Goal: Task Accomplishment & Management: Use online tool/utility

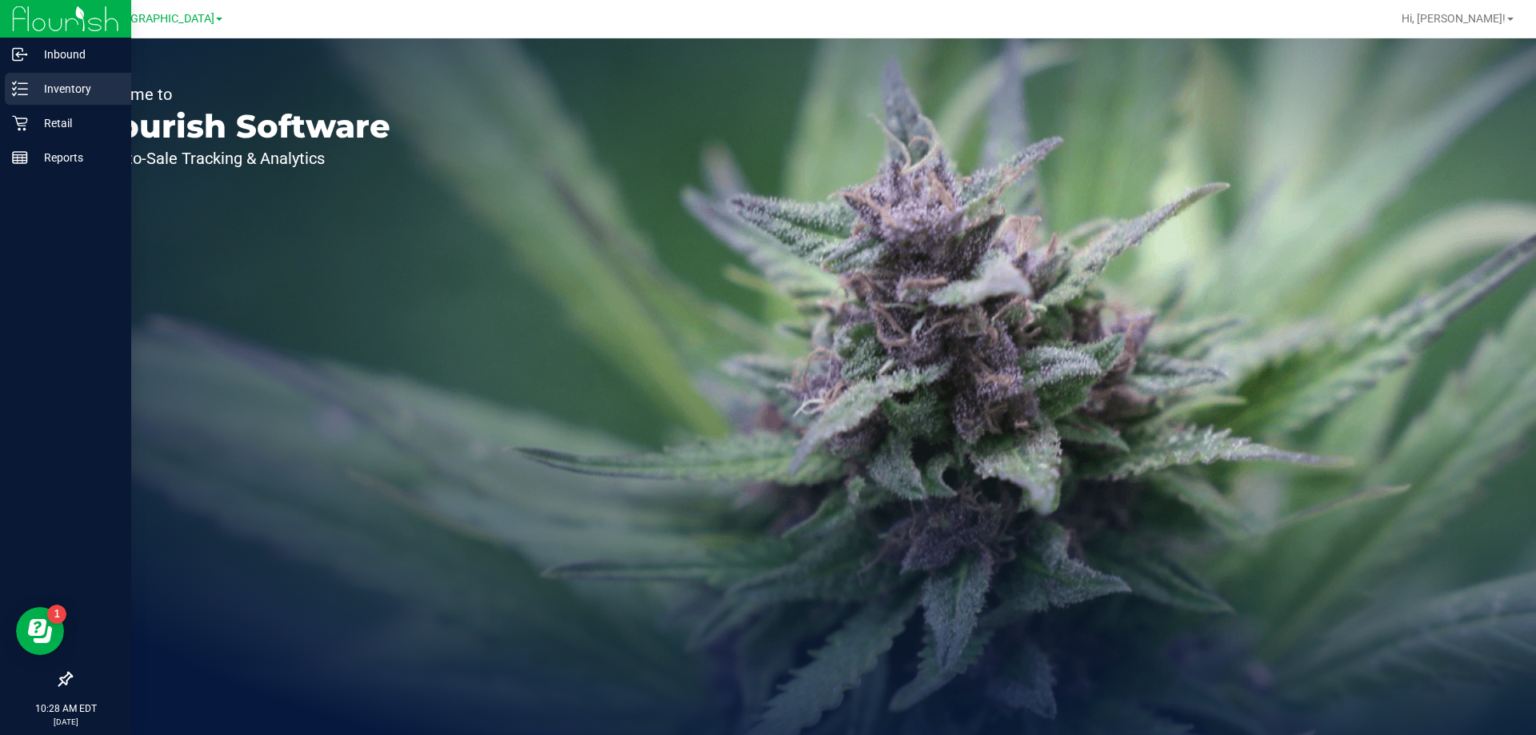
click at [74, 90] on p "Inventory" at bounding box center [76, 88] width 96 height 19
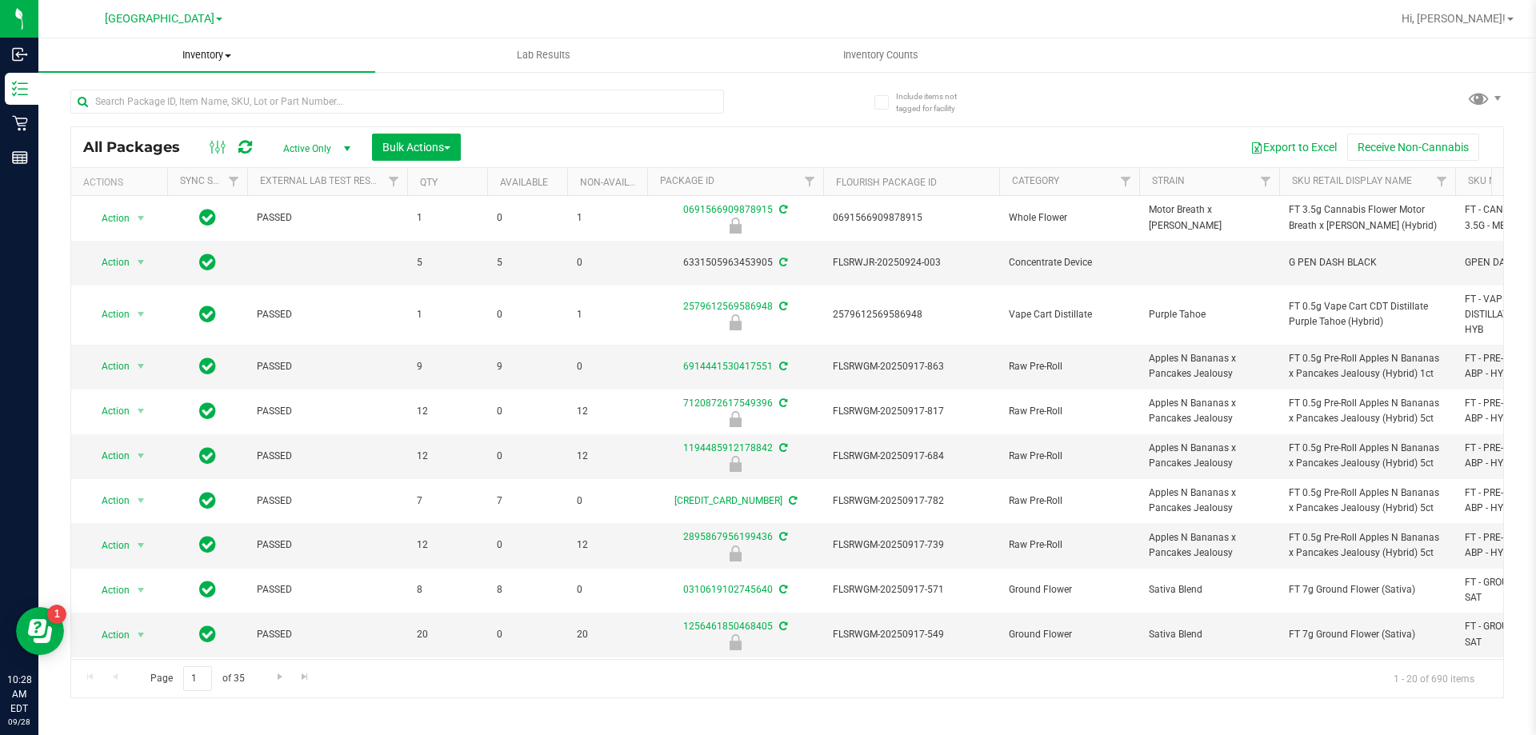
click at [207, 54] on span "Inventory" at bounding box center [206, 55] width 337 height 14
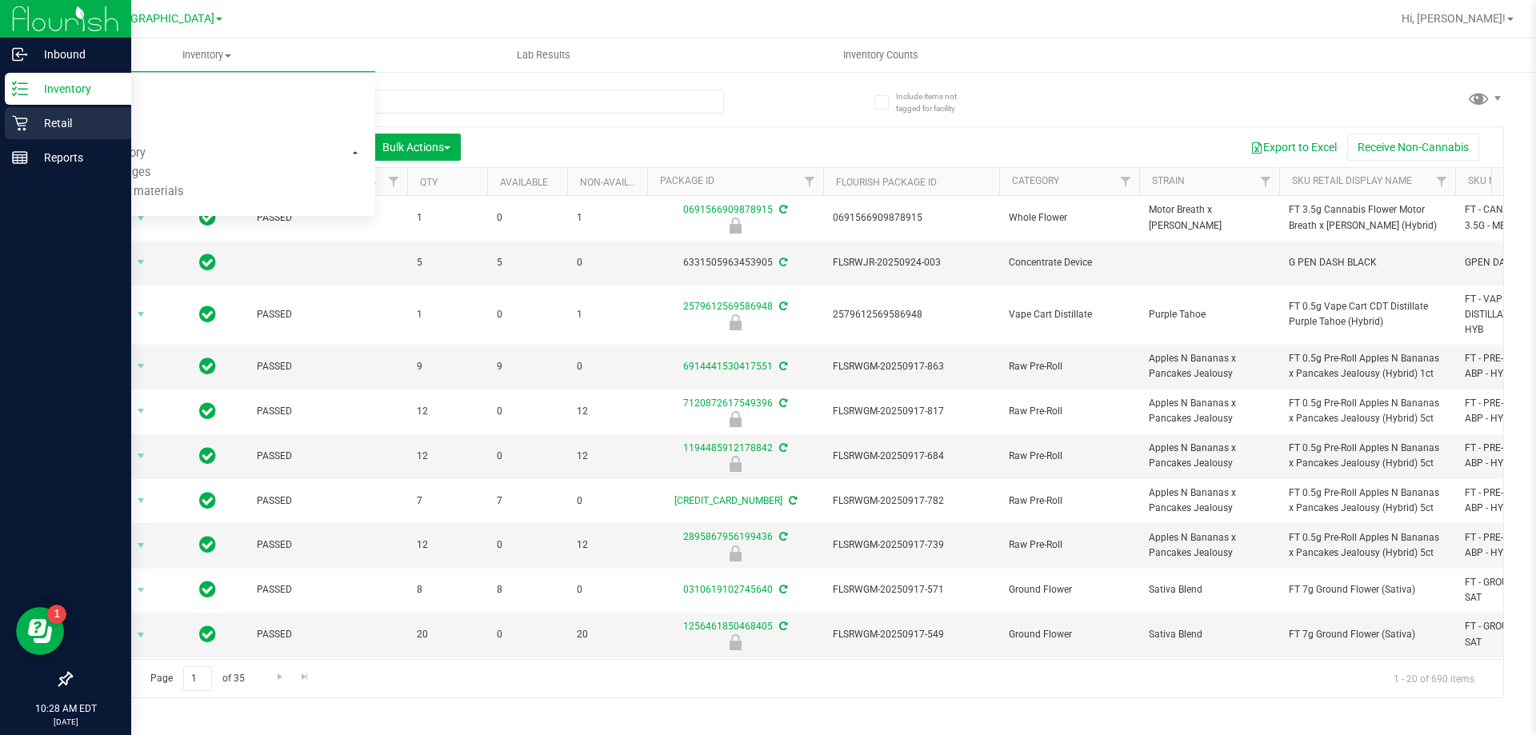
click at [51, 114] on p "Retail" at bounding box center [76, 123] width 96 height 19
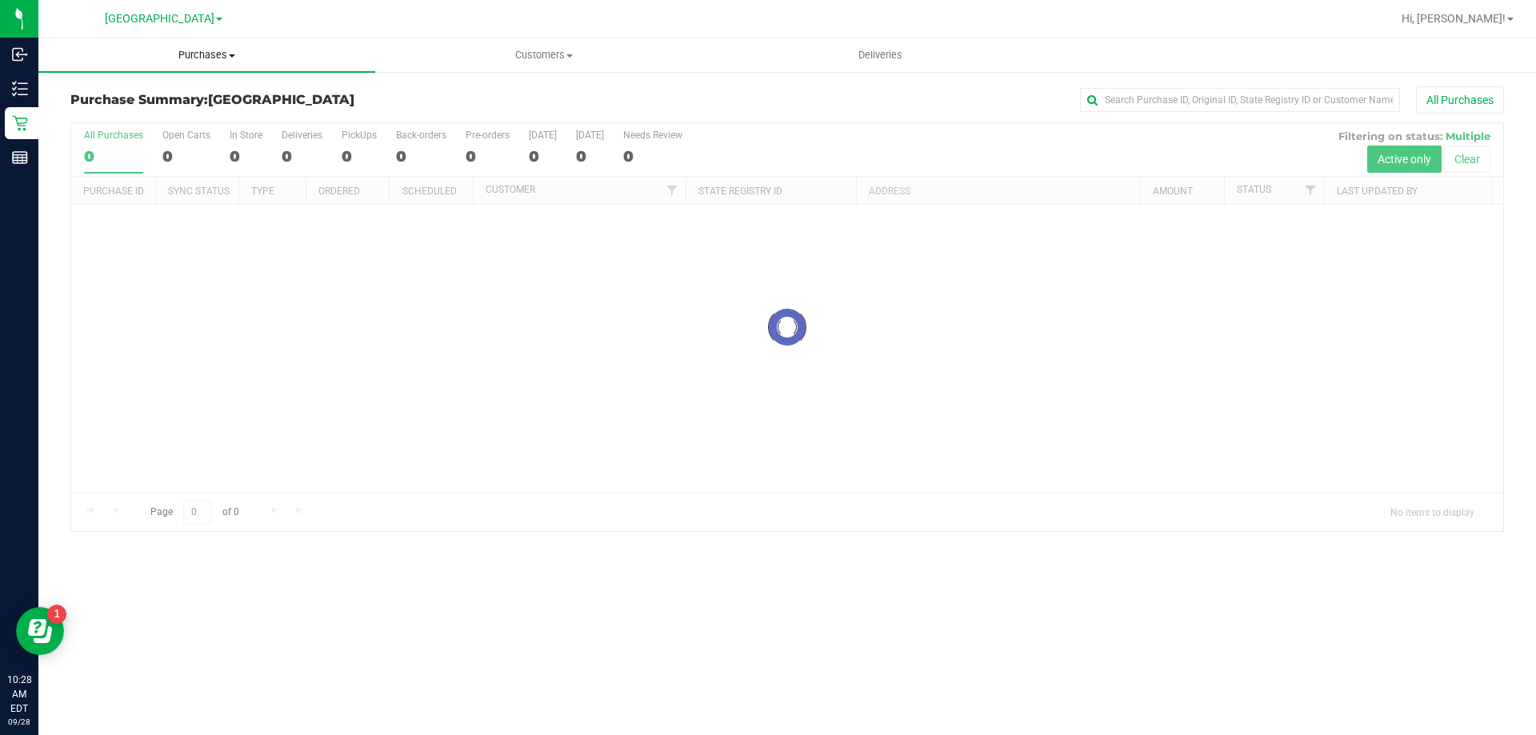
click at [206, 54] on span "Purchases" at bounding box center [206, 55] width 337 height 14
click at [164, 114] on li "Fulfillment" at bounding box center [206, 115] width 337 height 19
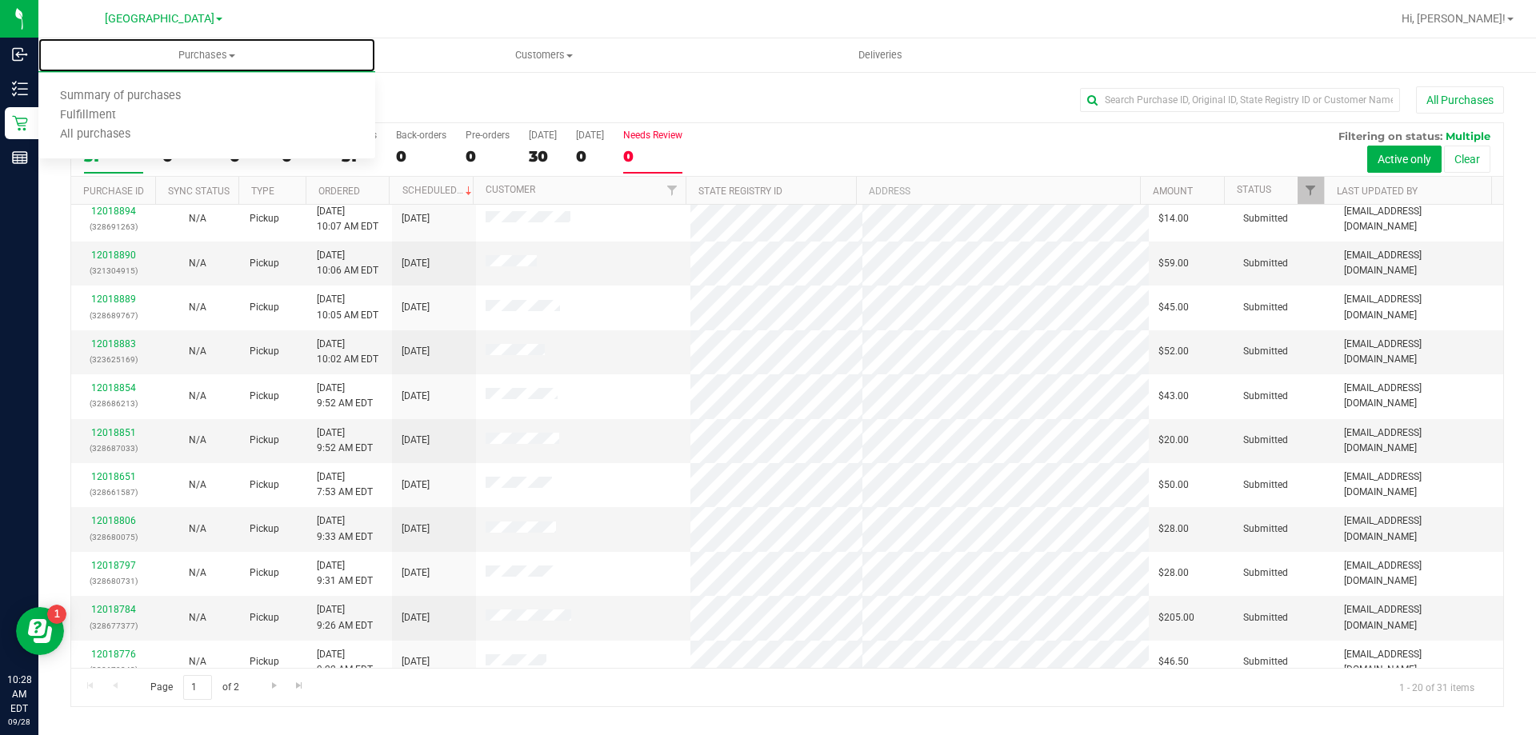
scroll to position [240, 0]
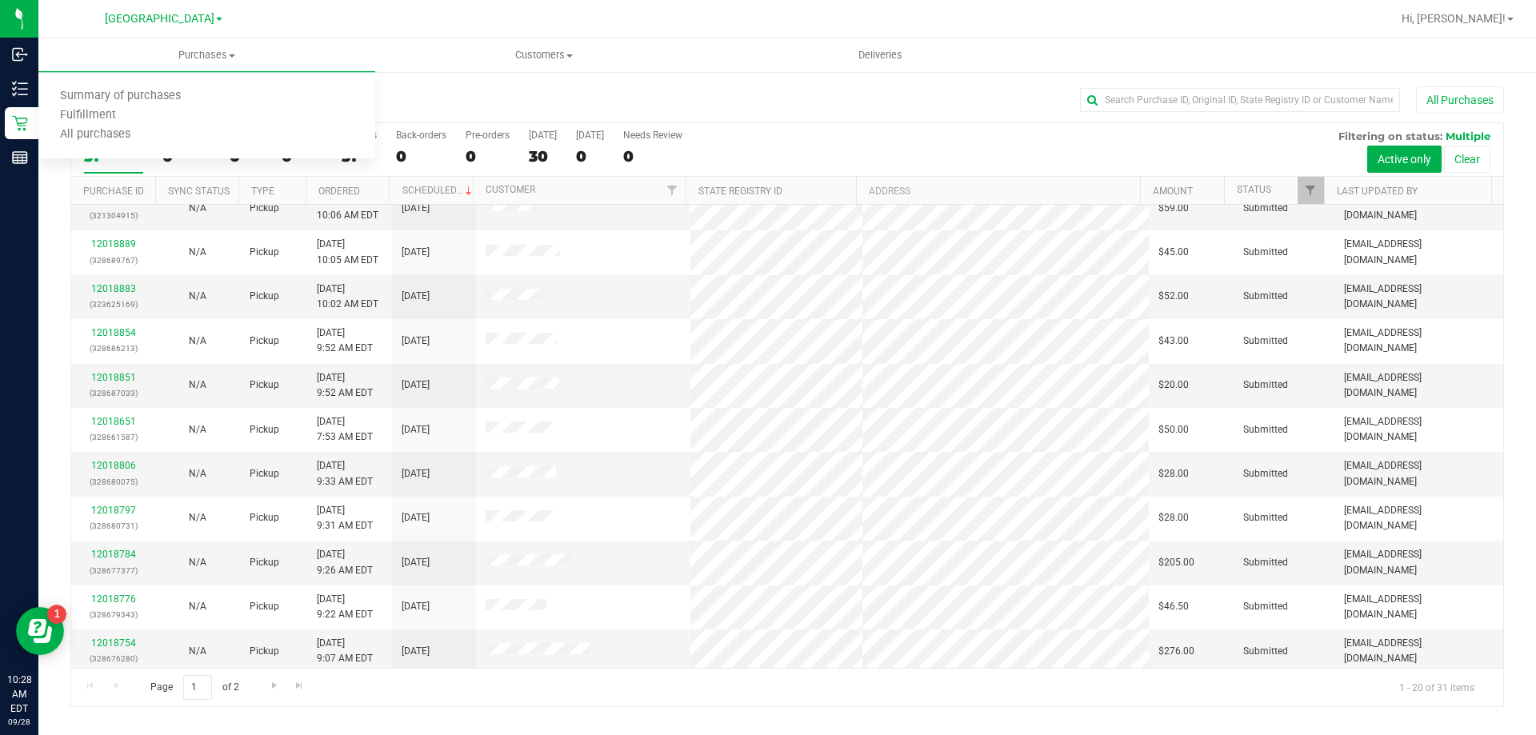
click at [445, 84] on div "Purchase Summary: Palm Coast WC All Purchases All Purchases 31 Open Carts 0 In …" at bounding box center [786, 396] width 1497 height 653
click at [212, 54] on span "Purchases" at bounding box center [206, 55] width 337 height 14
click at [182, 120] on li "Fulfillment" at bounding box center [206, 115] width 337 height 19
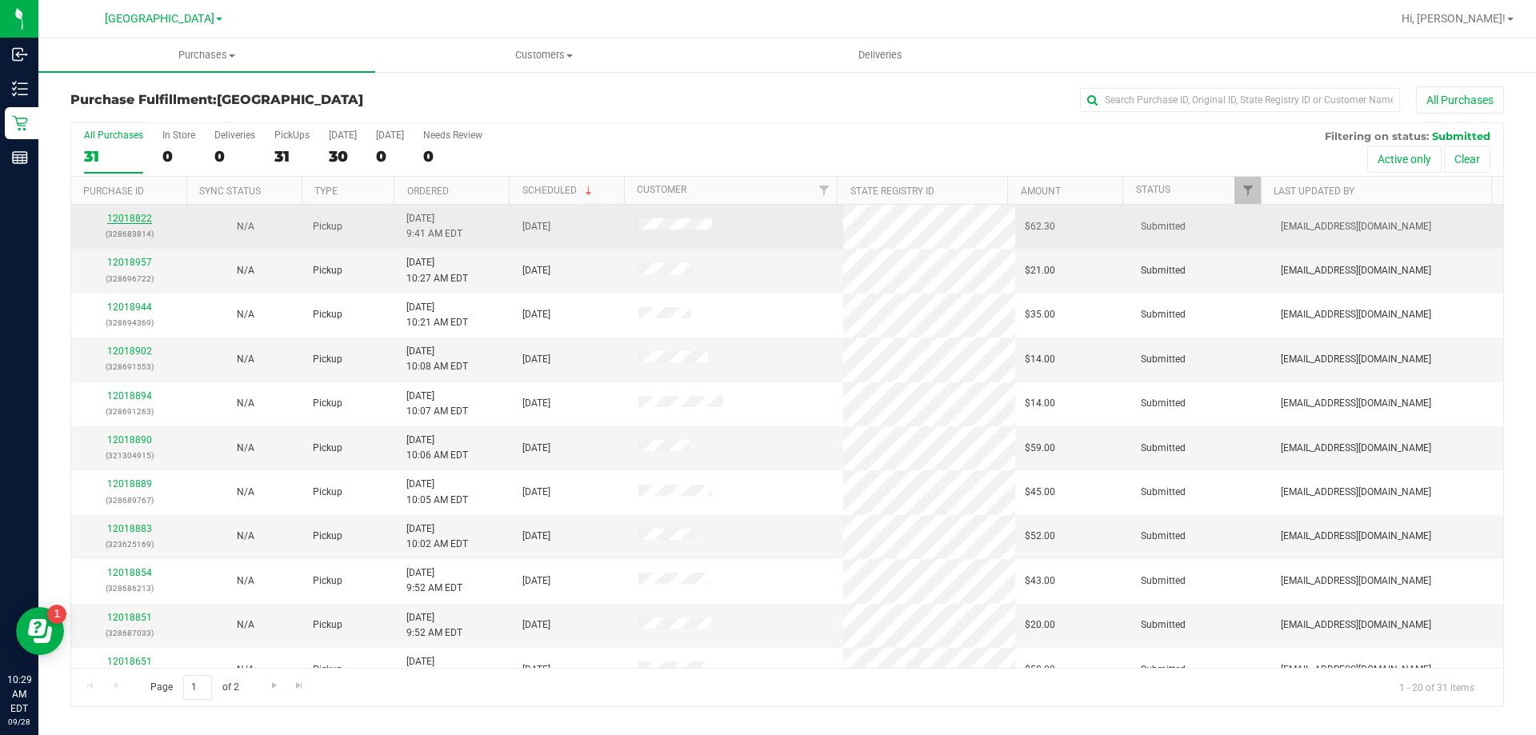
click at [123, 221] on link "12018822" at bounding box center [129, 218] width 45 height 11
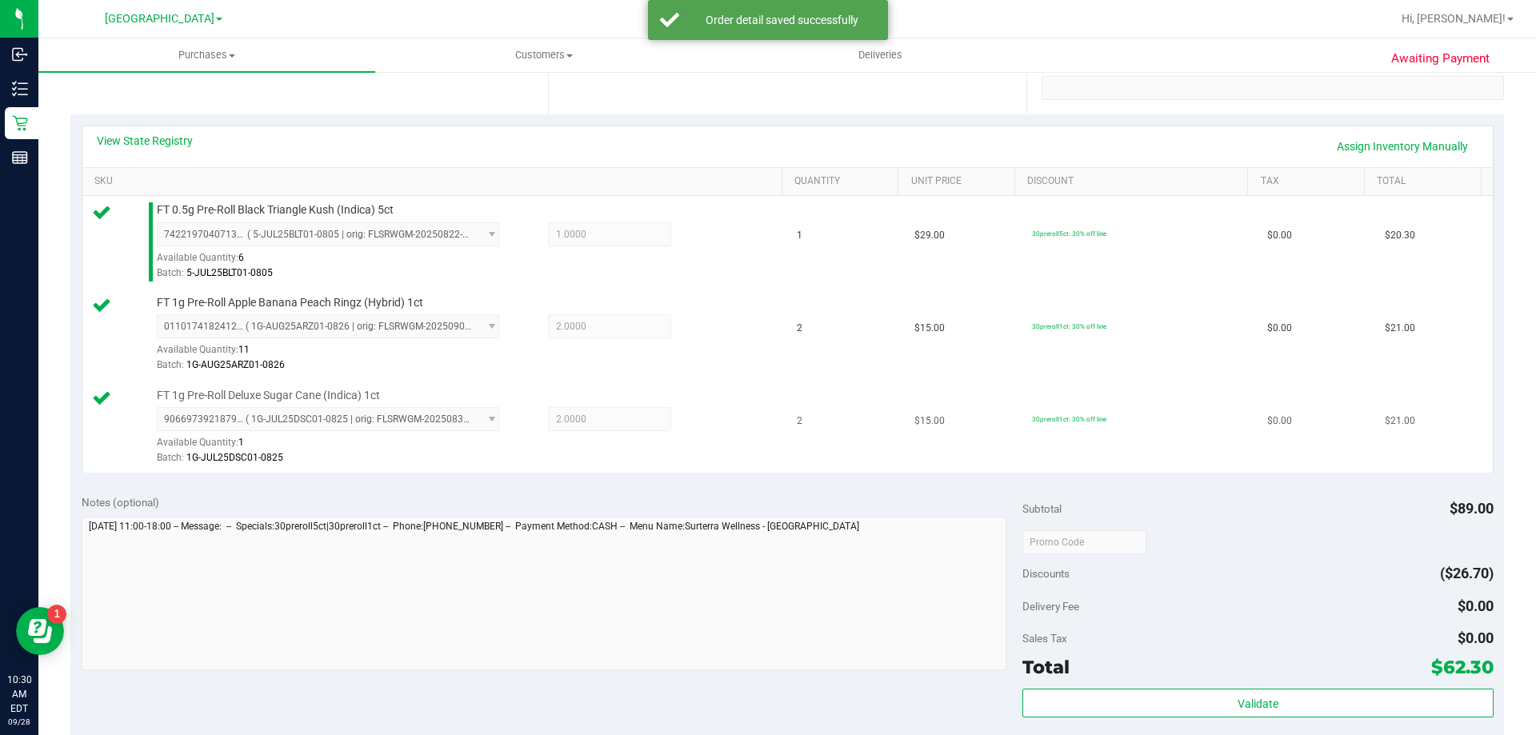
scroll to position [640, 0]
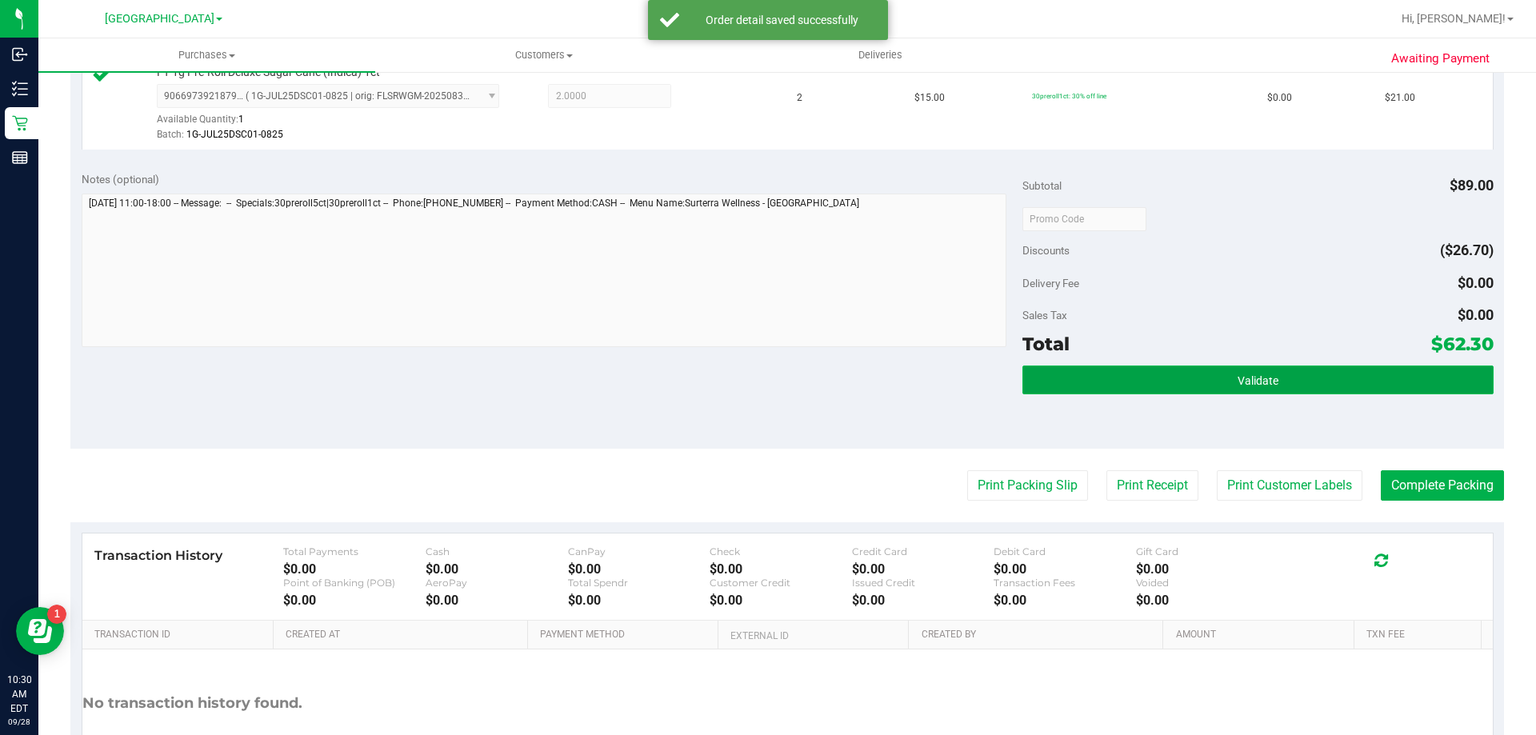
click at [1179, 383] on button "Validate" at bounding box center [1257, 380] width 470 height 29
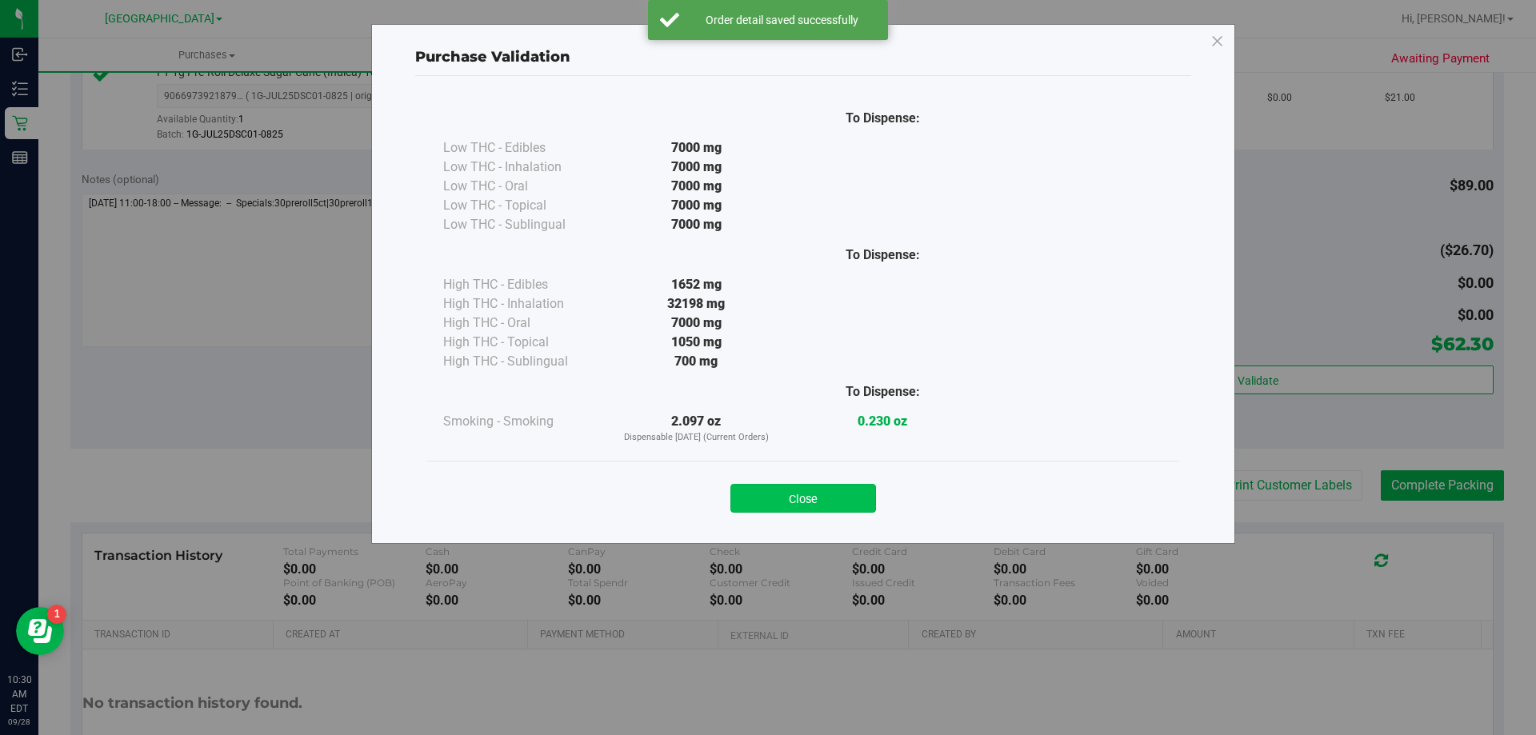
click at [846, 494] on button "Close" at bounding box center [803, 498] width 146 height 29
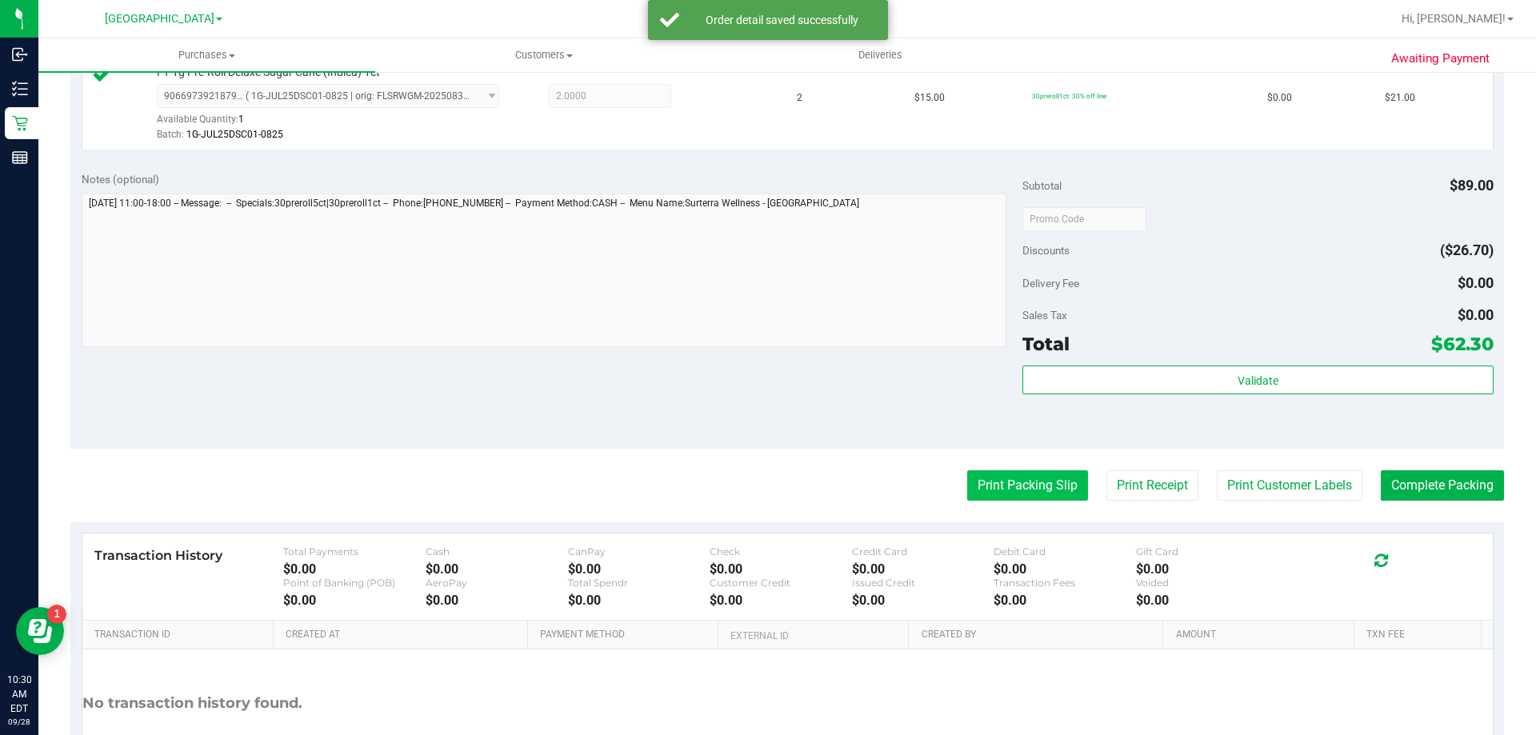
click at [1004, 486] on button "Print Packing Slip" at bounding box center [1027, 485] width 121 height 30
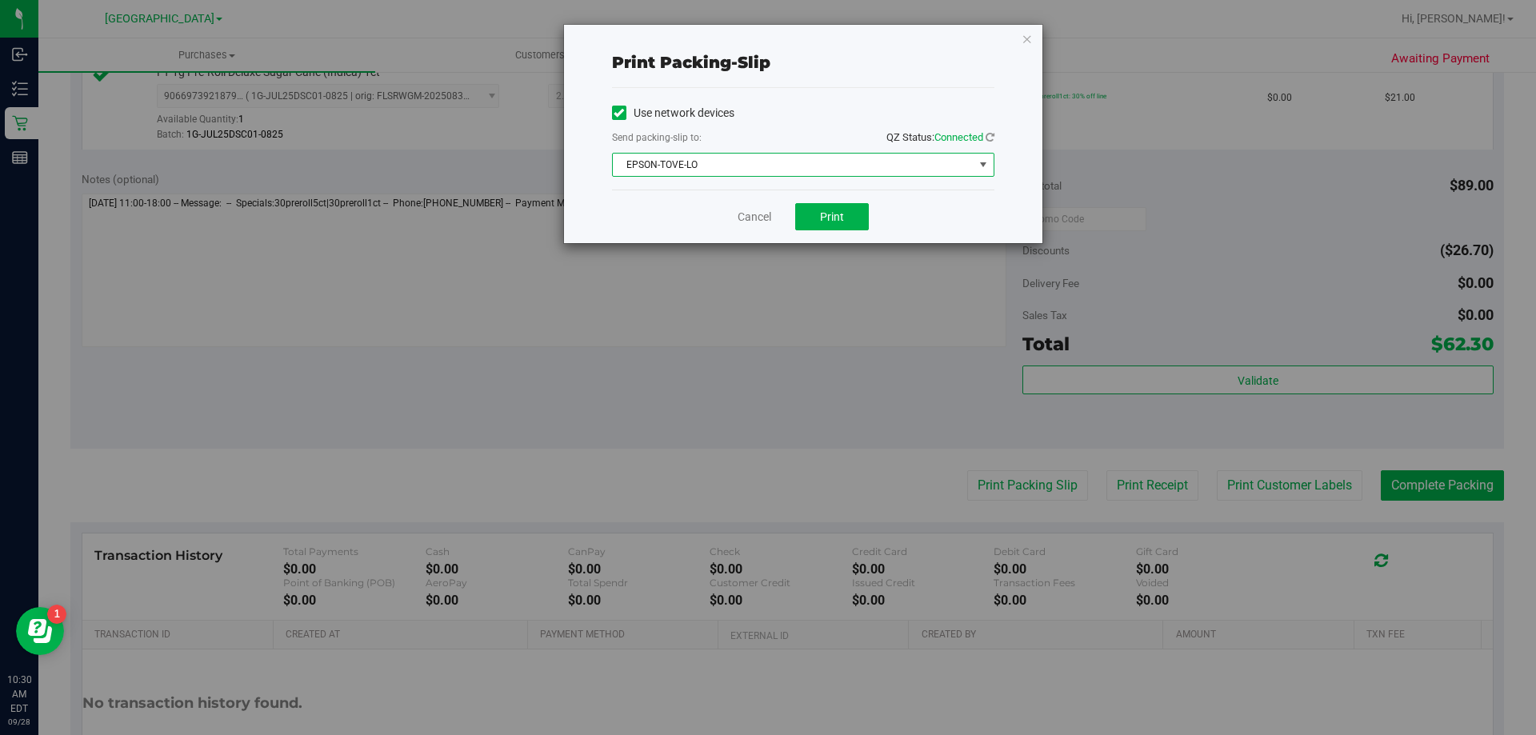
click at [782, 156] on span "EPSON-TOVE-LO" at bounding box center [793, 165] width 361 height 22
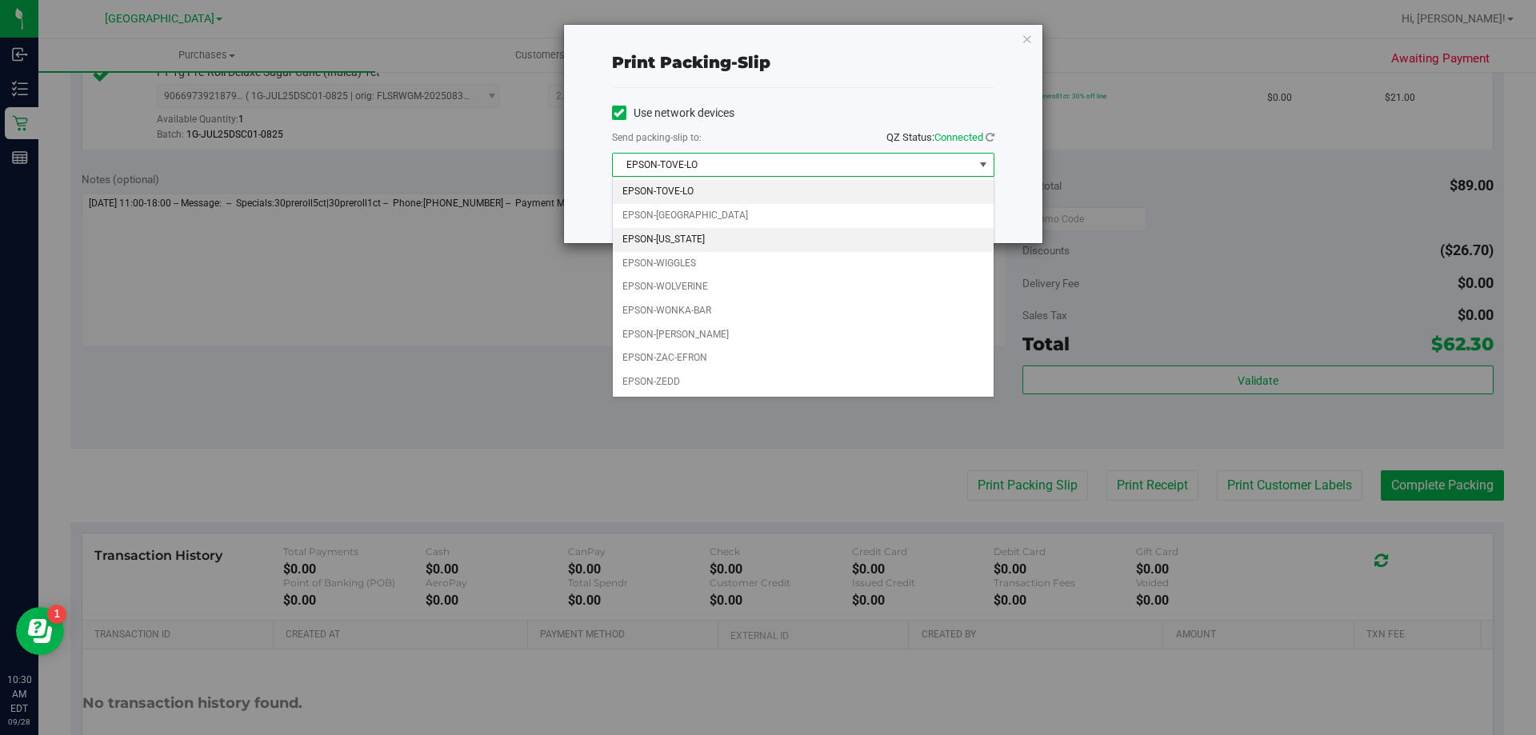
click at [758, 238] on li "EPSON-VERMONT" at bounding box center [803, 240] width 381 height 24
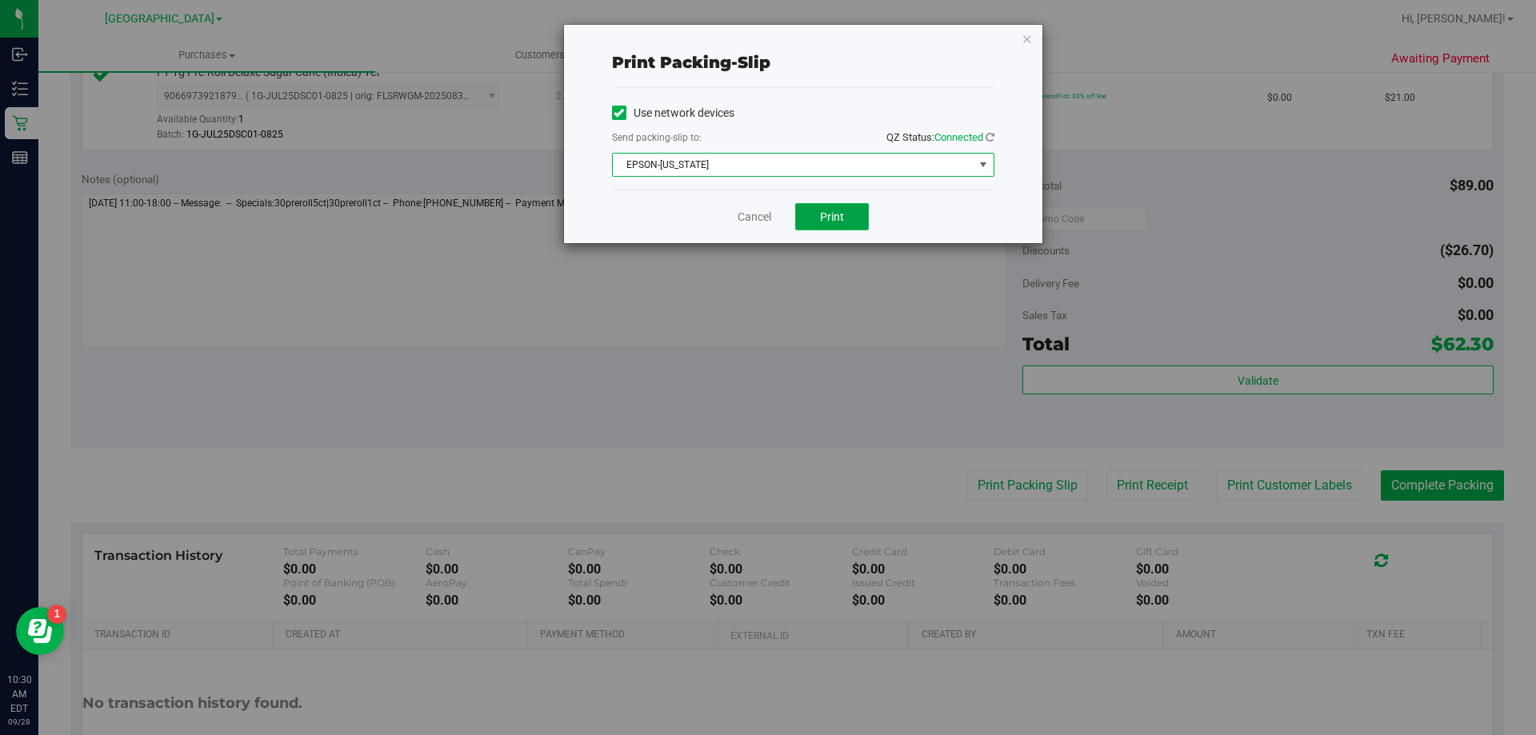
click at [840, 219] on span "Print" at bounding box center [832, 216] width 24 height 13
click at [767, 212] on link "Cancel" at bounding box center [755, 217] width 34 height 17
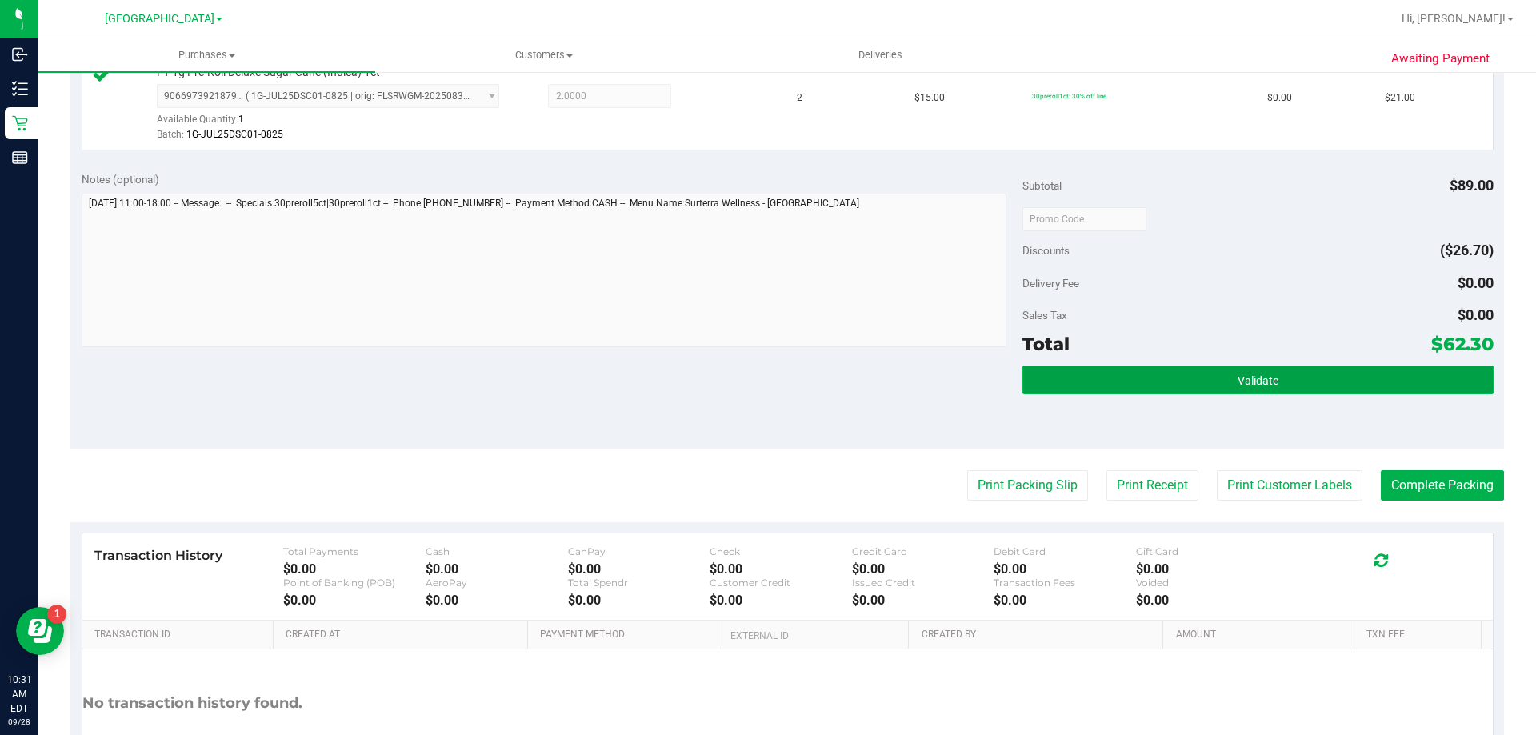
click at [1058, 386] on button "Validate" at bounding box center [1257, 380] width 470 height 29
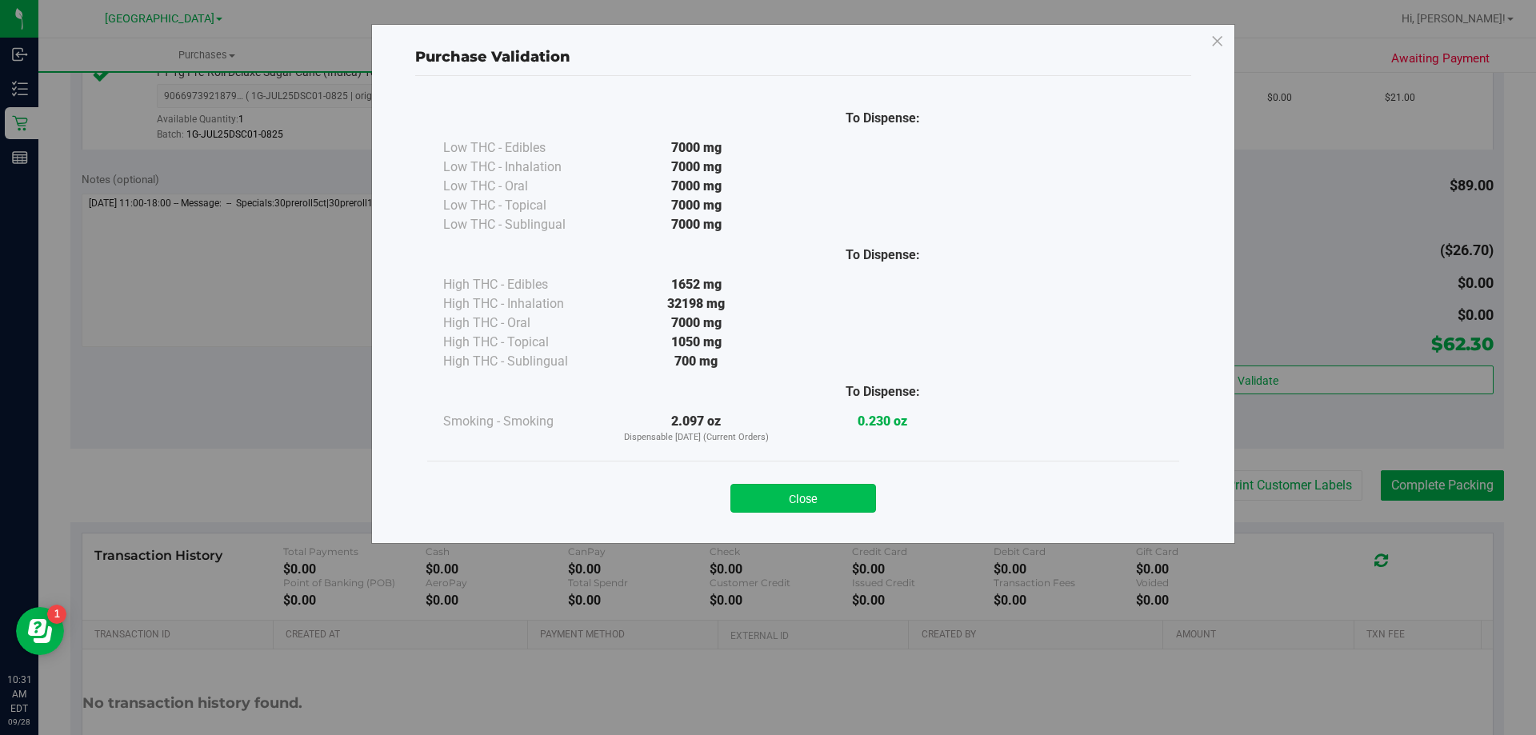
click at [805, 494] on button "Close" at bounding box center [803, 498] width 146 height 29
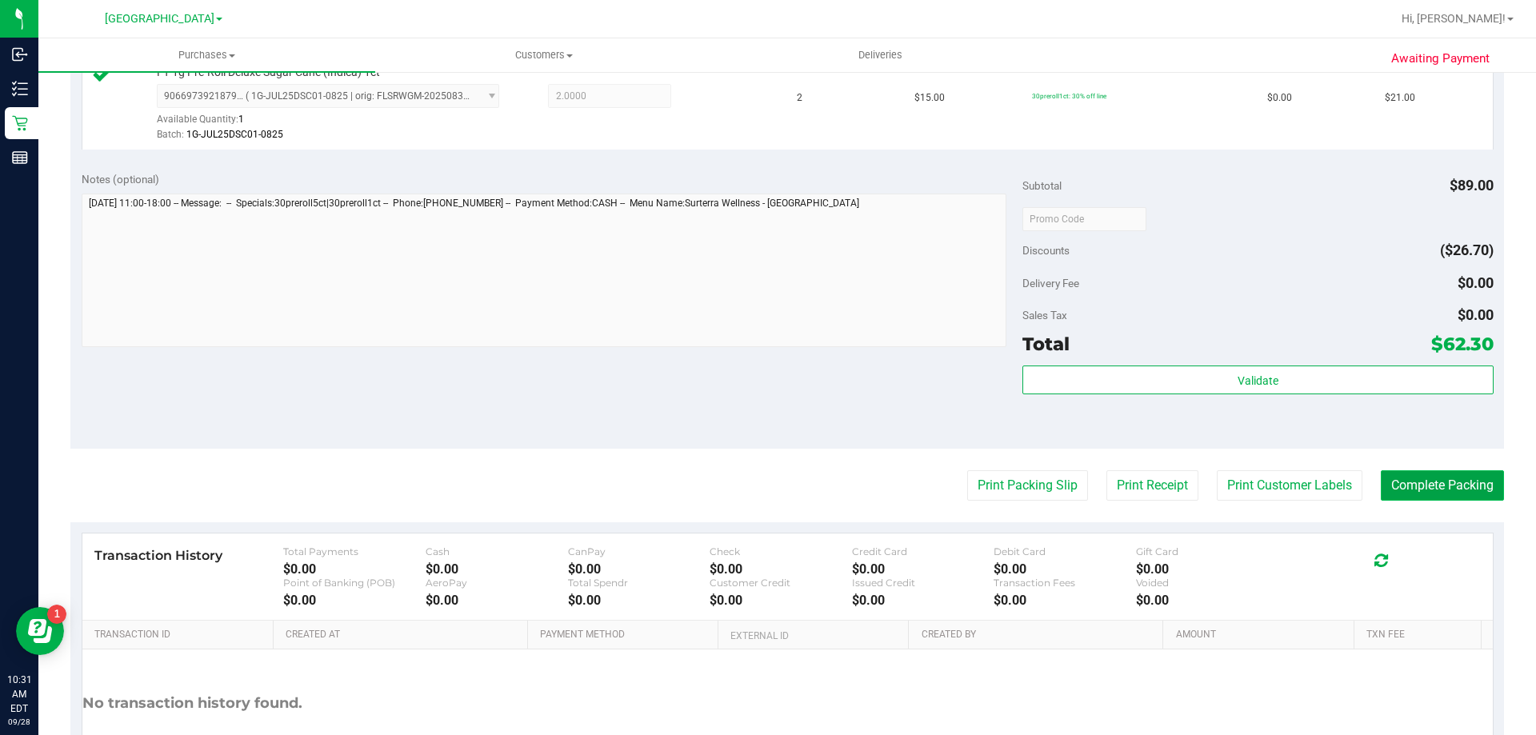
click at [1445, 473] on button "Complete Packing" at bounding box center [1442, 485] width 123 height 30
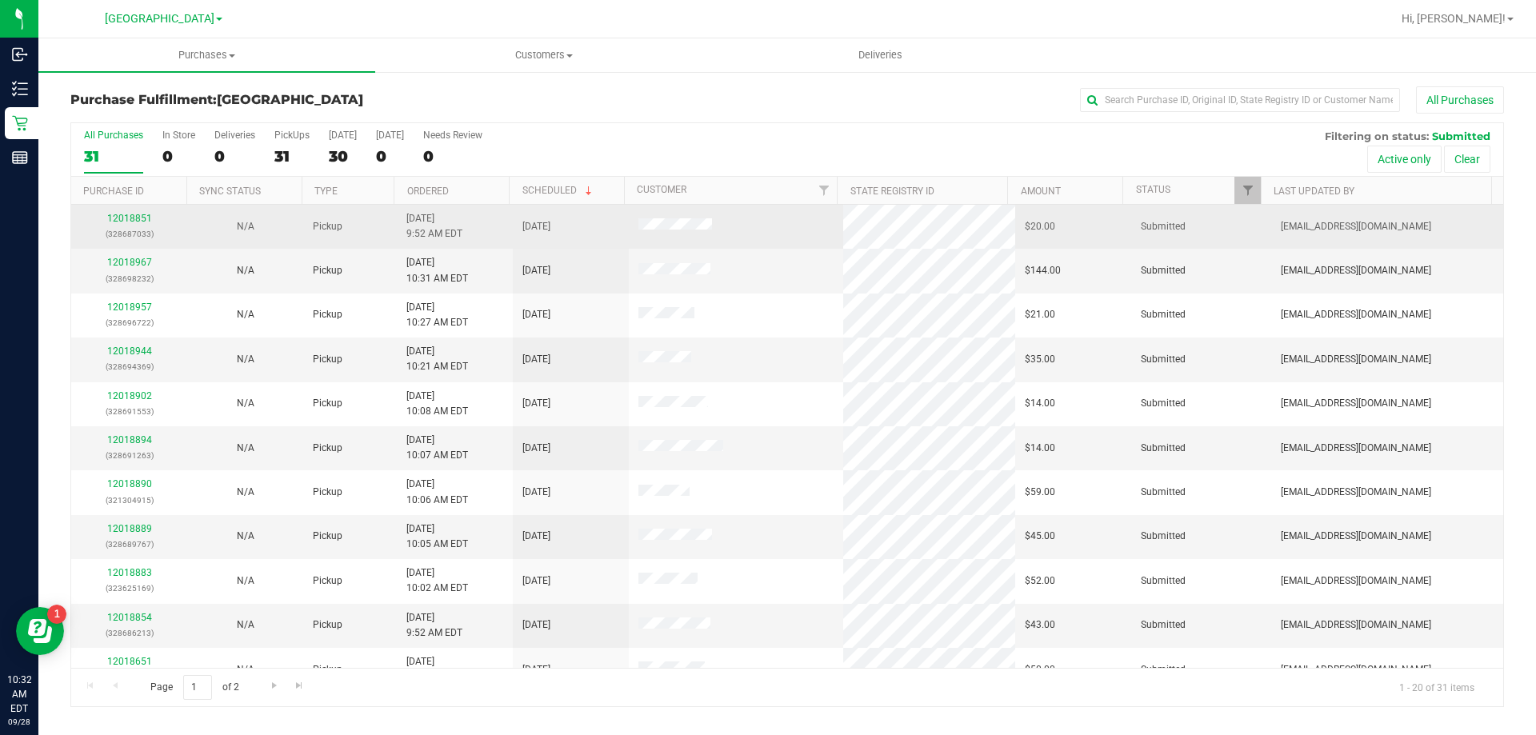
click at [138, 211] on div "12018851 (328687033)" at bounding box center [129, 226] width 97 height 30
click at [130, 218] on link "12018851" at bounding box center [129, 218] width 45 height 11
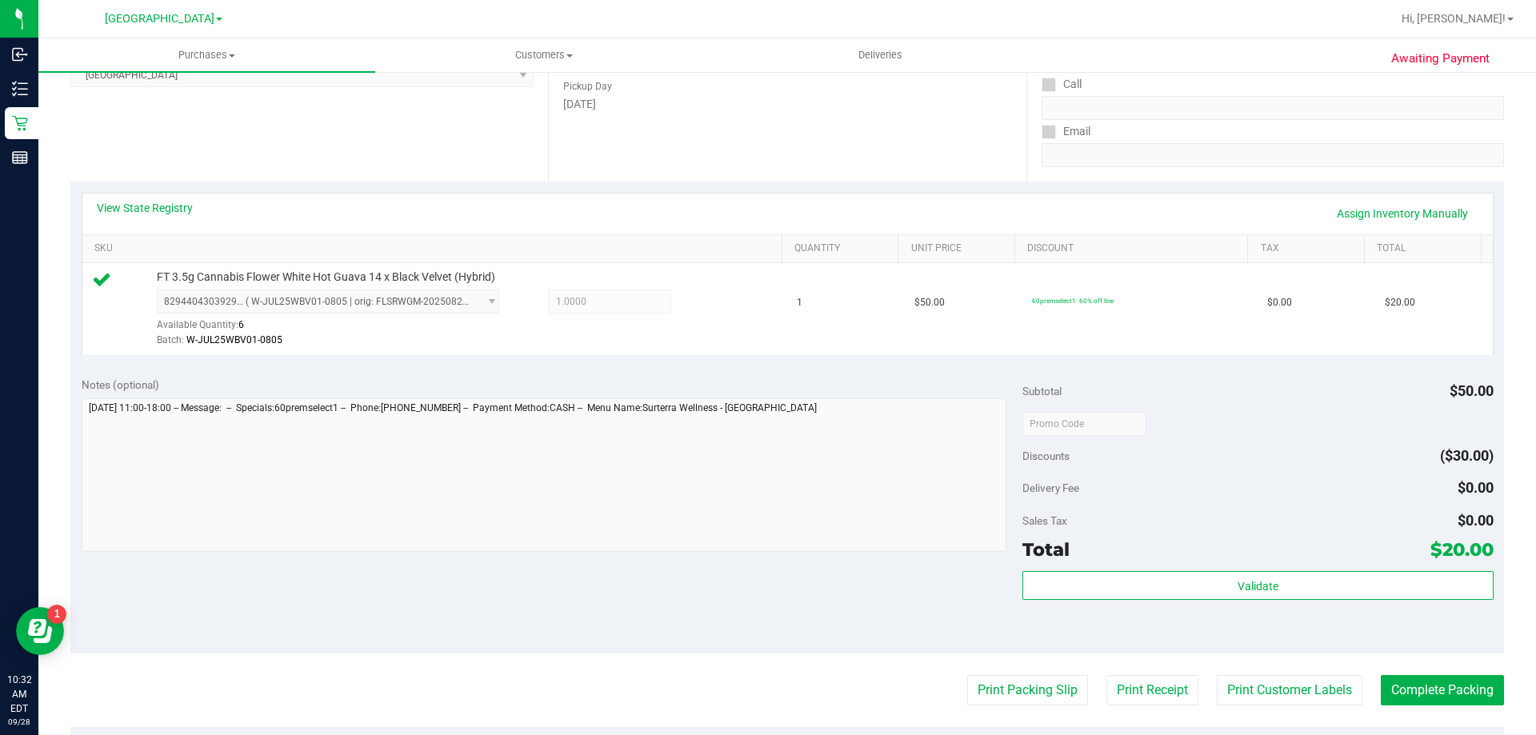
scroll to position [400, 0]
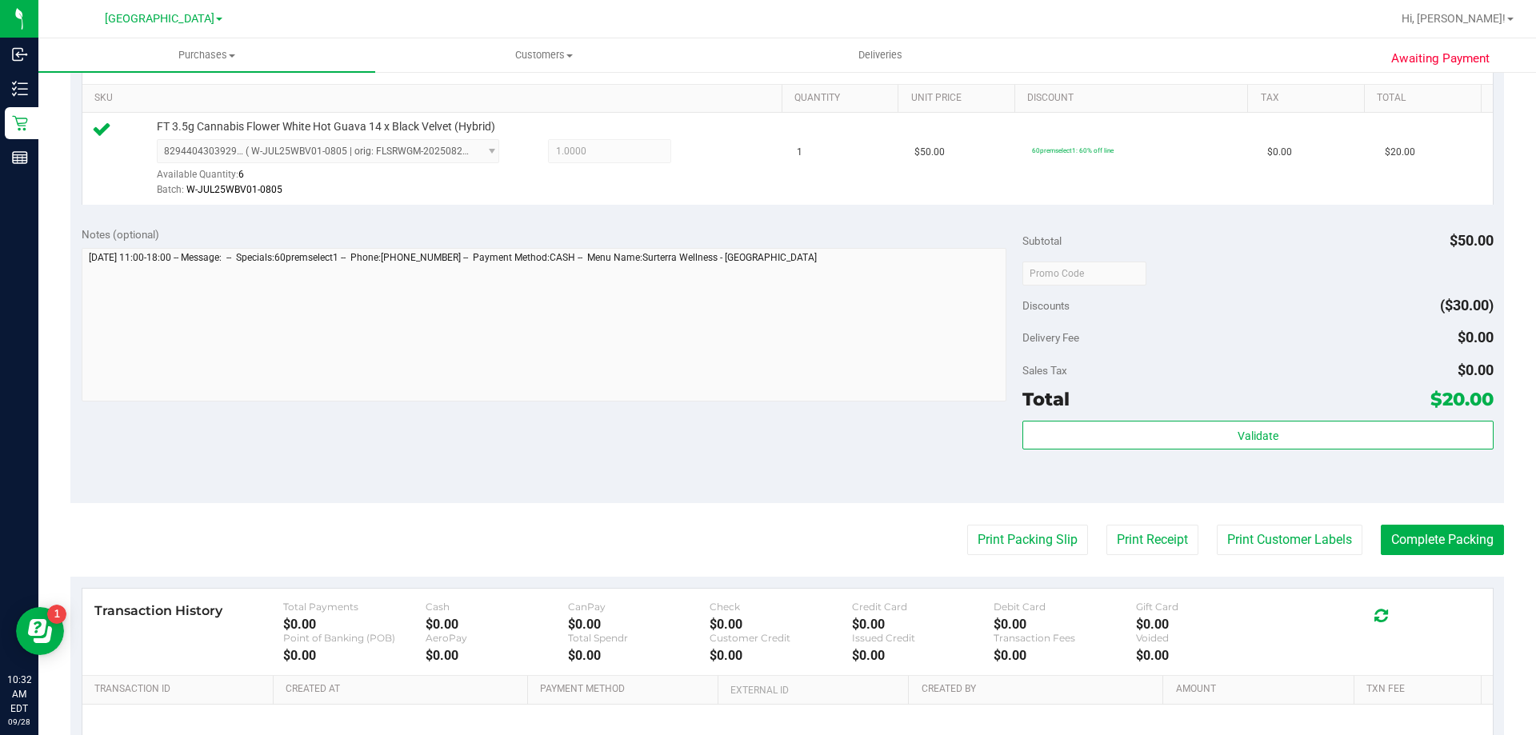
click at [1075, 453] on div "Validate" at bounding box center [1257, 457] width 470 height 72
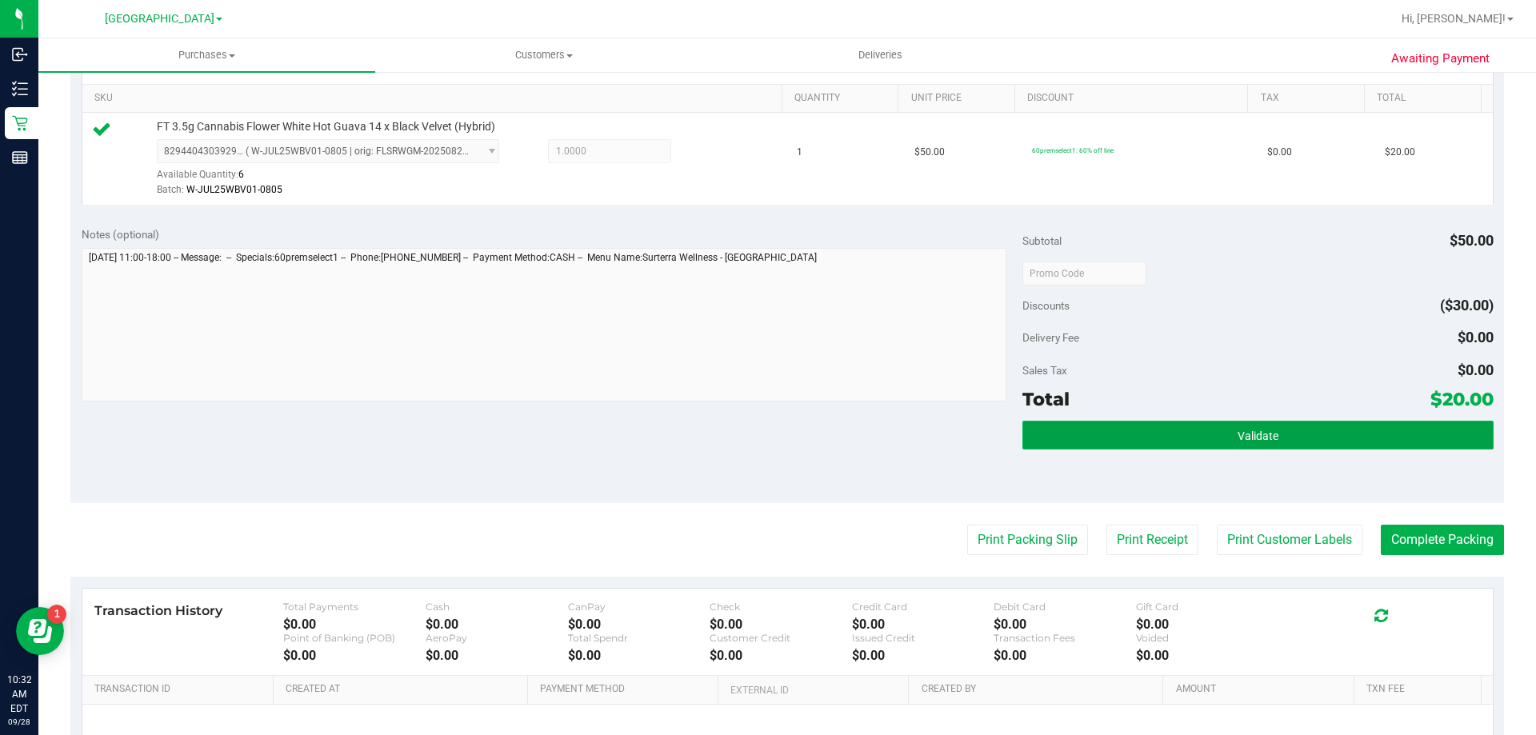
click at [1089, 429] on button "Validate" at bounding box center [1257, 435] width 470 height 29
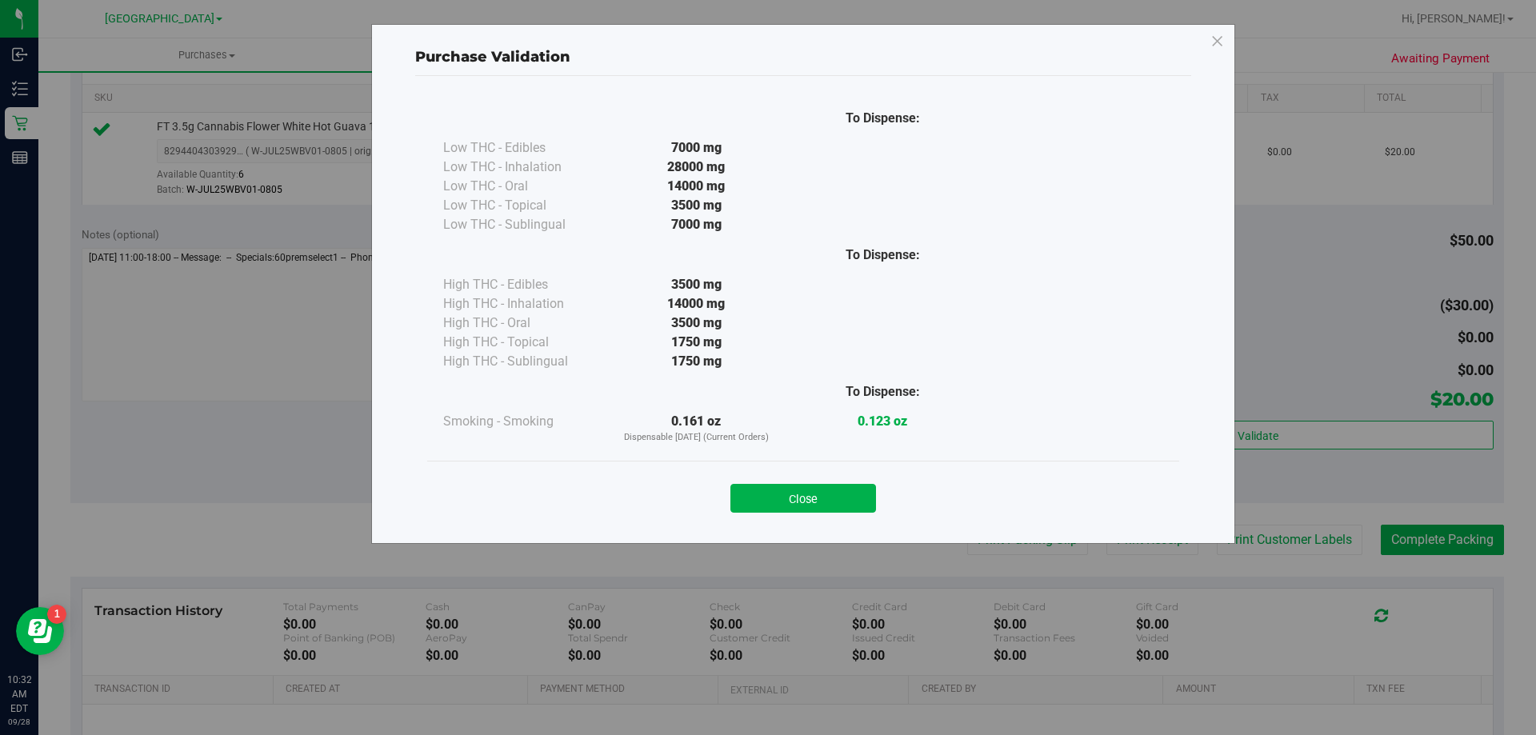
click at [823, 479] on div "Close" at bounding box center [803, 494] width 728 height 40
click at [826, 500] on button "Close" at bounding box center [803, 498] width 146 height 29
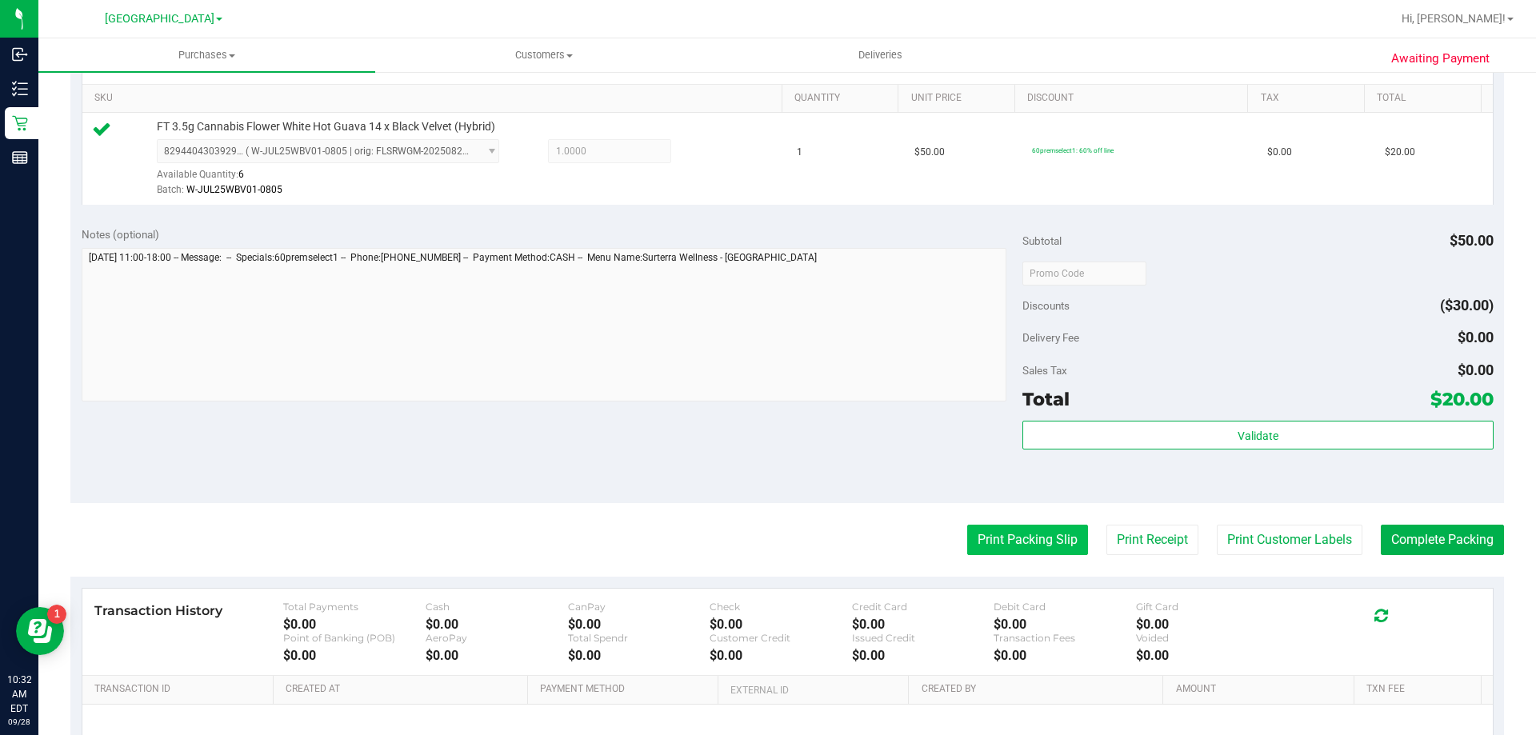
click at [1002, 529] on button "Print Packing Slip" at bounding box center [1027, 540] width 121 height 30
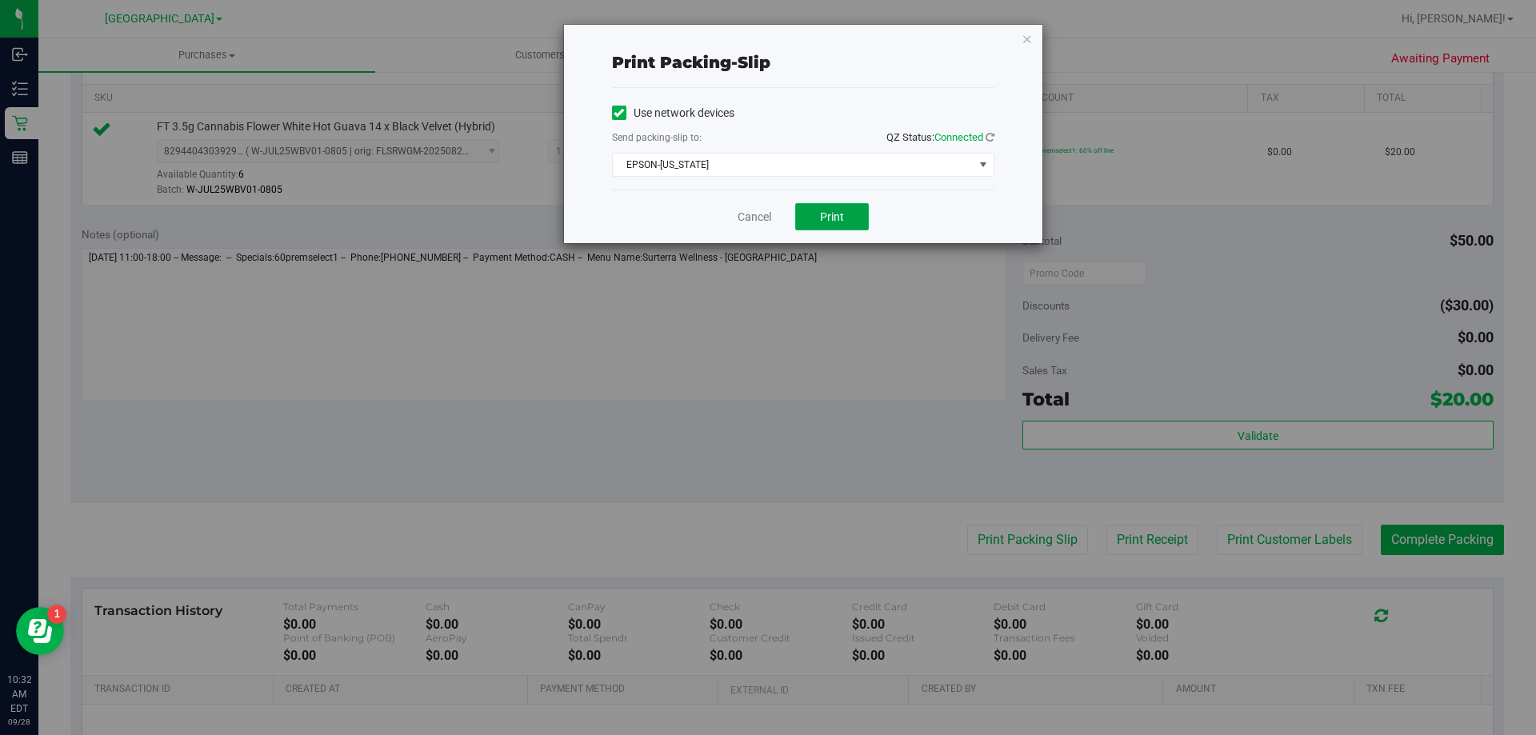
click at [806, 222] on button "Print" at bounding box center [832, 216] width 74 height 27
click at [751, 224] on link "Cancel" at bounding box center [755, 217] width 34 height 17
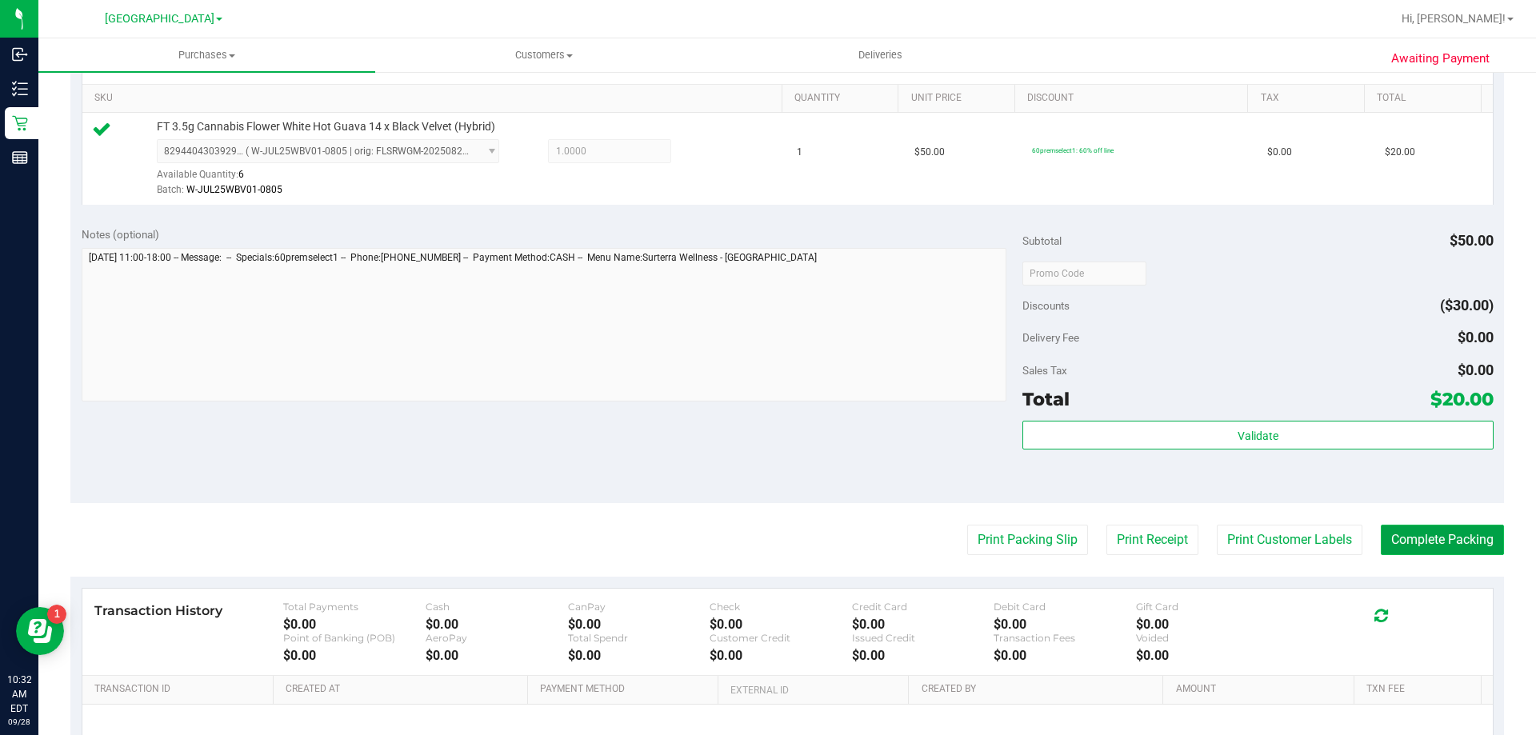
click at [1401, 546] on button "Complete Packing" at bounding box center [1442, 540] width 123 height 30
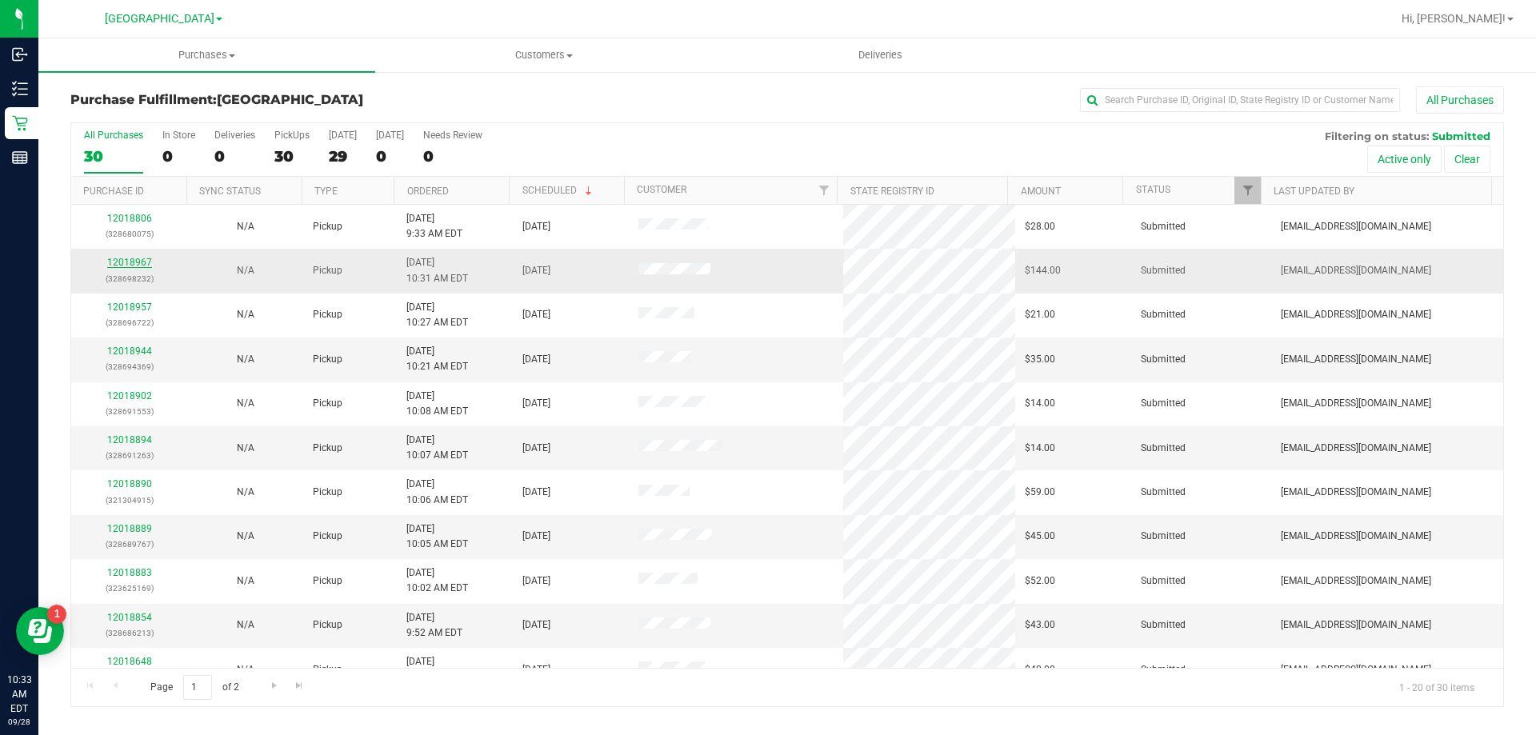
click at [138, 262] on link "12018967" at bounding box center [129, 262] width 45 height 11
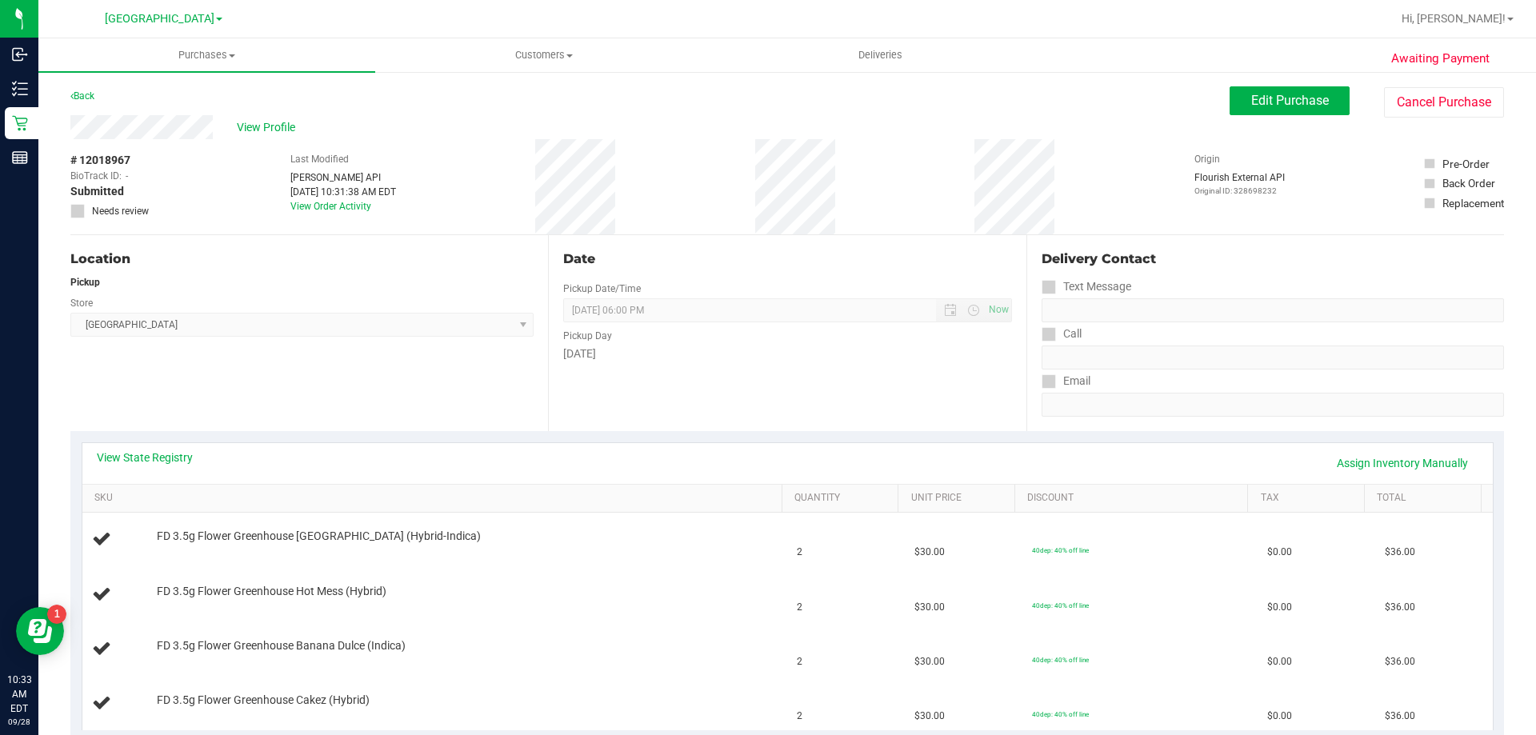
scroll to position [160, 0]
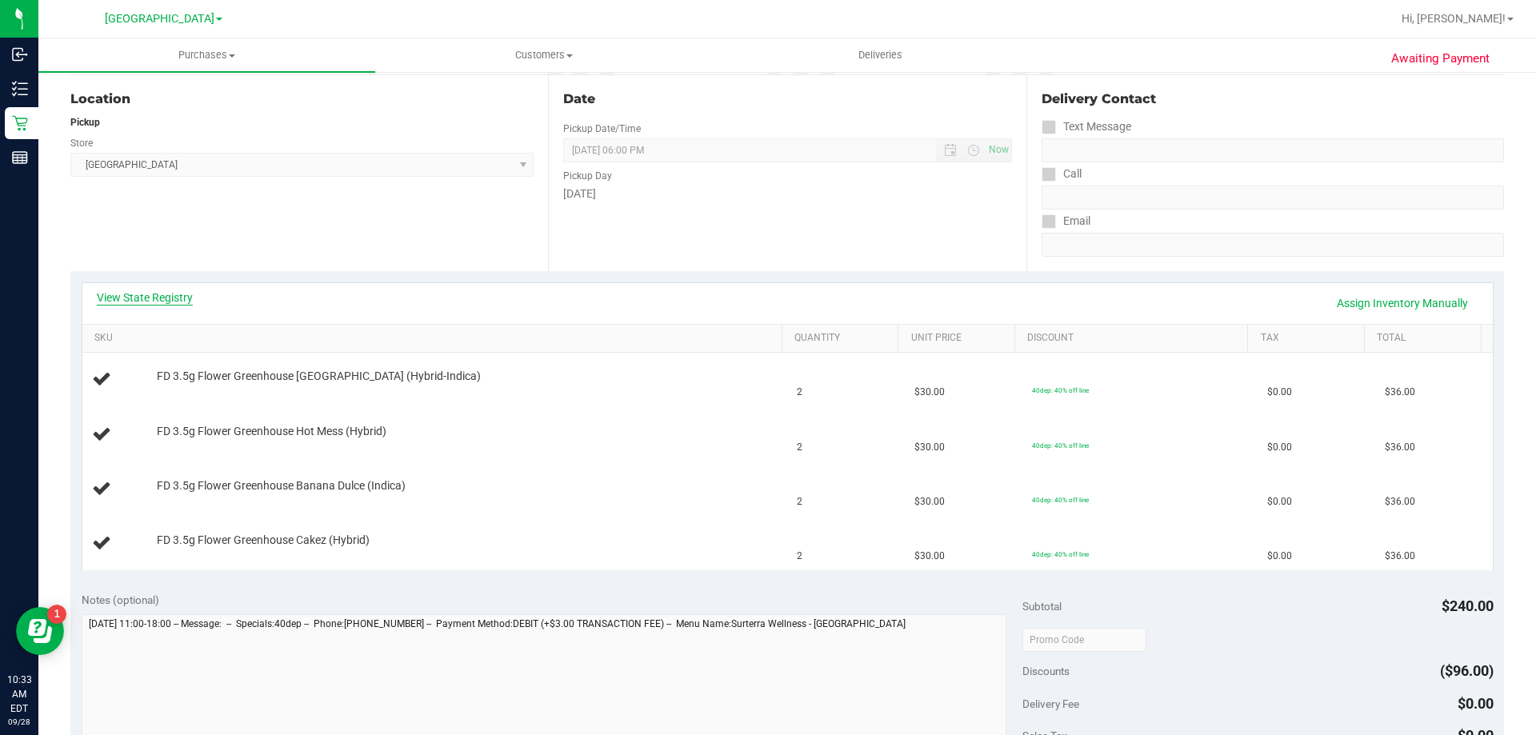
click at [146, 294] on link "View State Registry" at bounding box center [145, 298] width 96 height 16
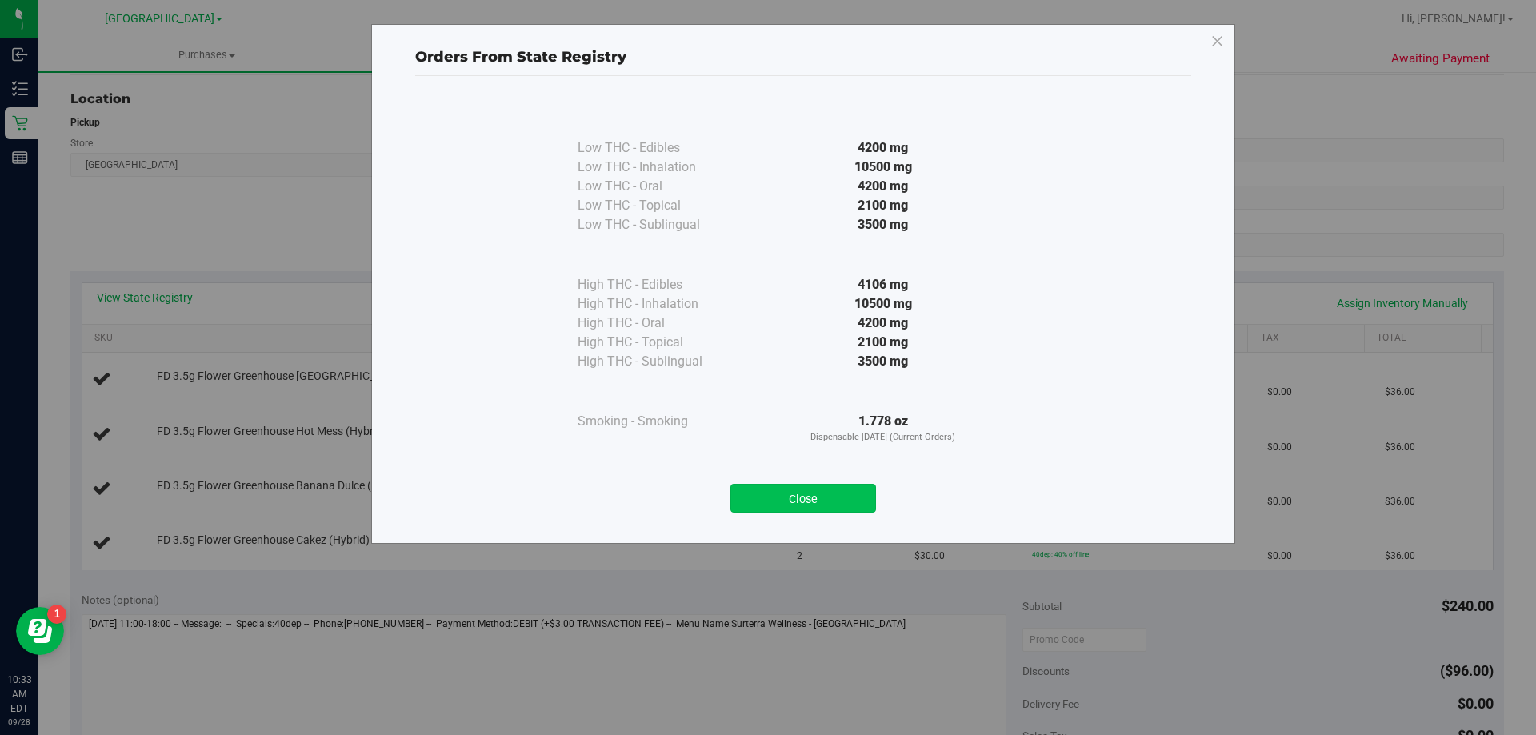
click at [798, 489] on button "Close" at bounding box center [803, 498] width 146 height 29
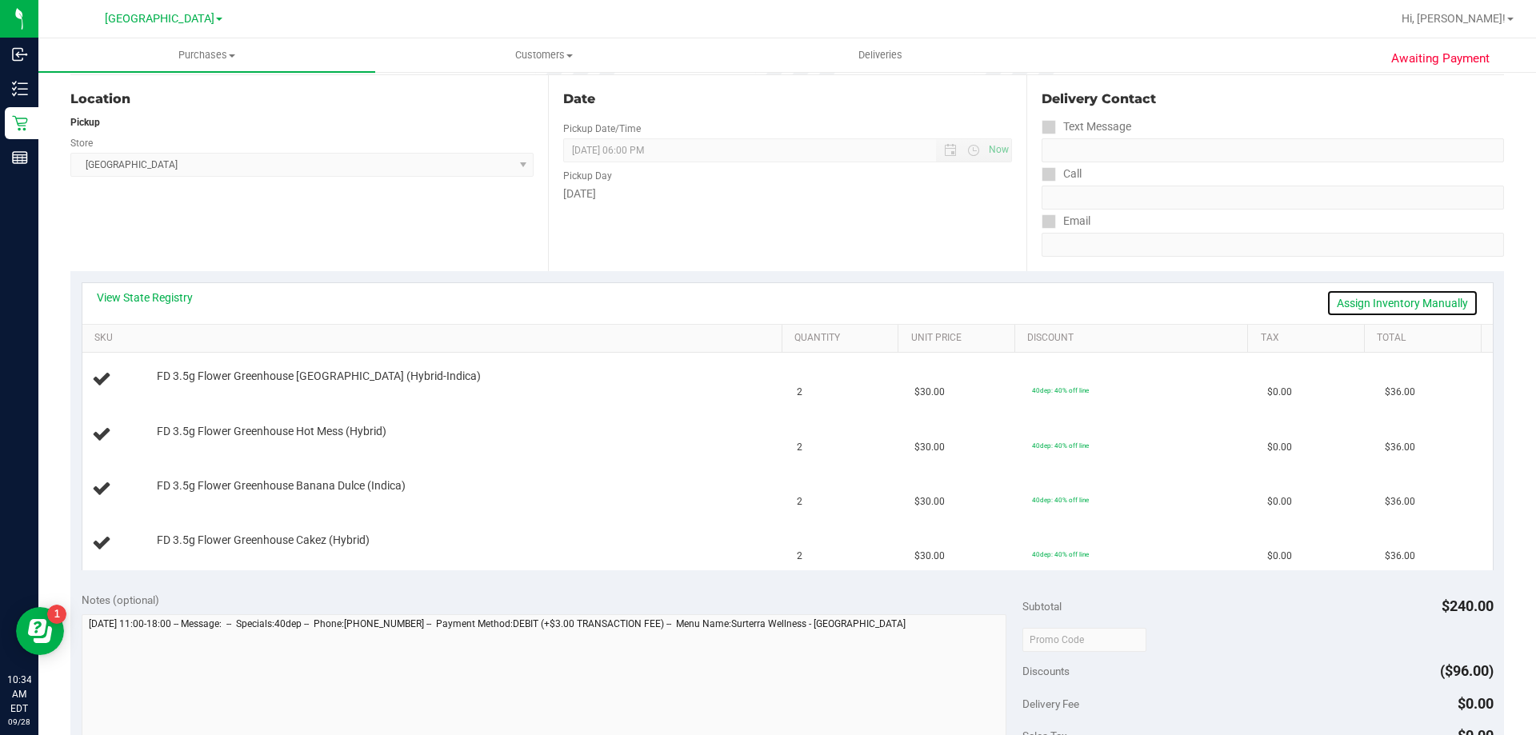
click at [1365, 312] on link "Assign Inventory Manually" at bounding box center [1402, 303] width 152 height 27
click at [182, 387] on link "Add Package" at bounding box center [186, 387] width 58 height 11
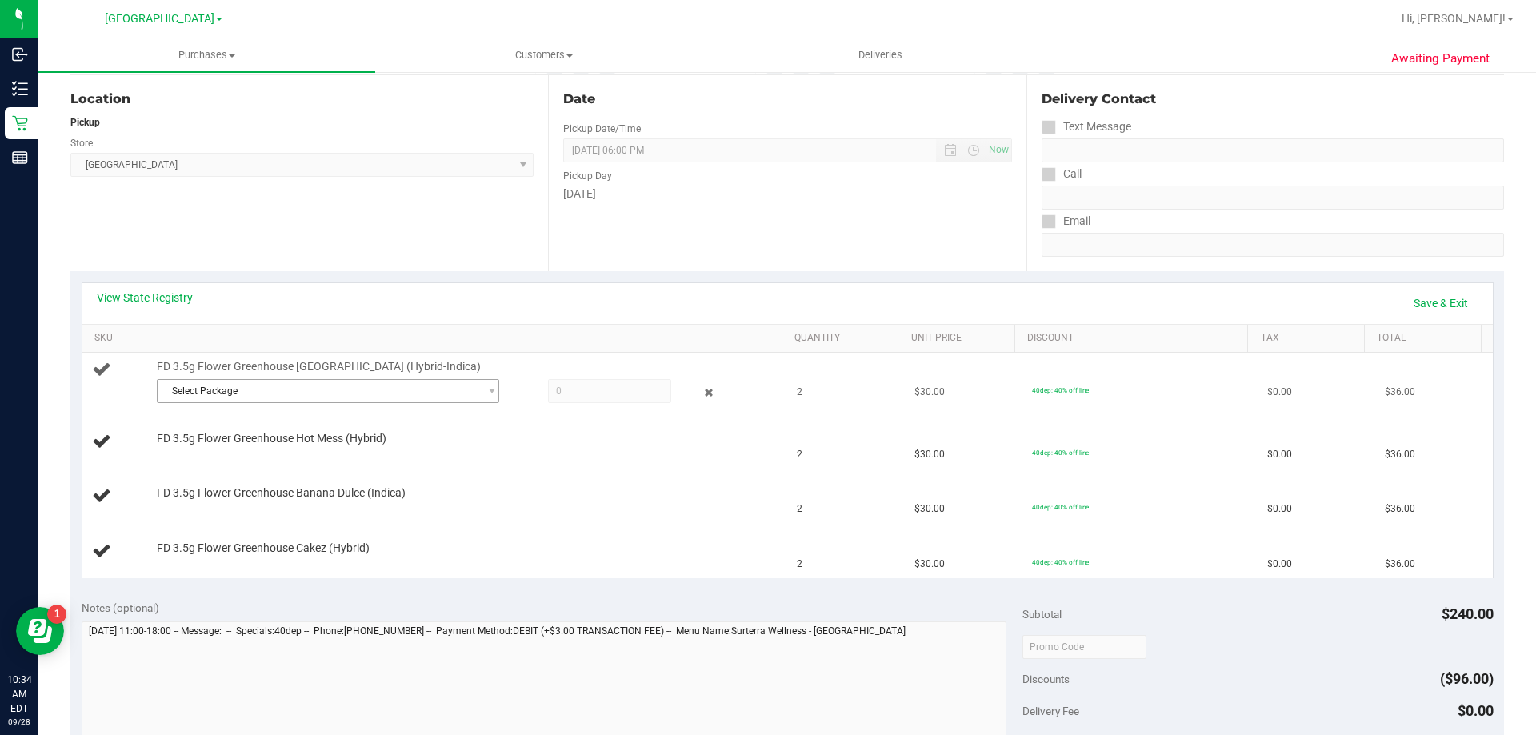
click at [279, 397] on span "Select Package" at bounding box center [318, 391] width 321 height 22
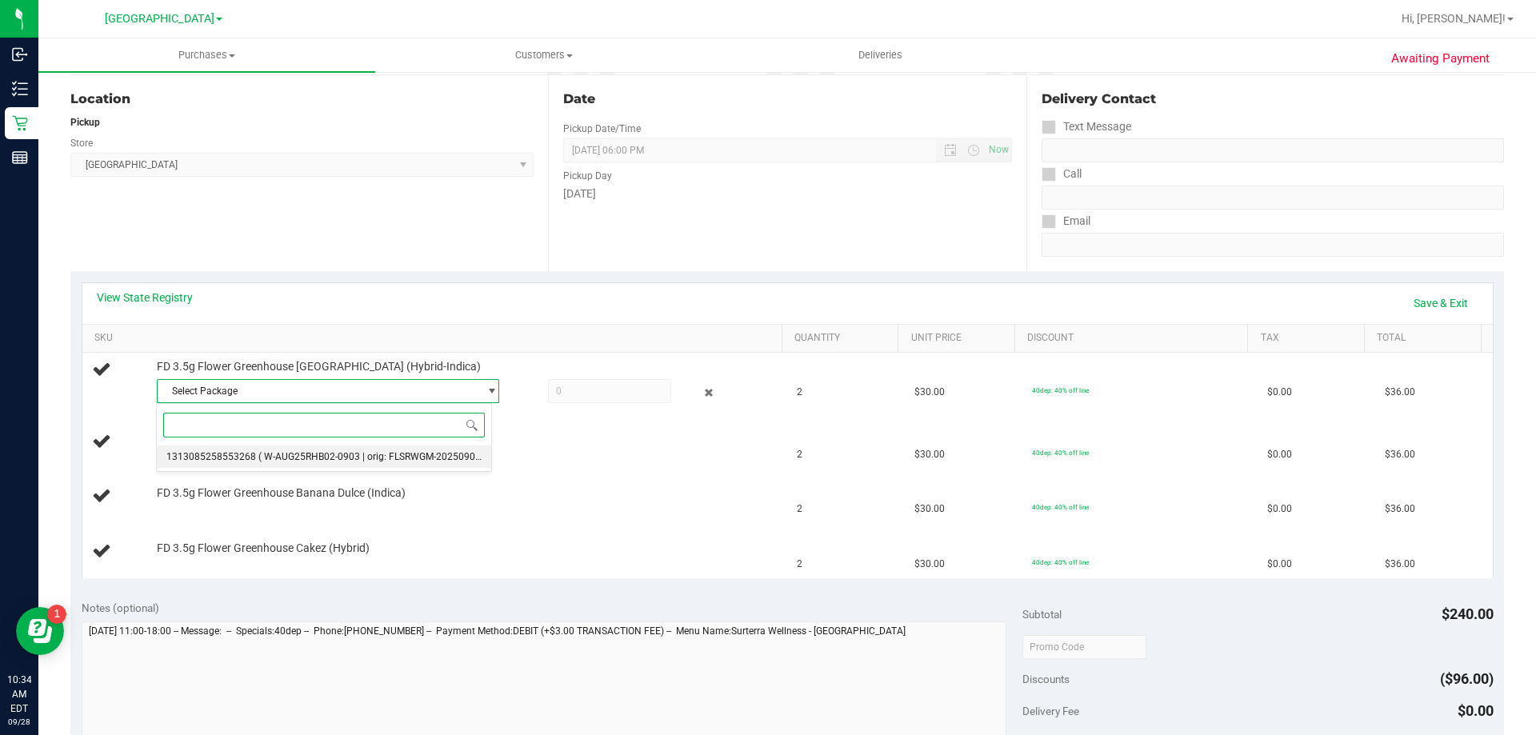
click at [275, 456] on span "( W-AUG25RHB02-0903 | orig: FLSRWGM-20250909-723 )" at bounding box center [381, 456] width 247 height 11
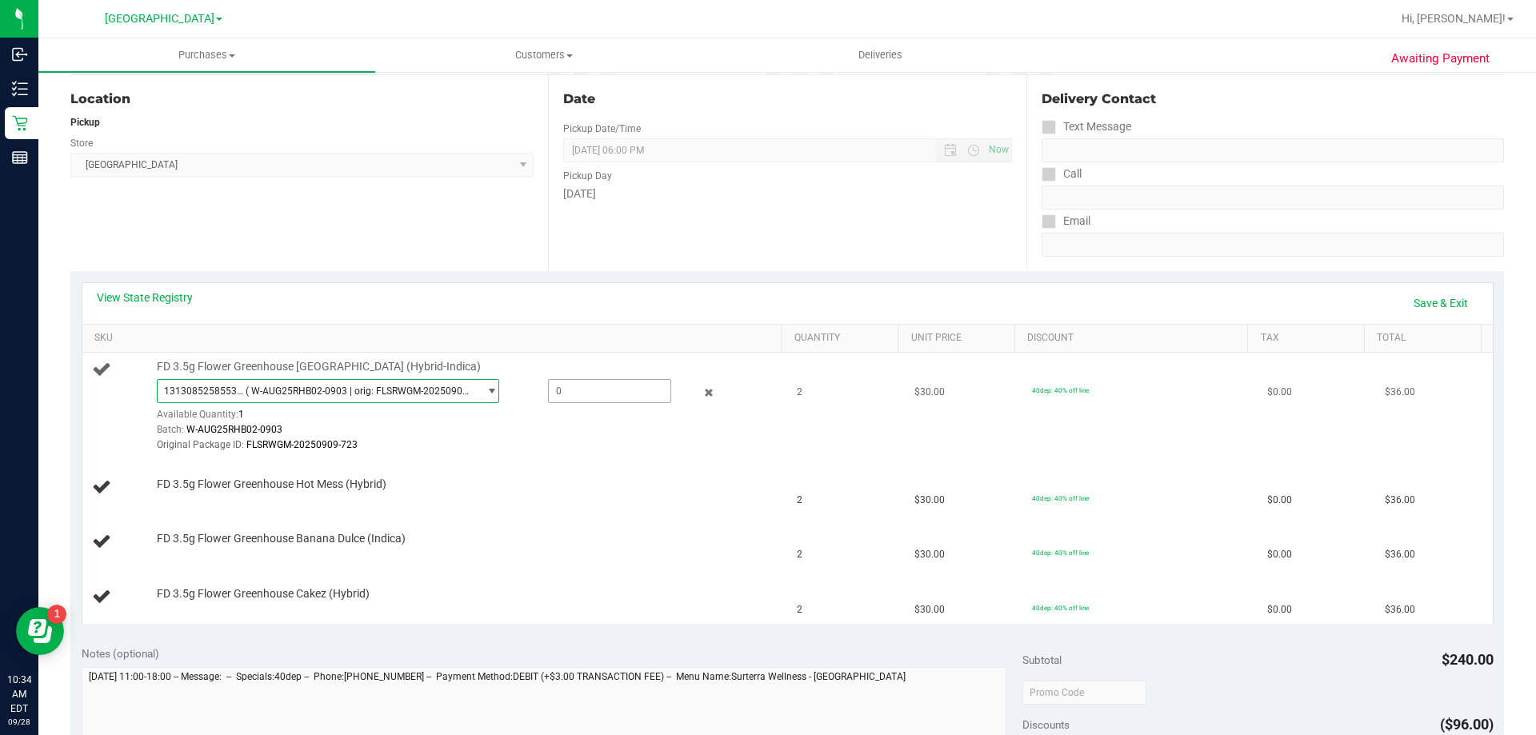
click at [579, 393] on span at bounding box center [609, 391] width 123 height 24
type input "1"
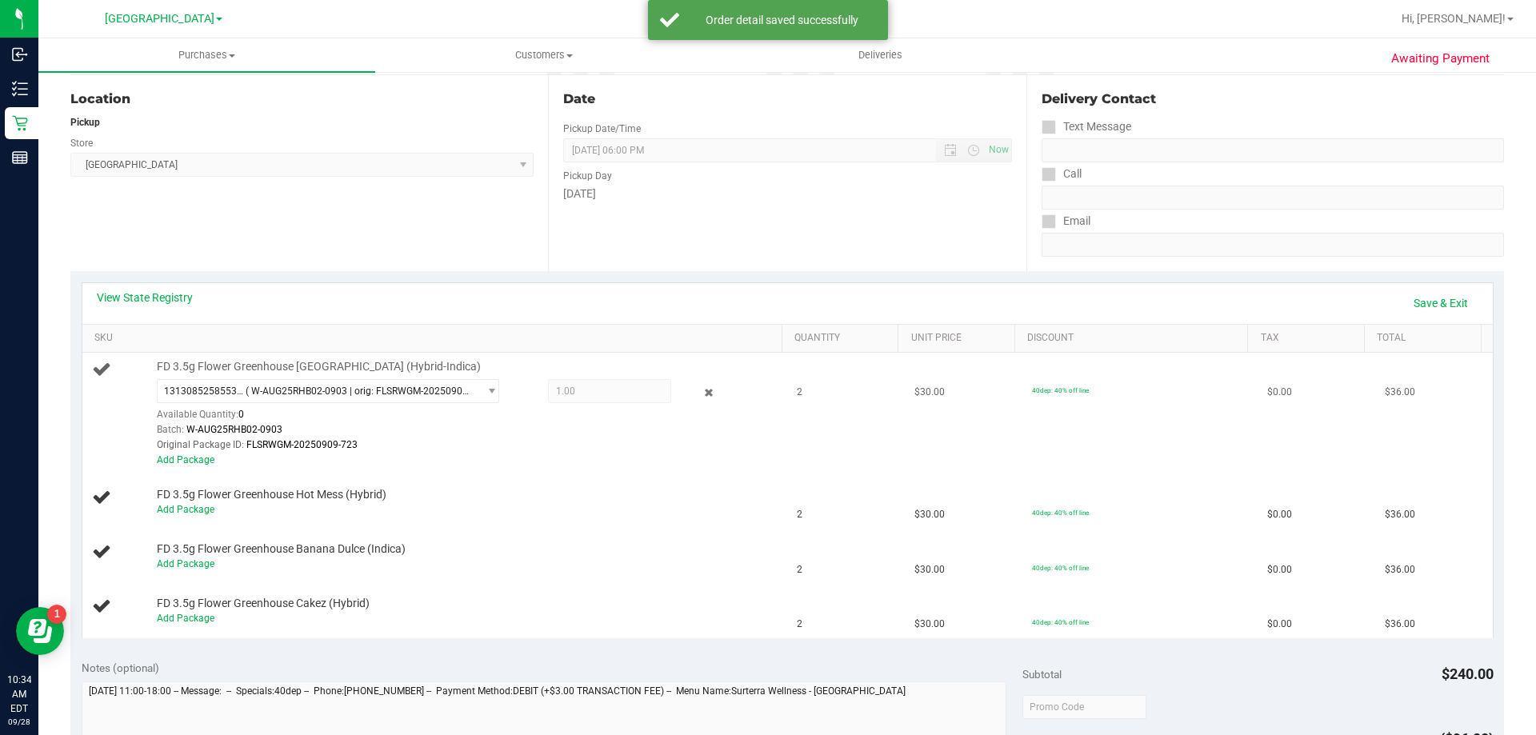
click at [517, 441] on div "Original Package ID: FLSRWGM-20250909-723" at bounding box center [466, 445] width 618 height 15
click at [182, 466] on div "Add Package" at bounding box center [466, 460] width 618 height 15
click at [187, 462] on link "Add Package" at bounding box center [186, 459] width 58 height 11
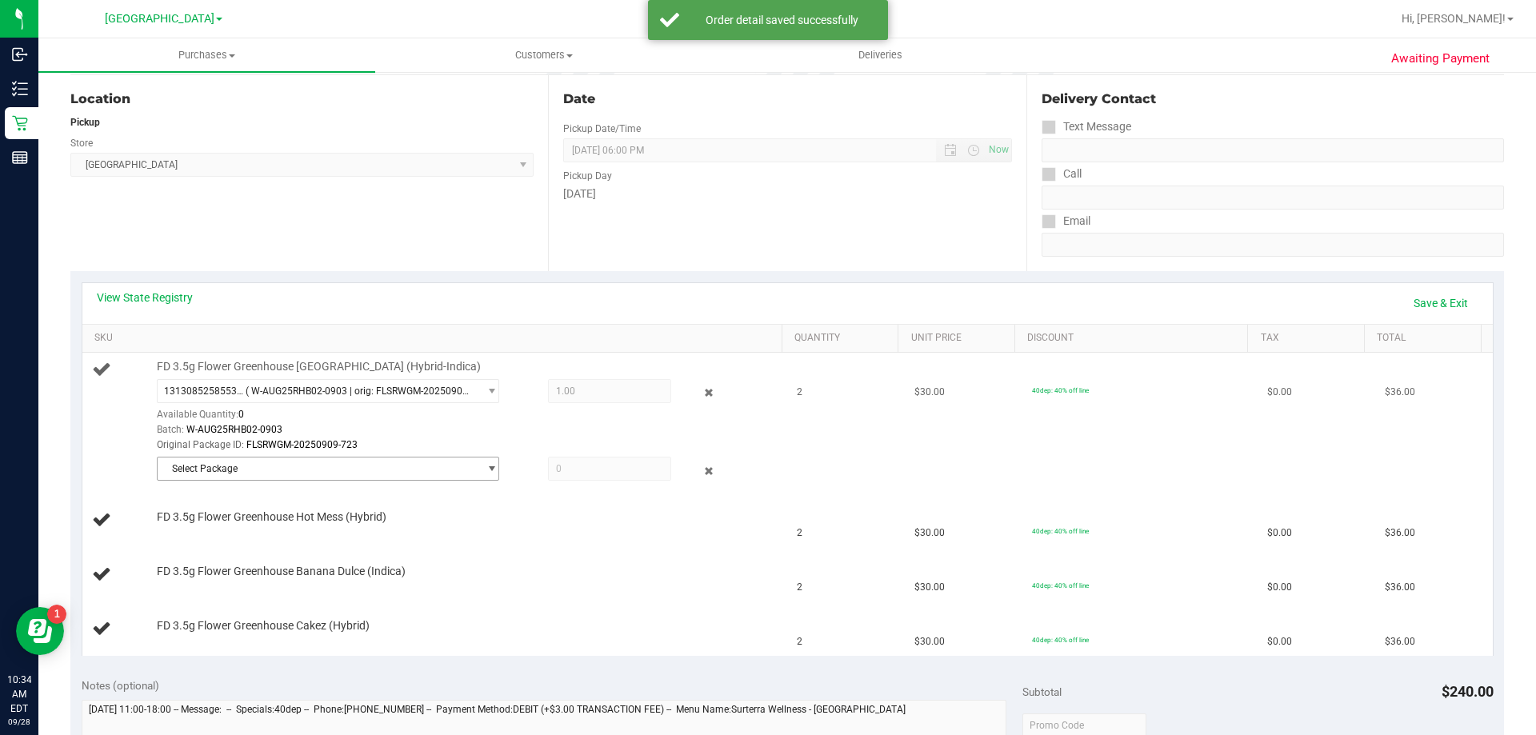
click at [281, 462] on span "Select Package" at bounding box center [318, 469] width 321 height 22
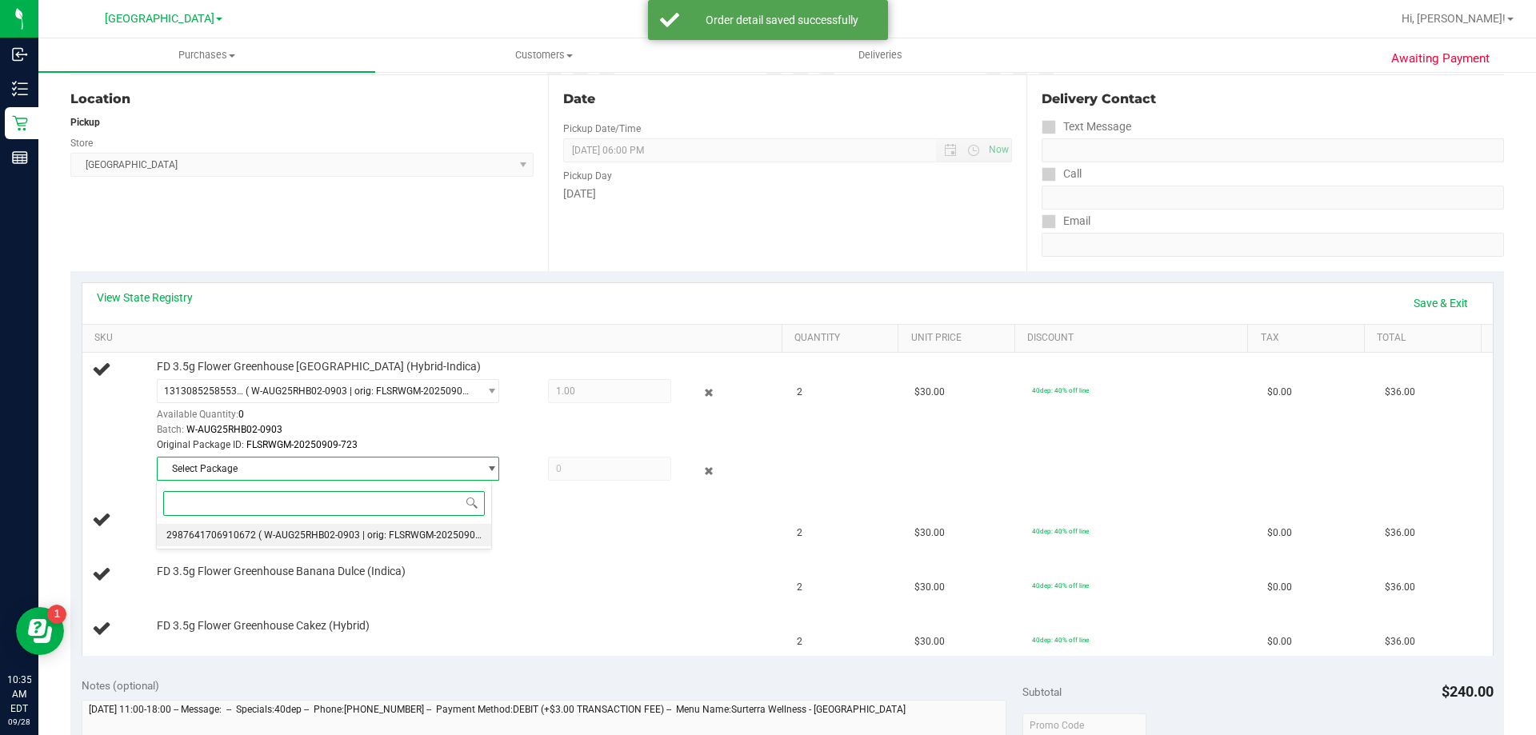
click at [278, 536] on span "( W-AUG25RHB02-0903 | orig: FLSRWGM-20250909-719 )" at bounding box center [381, 535] width 247 height 11
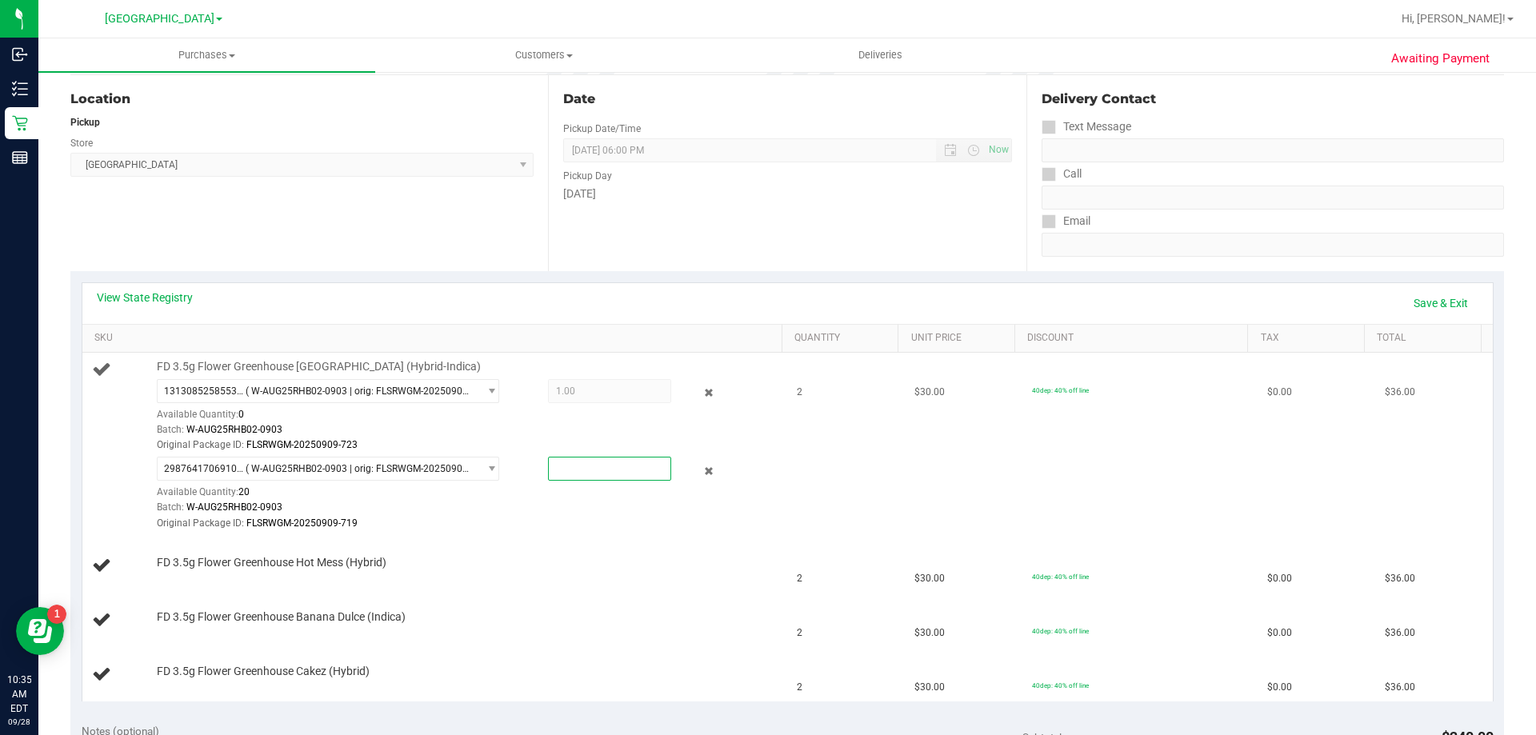
click at [567, 464] on span at bounding box center [609, 469] width 123 height 24
type input "1"
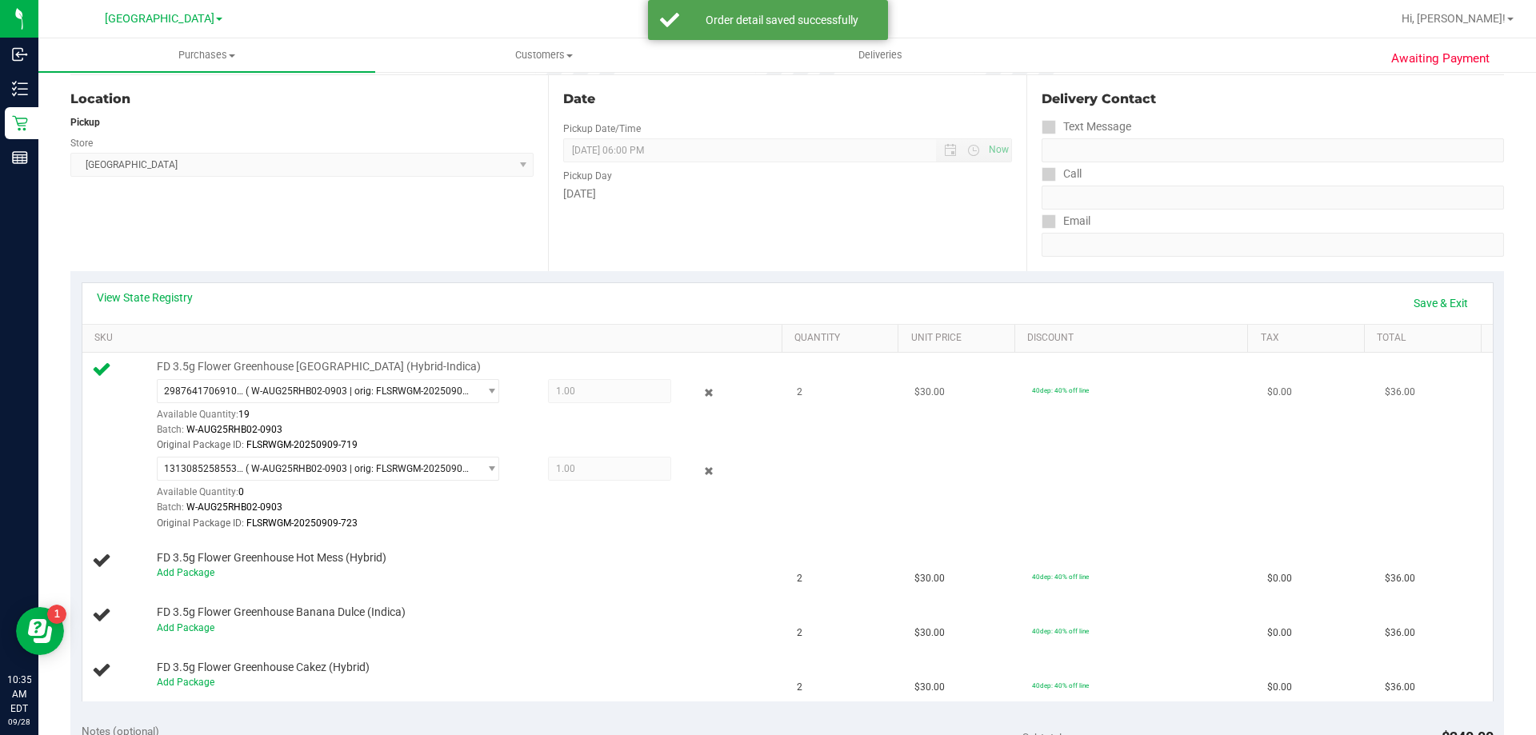
click at [629, 423] on div "Batch: W-AUG25RHB02-0903" at bounding box center [466, 429] width 618 height 15
click at [1436, 297] on link "Save & Exit" at bounding box center [1440, 303] width 75 height 27
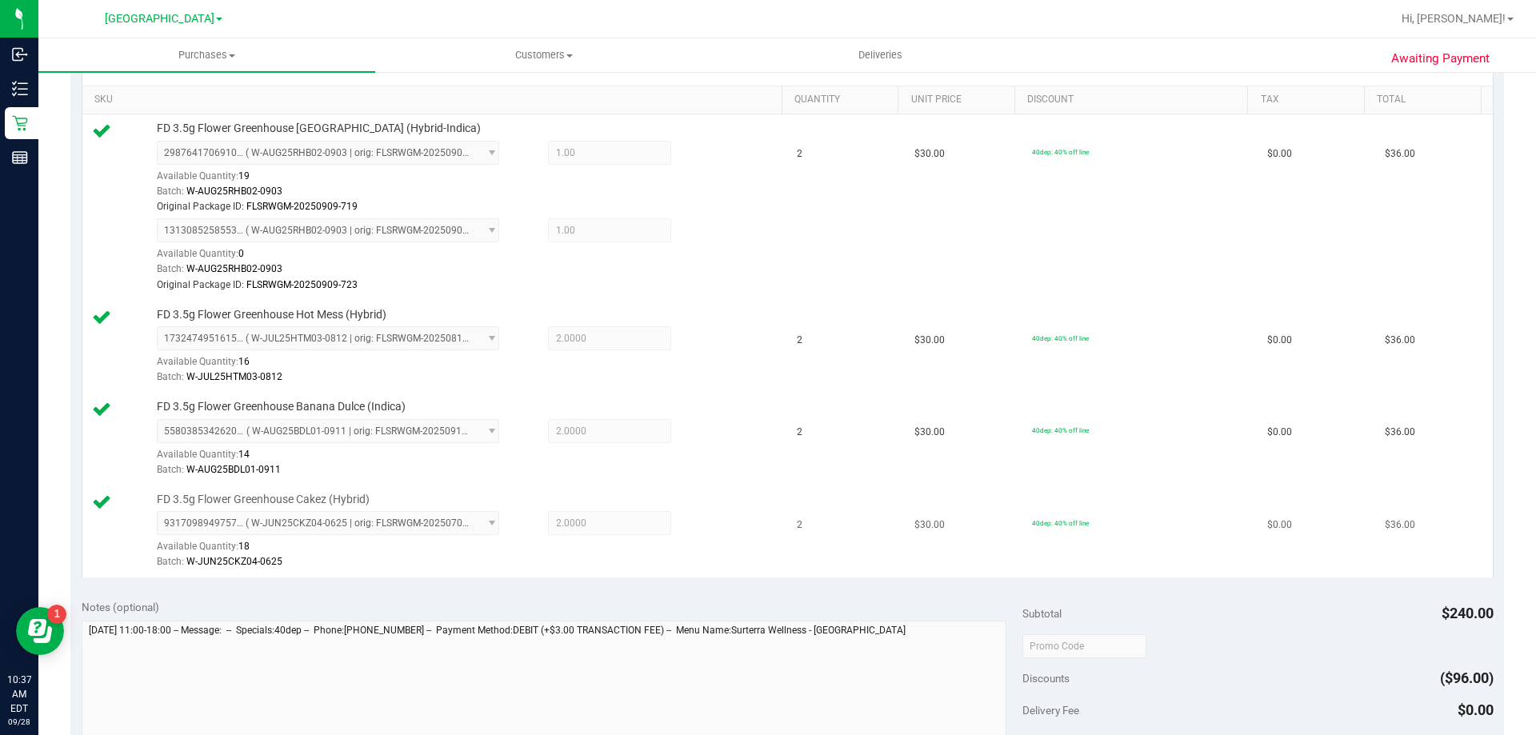
scroll to position [640, 0]
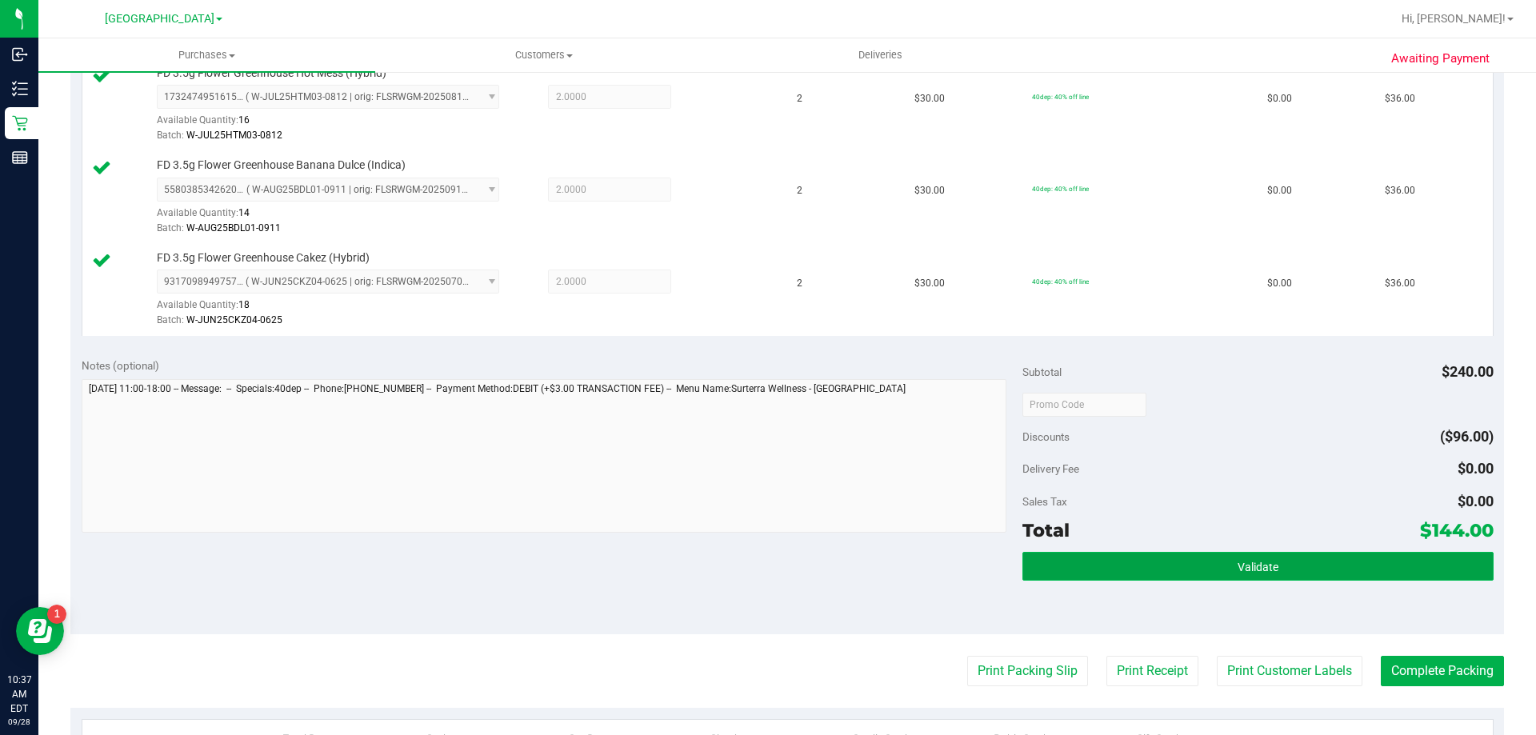
click at [1127, 572] on button "Validate" at bounding box center [1257, 566] width 470 height 29
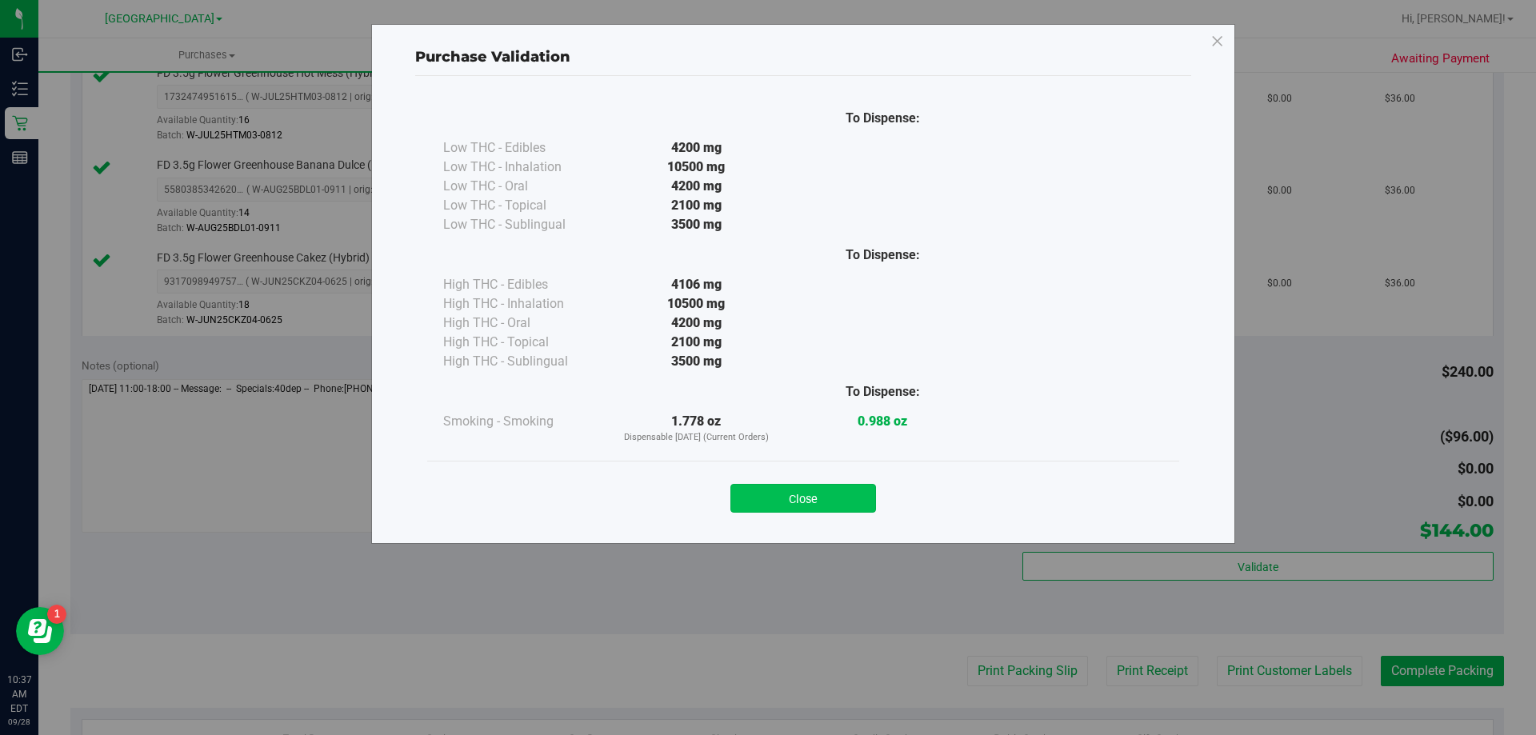
click at [860, 493] on button "Close" at bounding box center [803, 498] width 146 height 29
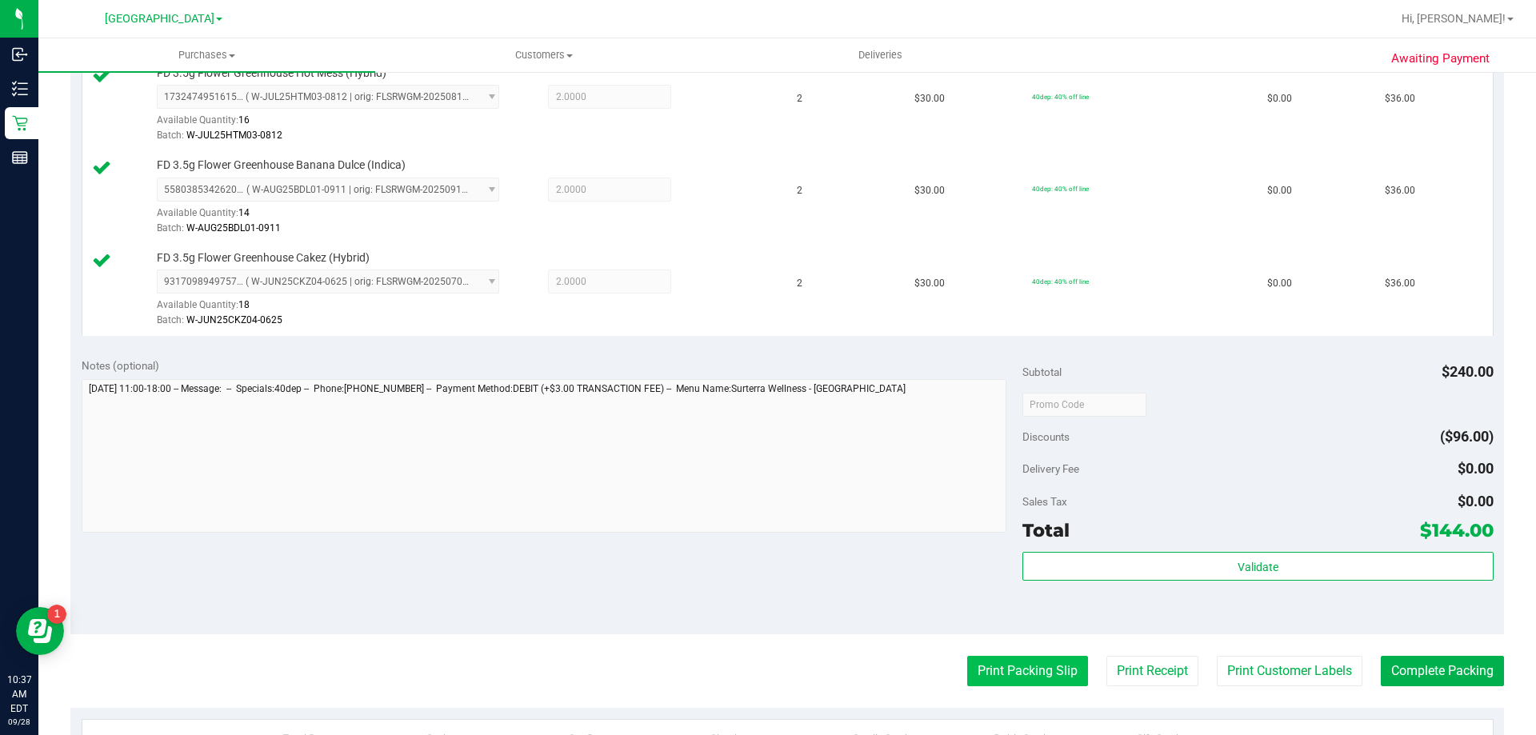
click at [978, 658] on button "Print Packing Slip" at bounding box center [1027, 671] width 121 height 30
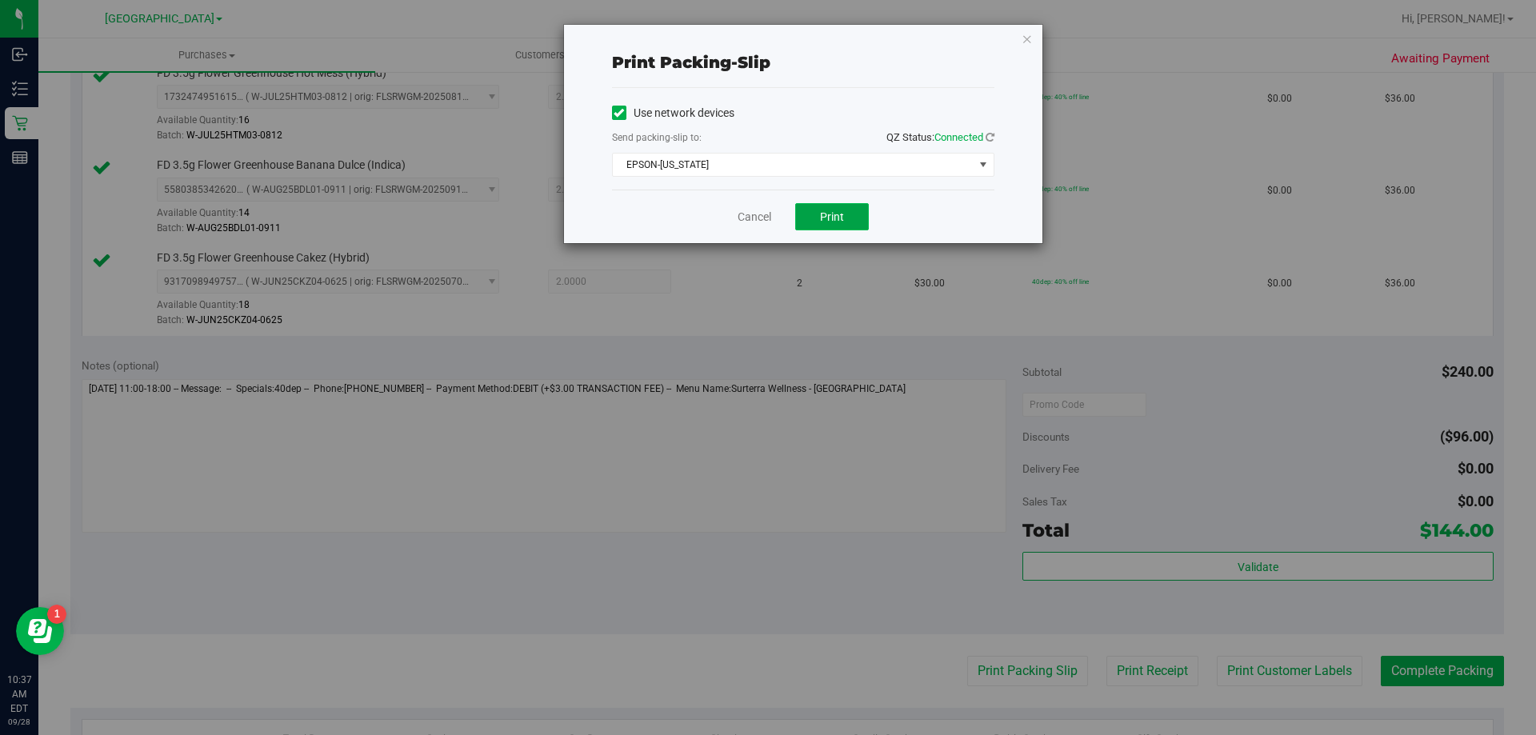
click at [810, 223] on button "Print" at bounding box center [832, 216] width 74 height 27
click at [759, 209] on link "Cancel" at bounding box center [755, 217] width 34 height 17
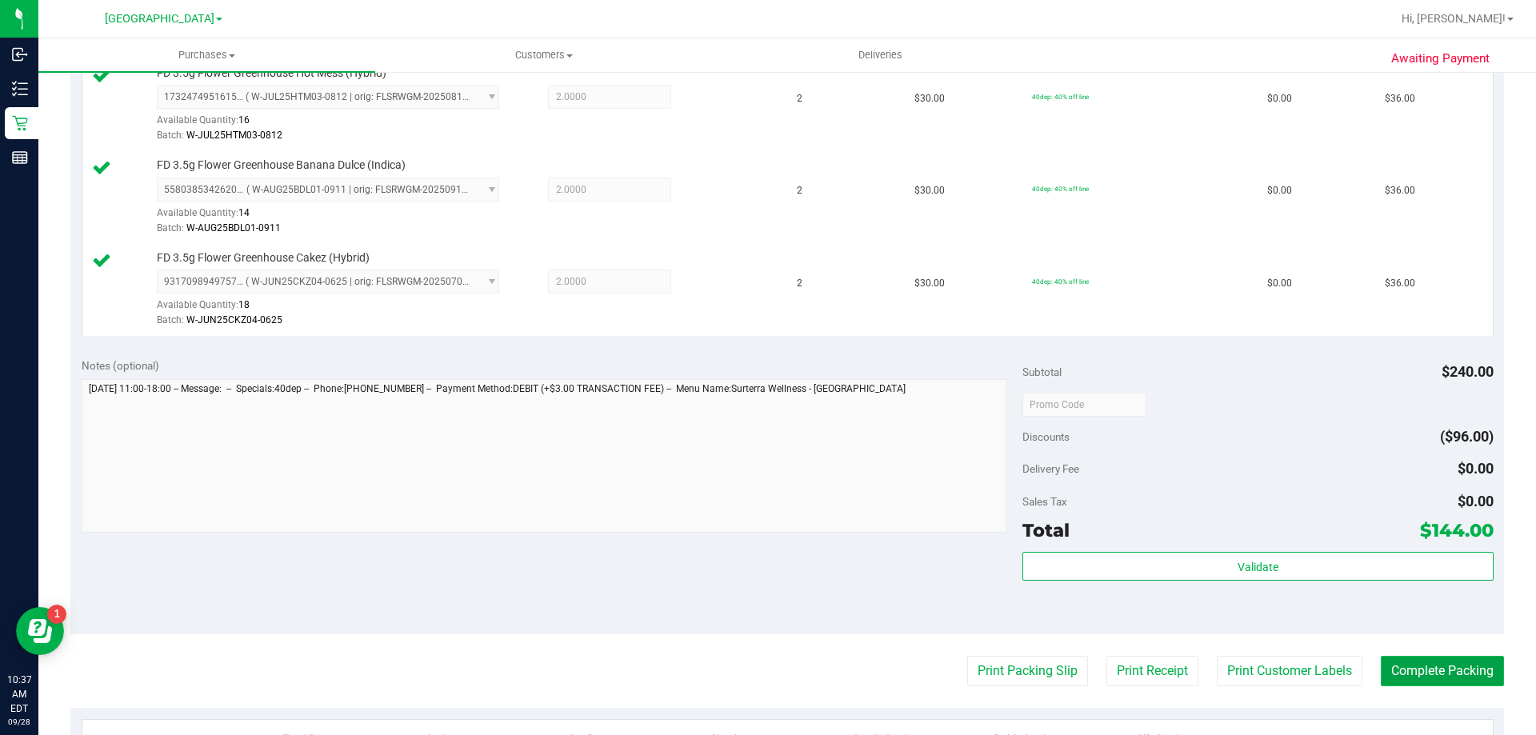
click at [1442, 671] on button "Complete Packing" at bounding box center [1442, 671] width 123 height 30
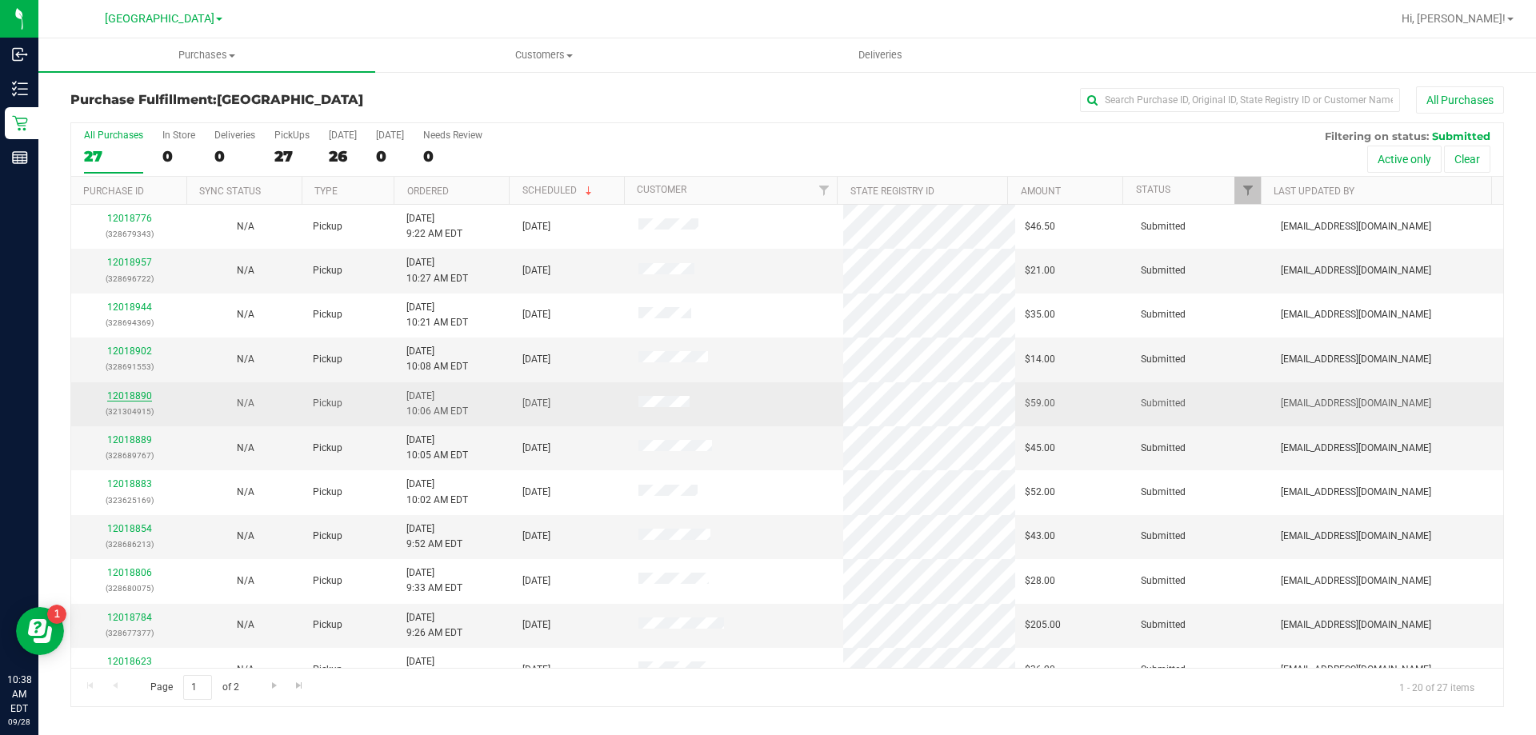
click at [131, 393] on link "12018890" at bounding box center [129, 395] width 45 height 11
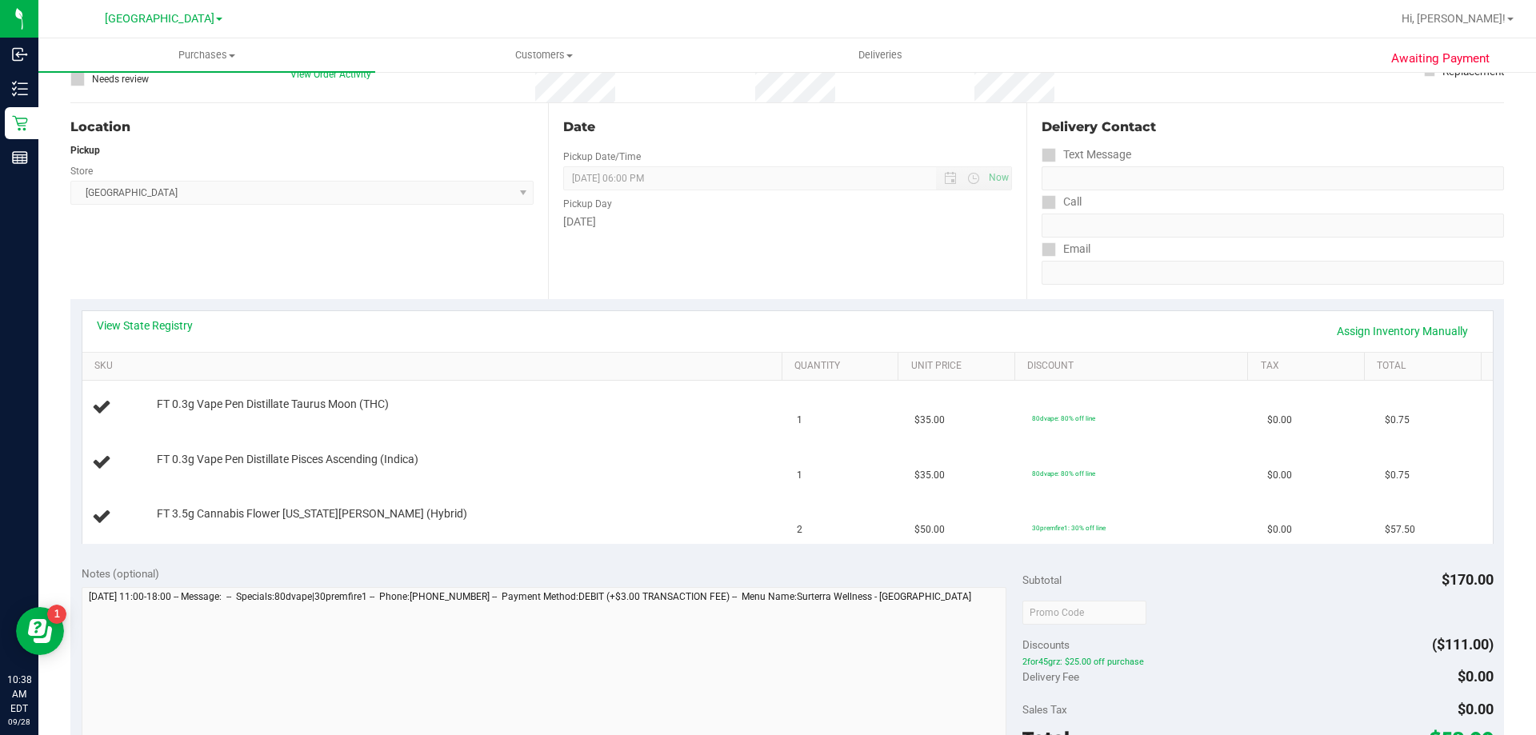
scroll to position [160, 0]
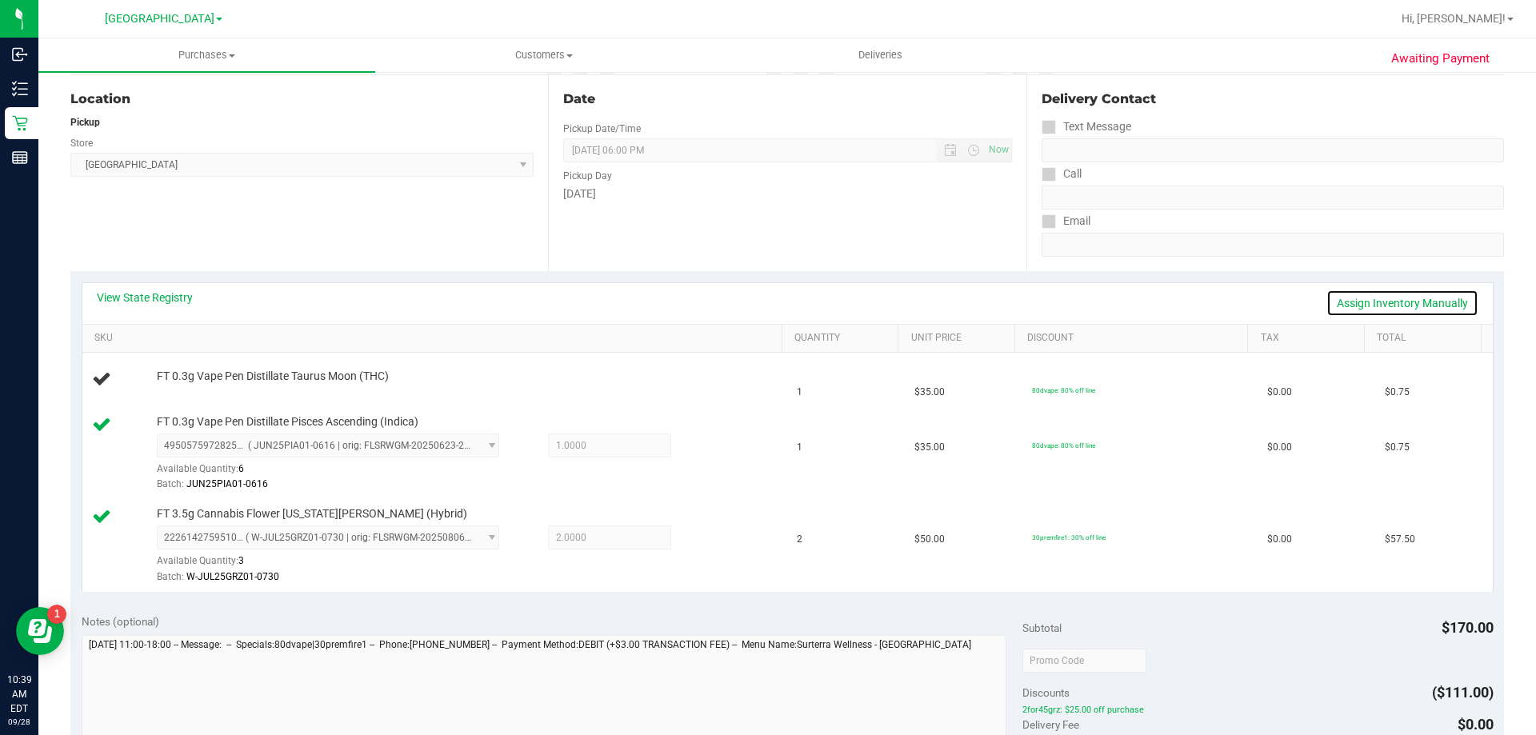
click at [1414, 311] on link "Assign Inventory Manually" at bounding box center [1402, 303] width 152 height 27
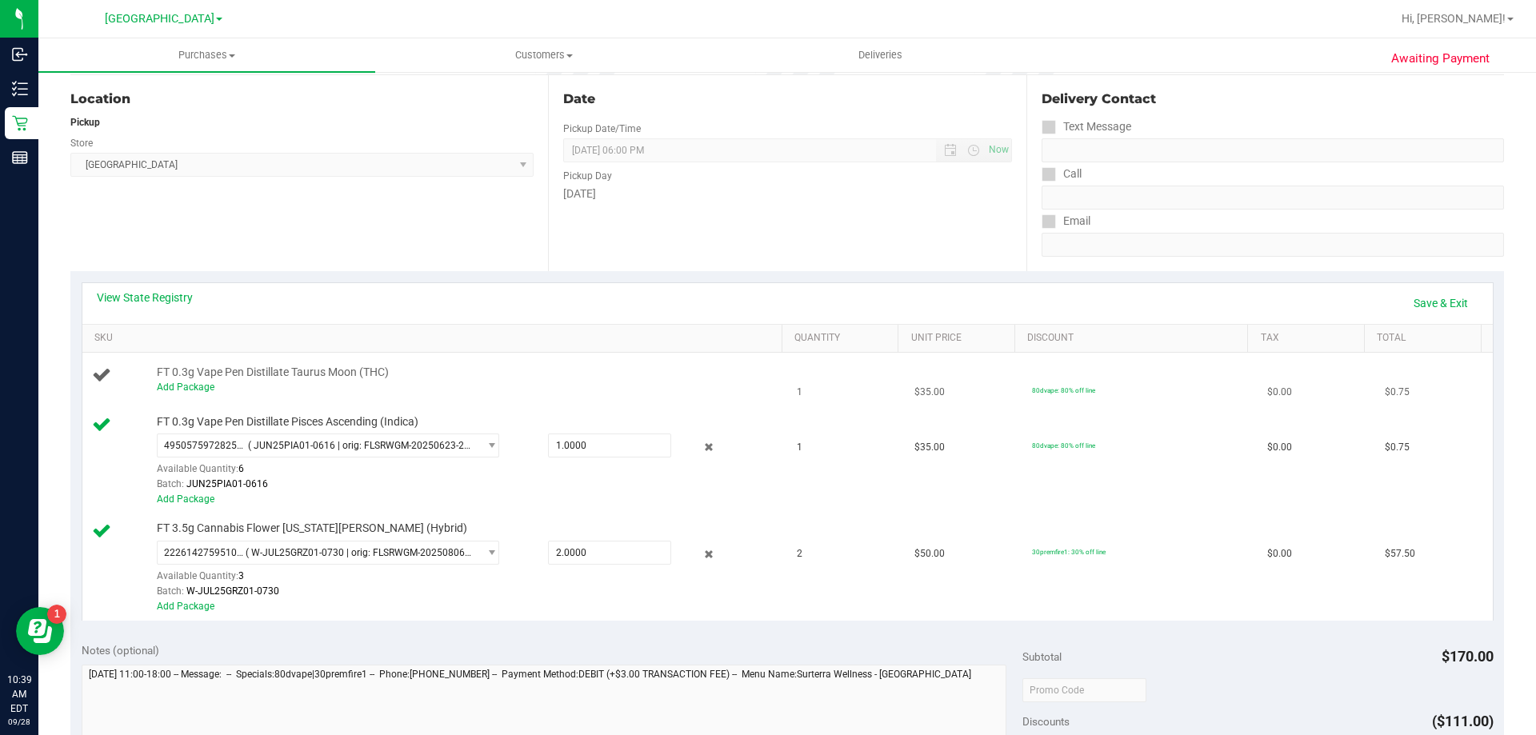
click at [184, 393] on div "Add Package" at bounding box center [466, 387] width 618 height 15
click at [192, 390] on link "Add Package" at bounding box center [186, 387] width 58 height 11
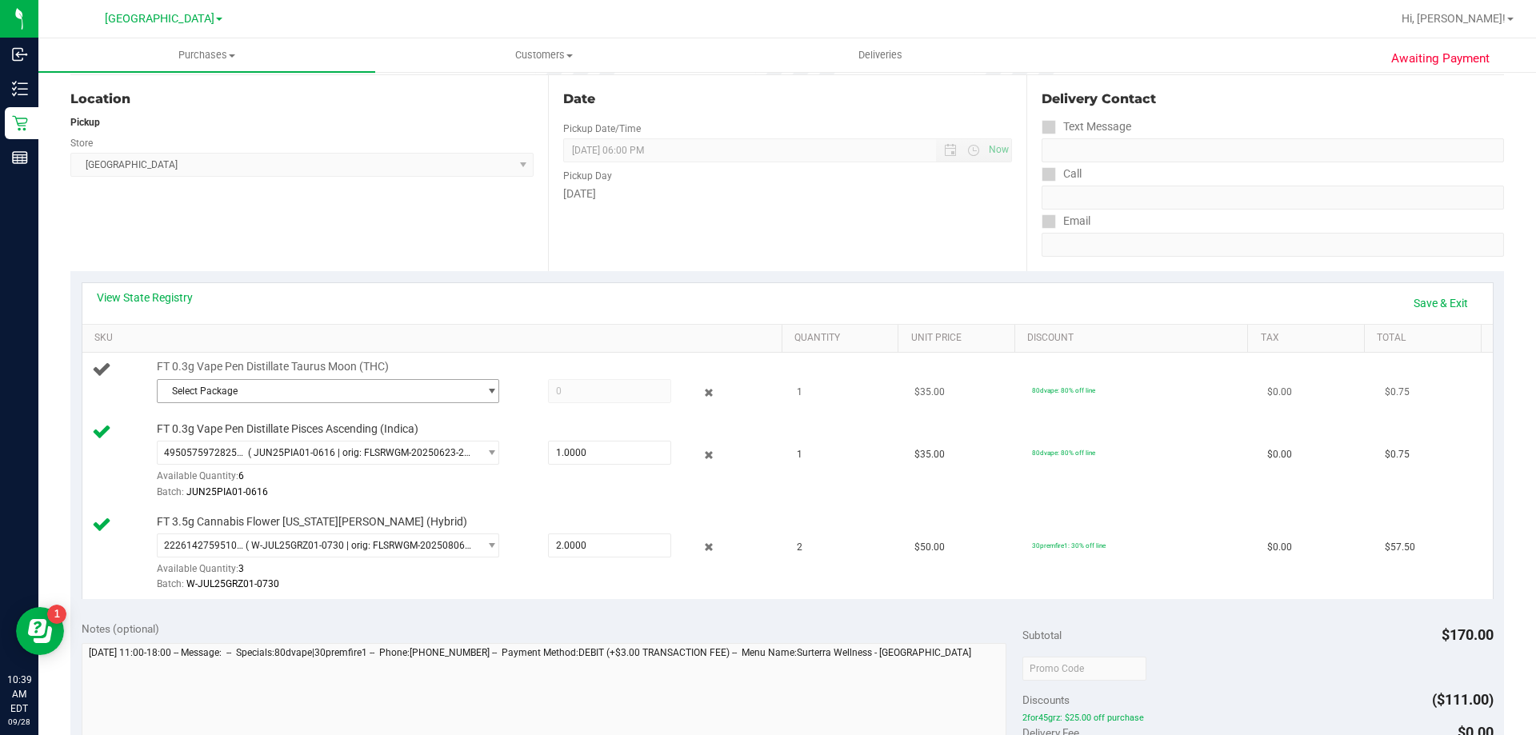
click at [213, 390] on span "Select Package" at bounding box center [318, 391] width 321 height 22
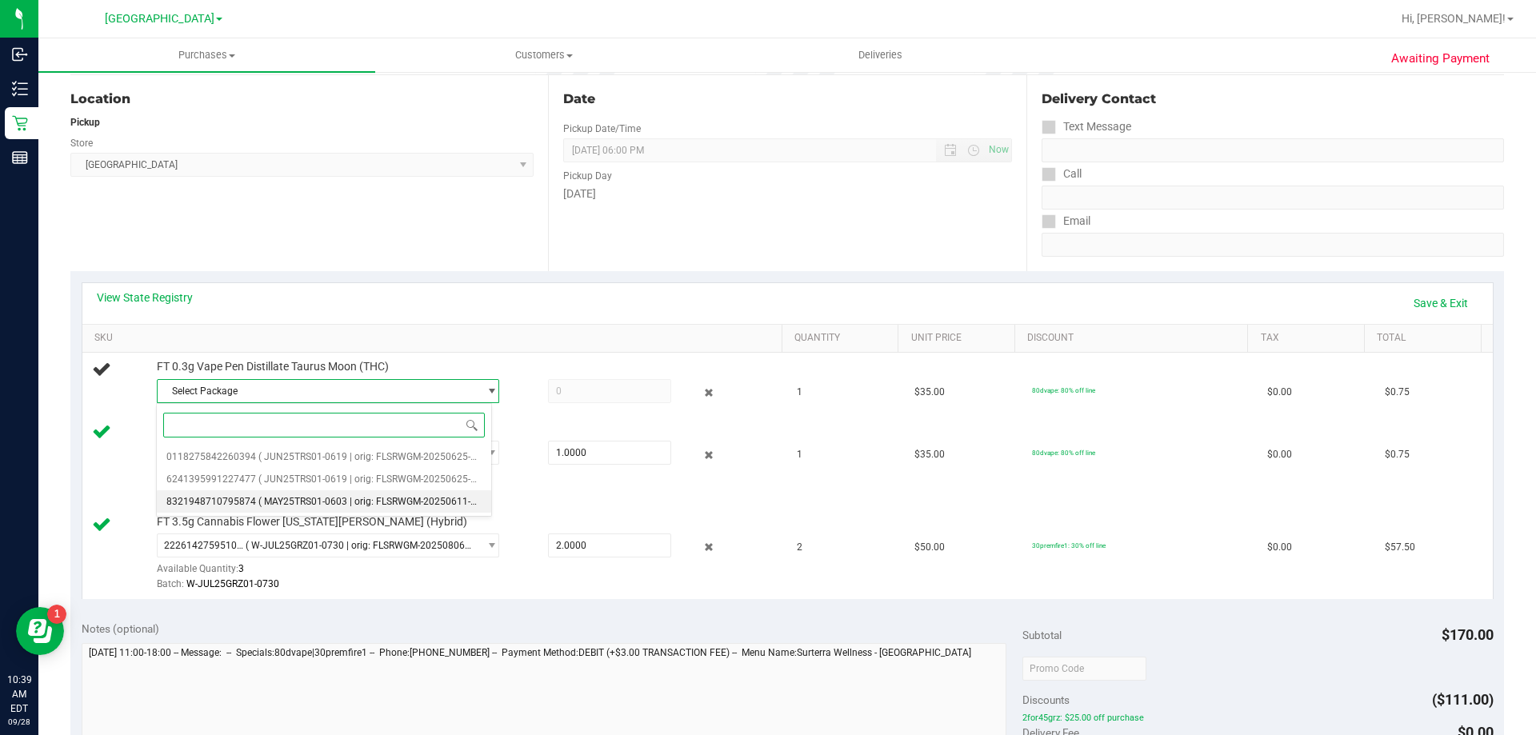
click at [243, 507] on span "8321948710795874" at bounding box center [211, 501] width 90 height 11
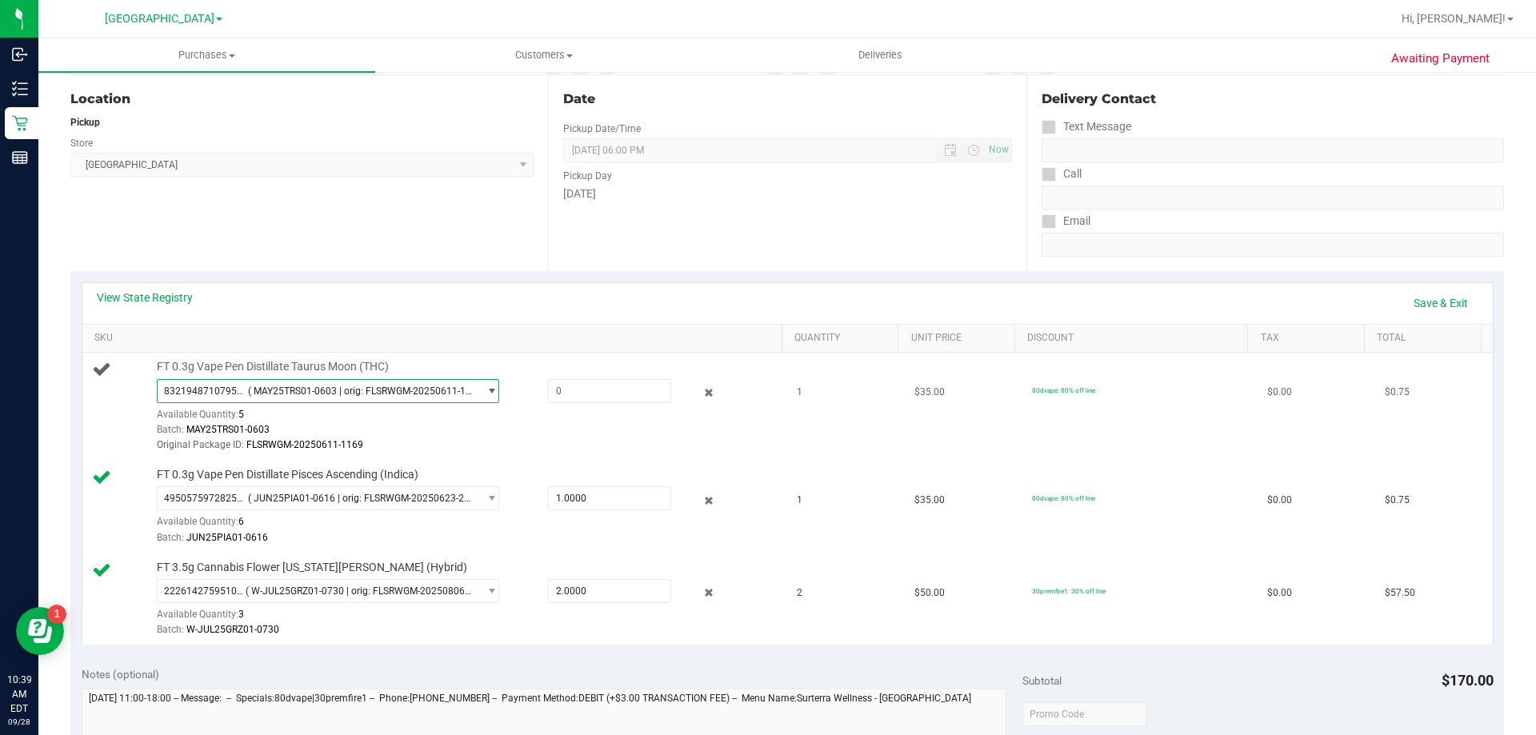
click at [304, 396] on span "( MAY25TRS01-0603 | orig: FLSRWGM-20250611-1169 )" at bounding box center [360, 391] width 224 height 11
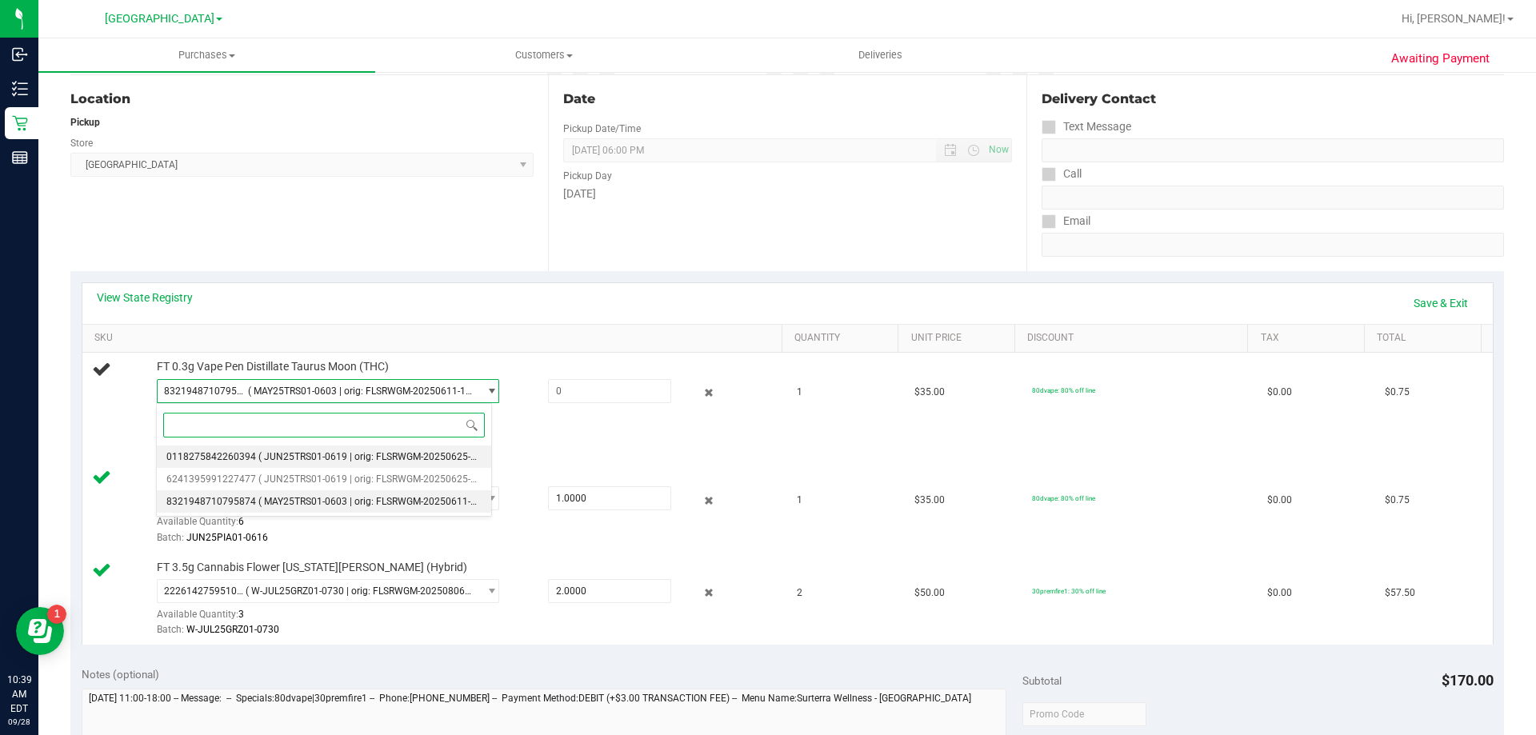
click at [283, 459] on span "( JUN25TRS01-0619 | orig: FLSRWGM-20250625-996 )" at bounding box center [375, 456] width 234 height 11
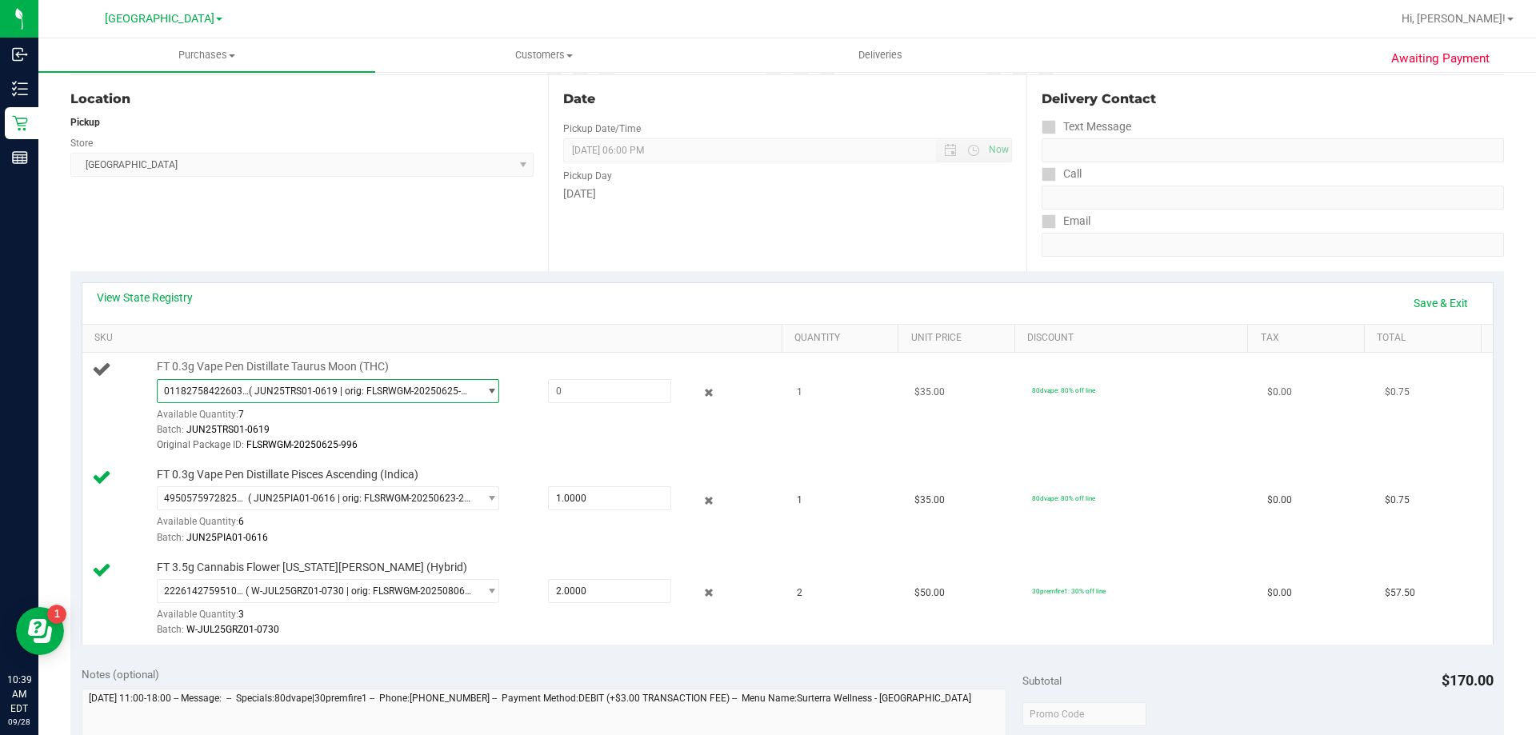
click at [381, 416] on div "Available Quantity: 7" at bounding box center [337, 418] width 360 height 31
click at [604, 395] on span at bounding box center [609, 391] width 123 height 24
type input "1"
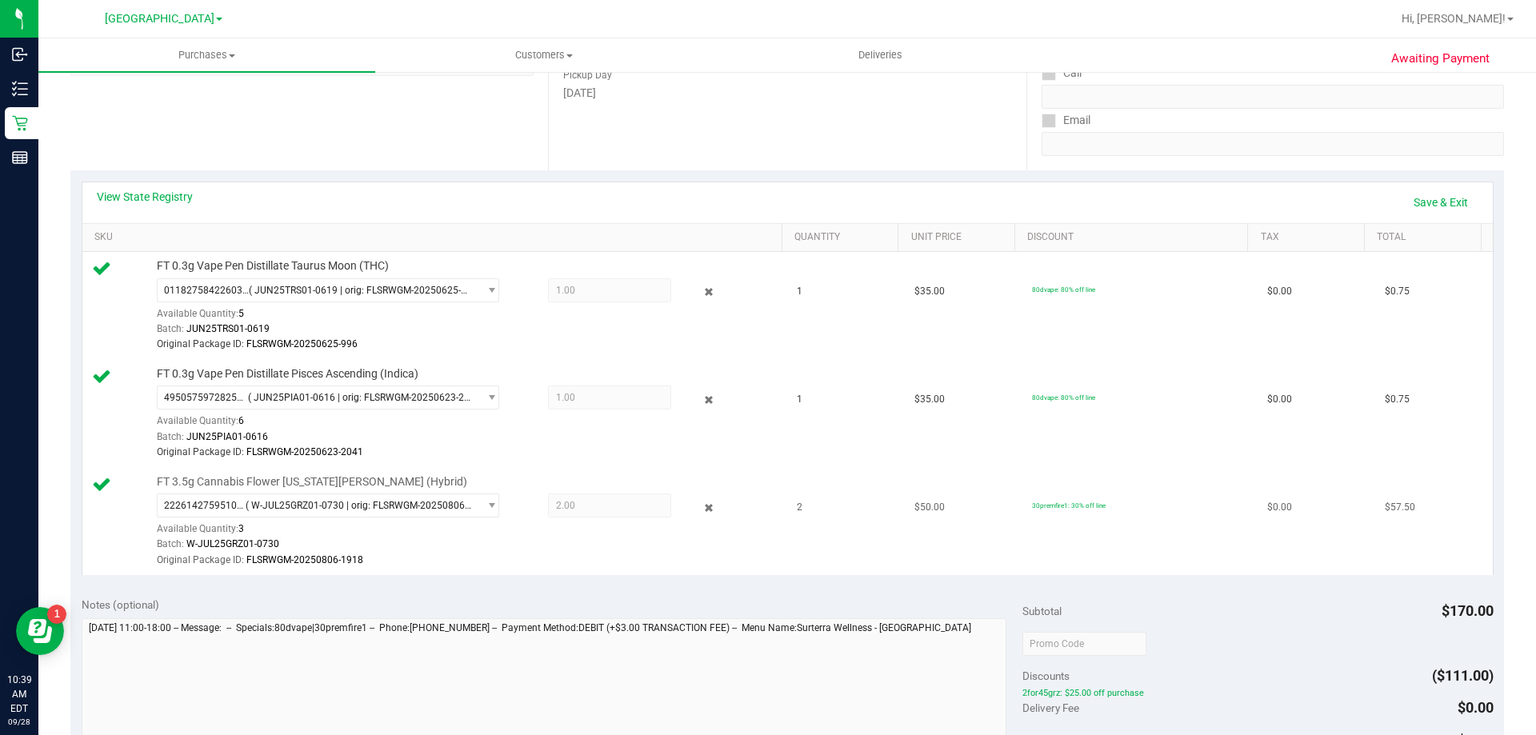
scroll to position [480, 0]
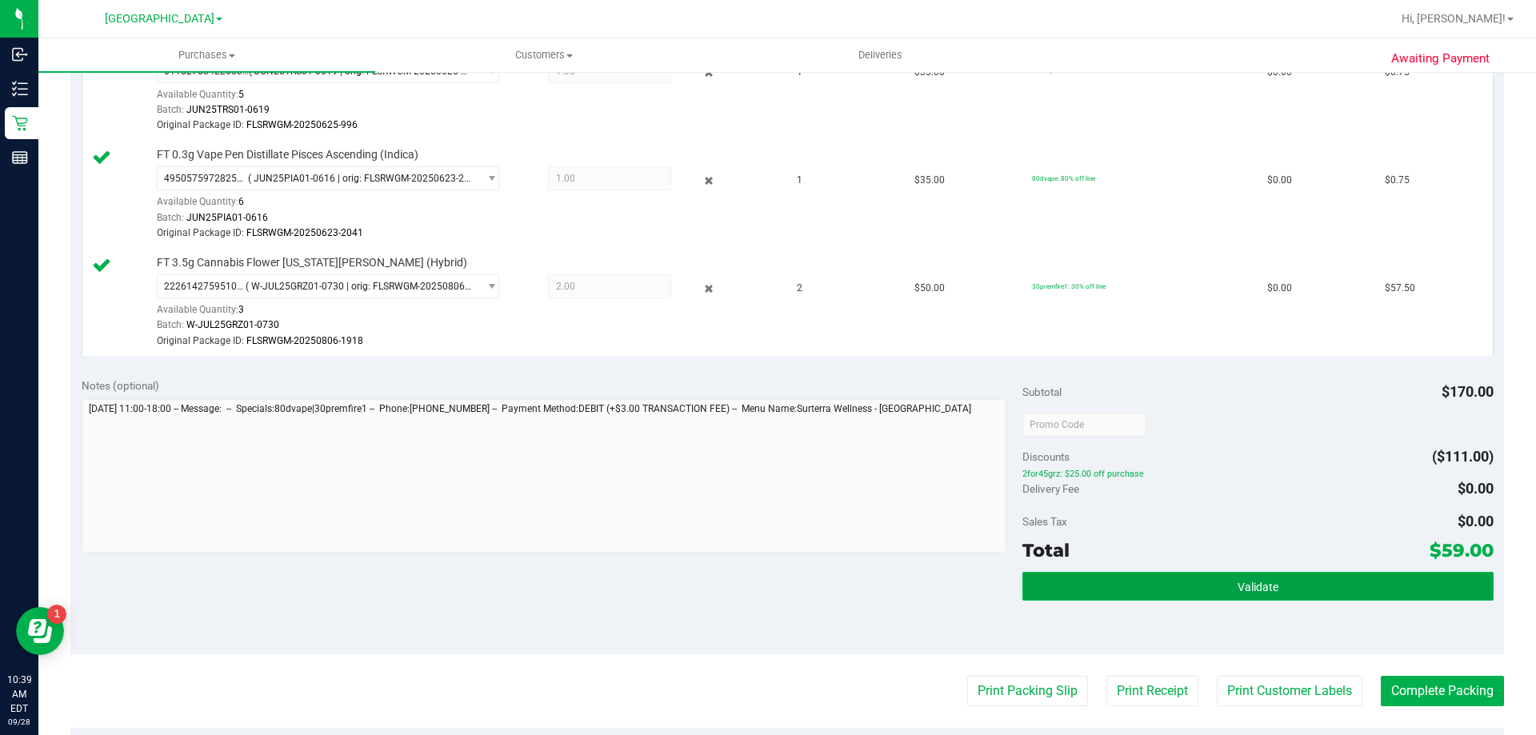
click at [1118, 574] on button "Validate" at bounding box center [1257, 586] width 470 height 29
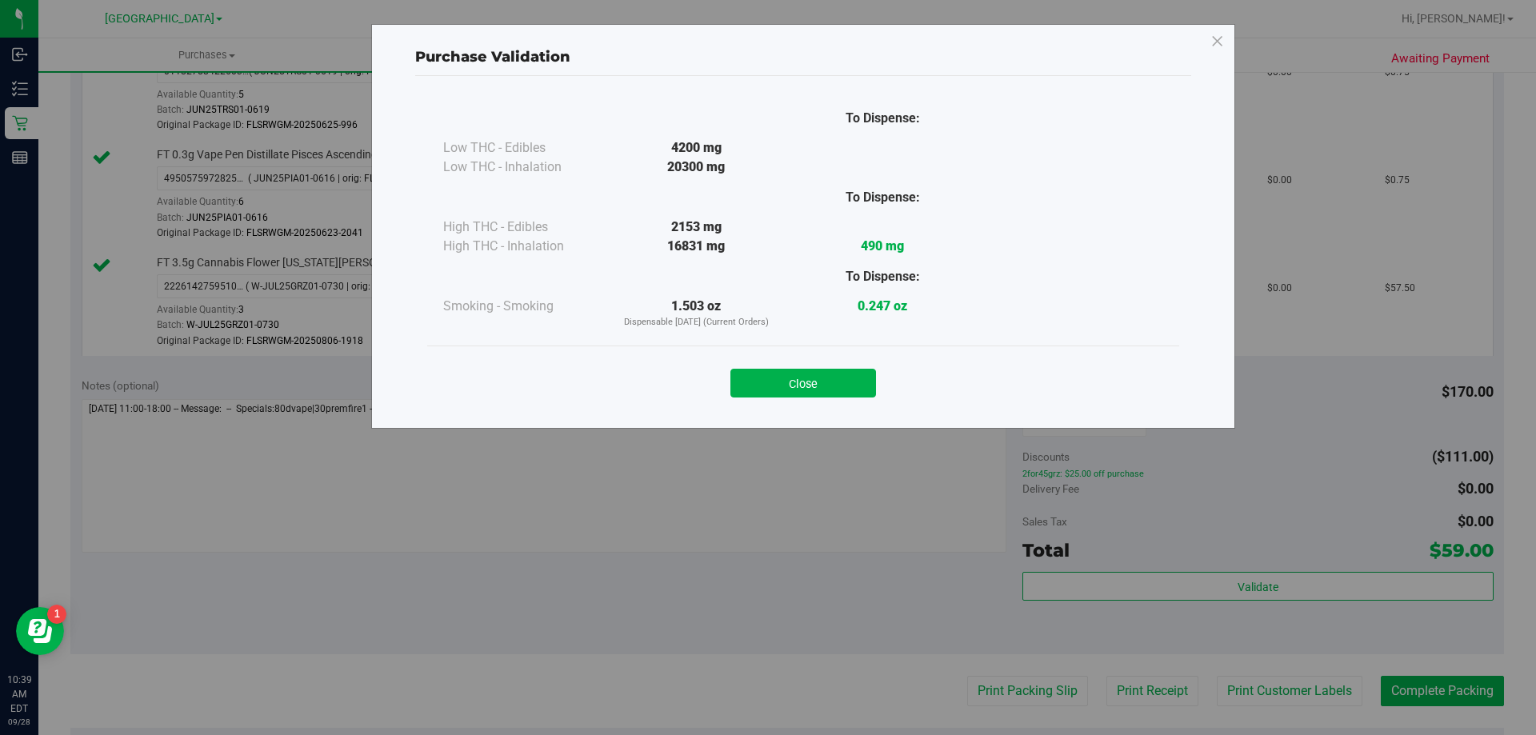
click at [802, 378] on button "Close" at bounding box center [803, 383] width 146 height 29
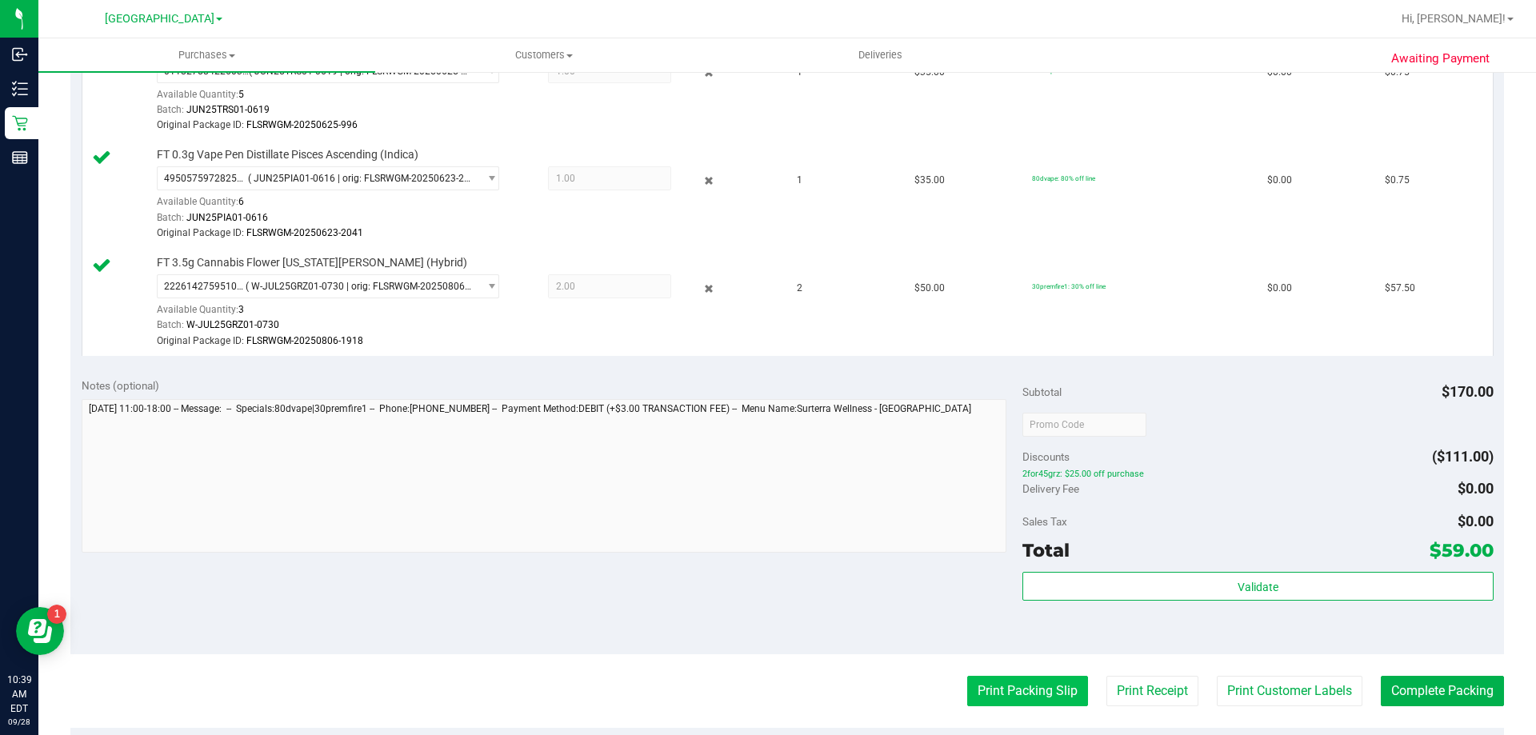
click at [1007, 691] on button "Print Packing Slip" at bounding box center [1027, 691] width 121 height 30
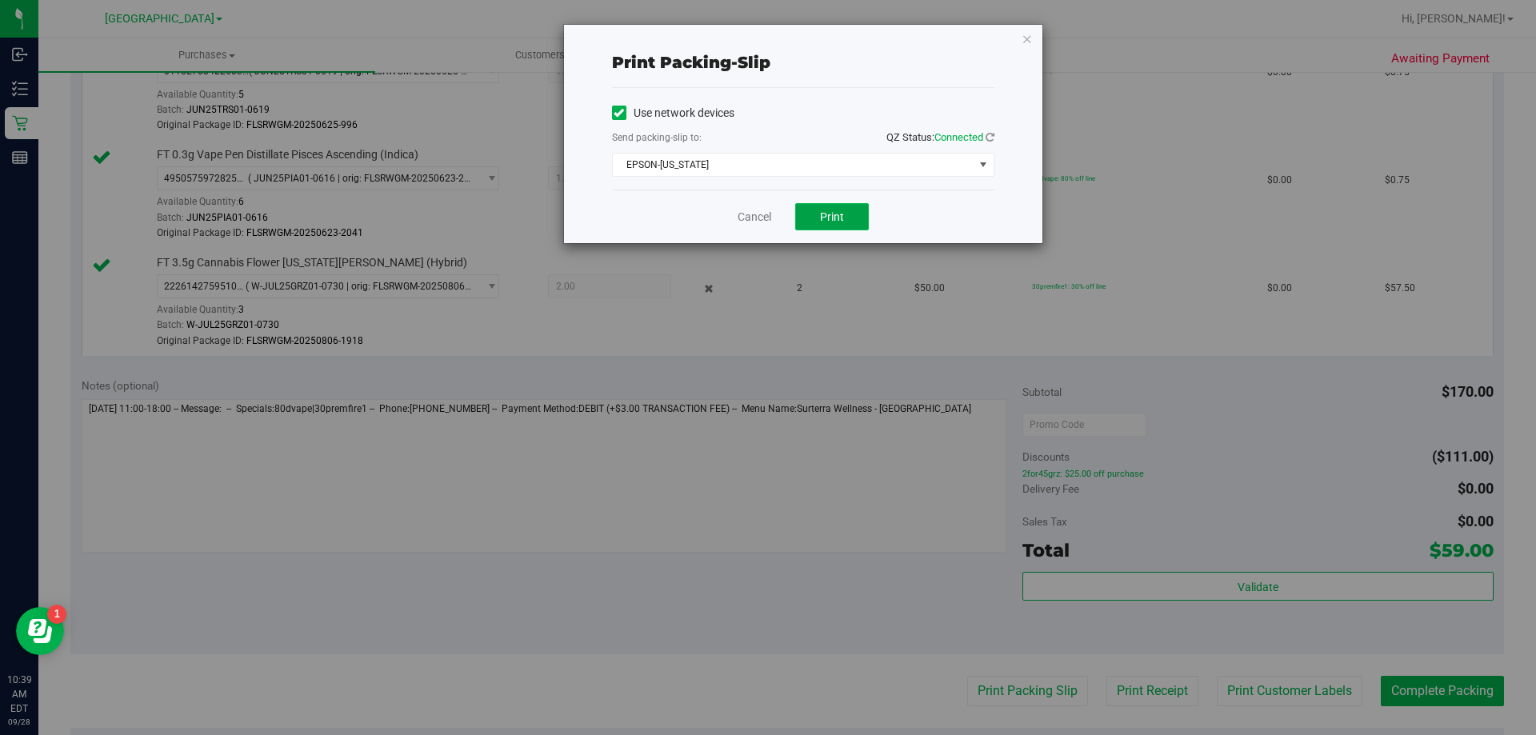
click at [835, 211] on span "Print" at bounding box center [832, 216] width 24 height 13
click at [757, 220] on link "Cancel" at bounding box center [755, 217] width 34 height 17
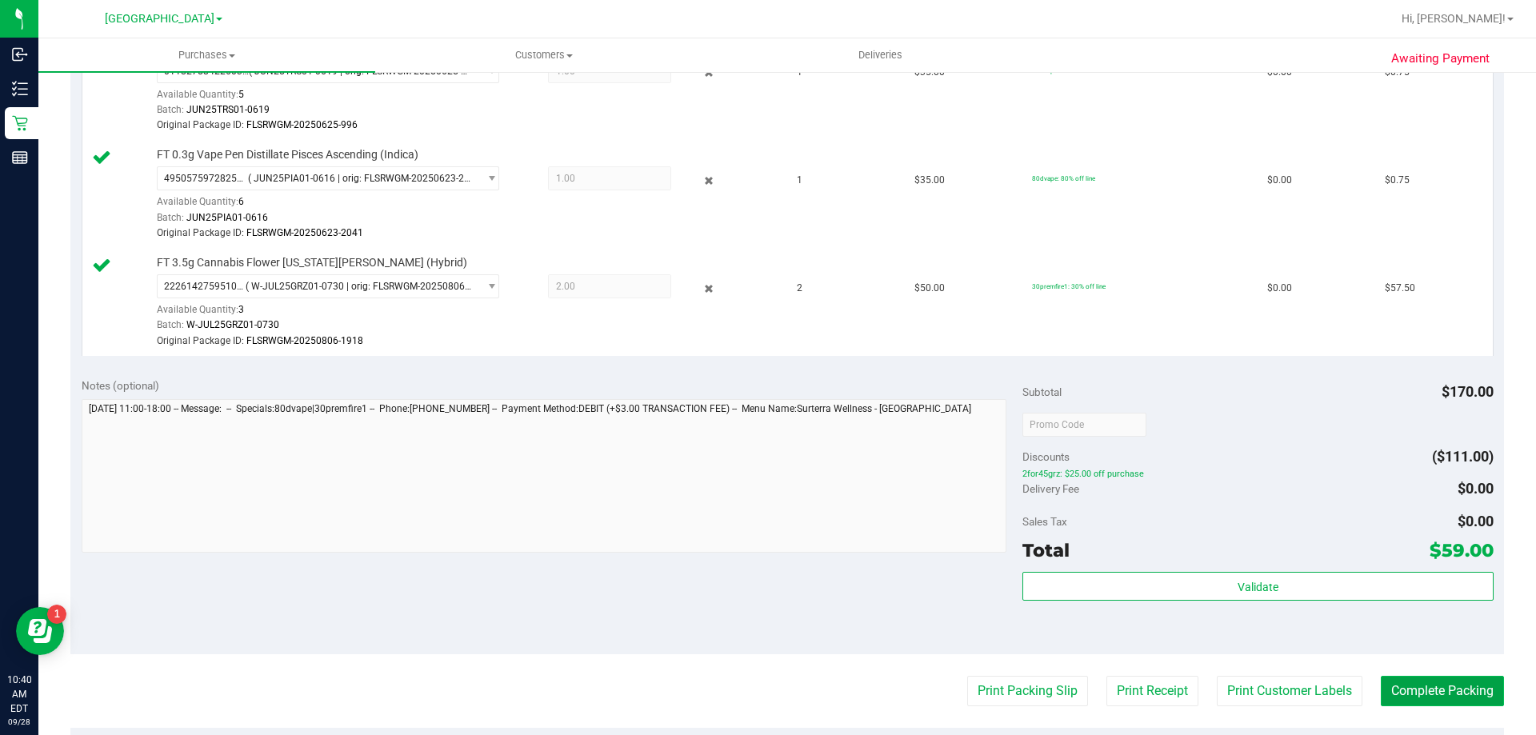
click at [1397, 690] on button "Complete Packing" at bounding box center [1442, 691] width 123 height 30
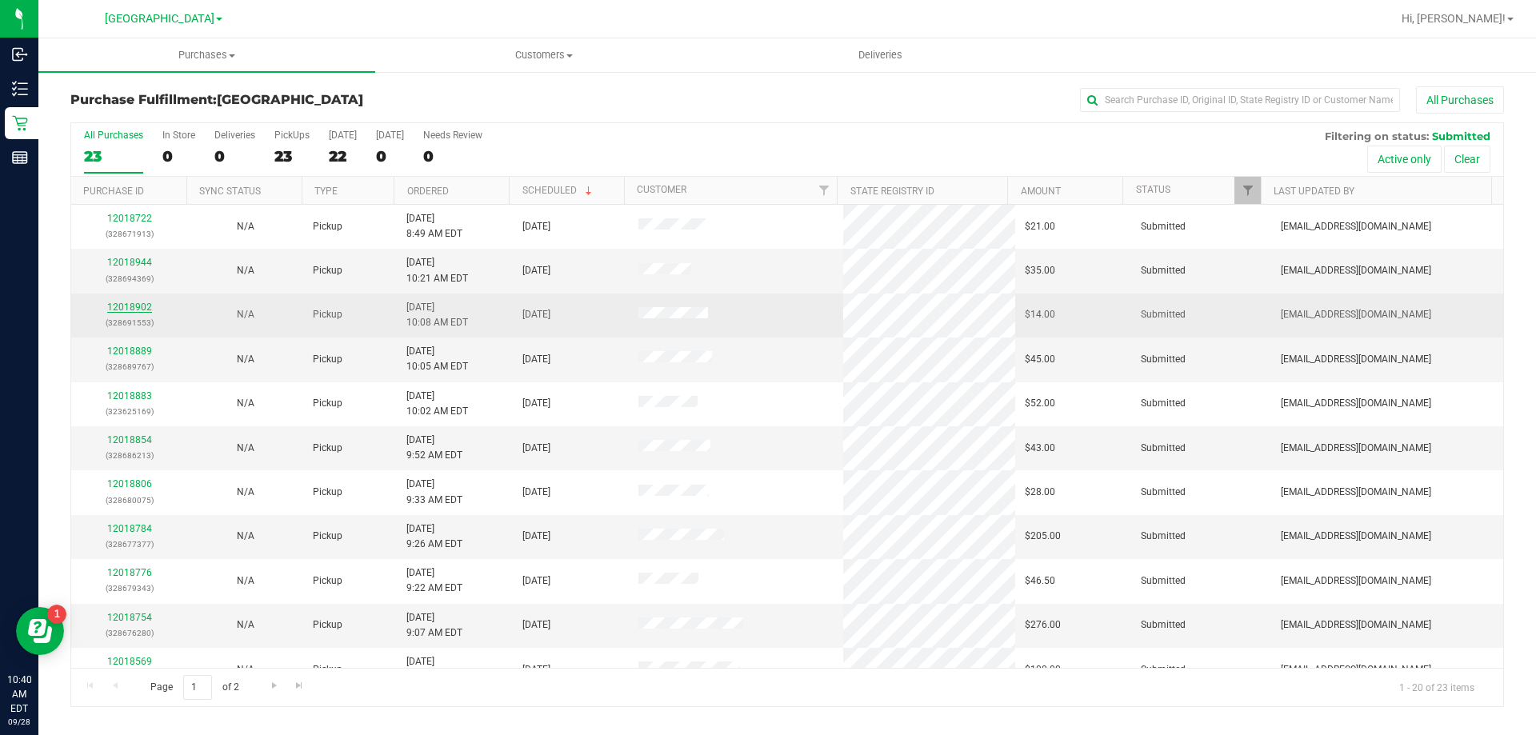
click at [121, 307] on link "12018902" at bounding box center [129, 307] width 45 height 11
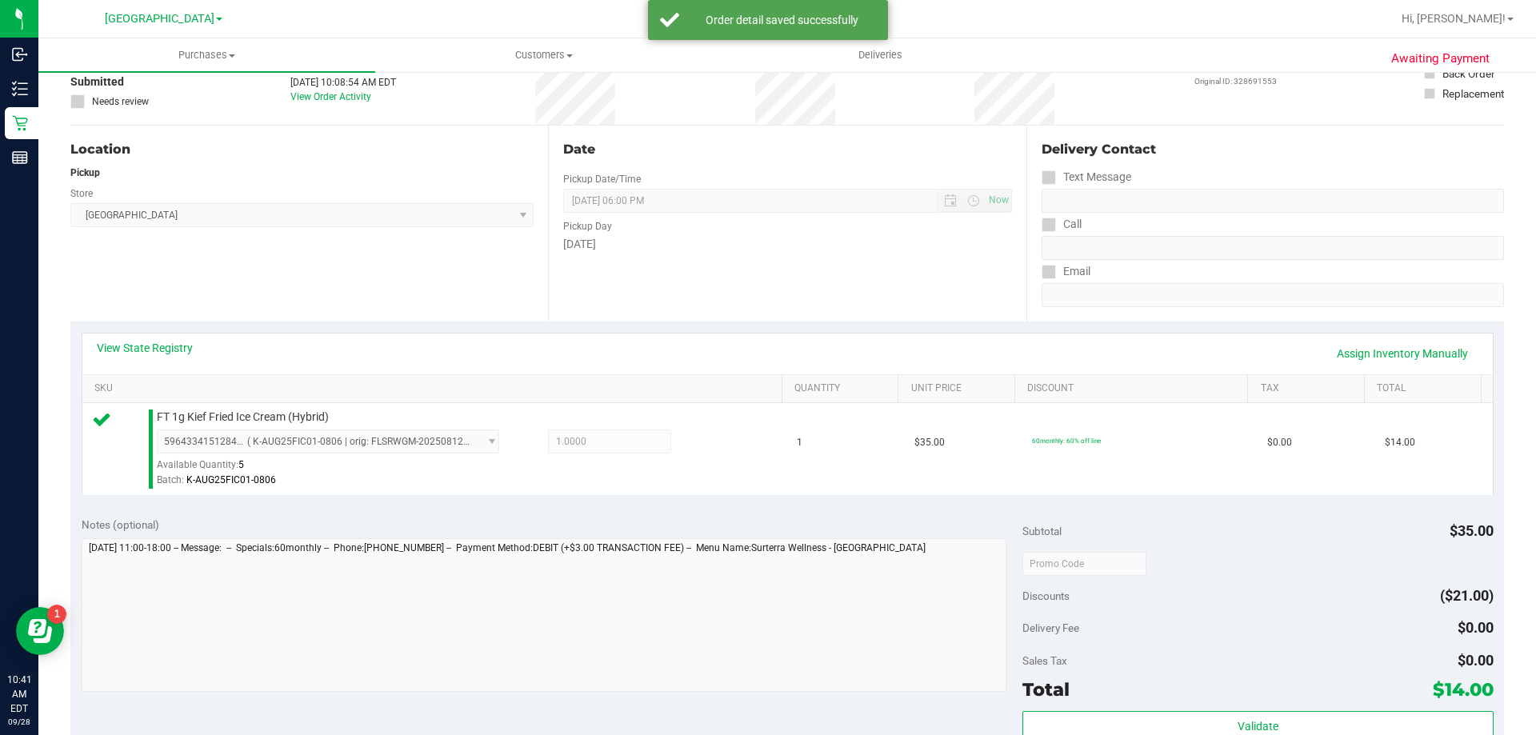
scroll to position [320, 0]
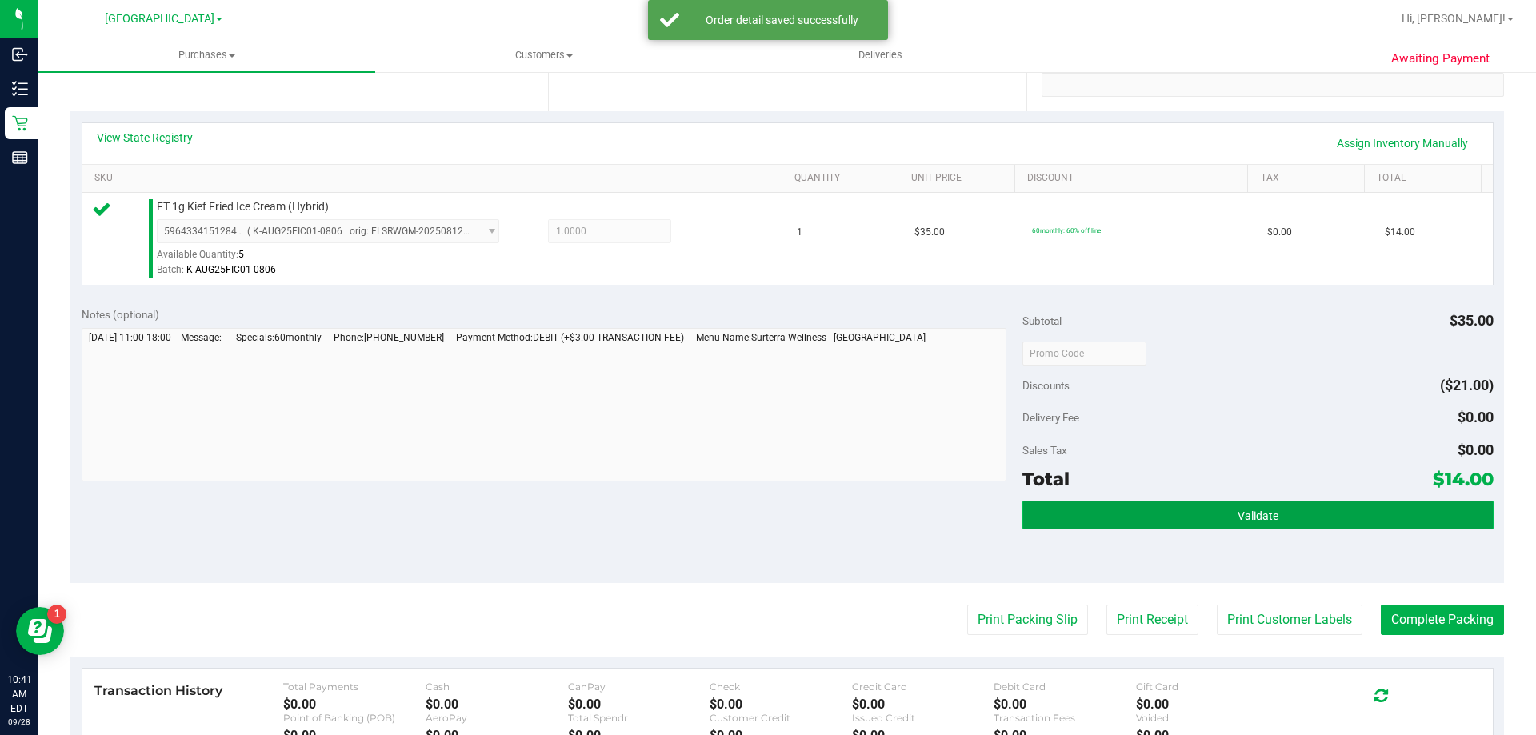
click at [1192, 517] on button "Validate" at bounding box center [1257, 515] width 470 height 29
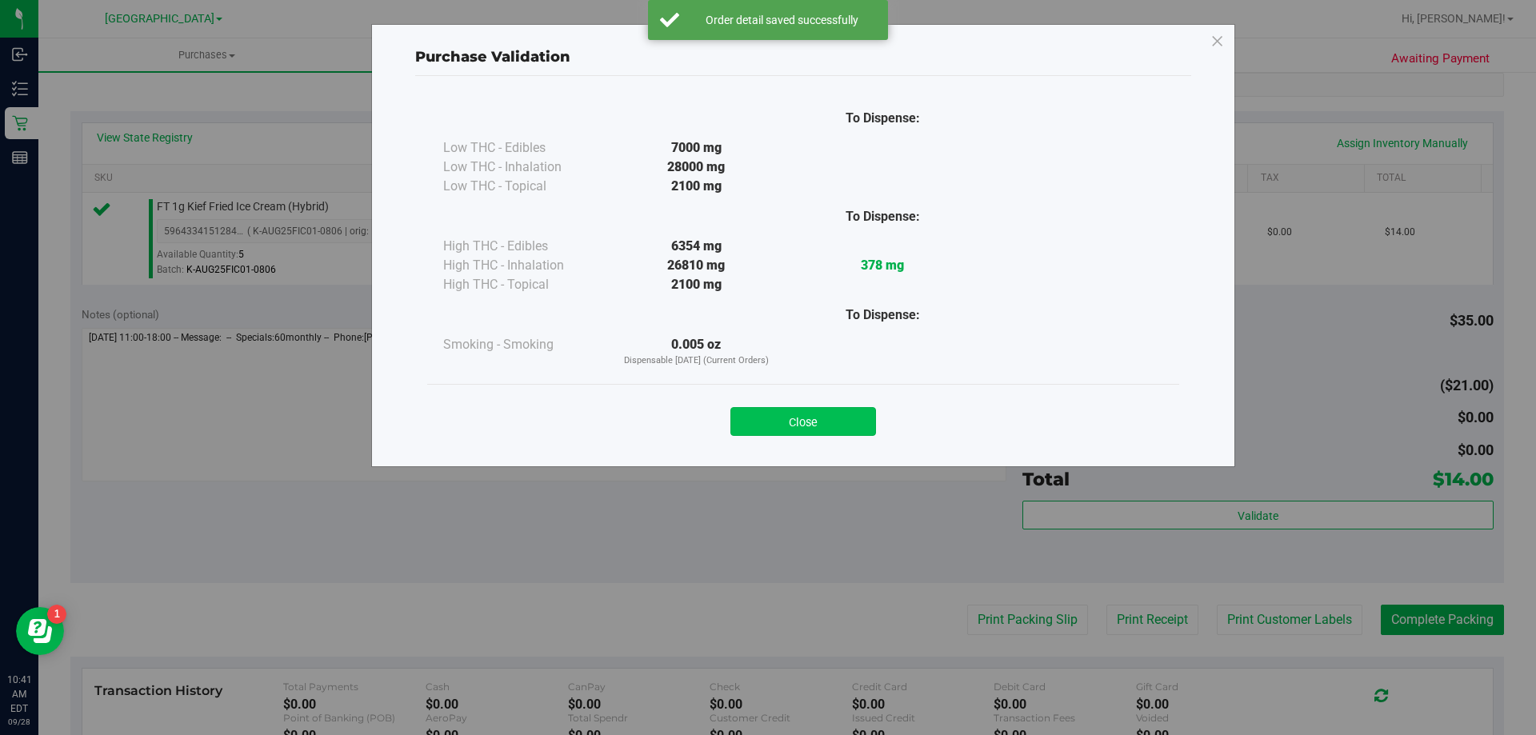
click at [794, 428] on button "Close" at bounding box center [803, 421] width 146 height 29
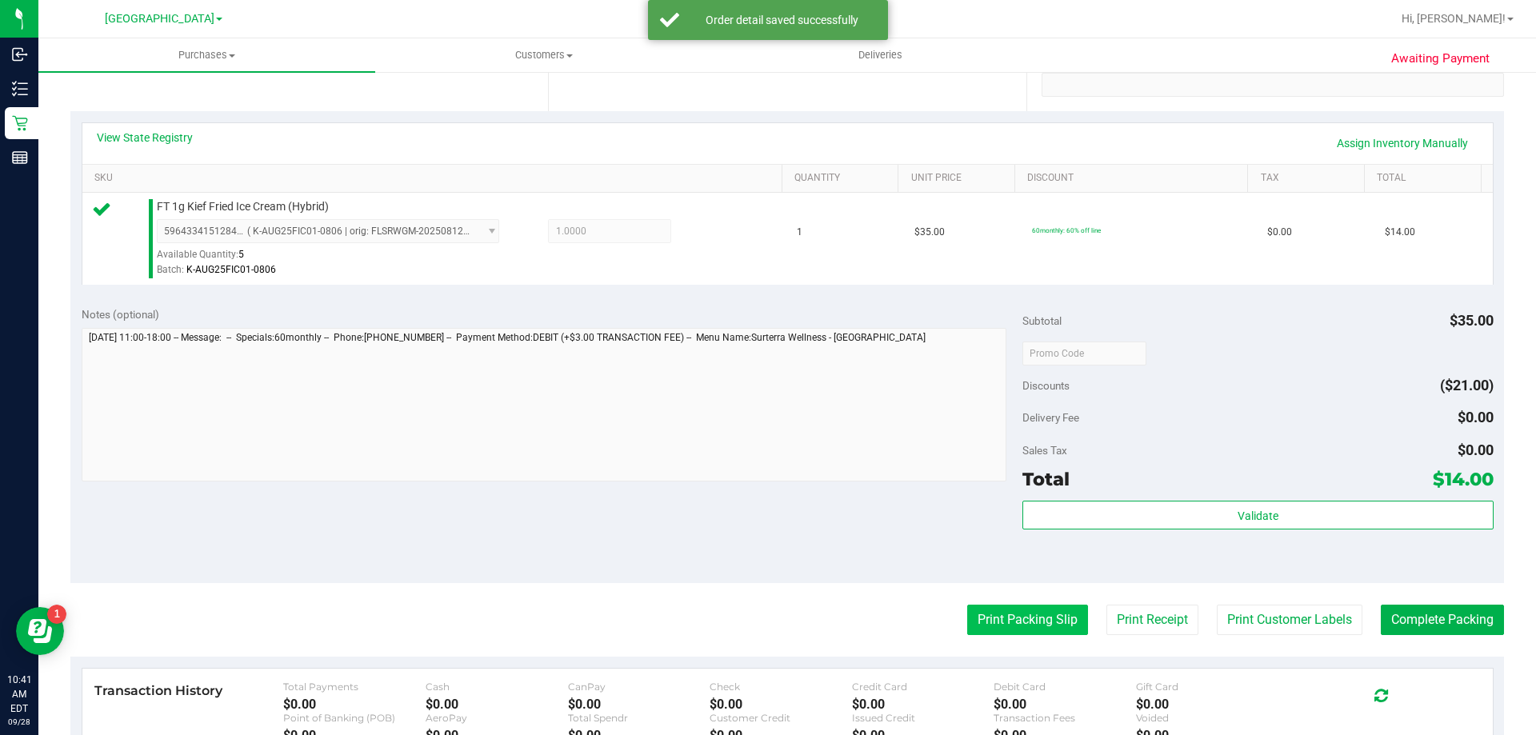
click at [1058, 626] on button "Print Packing Slip" at bounding box center [1027, 620] width 121 height 30
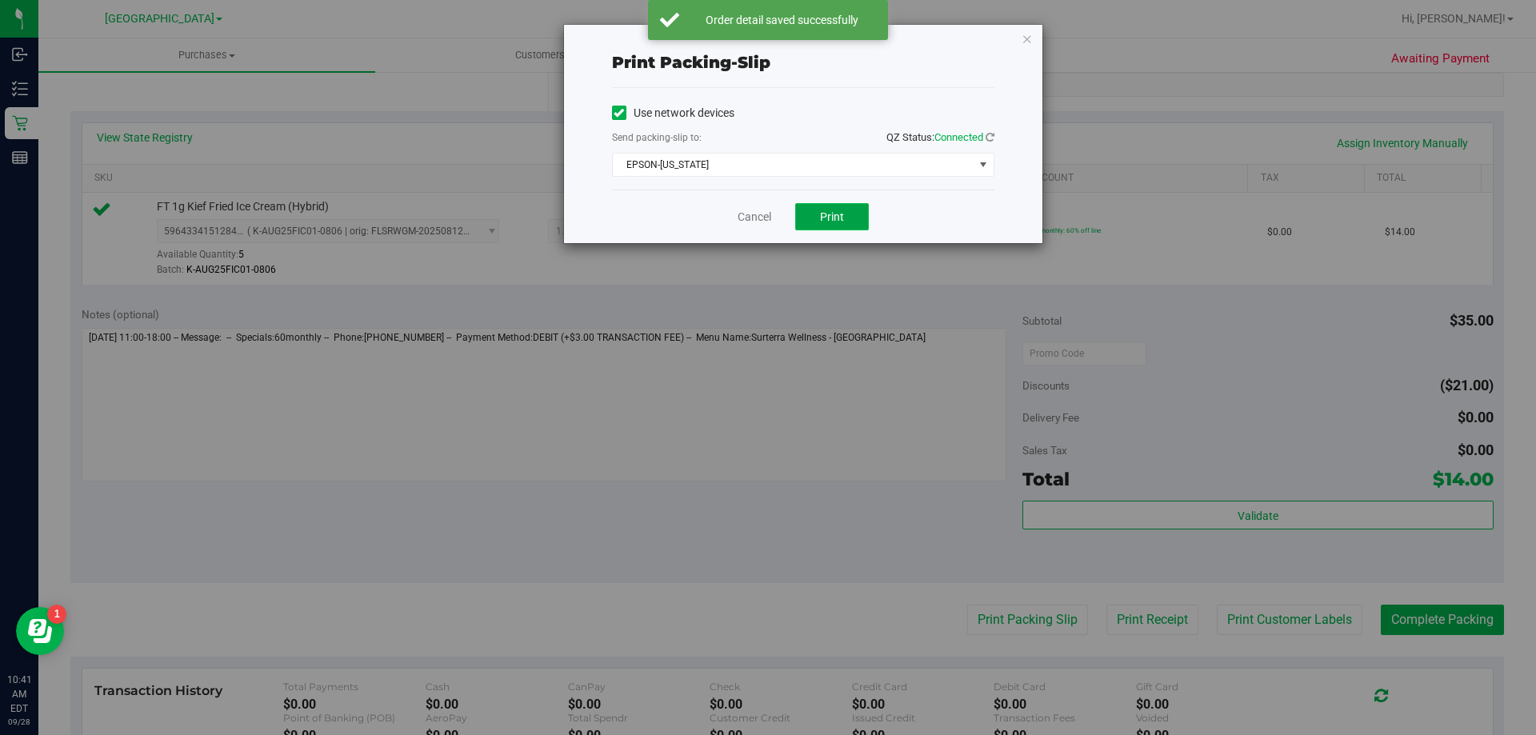
click at [825, 214] on span "Print" at bounding box center [832, 216] width 24 height 13
click at [748, 218] on link "Cancel" at bounding box center [755, 217] width 34 height 17
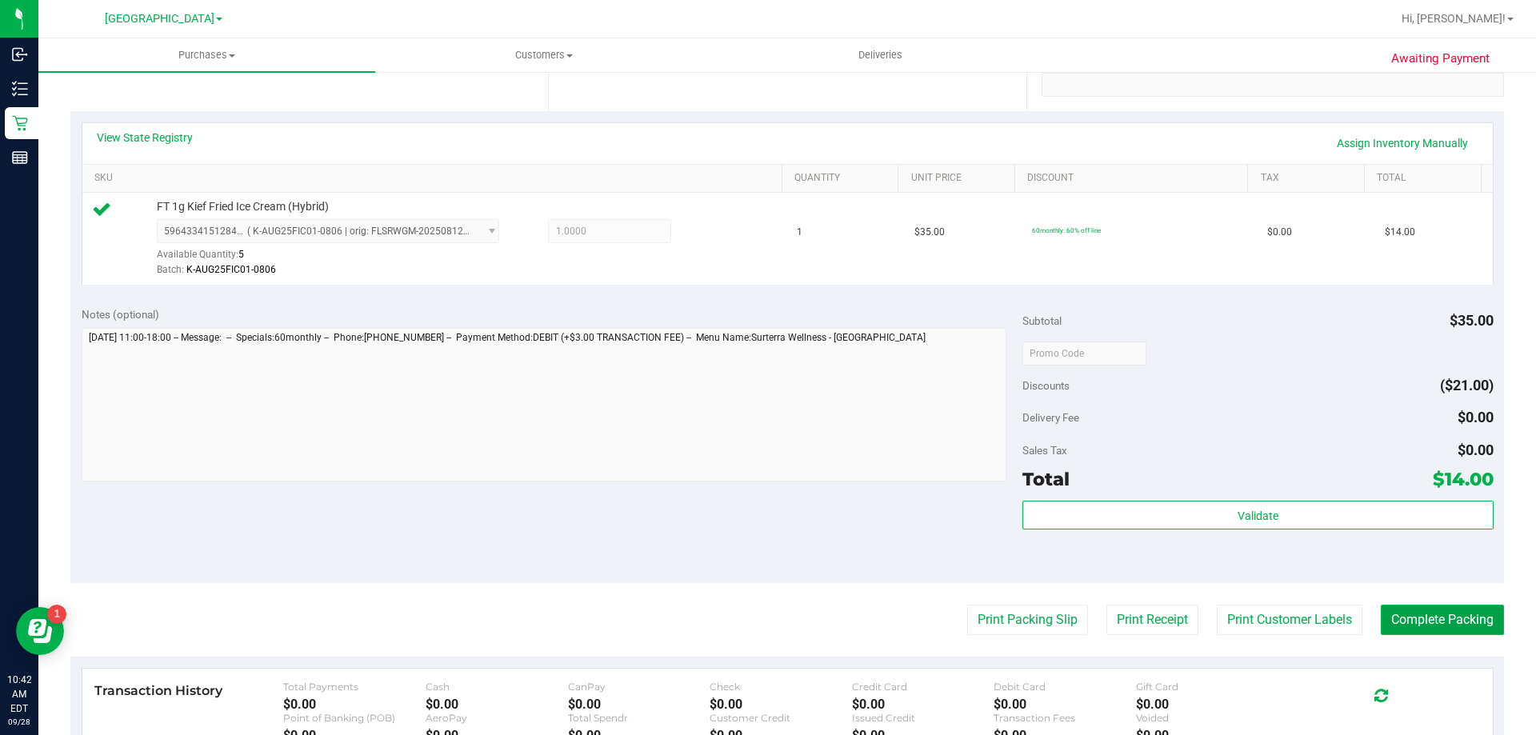
click at [1403, 611] on button "Complete Packing" at bounding box center [1442, 620] width 123 height 30
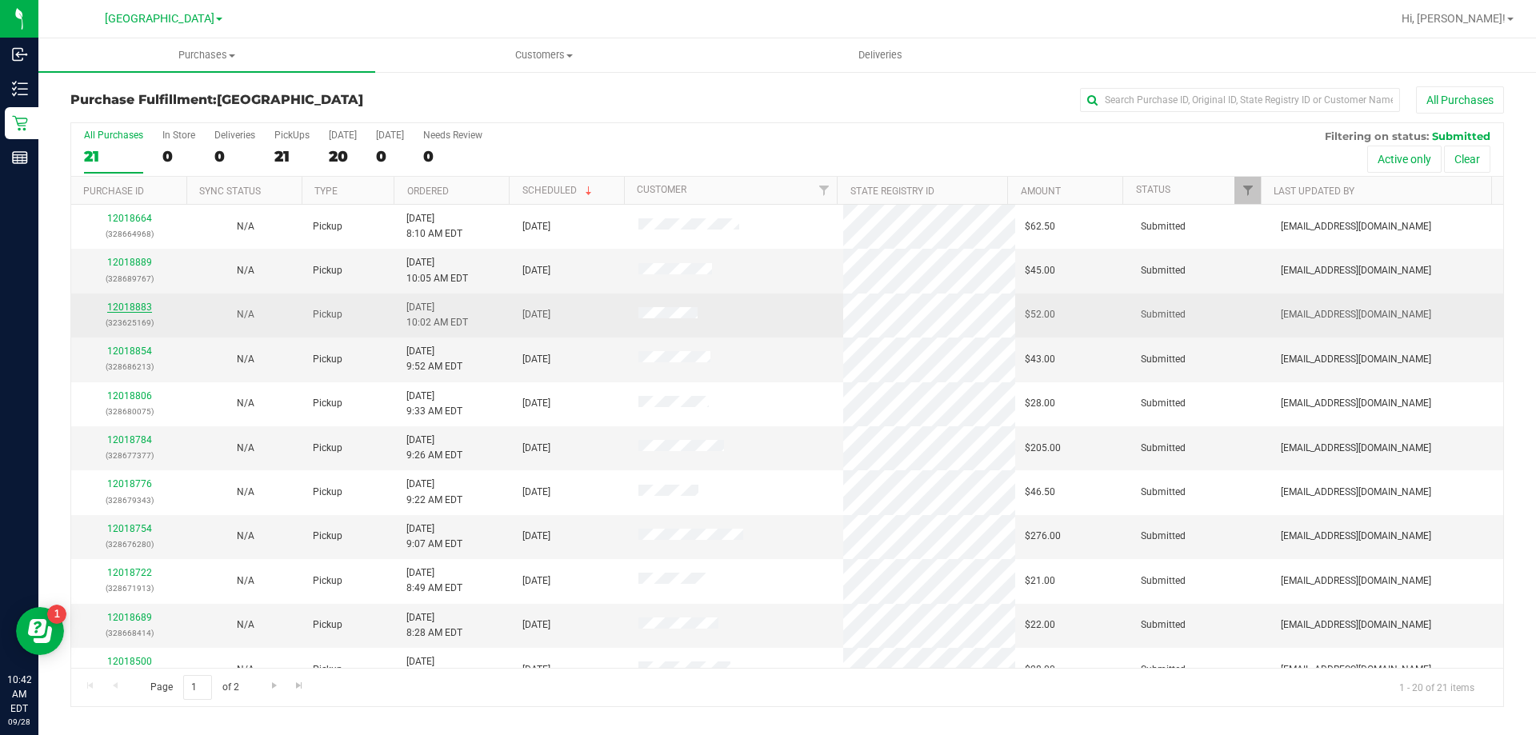
click at [147, 305] on link "12018883" at bounding box center [129, 307] width 45 height 11
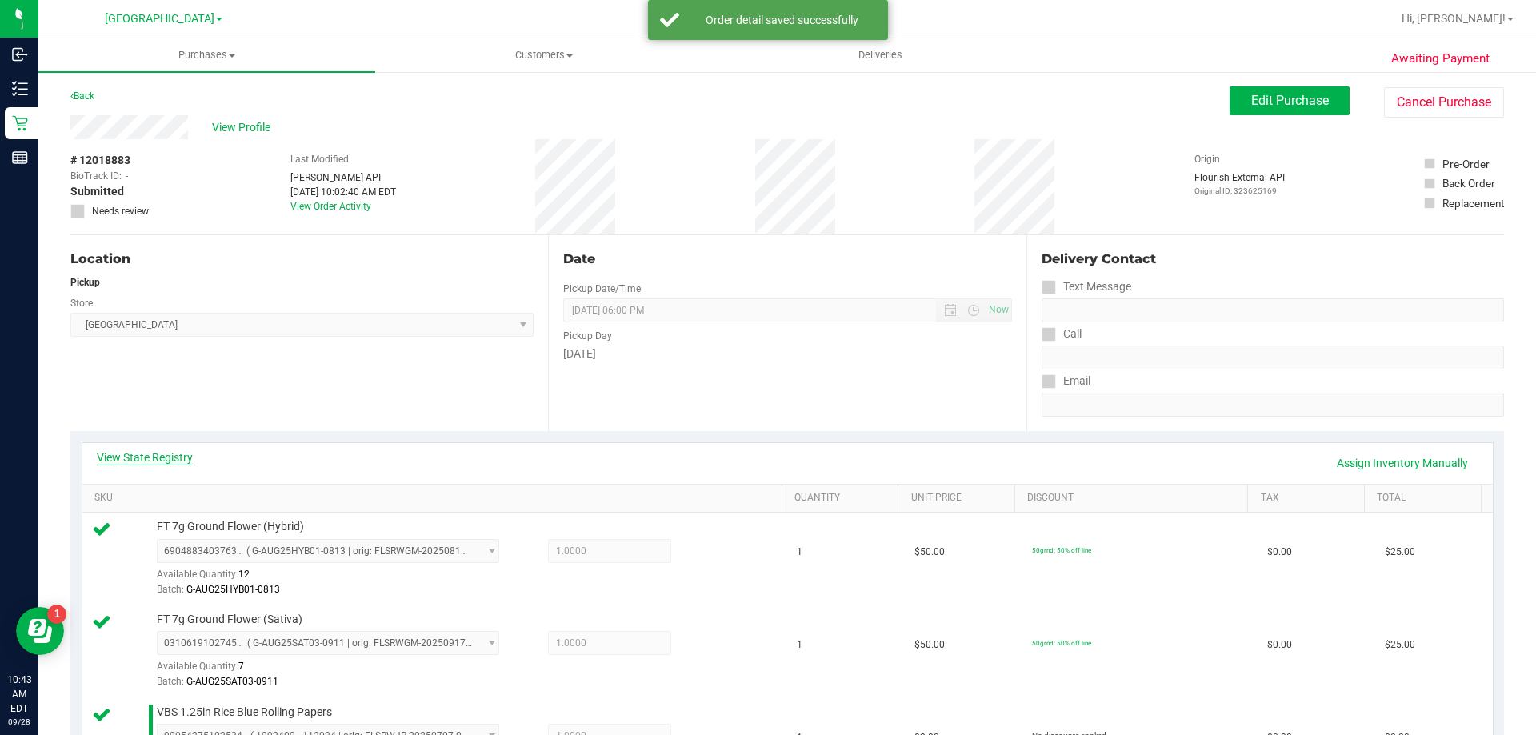
click at [166, 458] on link "View State Registry" at bounding box center [145, 458] width 96 height 16
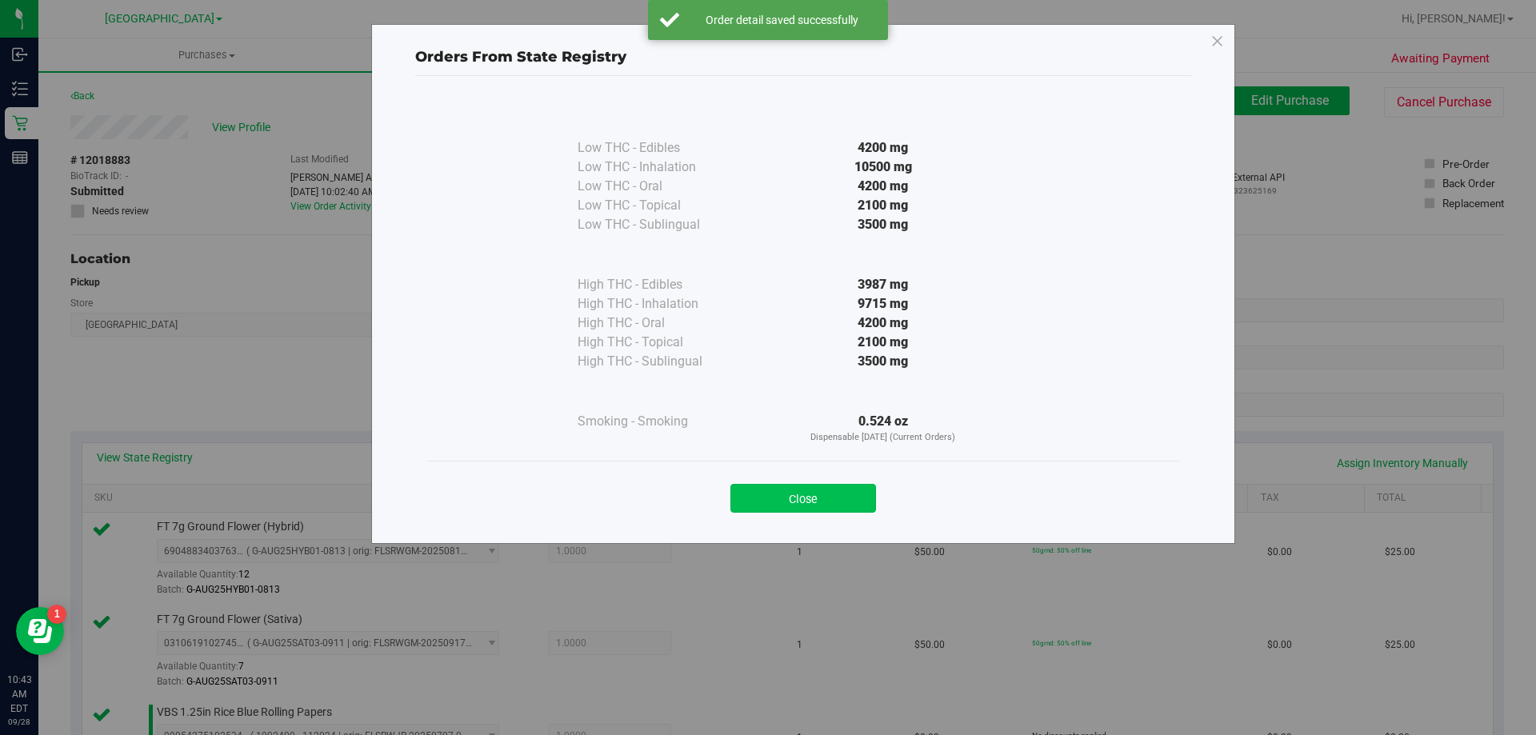
click at [860, 500] on button "Close" at bounding box center [803, 498] width 146 height 29
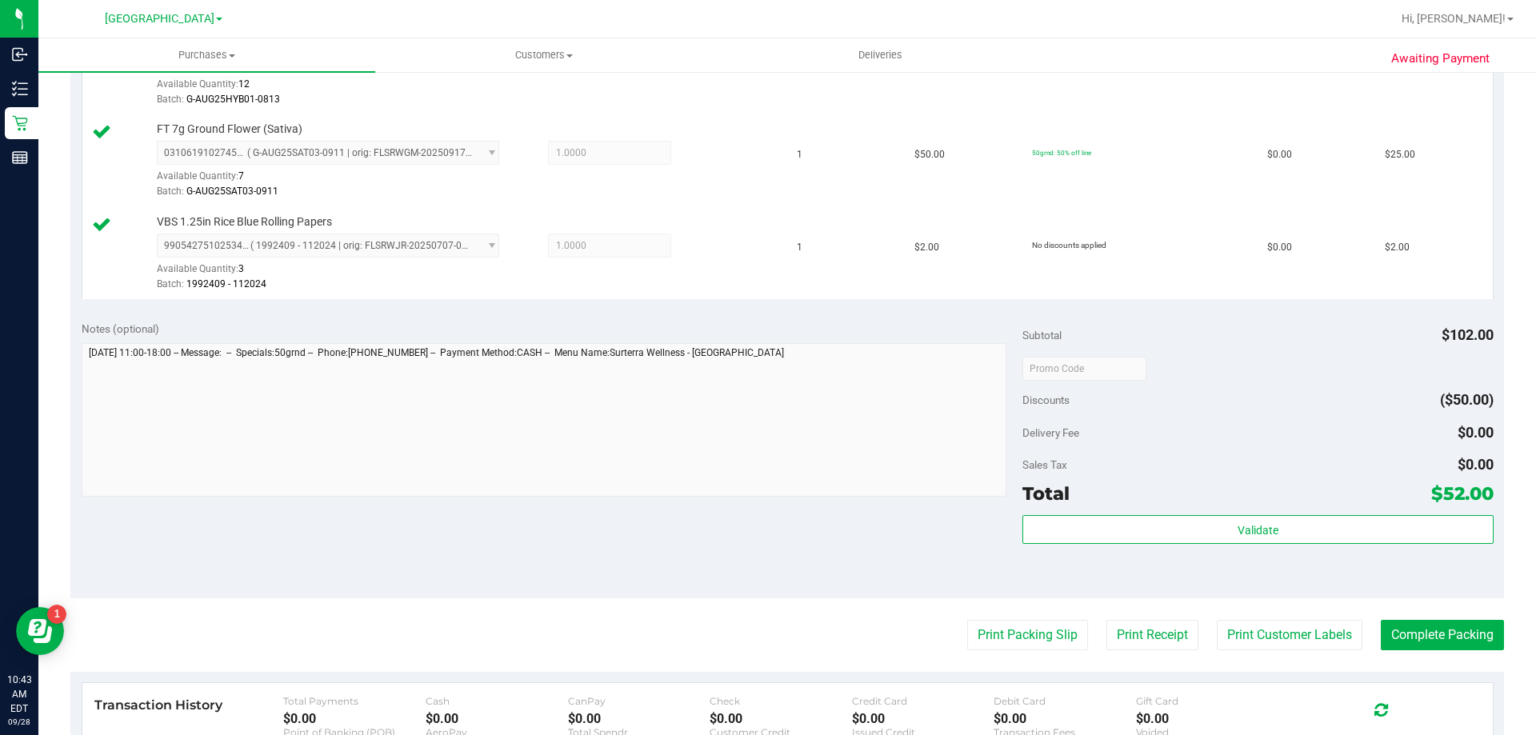
scroll to position [560, 0]
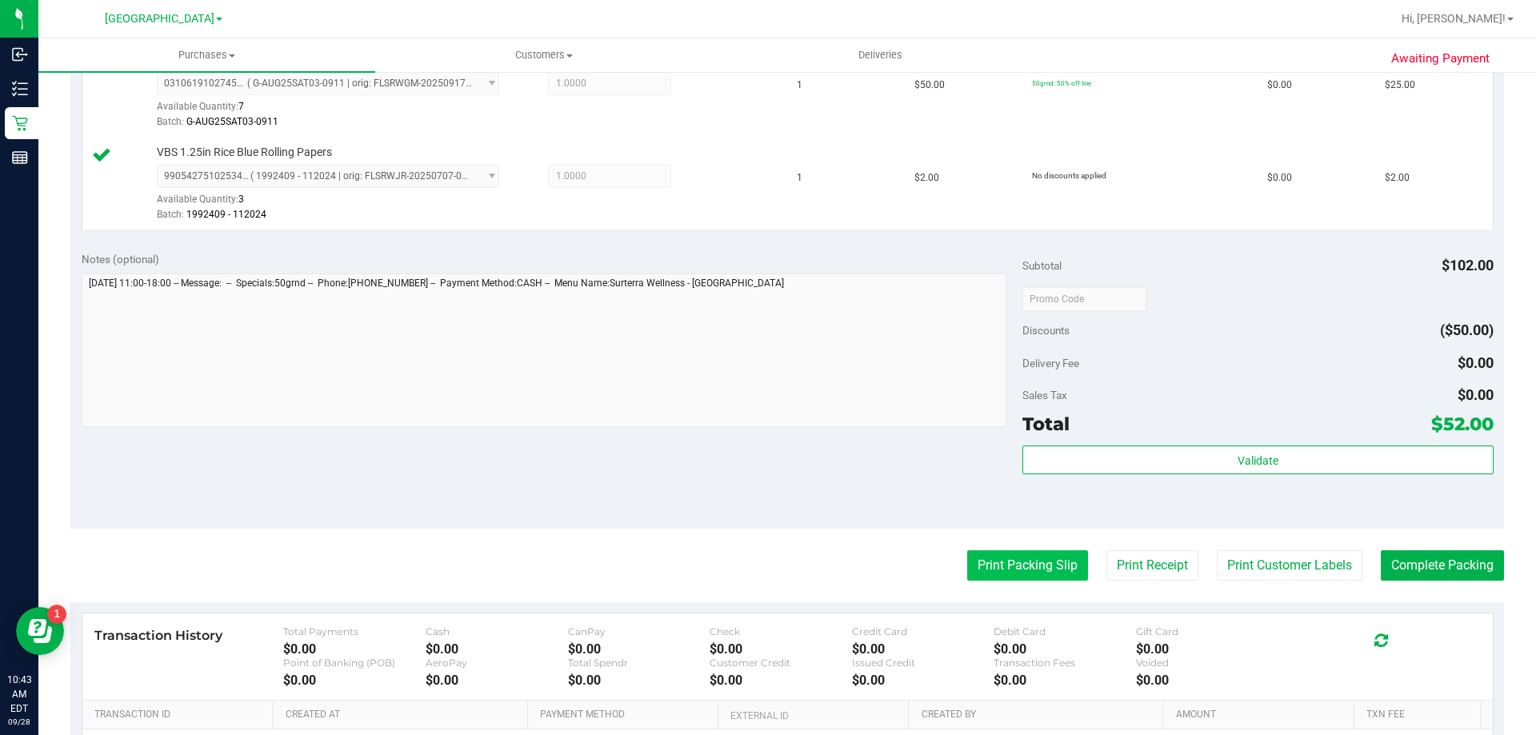
click at [1021, 570] on button "Print Packing Slip" at bounding box center [1027, 565] width 121 height 30
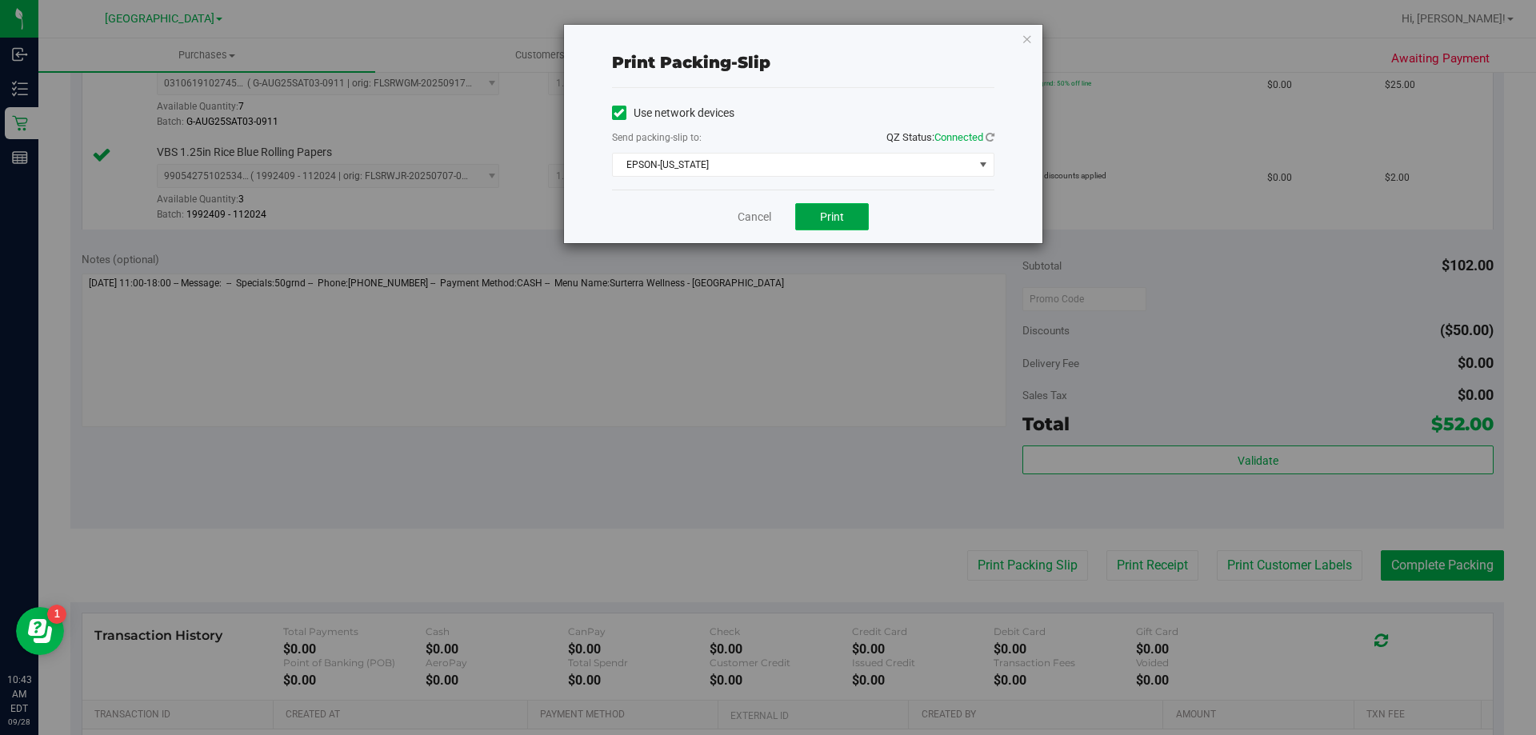
click at [822, 214] on span "Print" at bounding box center [832, 216] width 24 height 13
click at [753, 211] on link "Cancel" at bounding box center [755, 217] width 34 height 17
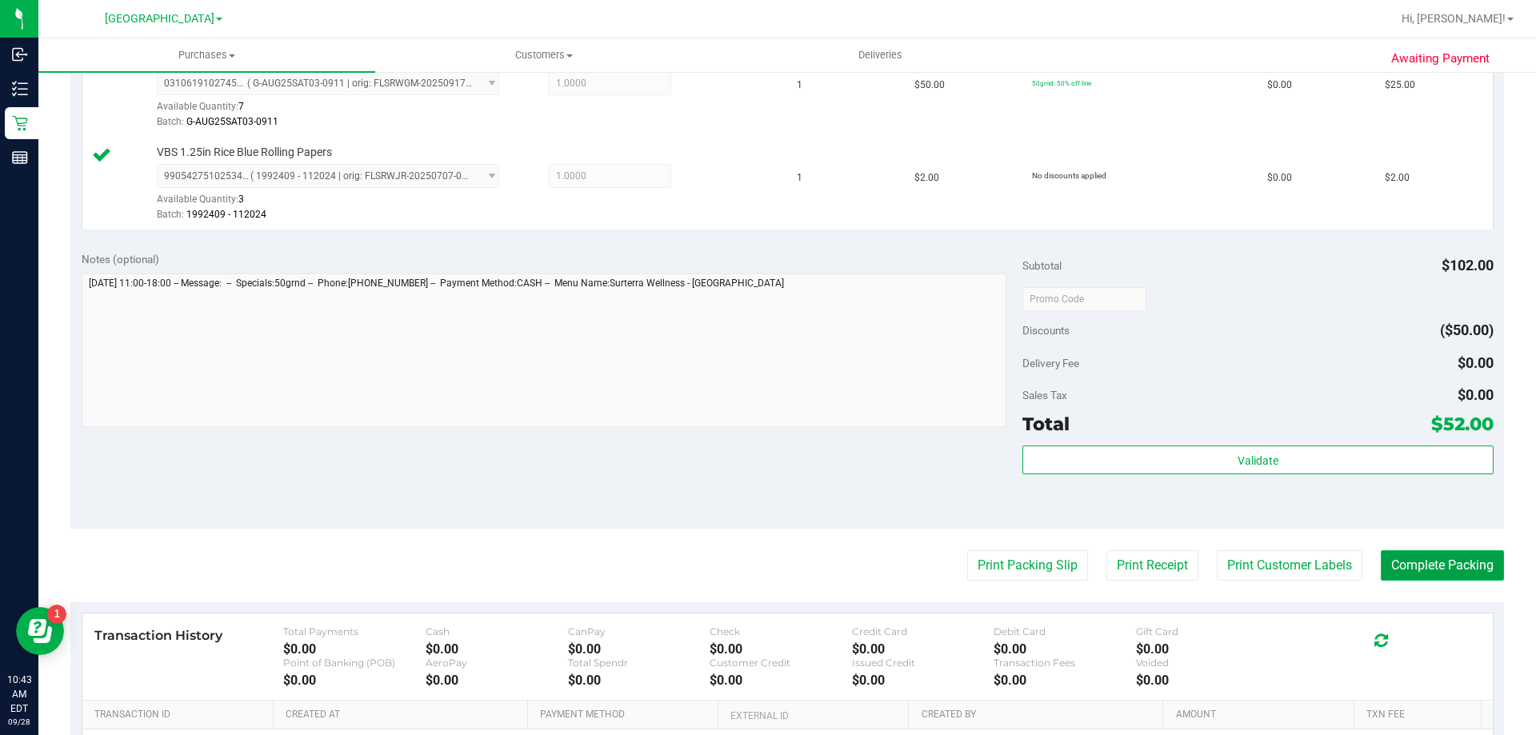
click at [1417, 563] on button "Complete Packing" at bounding box center [1442, 565] width 123 height 30
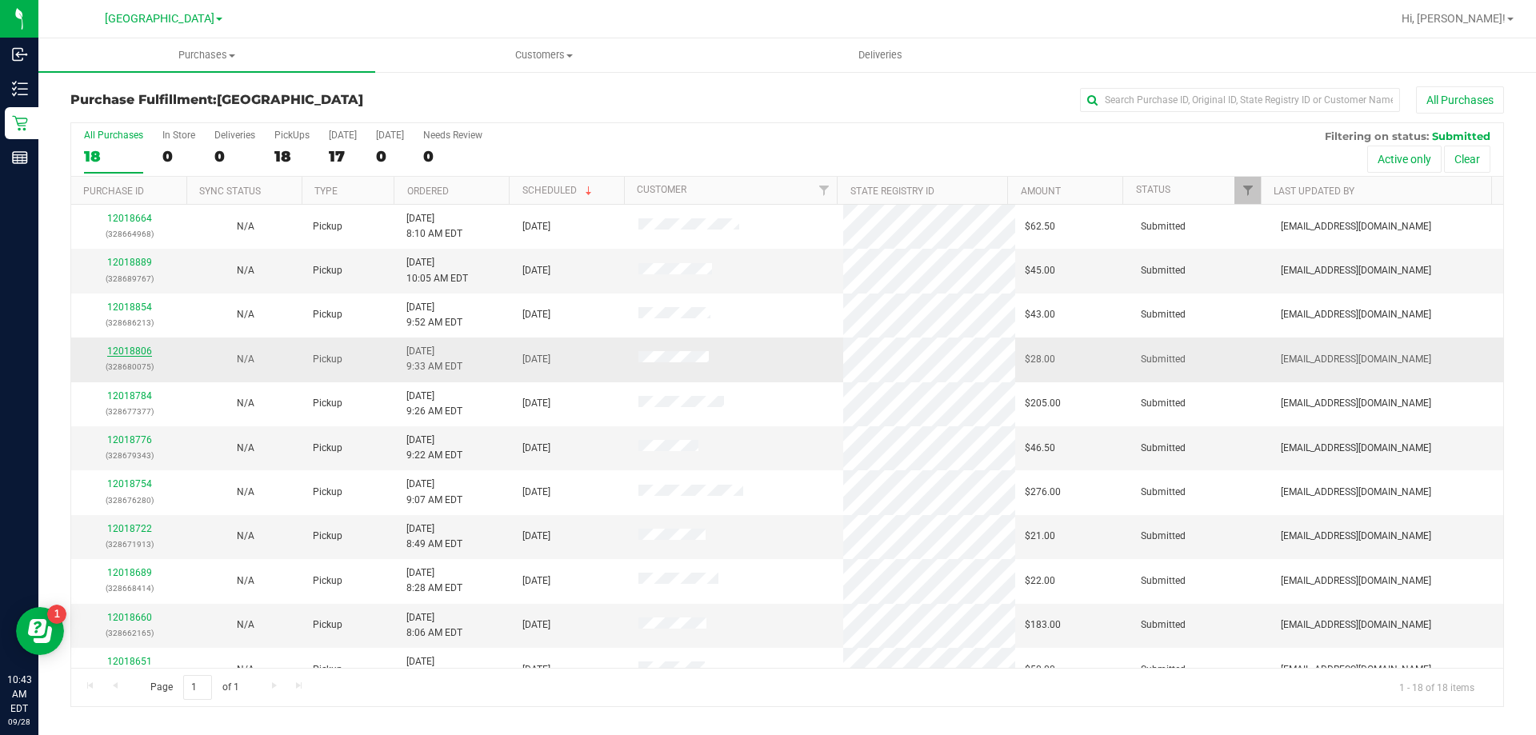
click at [130, 352] on link "12018806" at bounding box center [129, 351] width 45 height 11
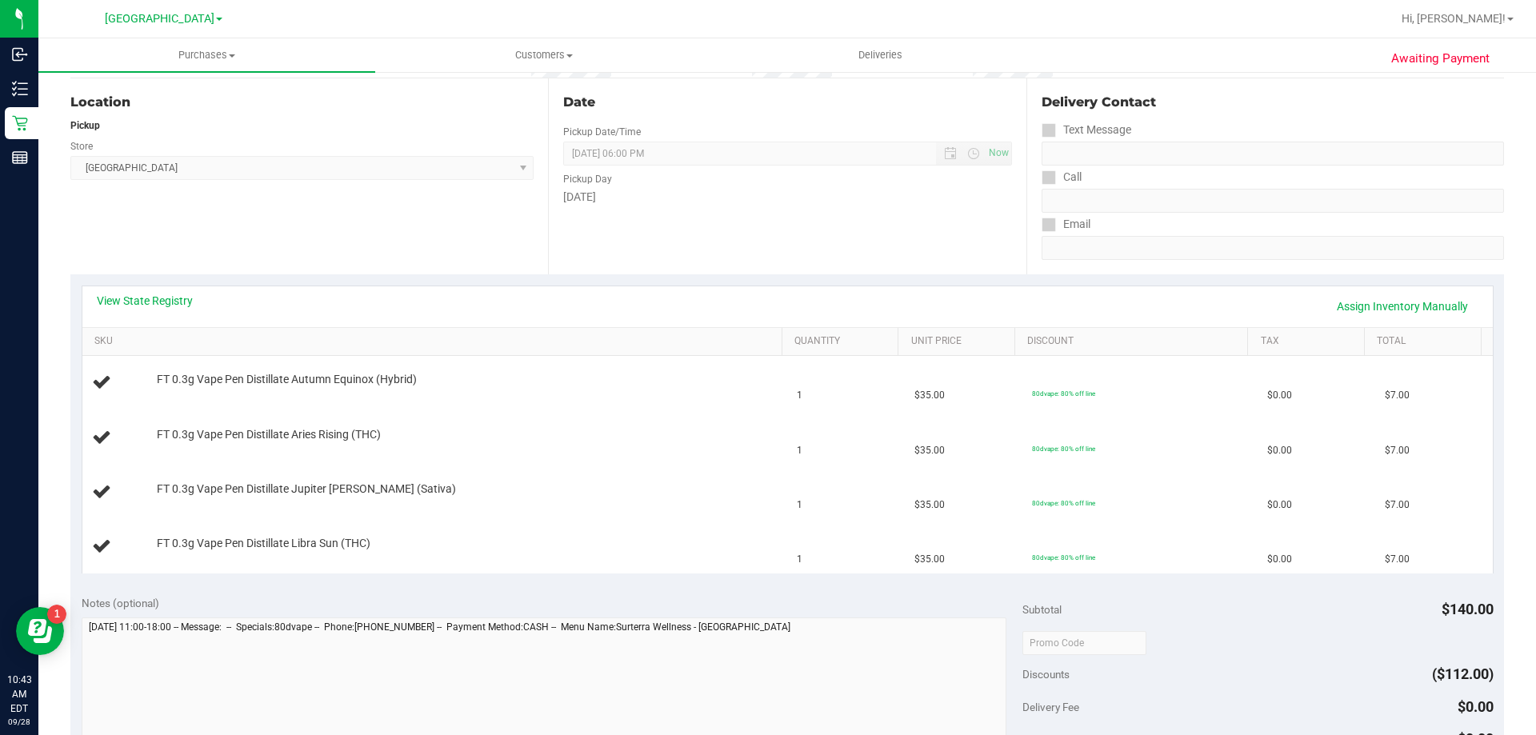
scroll to position [160, 0]
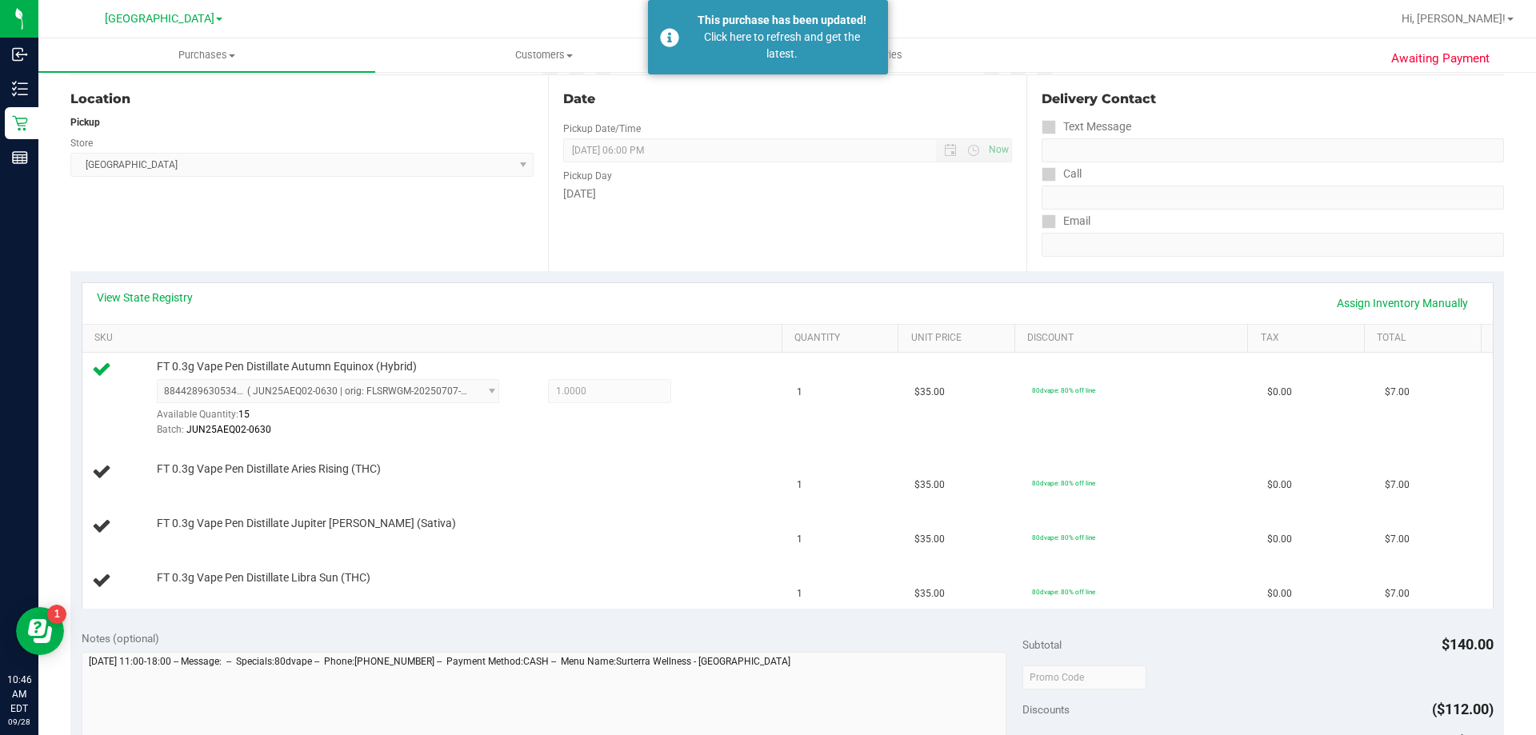
click at [301, 24] on div at bounding box center [838, 18] width 1105 height 31
click at [406, 206] on div "Location Pickup Store Palm Coast WC Select Store Bonita Springs WC Boynton Beac…" at bounding box center [309, 173] width 478 height 196
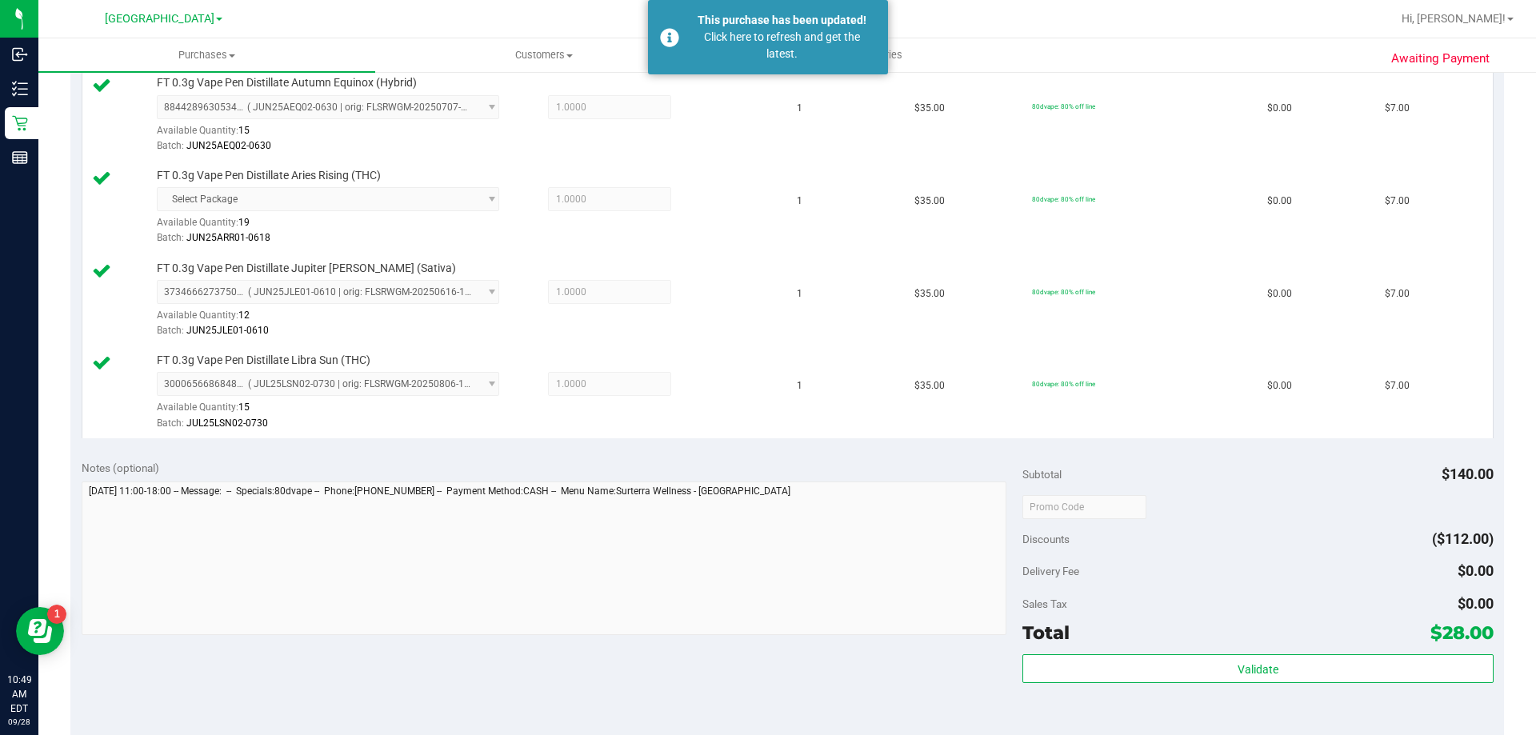
scroll to position [640, 0]
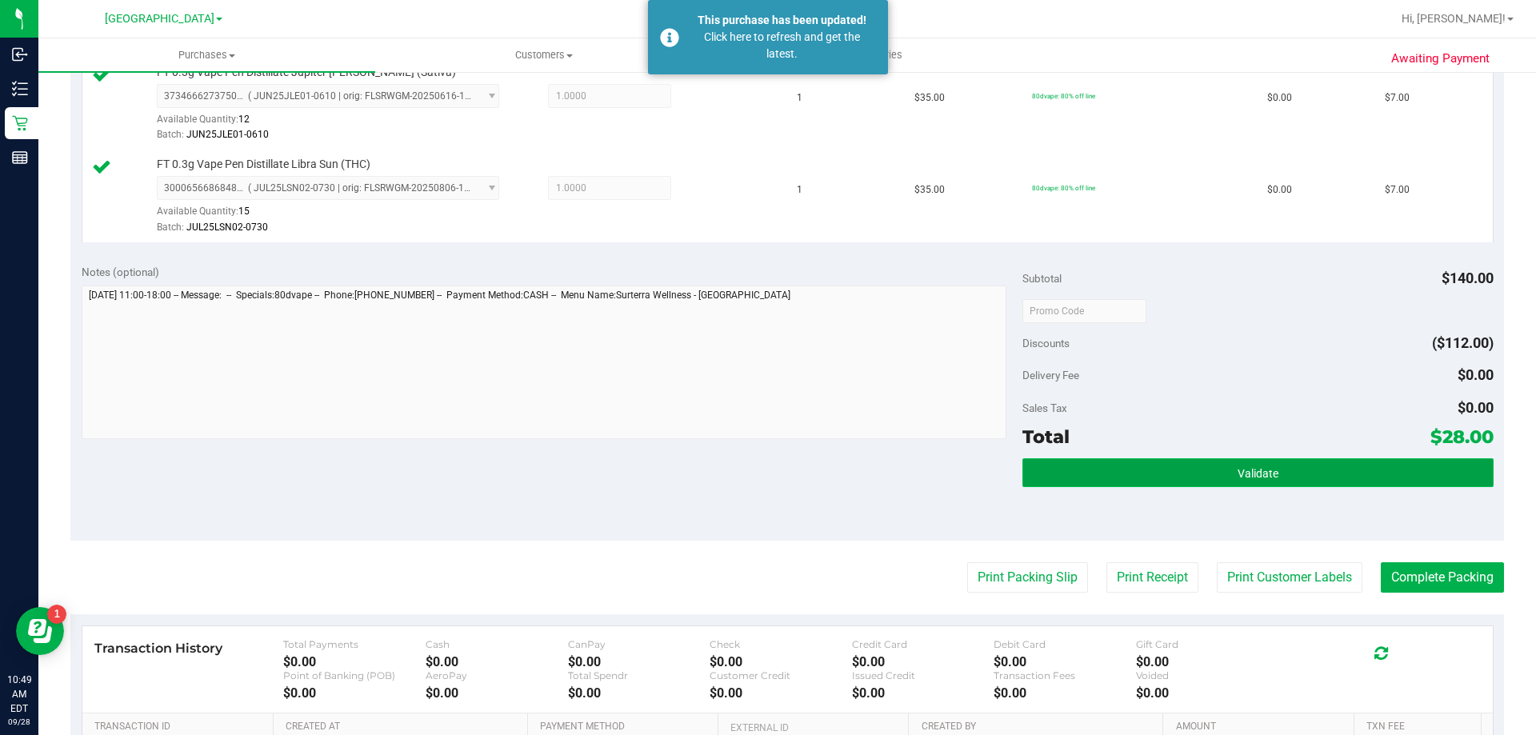
click at [1122, 474] on button "Validate" at bounding box center [1257, 472] width 470 height 29
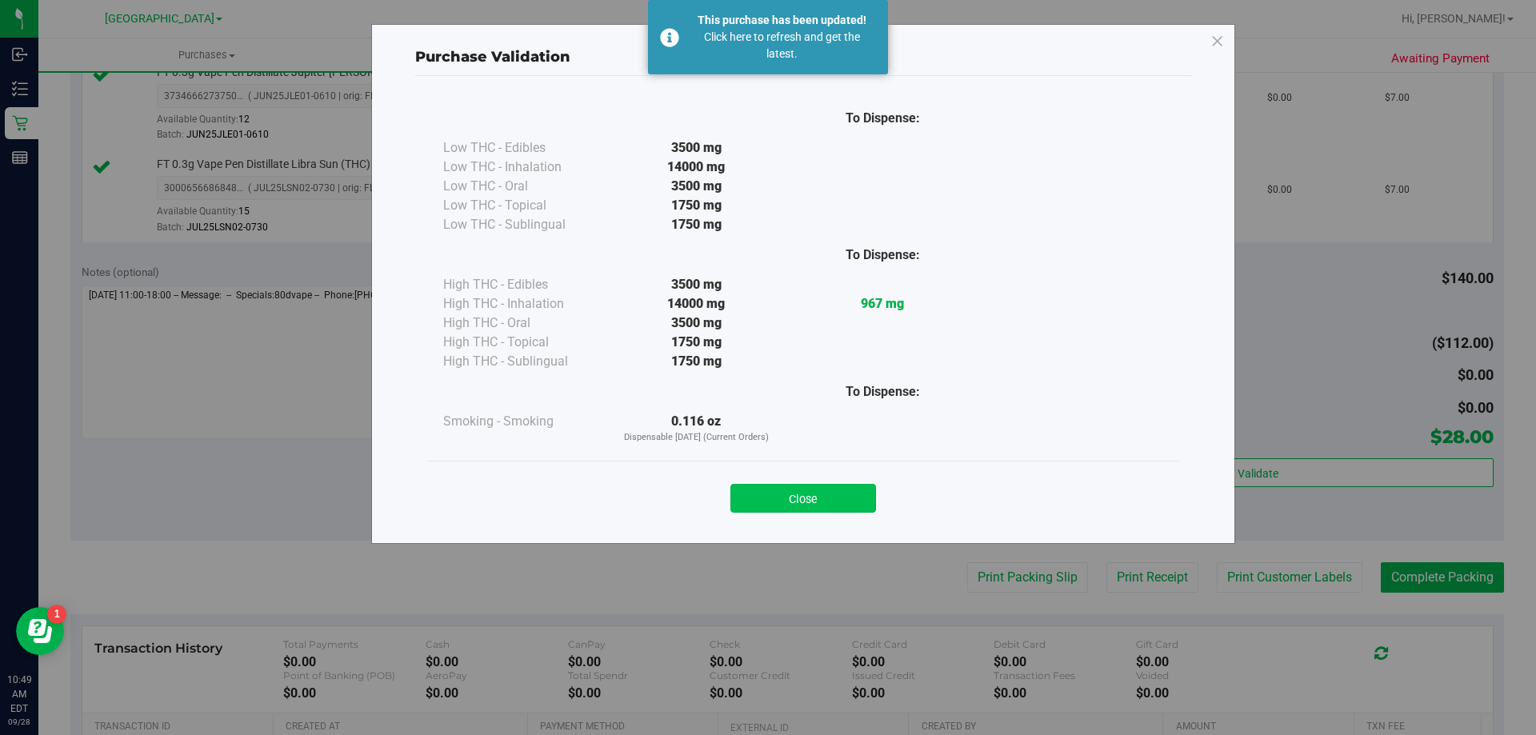
click at [833, 485] on button "Close" at bounding box center [803, 498] width 146 height 29
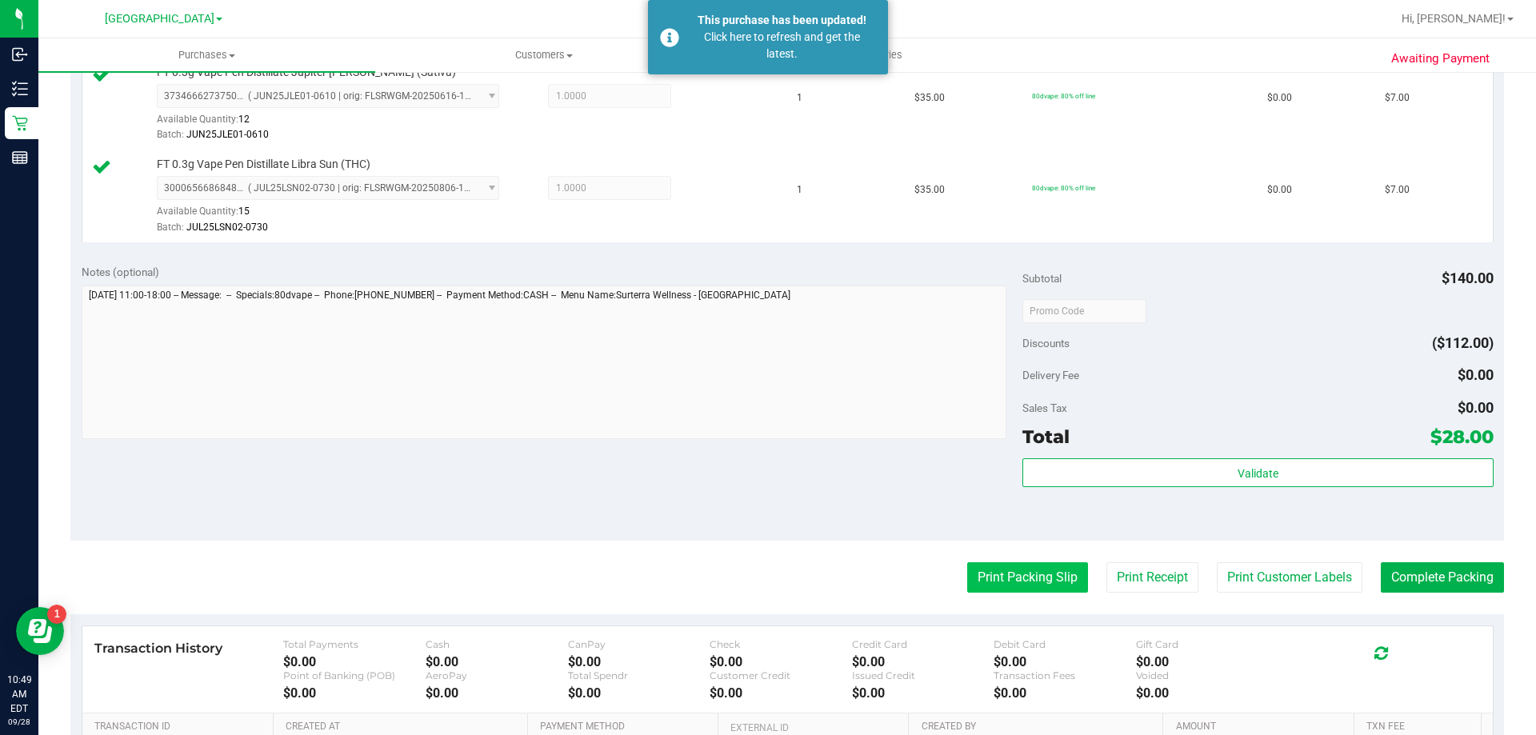
click at [1015, 588] on button "Print Packing Slip" at bounding box center [1027, 577] width 121 height 30
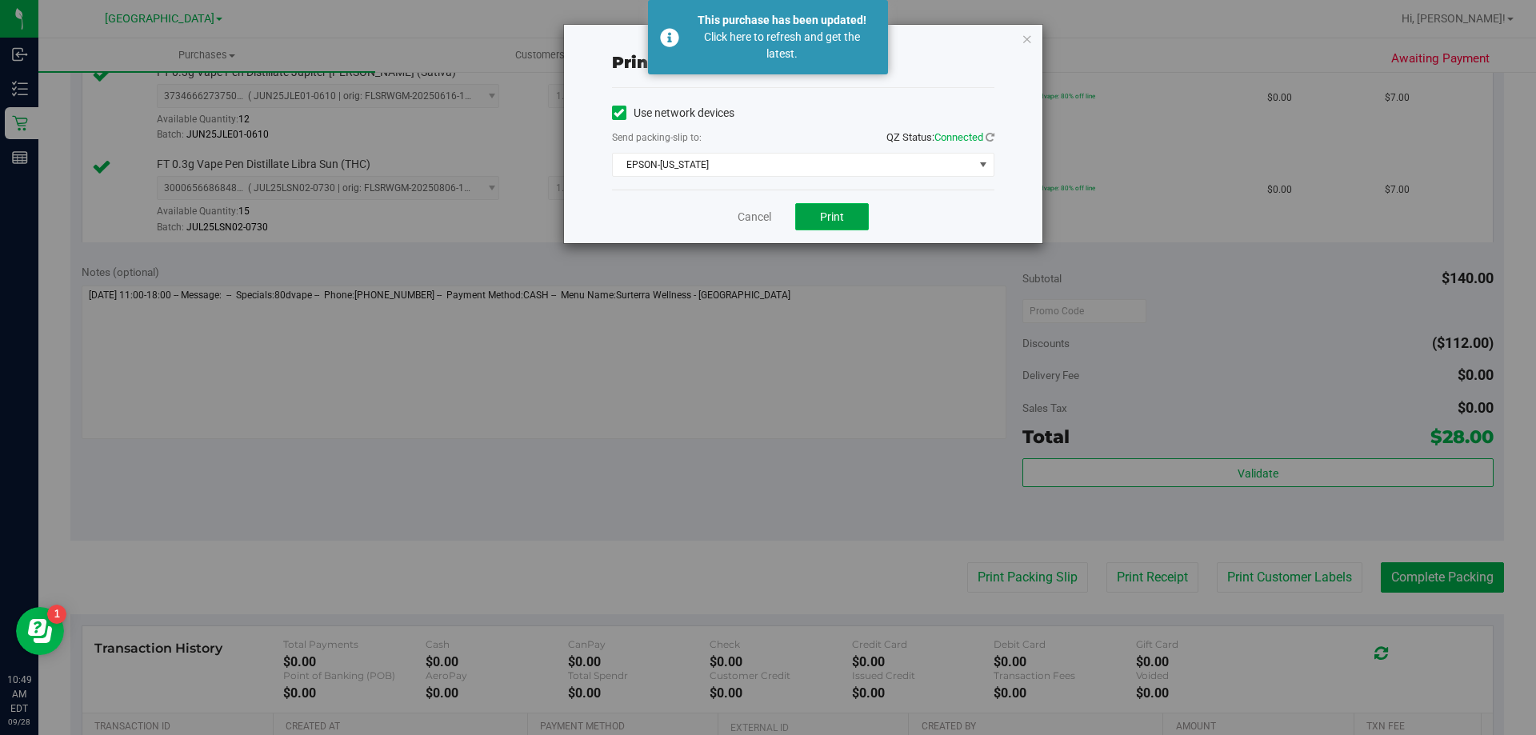
click at [840, 213] on span "Print" at bounding box center [832, 216] width 24 height 13
click at [1026, 37] on icon "button" at bounding box center [1027, 38] width 11 height 19
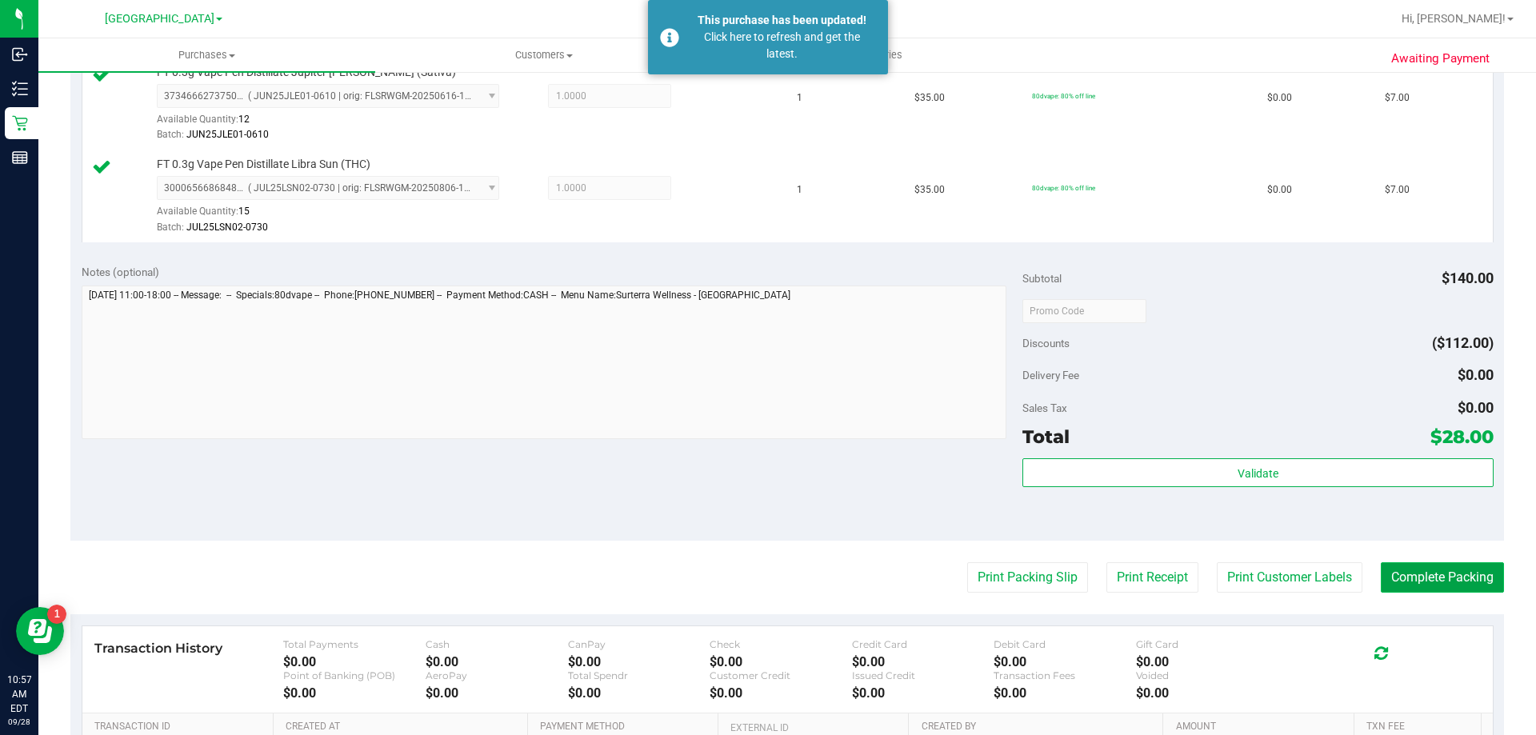
click at [1445, 587] on button "Complete Packing" at bounding box center [1442, 577] width 123 height 30
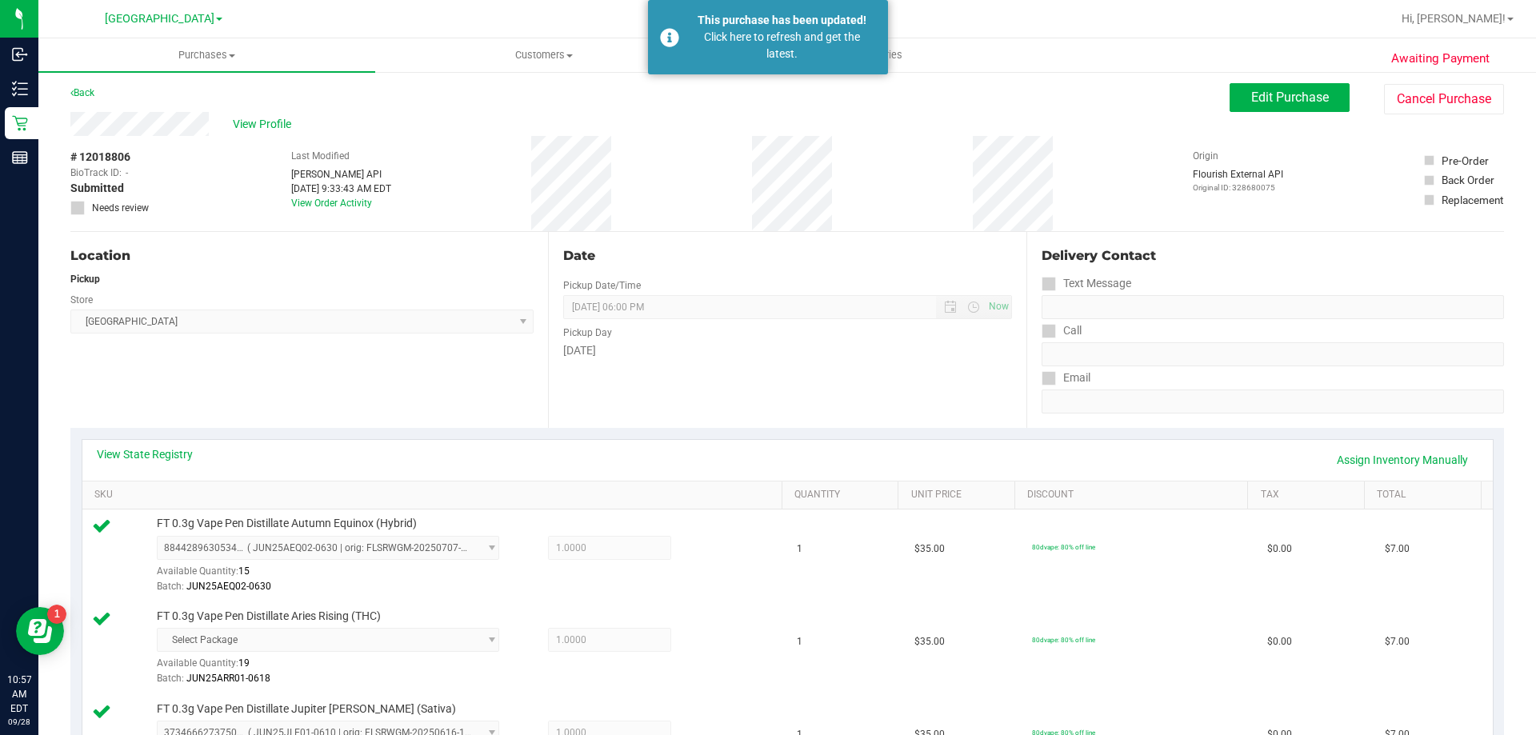
scroll to position [0, 0]
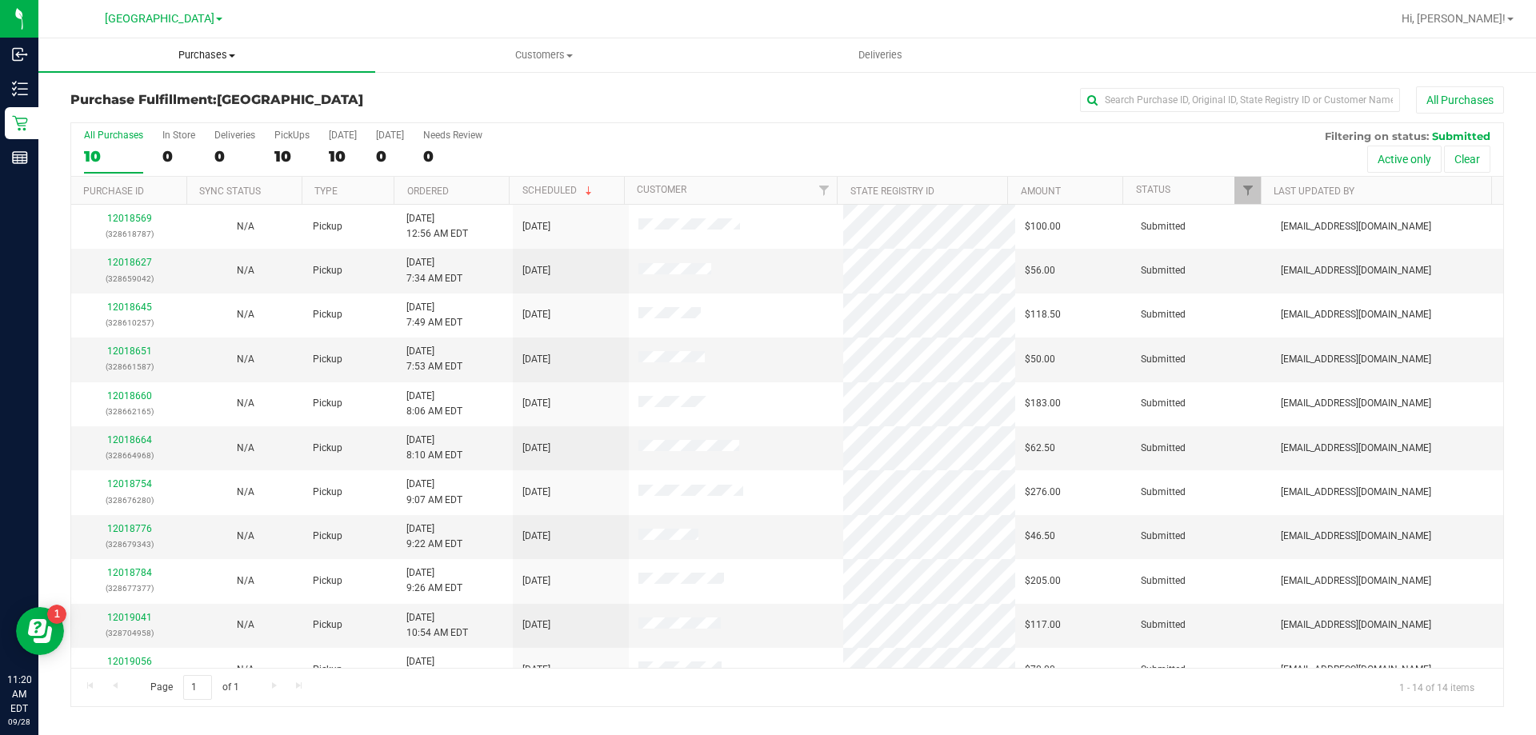
click at [214, 62] on span "Purchases" at bounding box center [206, 55] width 337 height 14
click at [142, 114] on li "Fulfillment" at bounding box center [206, 115] width 337 height 19
click at [1190, 97] on input "text" at bounding box center [1240, 100] width 320 height 24
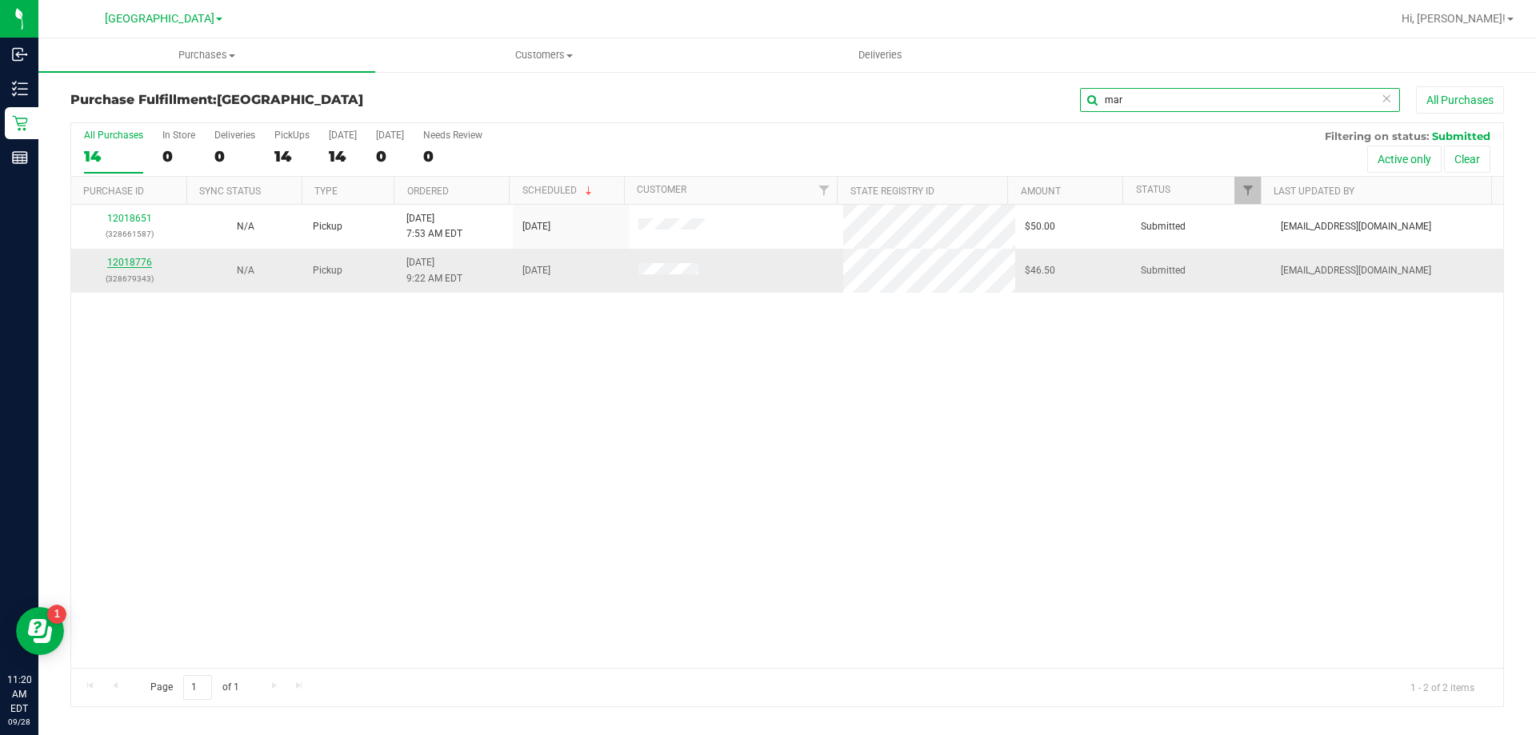
type input "mar"
click at [132, 262] on link "12018776" at bounding box center [129, 262] width 45 height 11
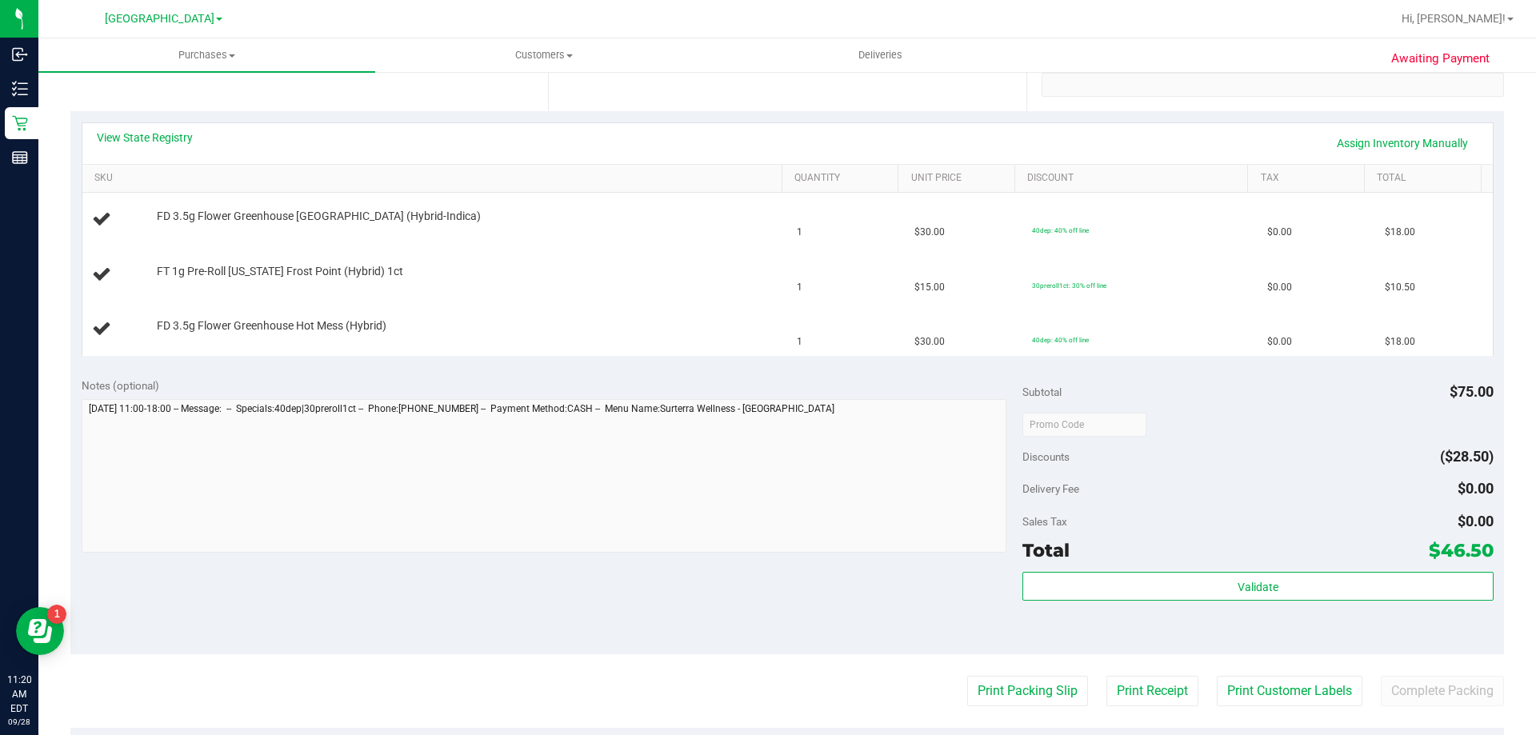
scroll to position [400, 0]
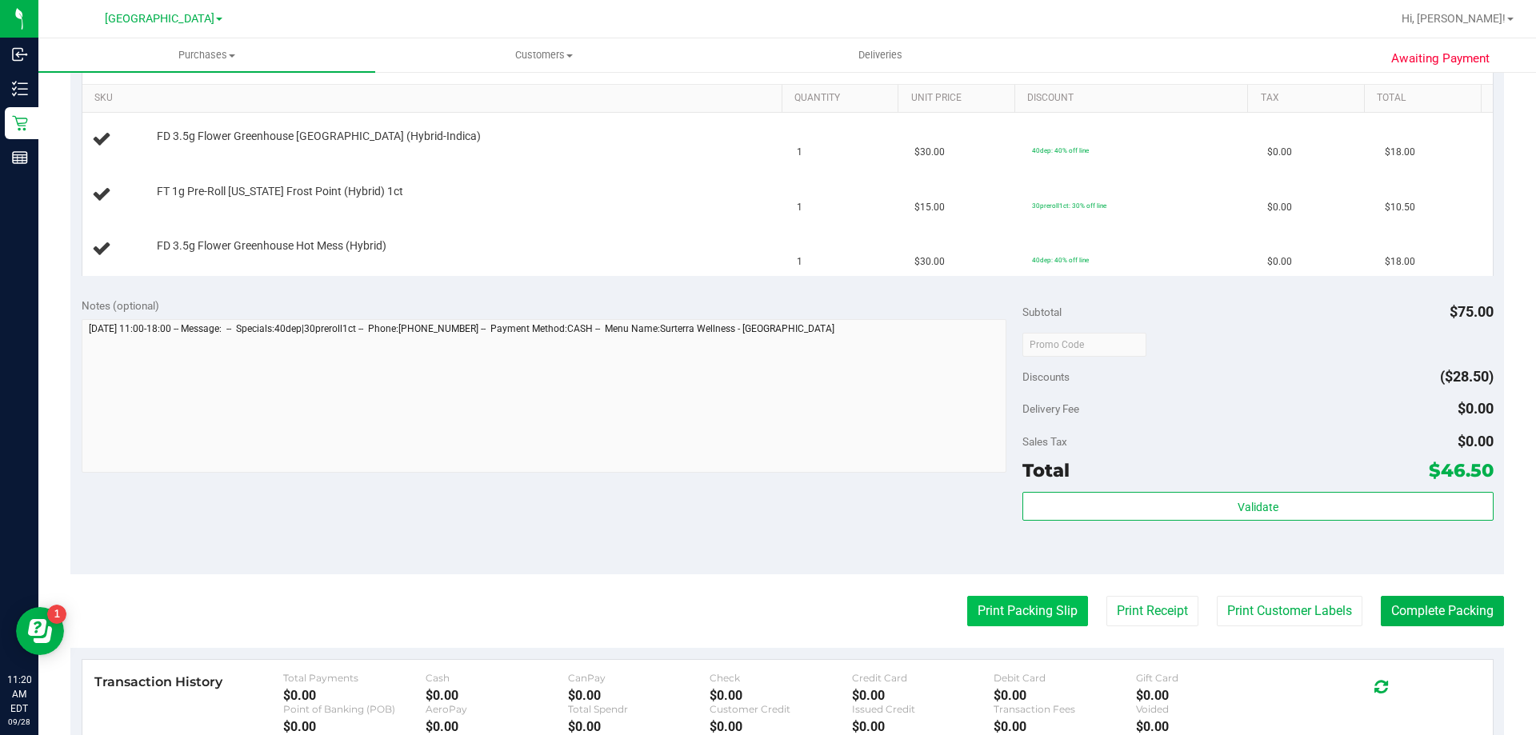
click at [978, 611] on button "Print Packing Slip" at bounding box center [1027, 611] width 121 height 30
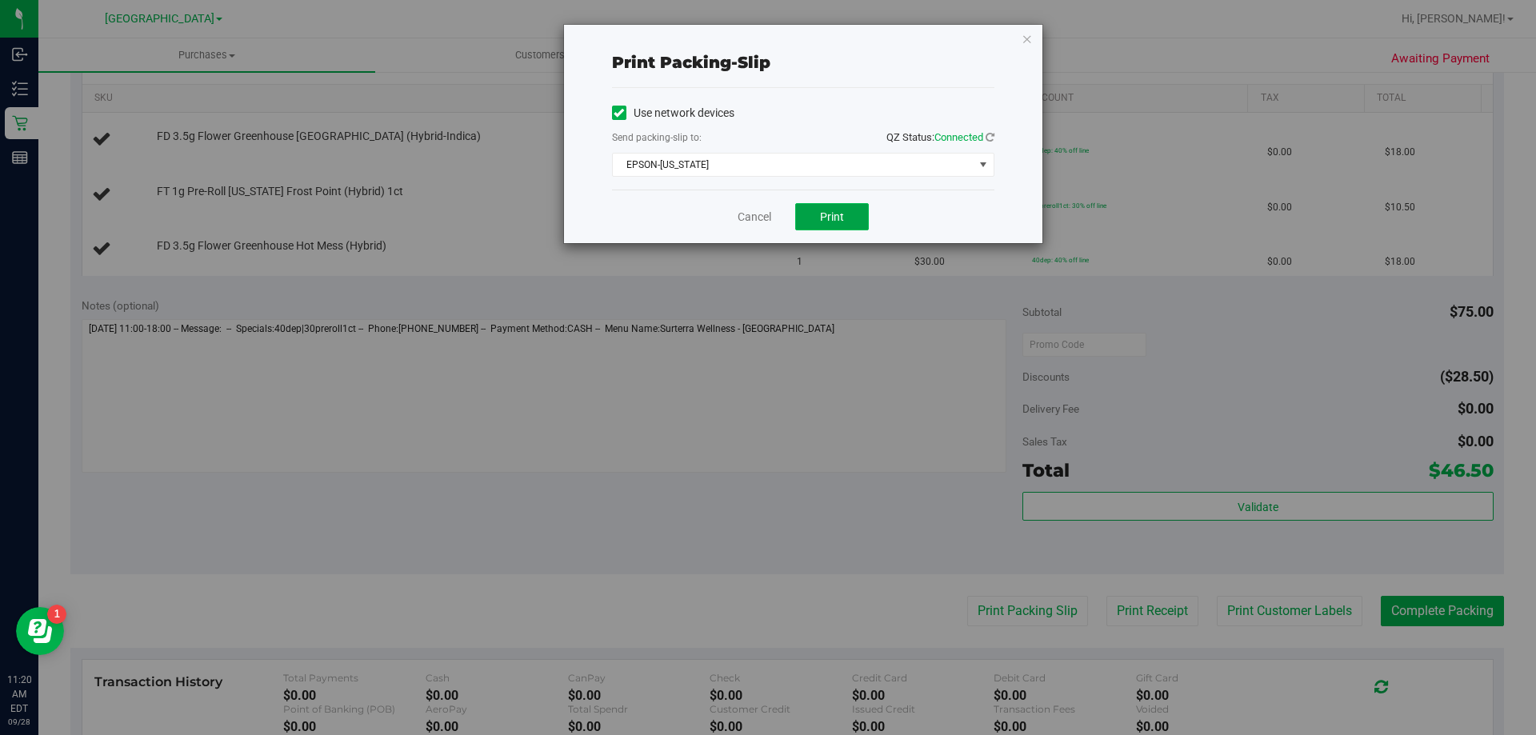
click at [815, 216] on button "Print" at bounding box center [832, 216] width 74 height 27
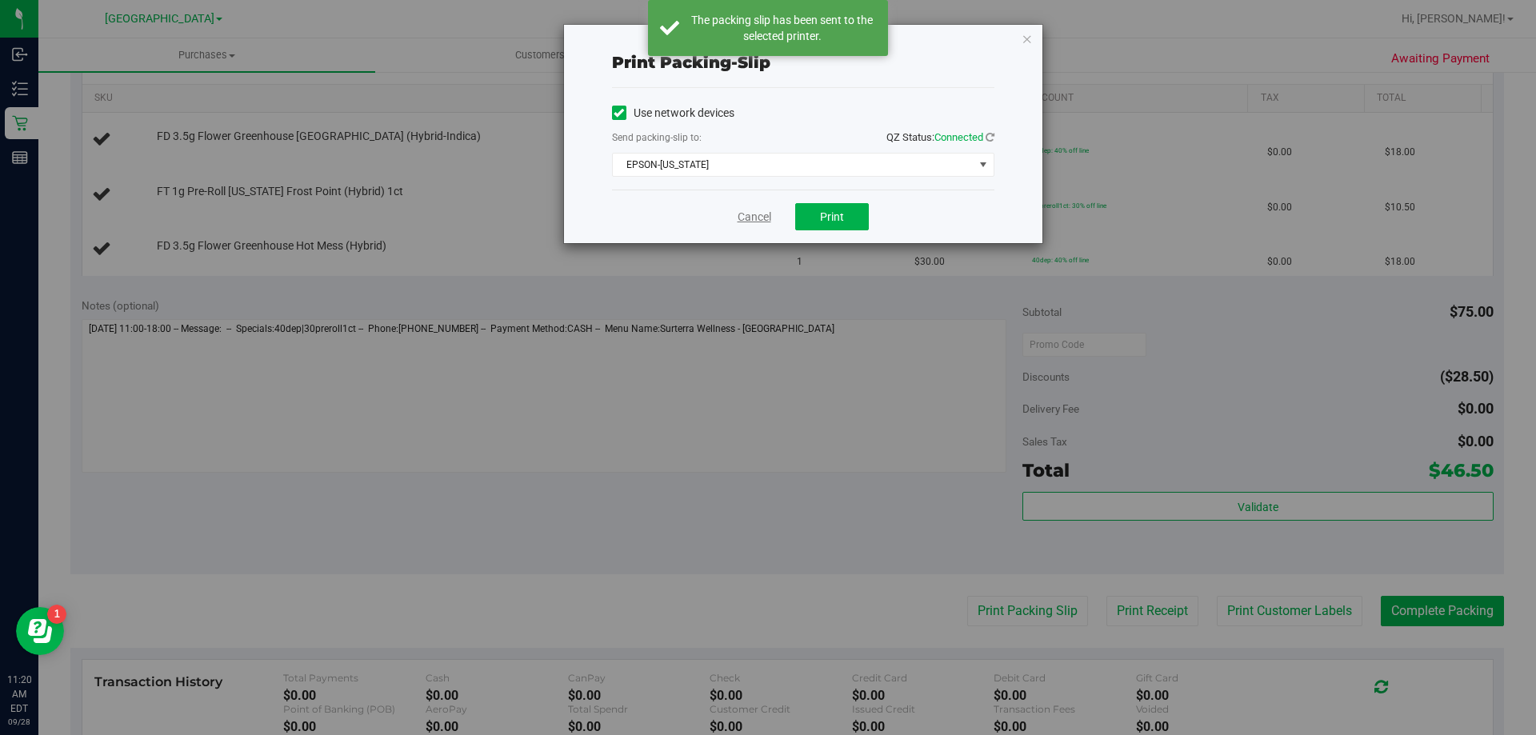
click at [752, 216] on link "Cancel" at bounding box center [755, 217] width 34 height 17
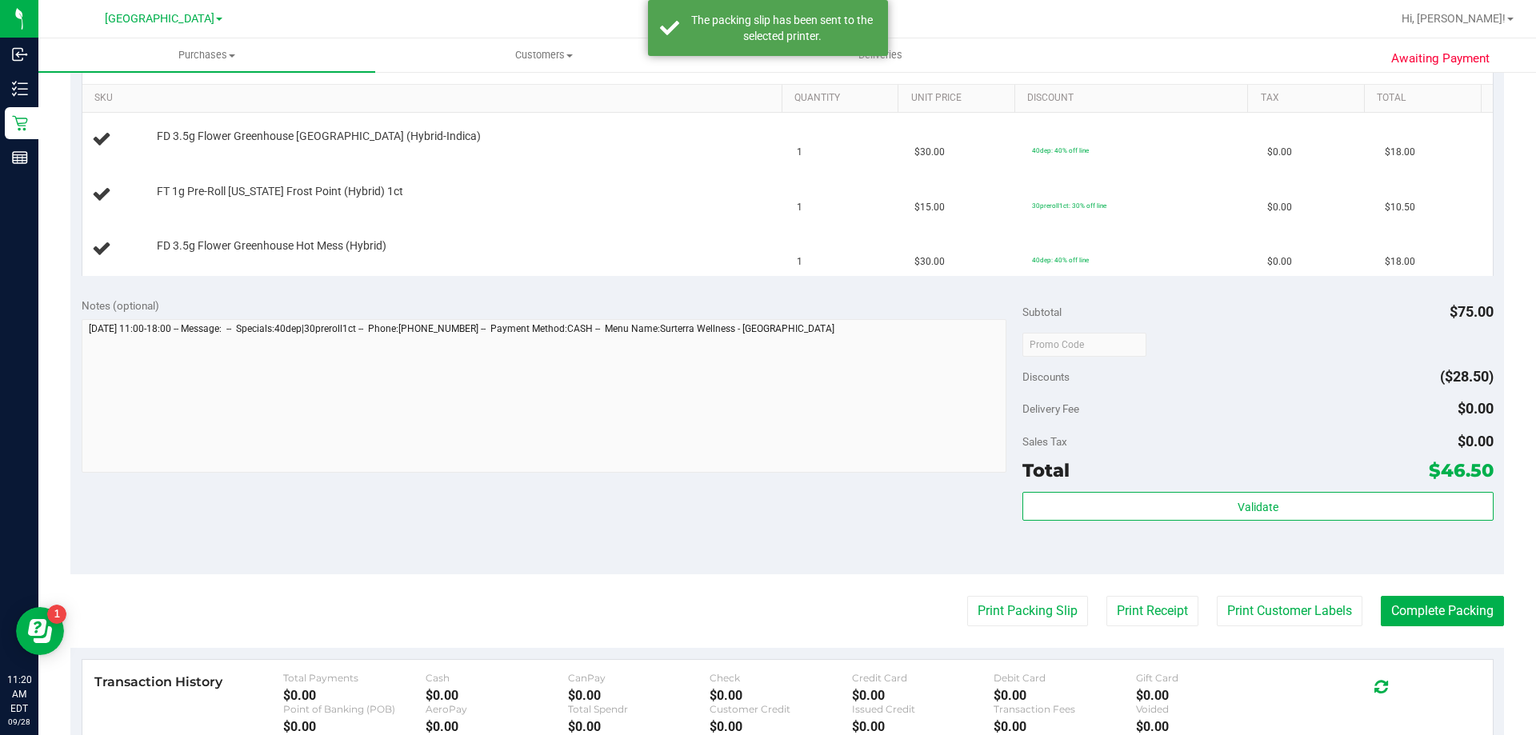
scroll to position [0, 0]
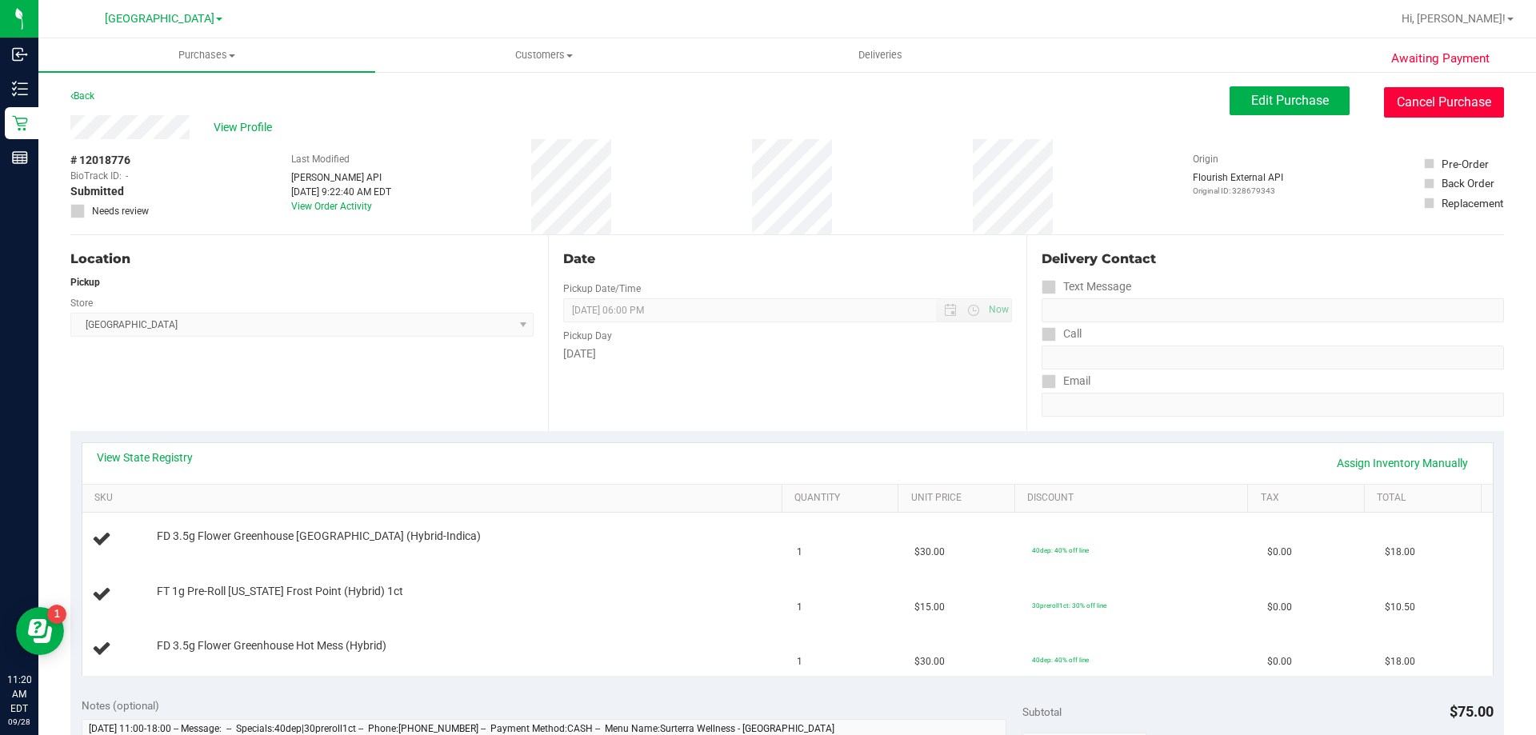
click at [1400, 94] on button "Cancel Purchase" at bounding box center [1444, 102] width 120 height 30
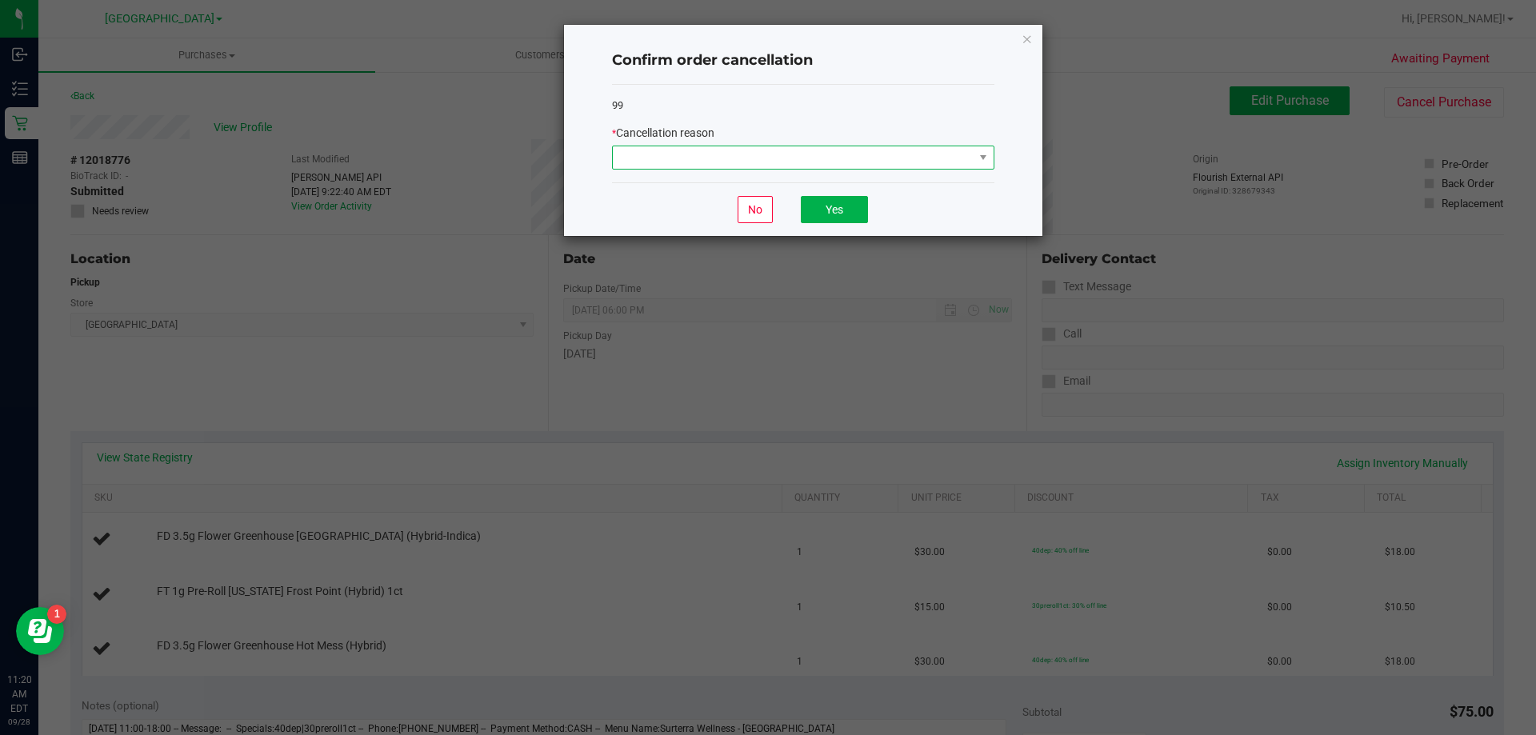
click at [815, 160] on span at bounding box center [793, 157] width 361 height 22
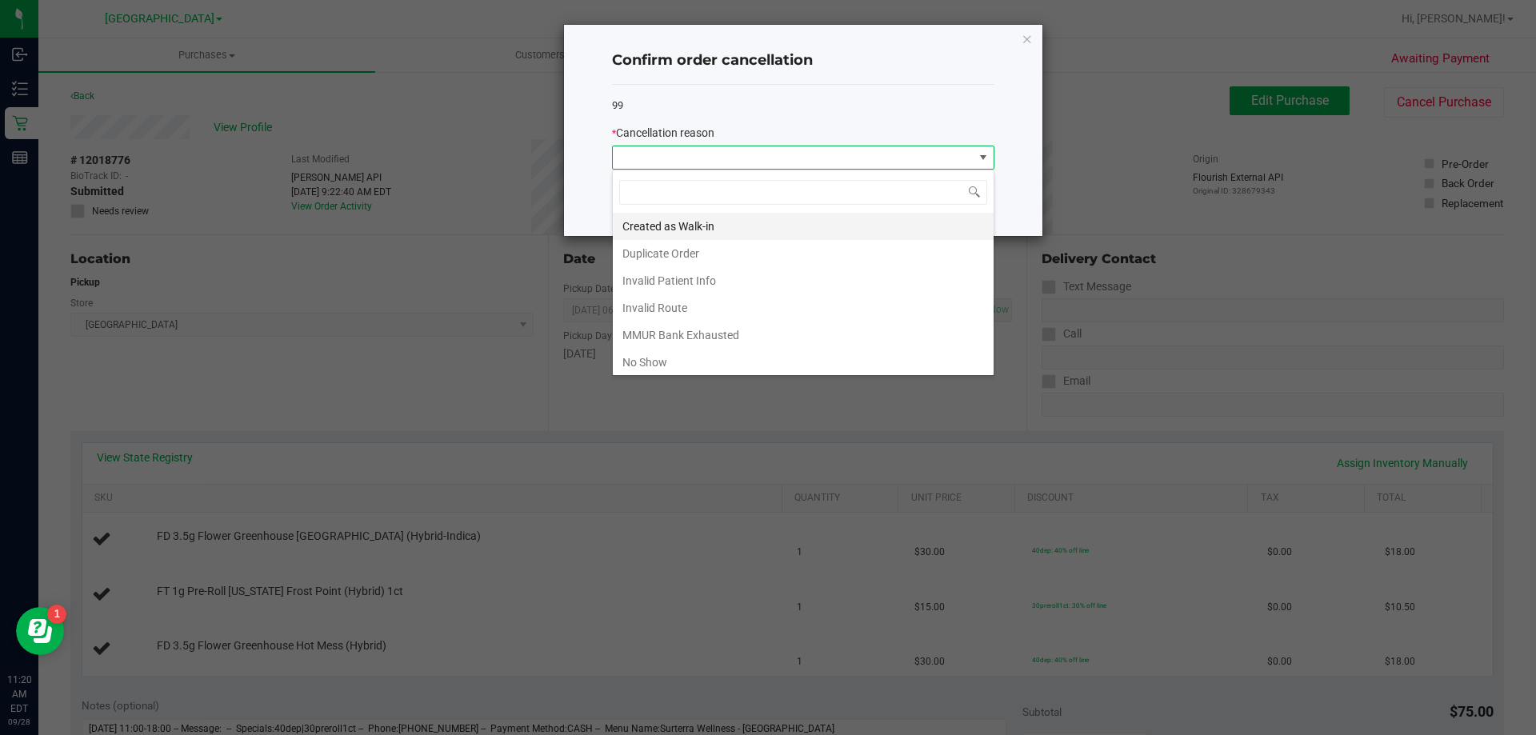
scroll to position [24, 382]
click at [744, 227] on li "Created as Walk-in" at bounding box center [803, 226] width 381 height 27
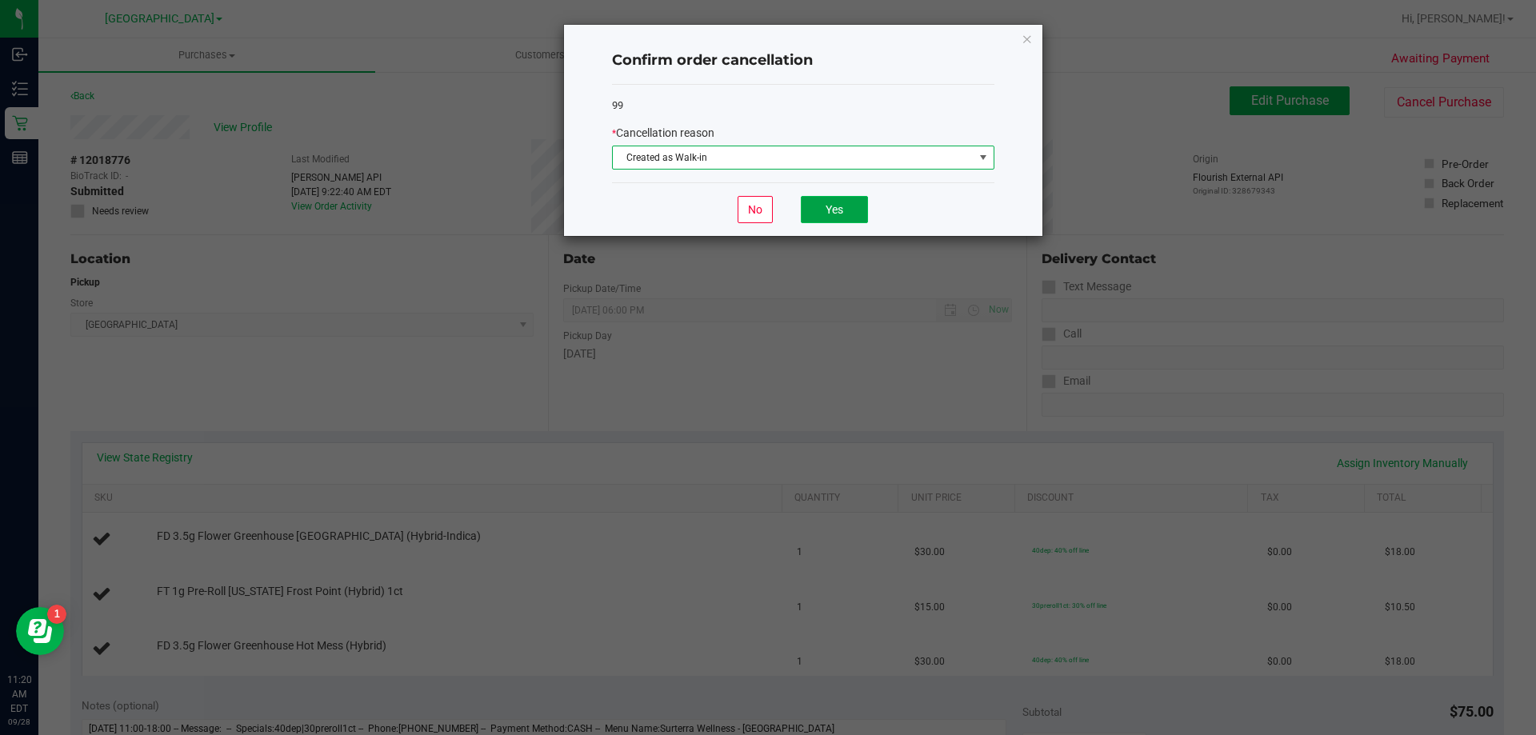
click at [824, 213] on button "Yes" at bounding box center [834, 209] width 67 height 27
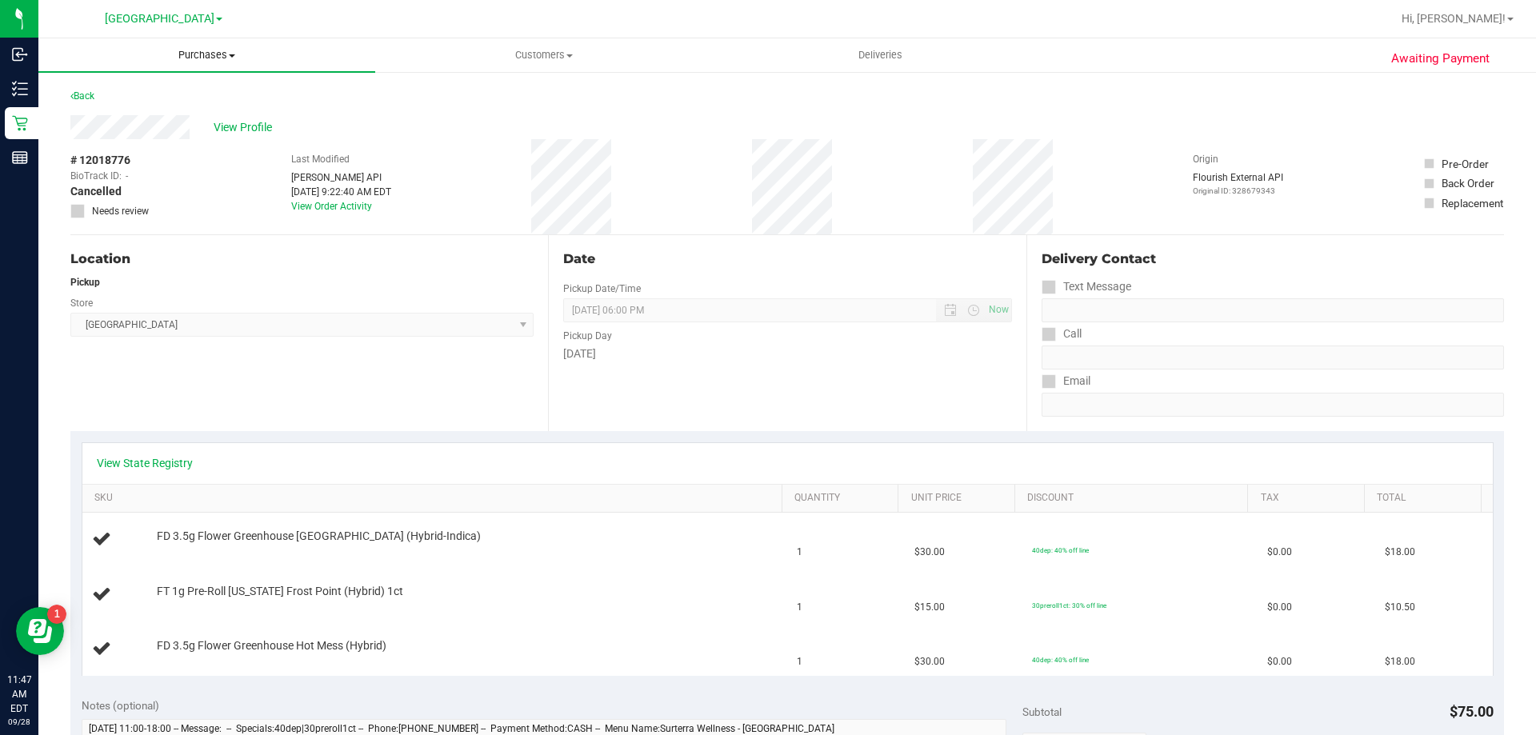
click at [238, 62] on uib-tab-heading "Purchases Summary of purchases Fulfillment All purchases" at bounding box center [206, 55] width 337 height 34
click at [198, 110] on li "Fulfillment" at bounding box center [206, 115] width 337 height 19
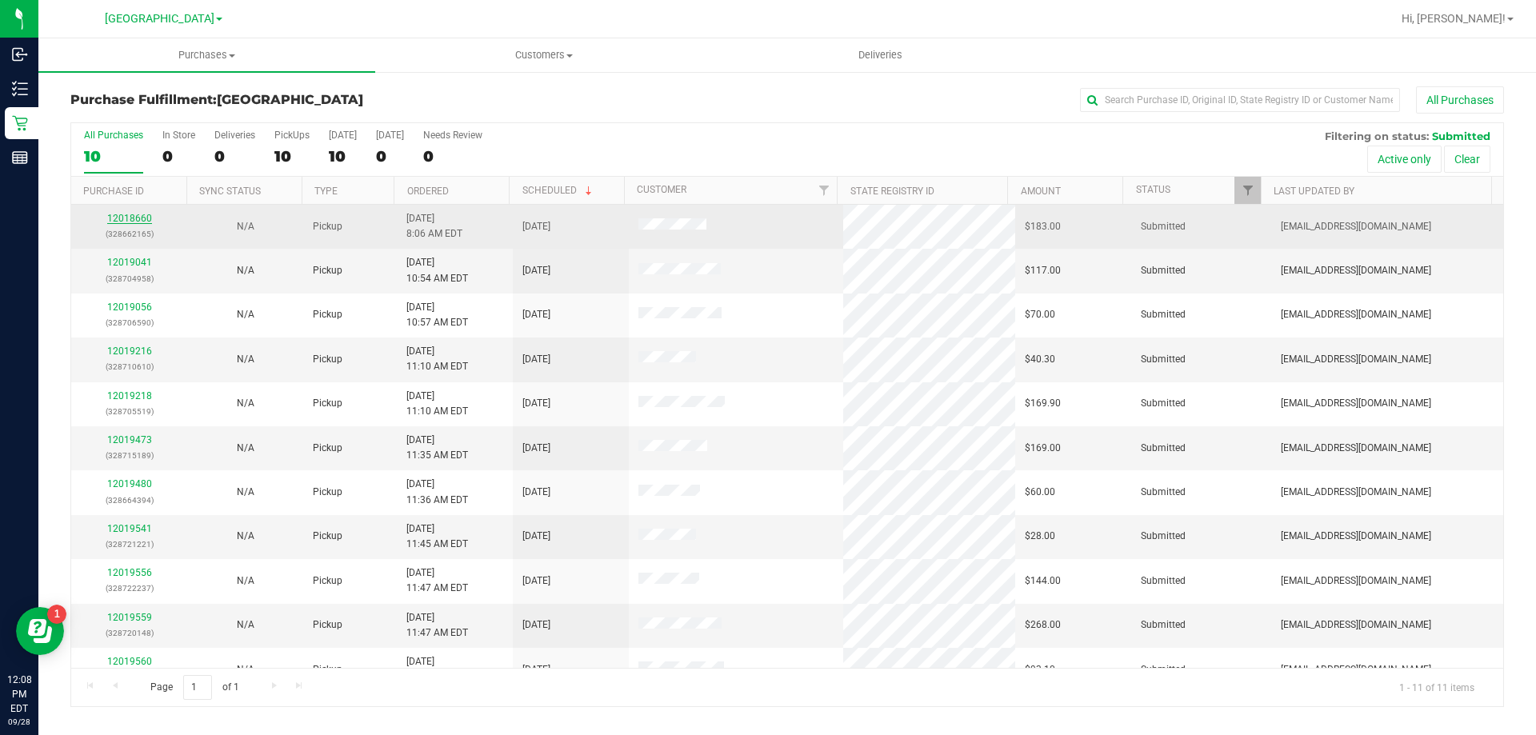
click at [118, 214] on link "12018660" at bounding box center [129, 218] width 45 height 11
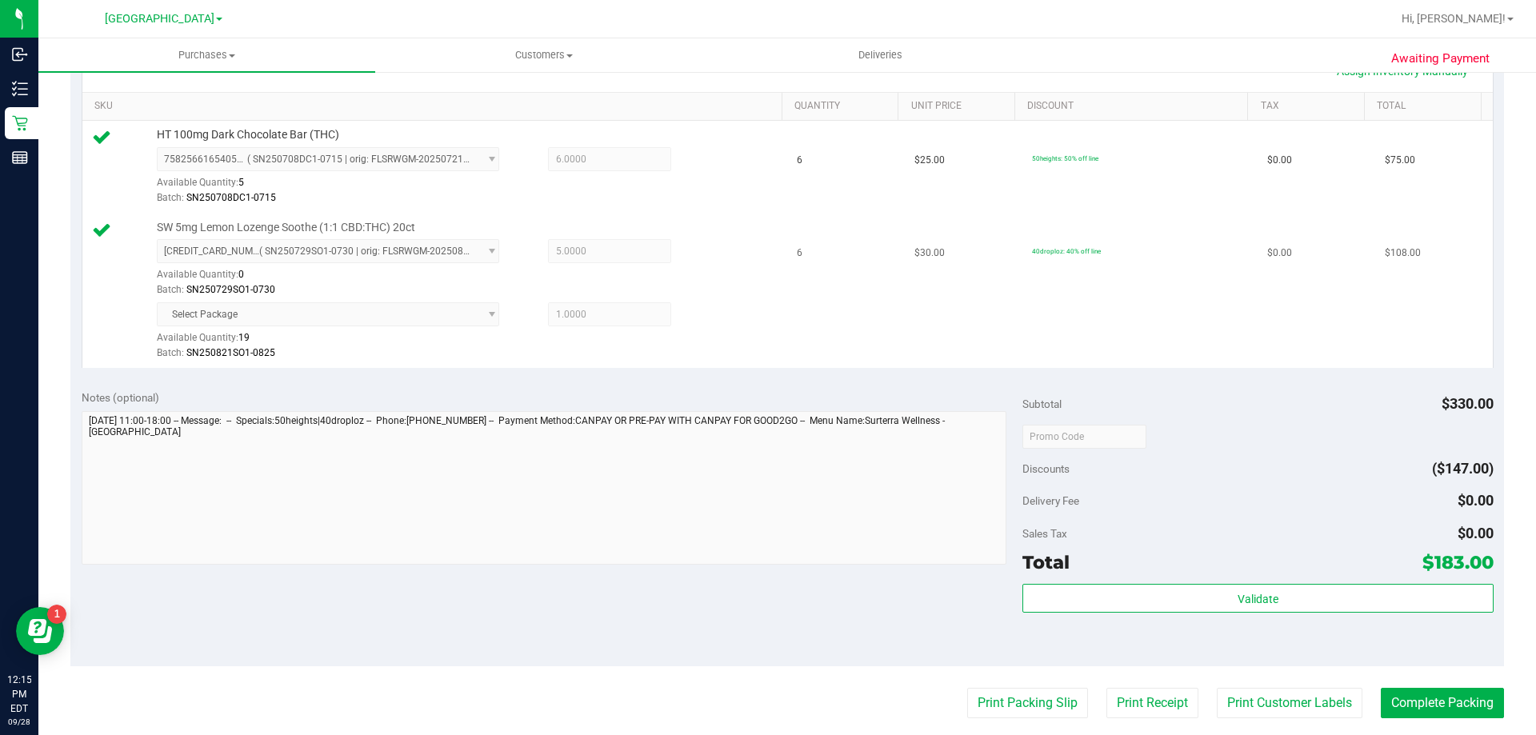
scroll to position [400, 0]
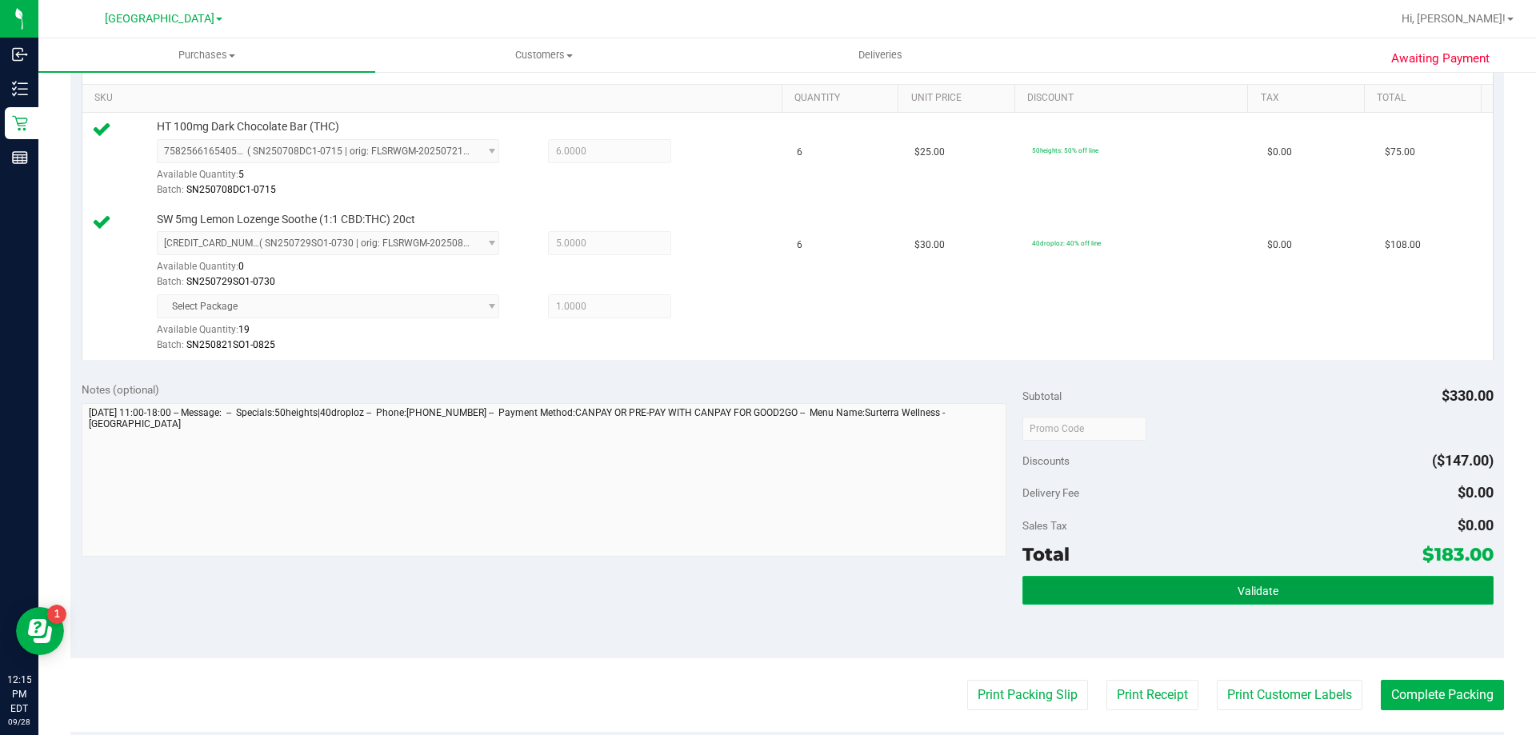
click at [1134, 582] on button "Validate" at bounding box center [1257, 590] width 470 height 29
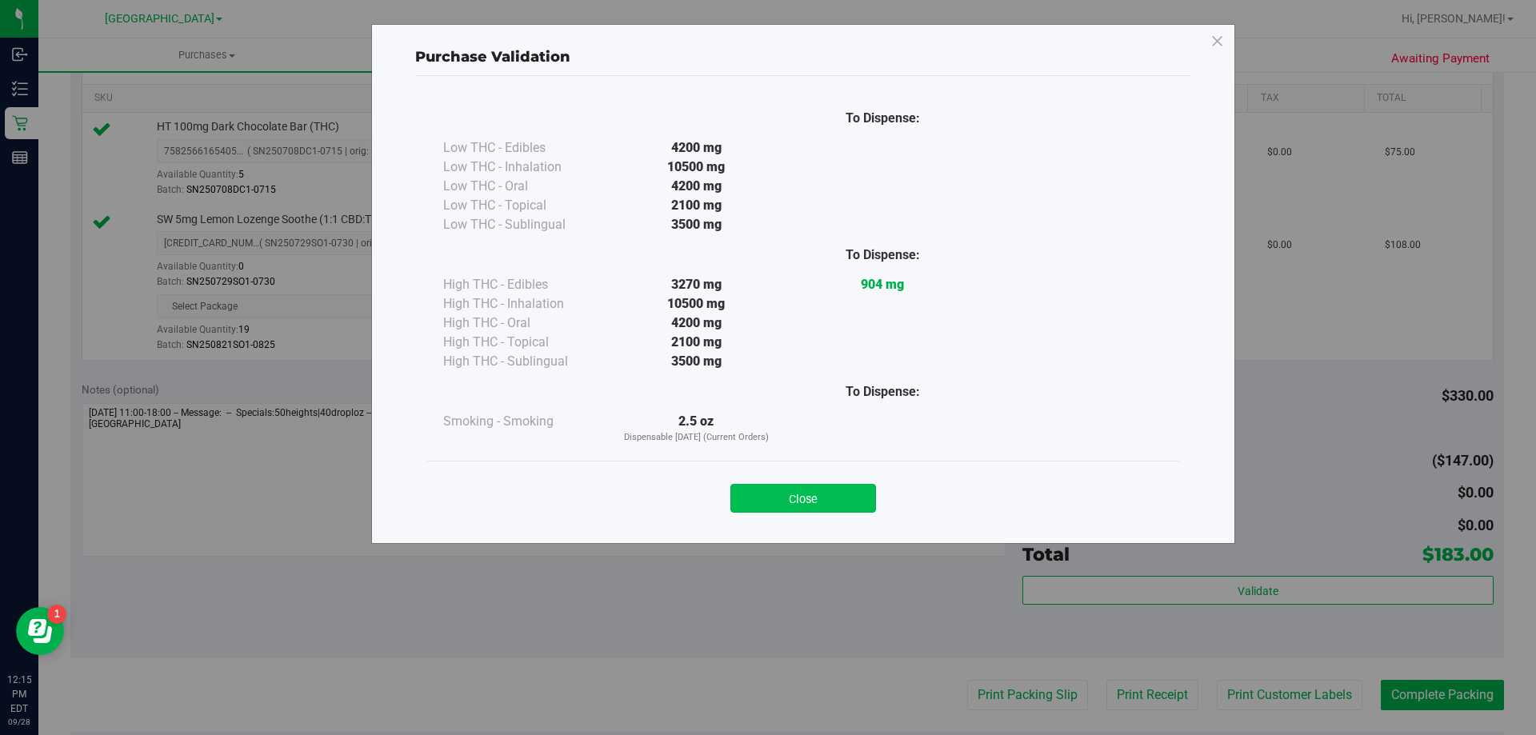
click at [800, 494] on button "Close" at bounding box center [803, 498] width 146 height 29
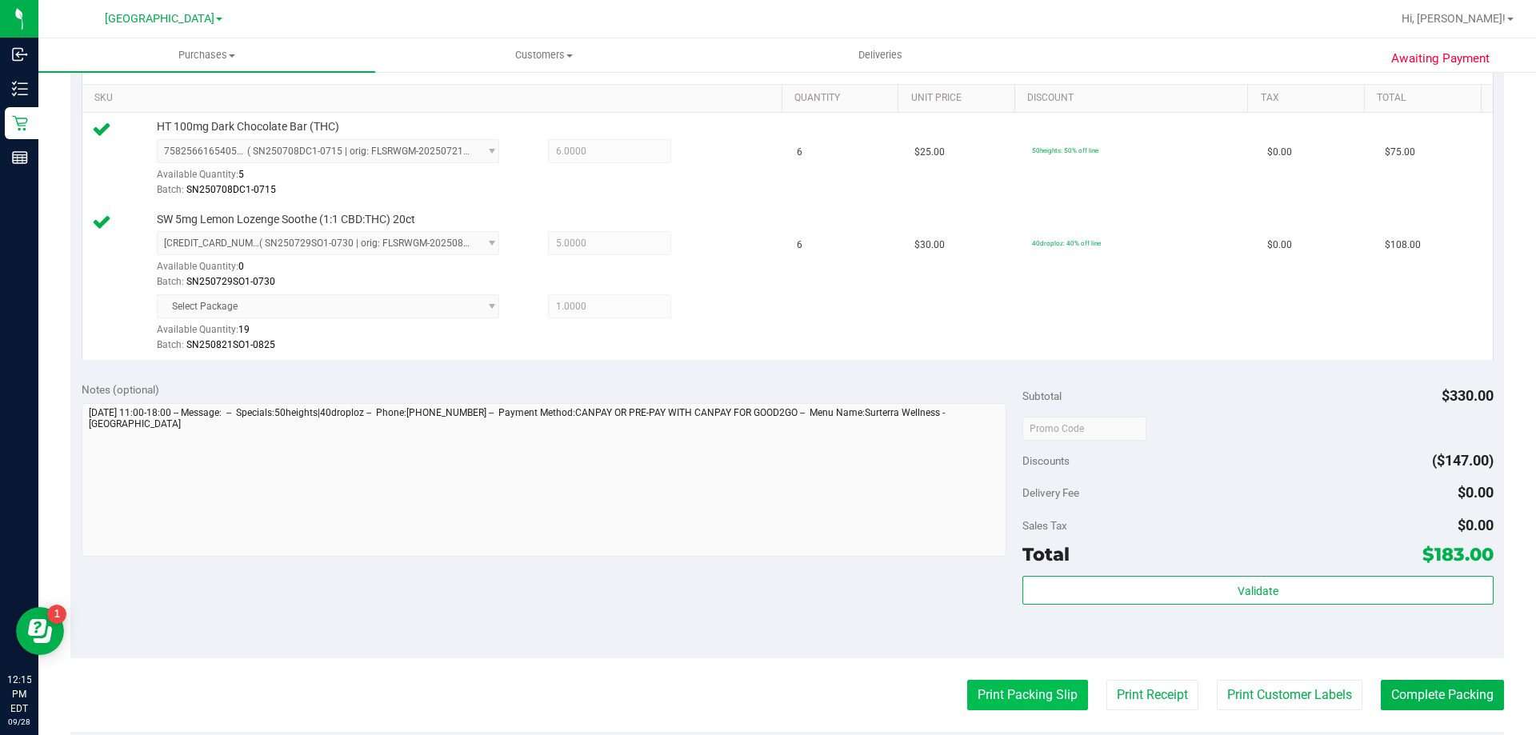
click at [1026, 692] on button "Print Packing Slip" at bounding box center [1027, 695] width 121 height 30
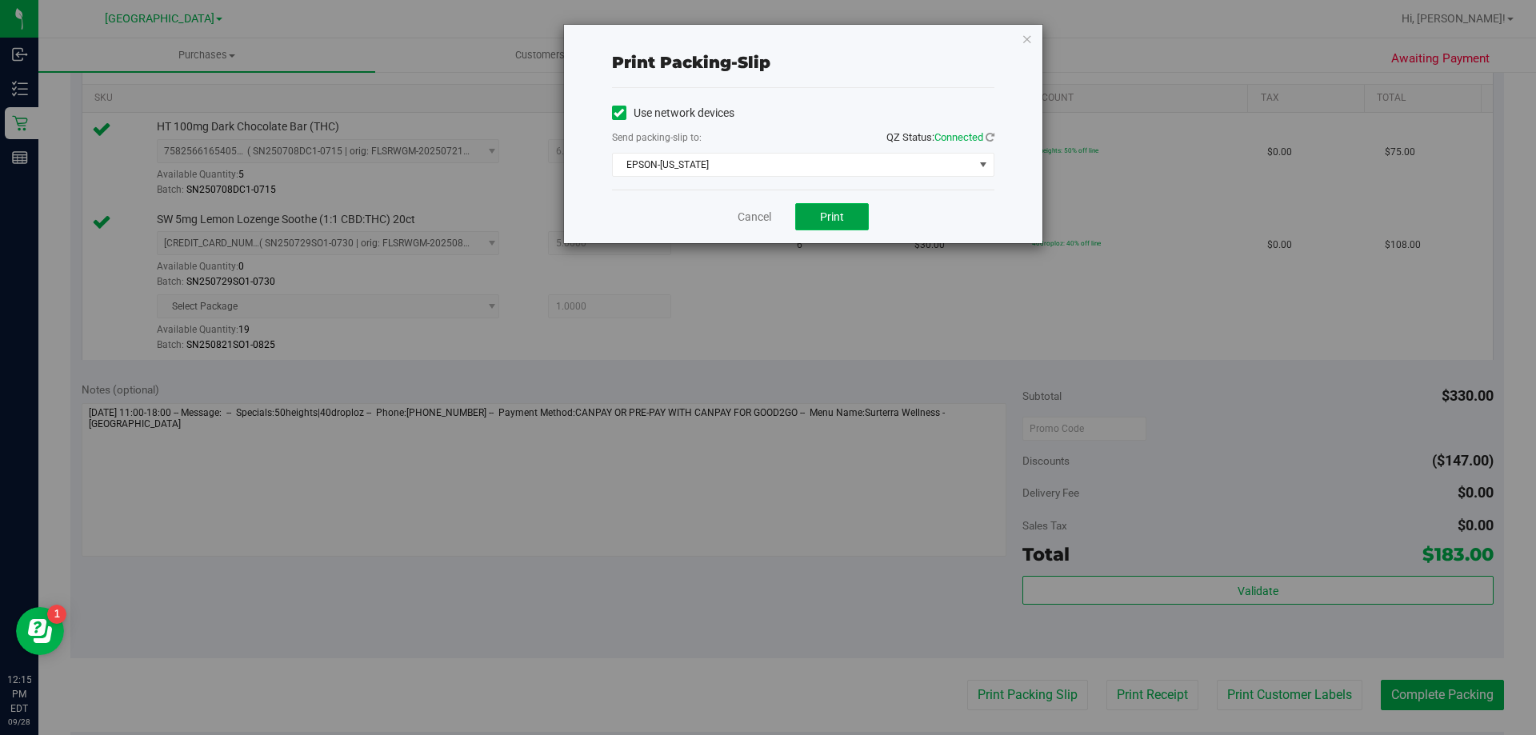
click at [830, 219] on span "Print" at bounding box center [832, 216] width 24 height 13
click at [754, 209] on link "Cancel" at bounding box center [755, 217] width 34 height 17
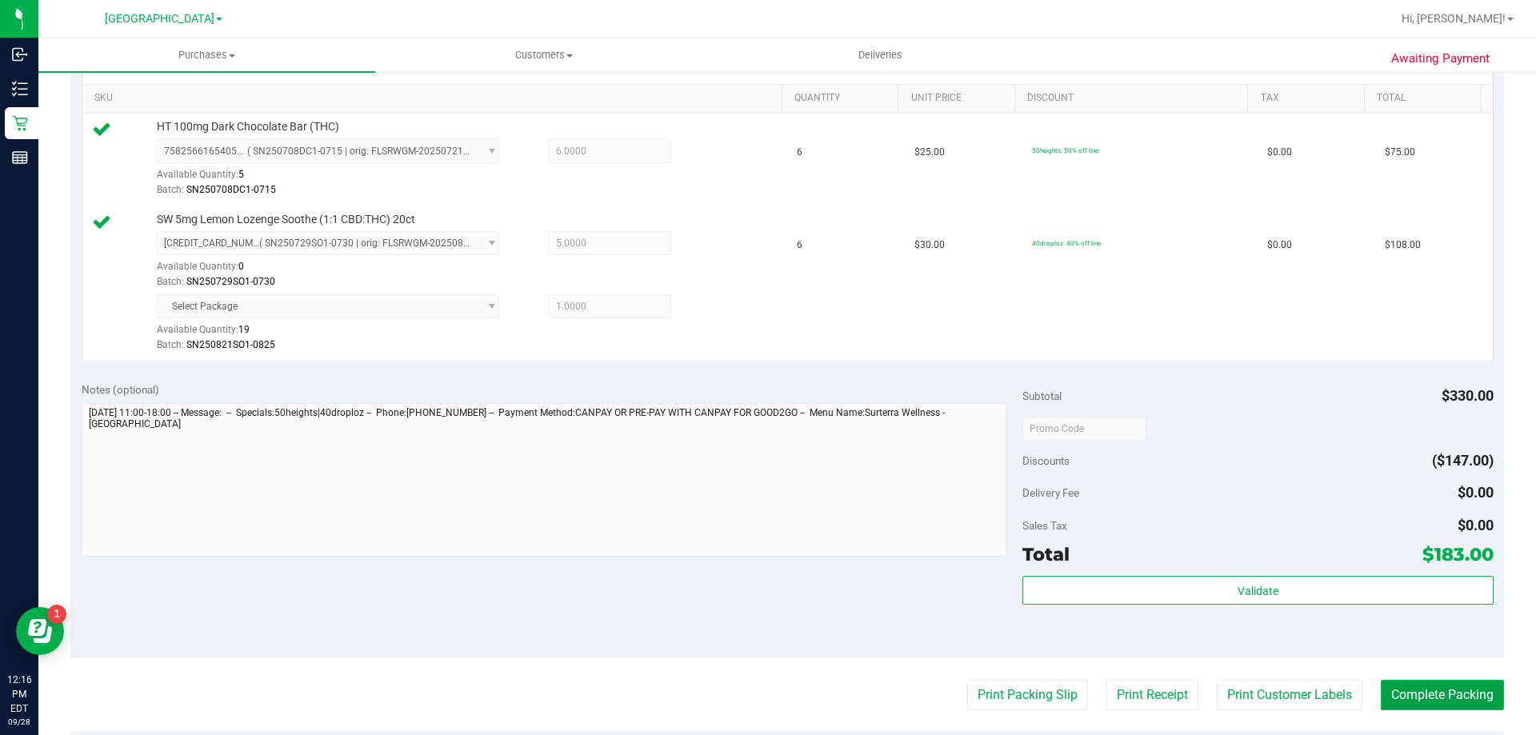
click at [1392, 689] on button "Complete Packing" at bounding box center [1442, 695] width 123 height 30
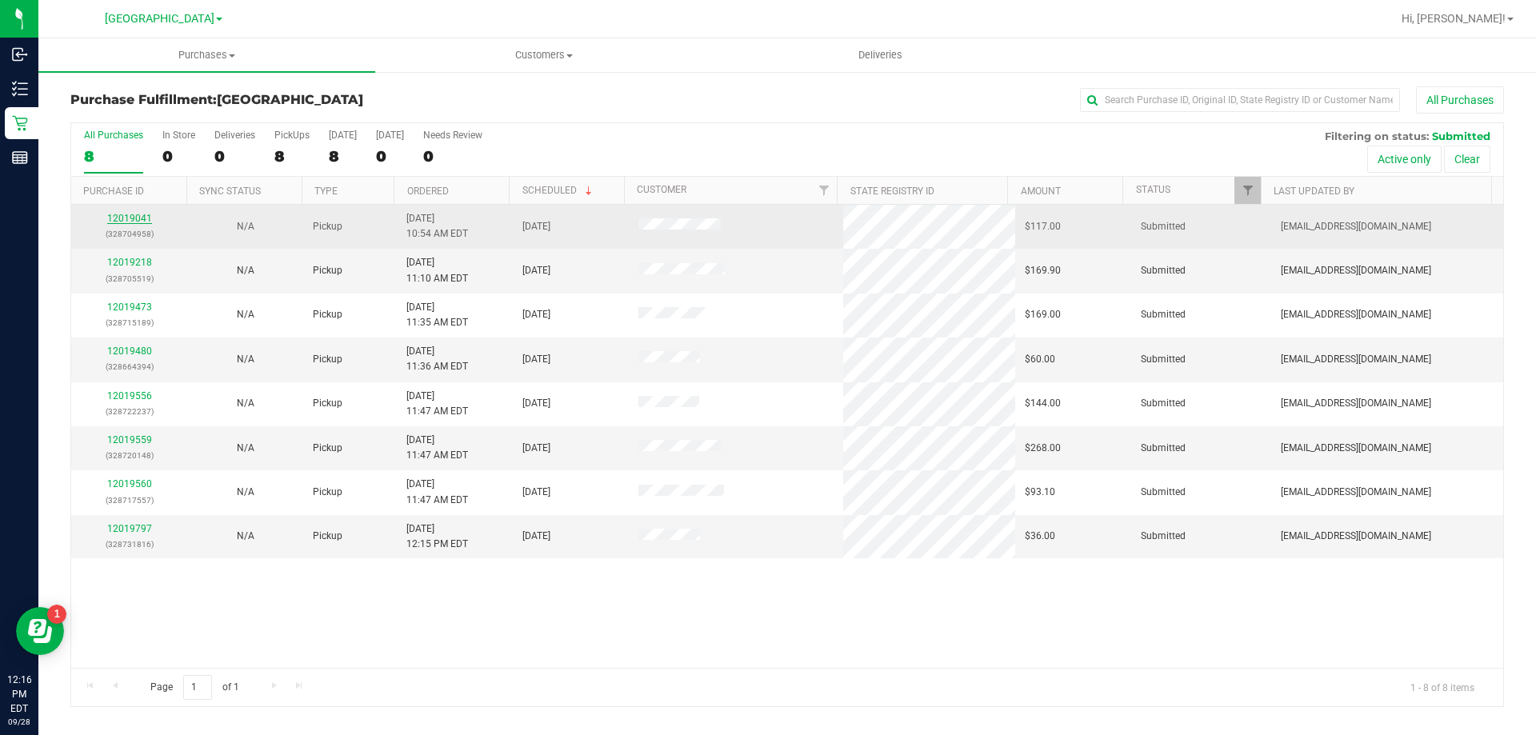
click at [128, 216] on link "12019041" at bounding box center [129, 218] width 45 height 11
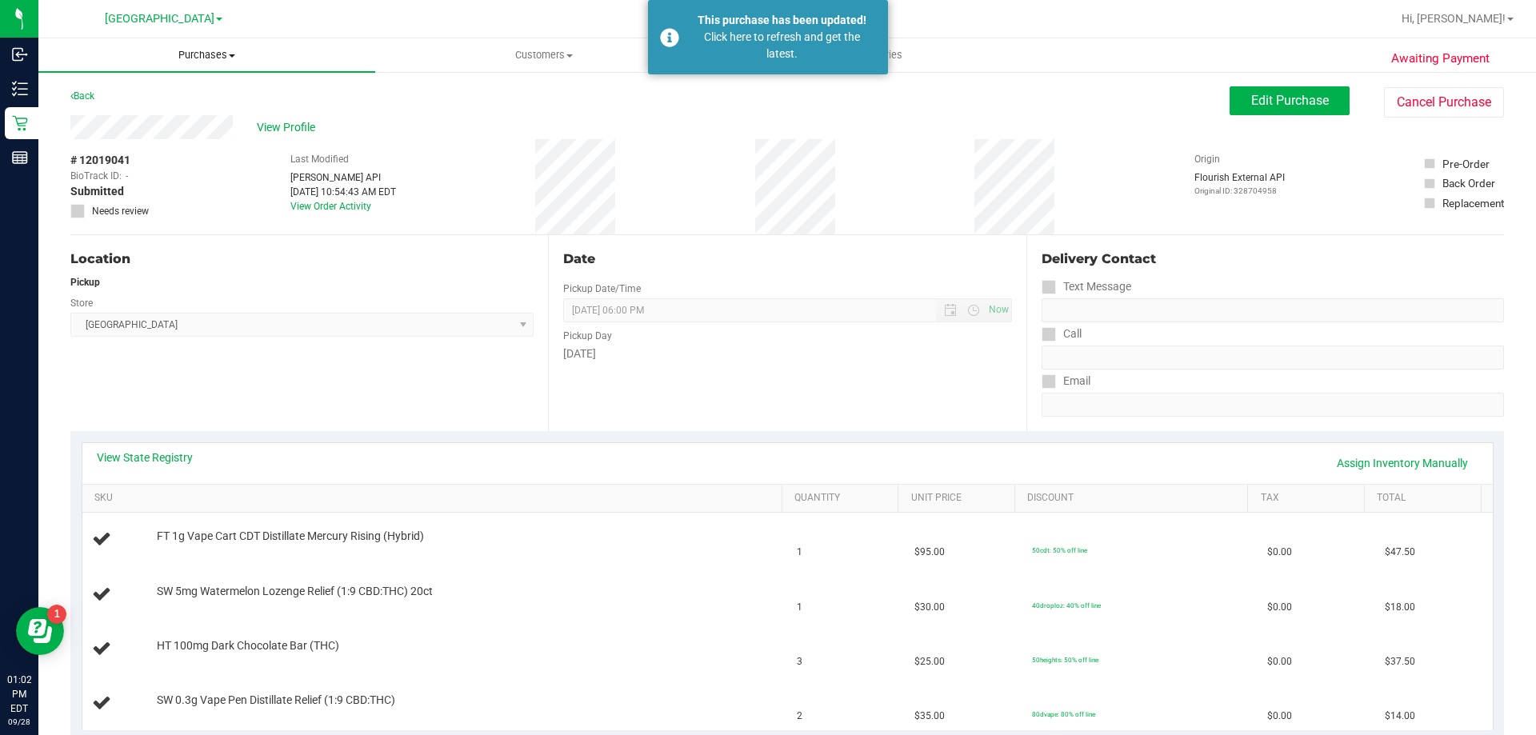
click at [214, 45] on uib-tab-heading "Purchases Summary of purchases Fulfillment All purchases" at bounding box center [206, 55] width 337 height 34
click at [188, 118] on li "Fulfillment" at bounding box center [206, 115] width 337 height 19
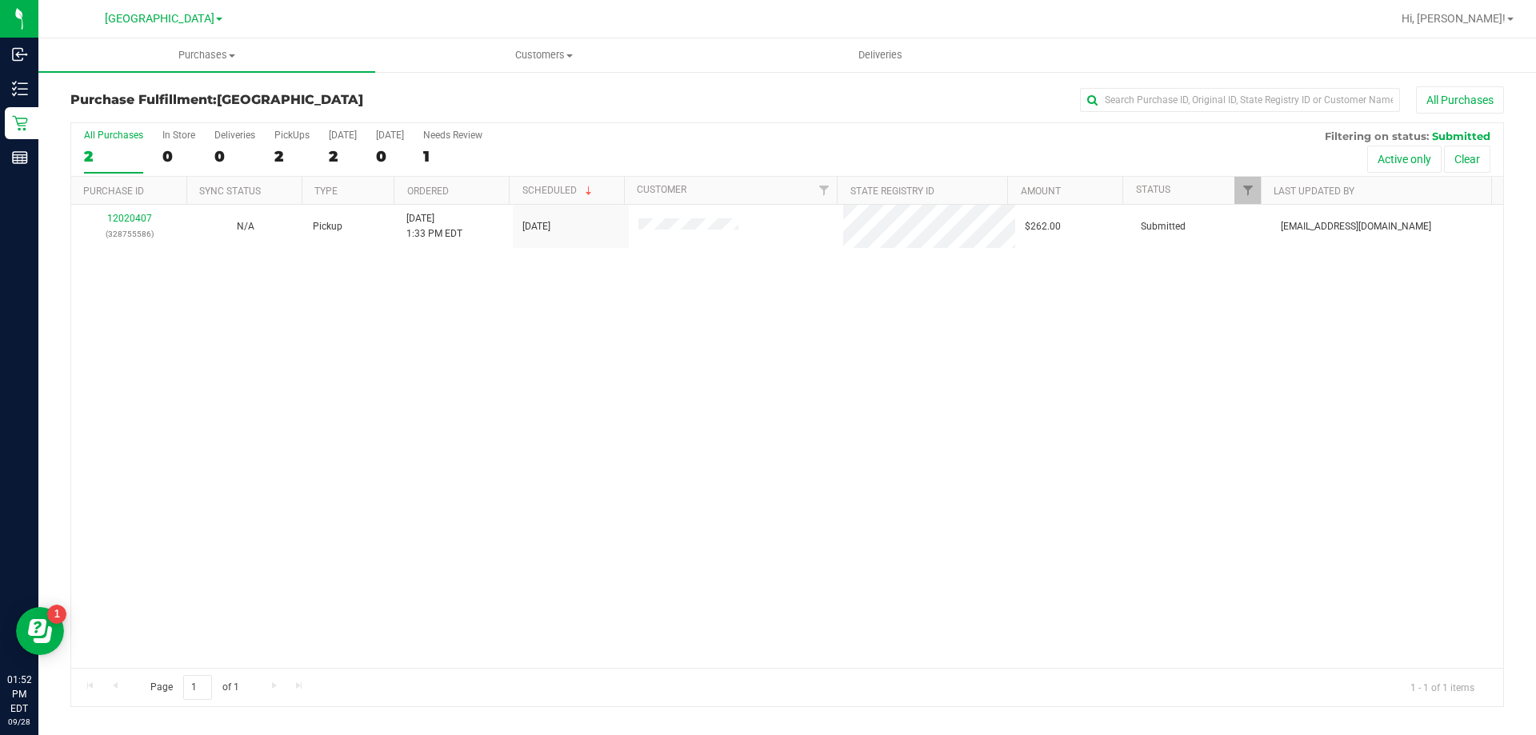
click at [346, 22] on div at bounding box center [838, 18] width 1105 height 31
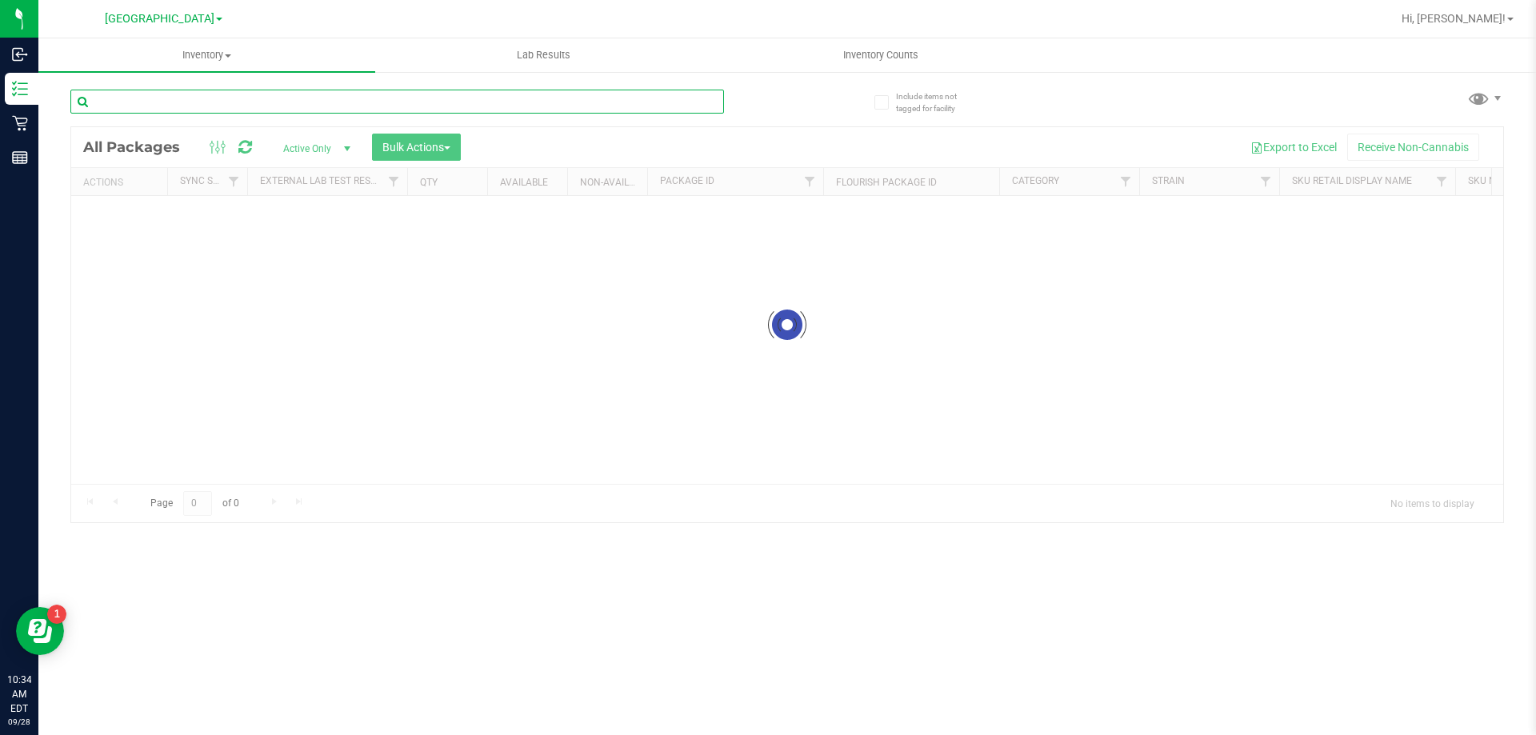
click at [444, 96] on input "text" at bounding box center [397, 102] width 654 height 24
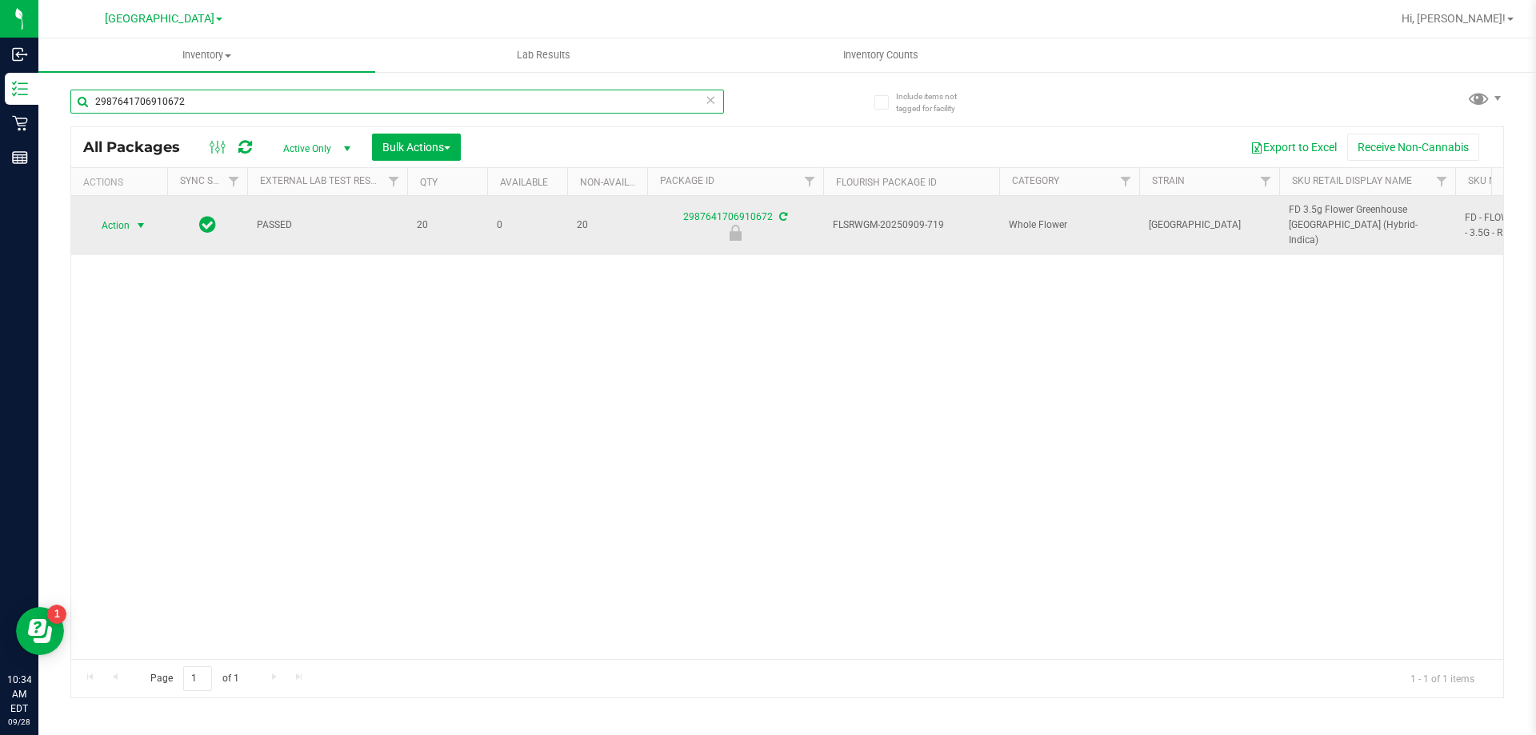
type input "2987641706910672"
click at [138, 219] on span "select" at bounding box center [140, 225] width 13 height 13
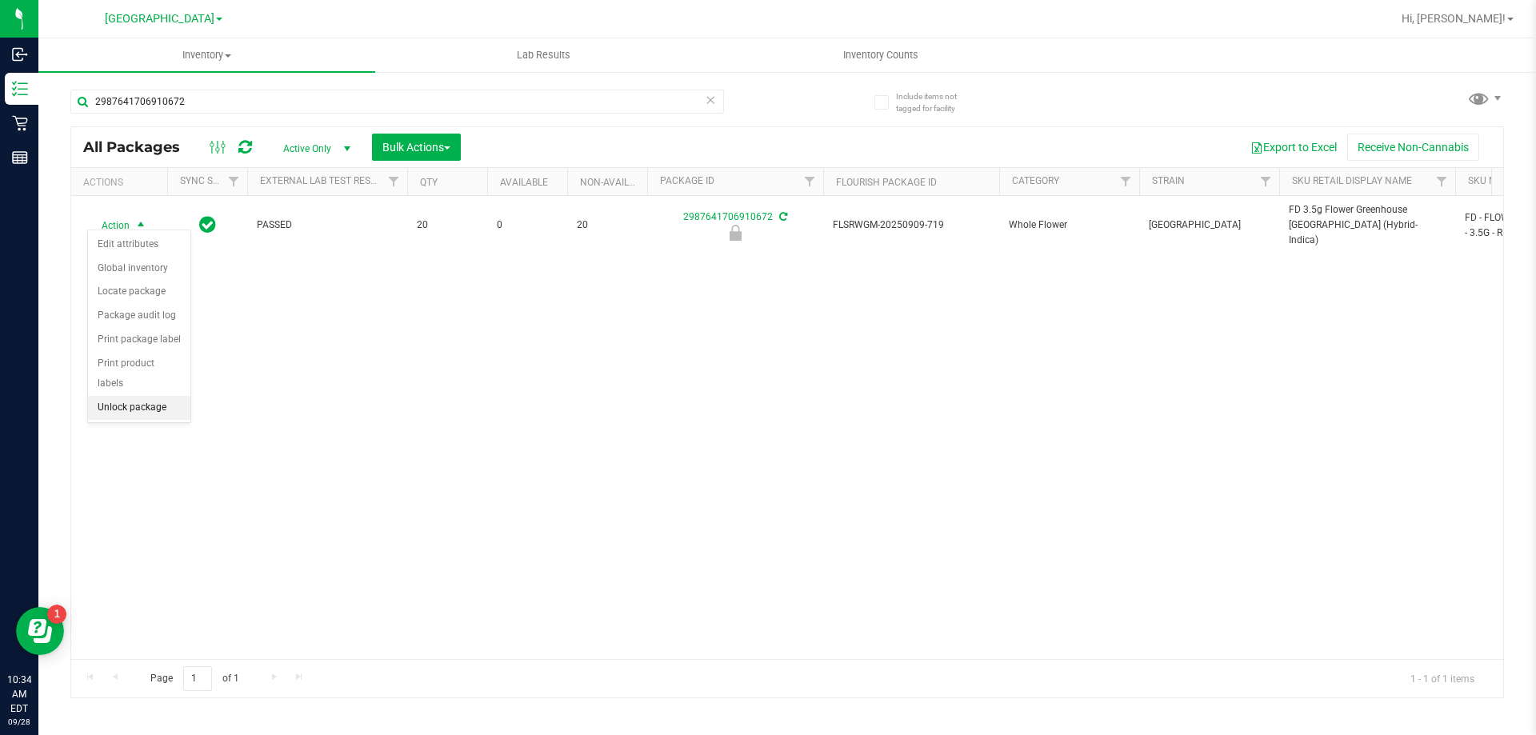
click at [148, 396] on li "Unlock package" at bounding box center [139, 408] width 102 height 24
click at [714, 99] on icon at bounding box center [710, 99] width 11 height 19
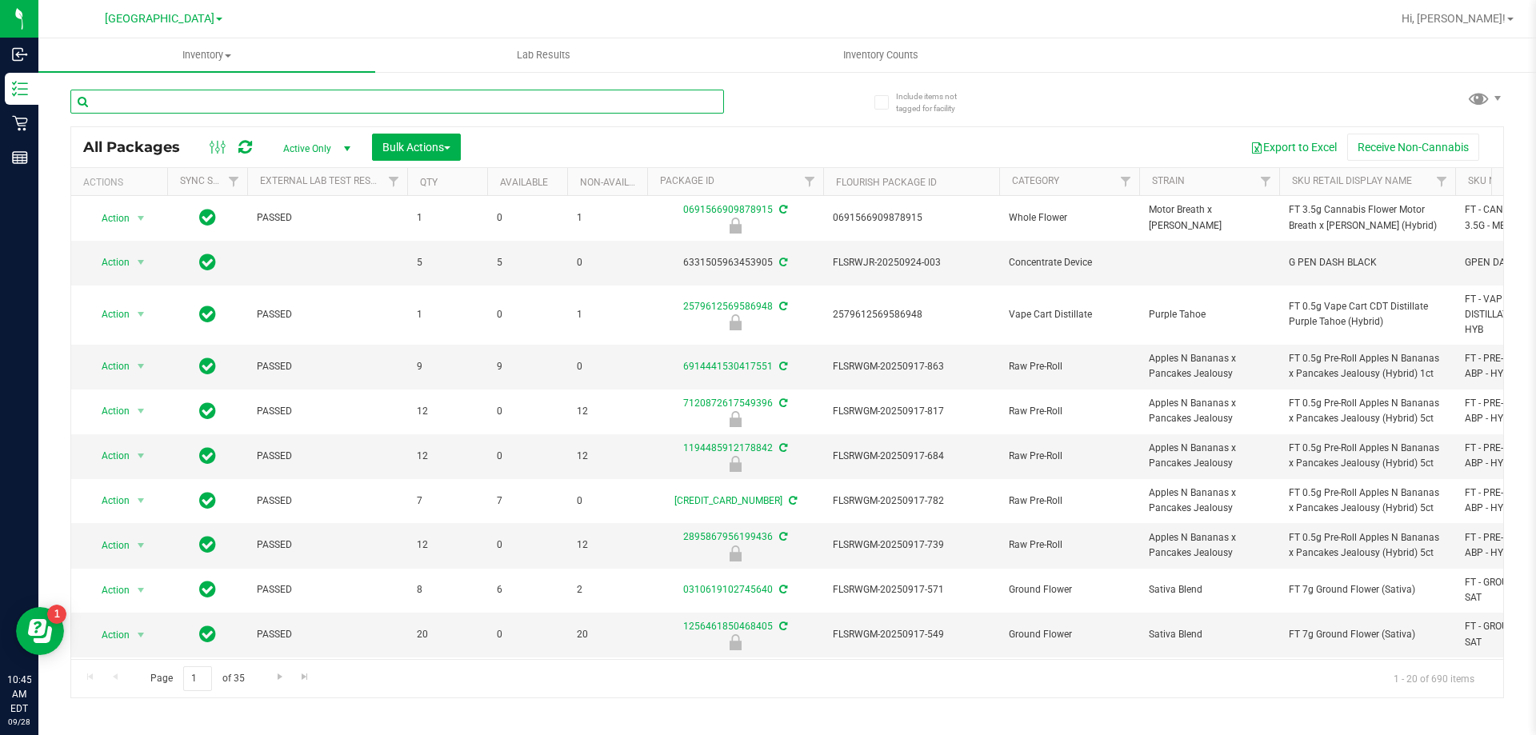
click at [343, 102] on input "text" at bounding box center [397, 102] width 654 height 24
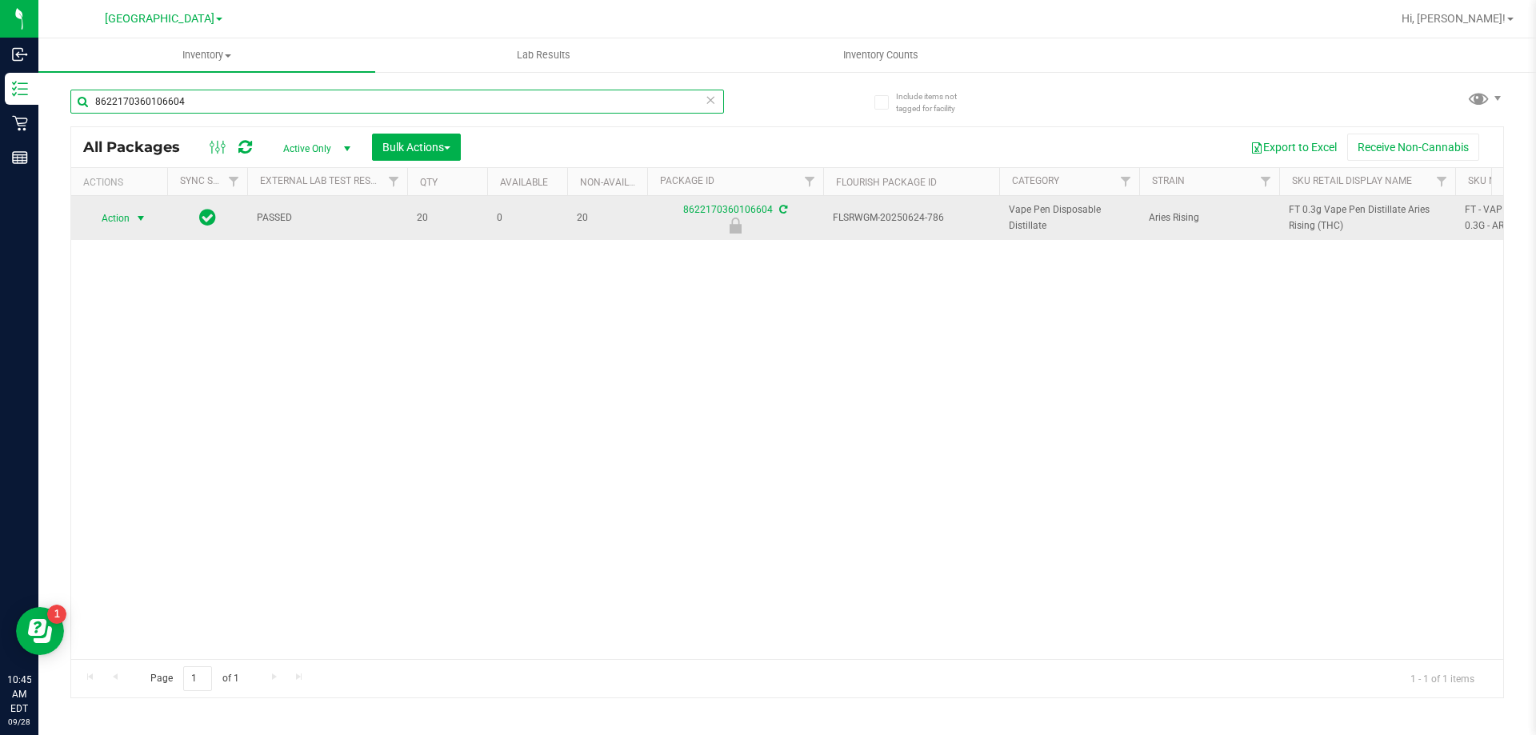
type input "8622170360106604"
click at [142, 216] on span "select" at bounding box center [140, 218] width 13 height 13
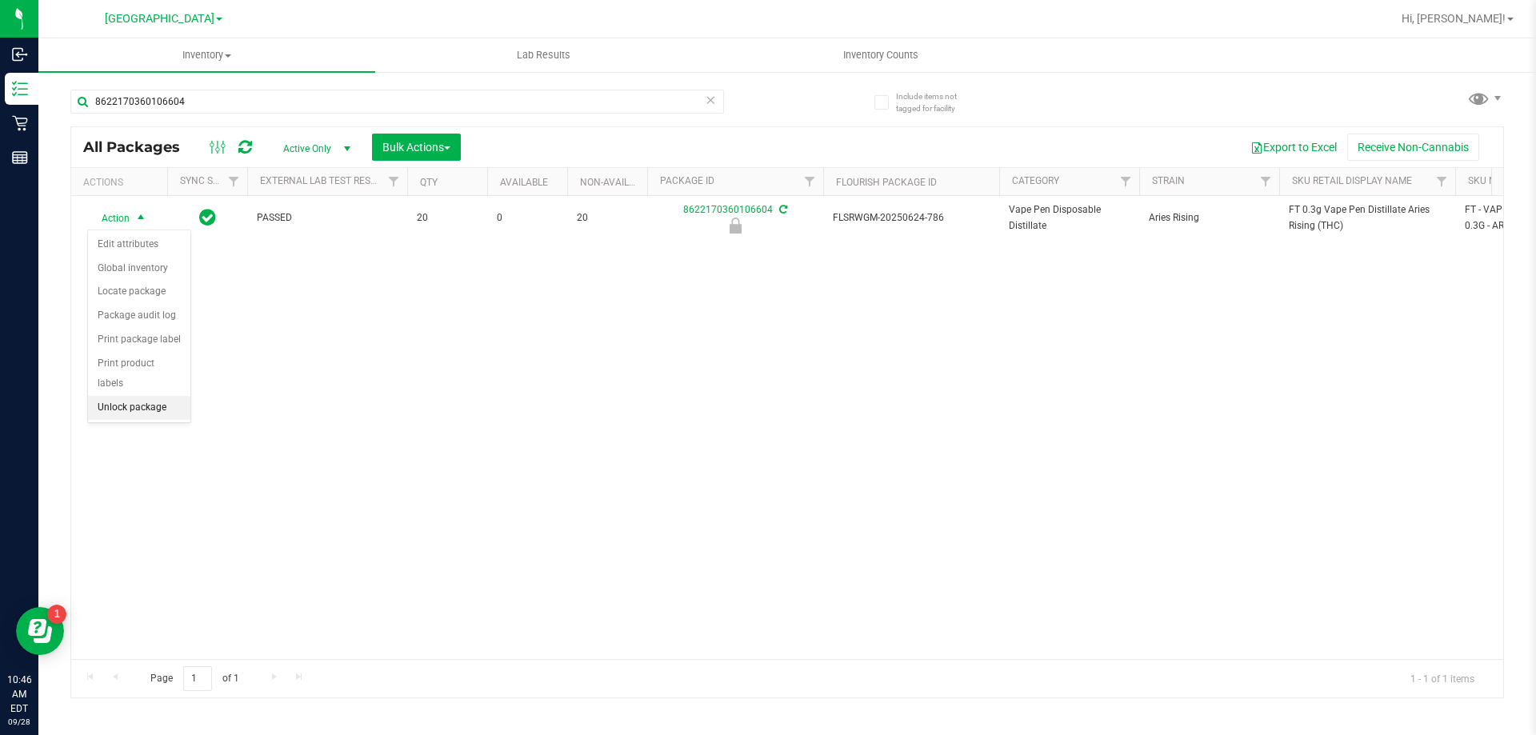
click at [133, 396] on li "Unlock package" at bounding box center [139, 408] width 102 height 24
click at [713, 106] on icon at bounding box center [710, 99] width 11 height 19
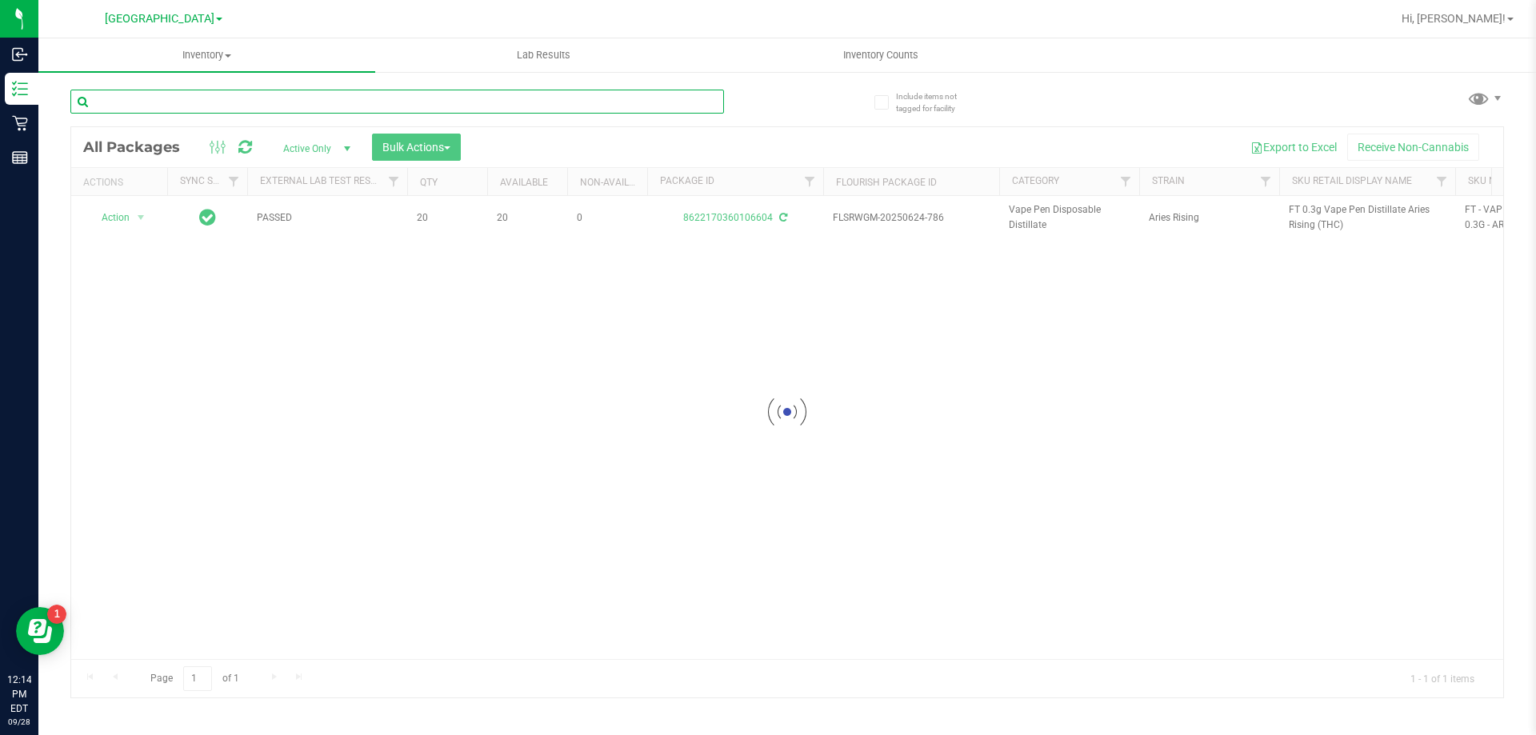
click at [648, 106] on input "text" at bounding box center [397, 102] width 654 height 24
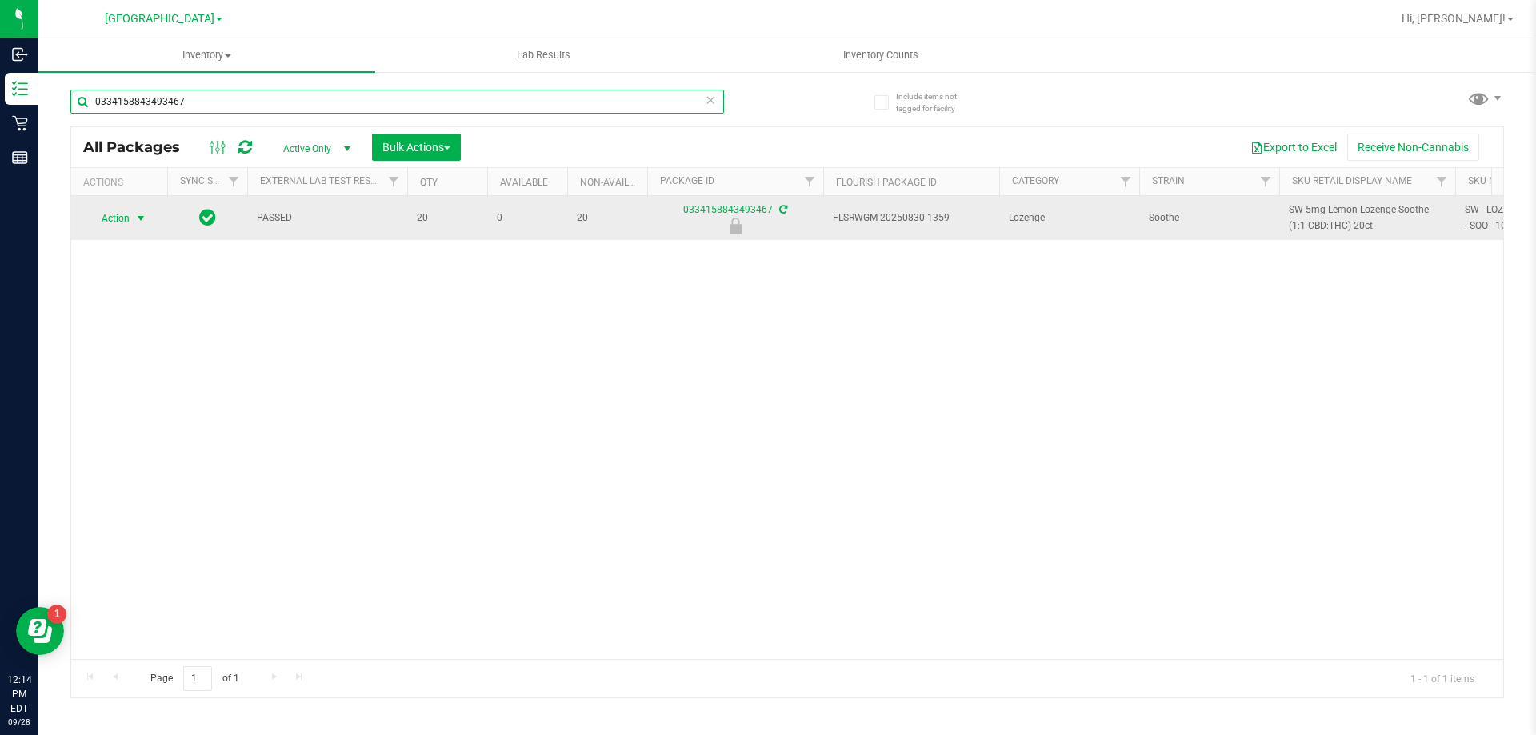
type input "0334158843493467"
click at [134, 225] on span "select" at bounding box center [140, 218] width 13 height 13
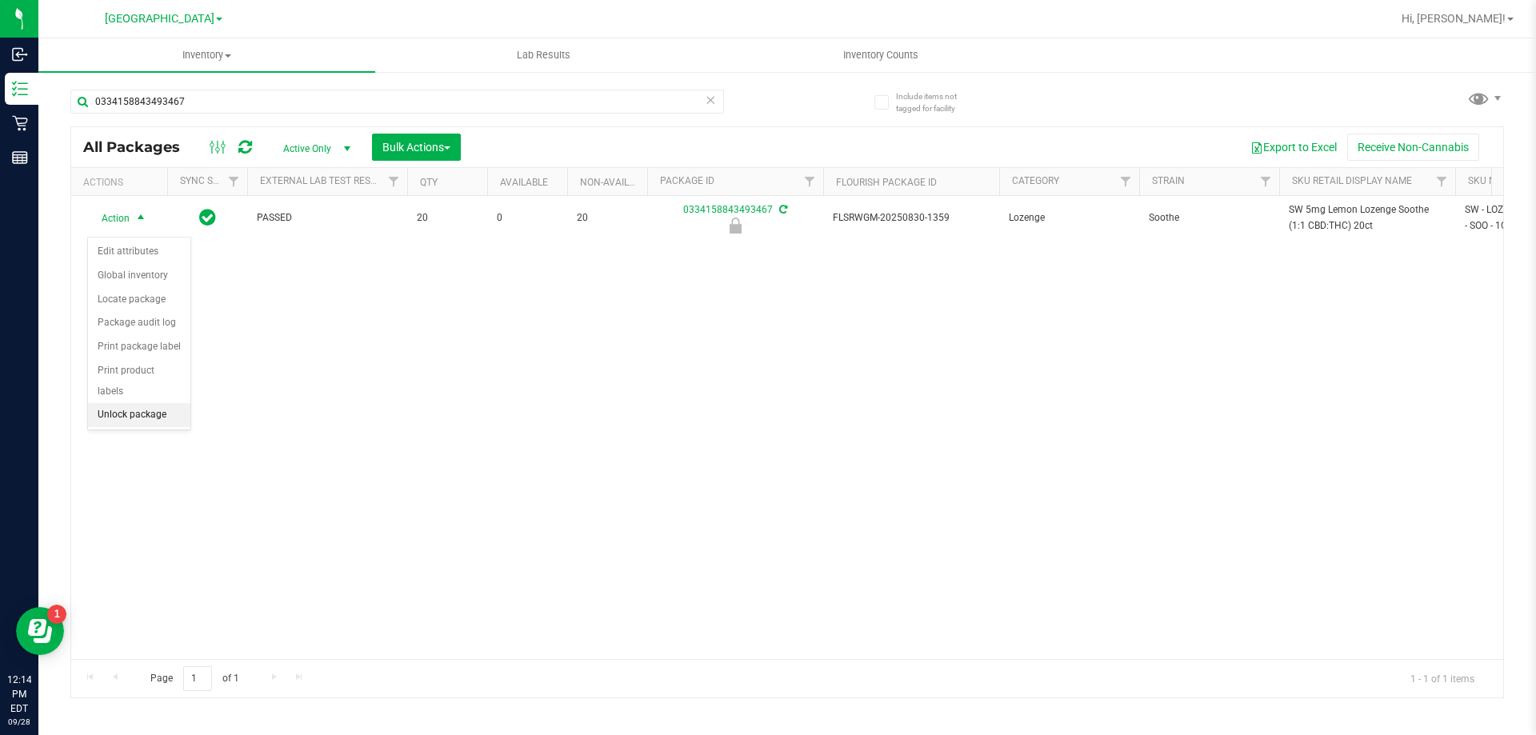
click at [154, 403] on li "Unlock package" at bounding box center [139, 415] width 102 height 24
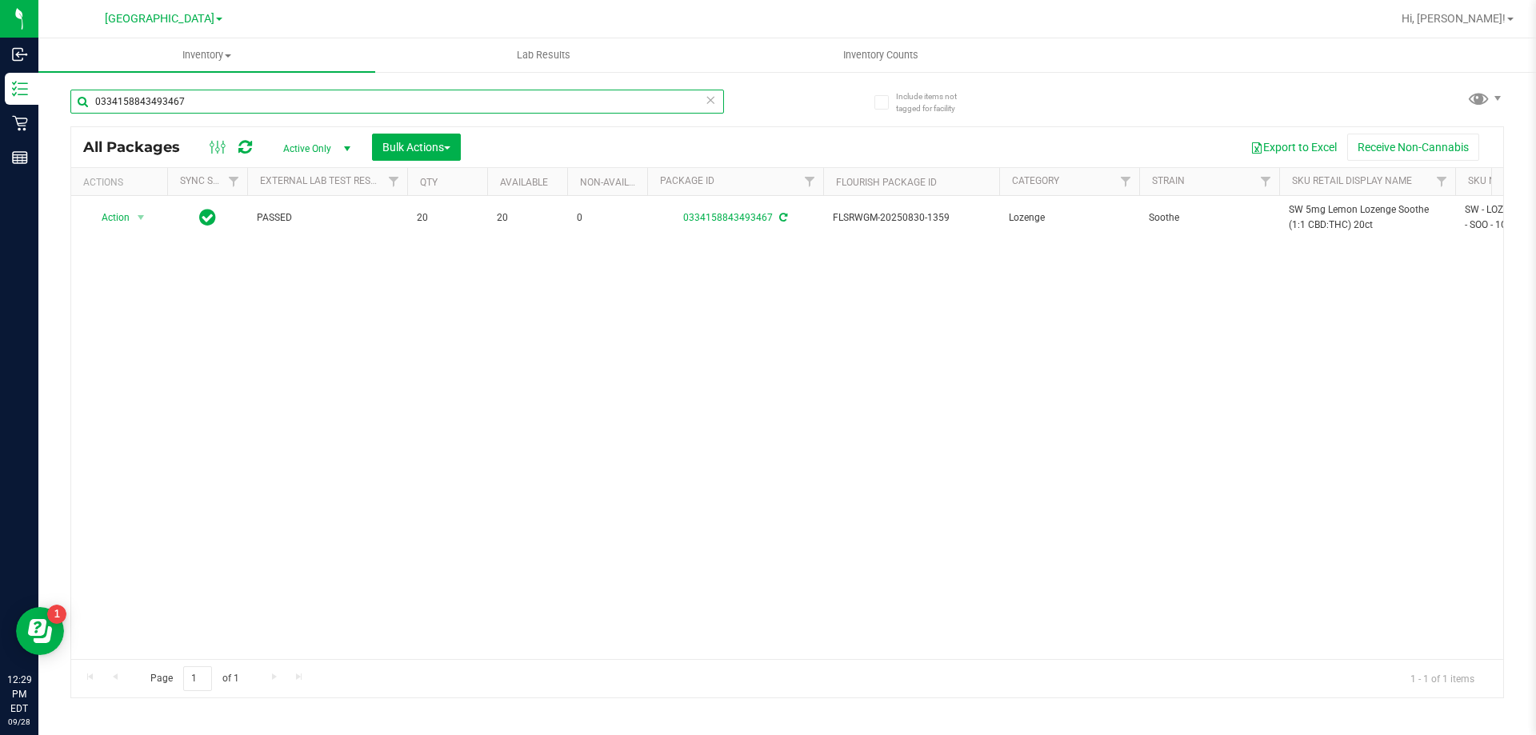
click at [699, 98] on input "0334158843493467" at bounding box center [397, 102] width 654 height 24
click at [707, 104] on icon at bounding box center [710, 99] width 11 height 19
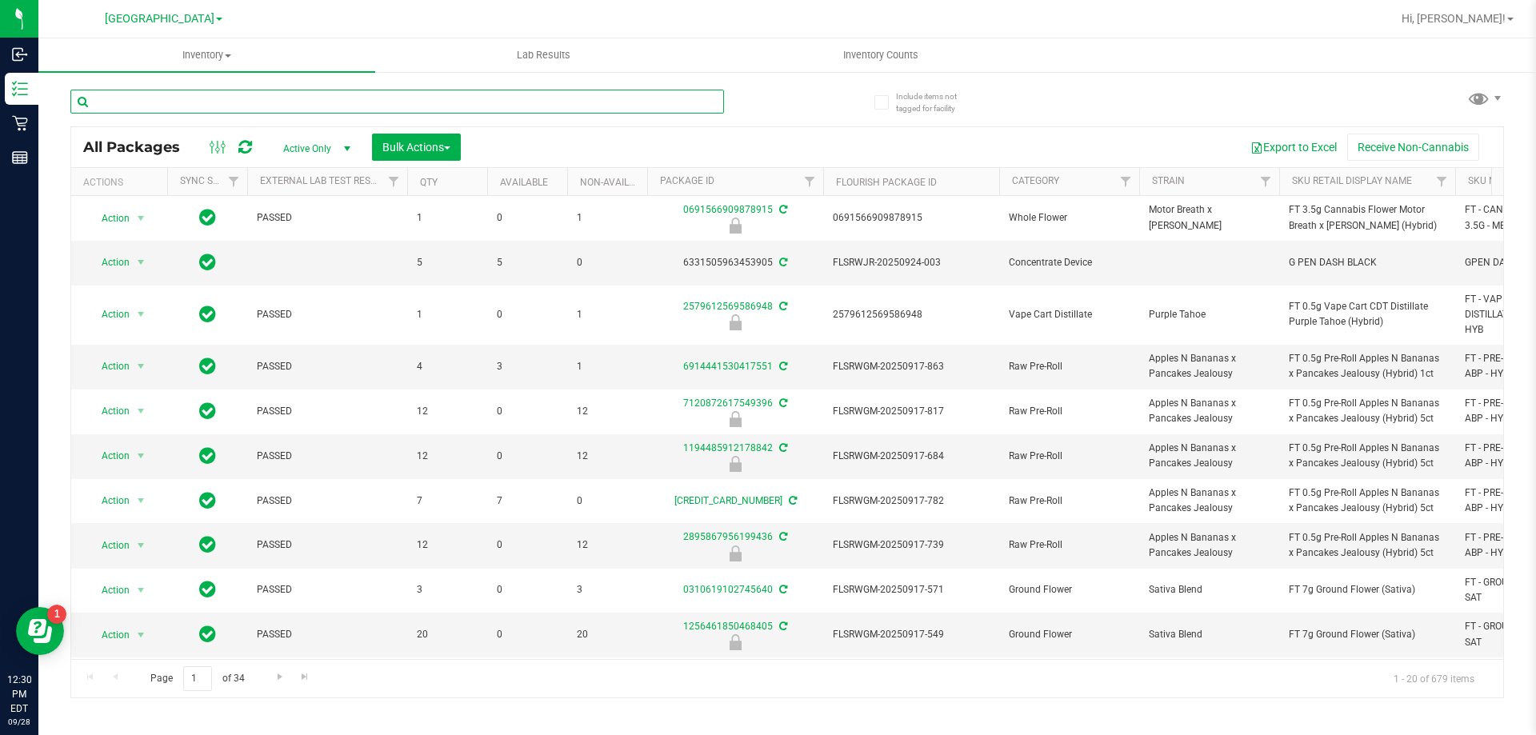
click at [364, 104] on input "text" at bounding box center [397, 102] width 654 height 24
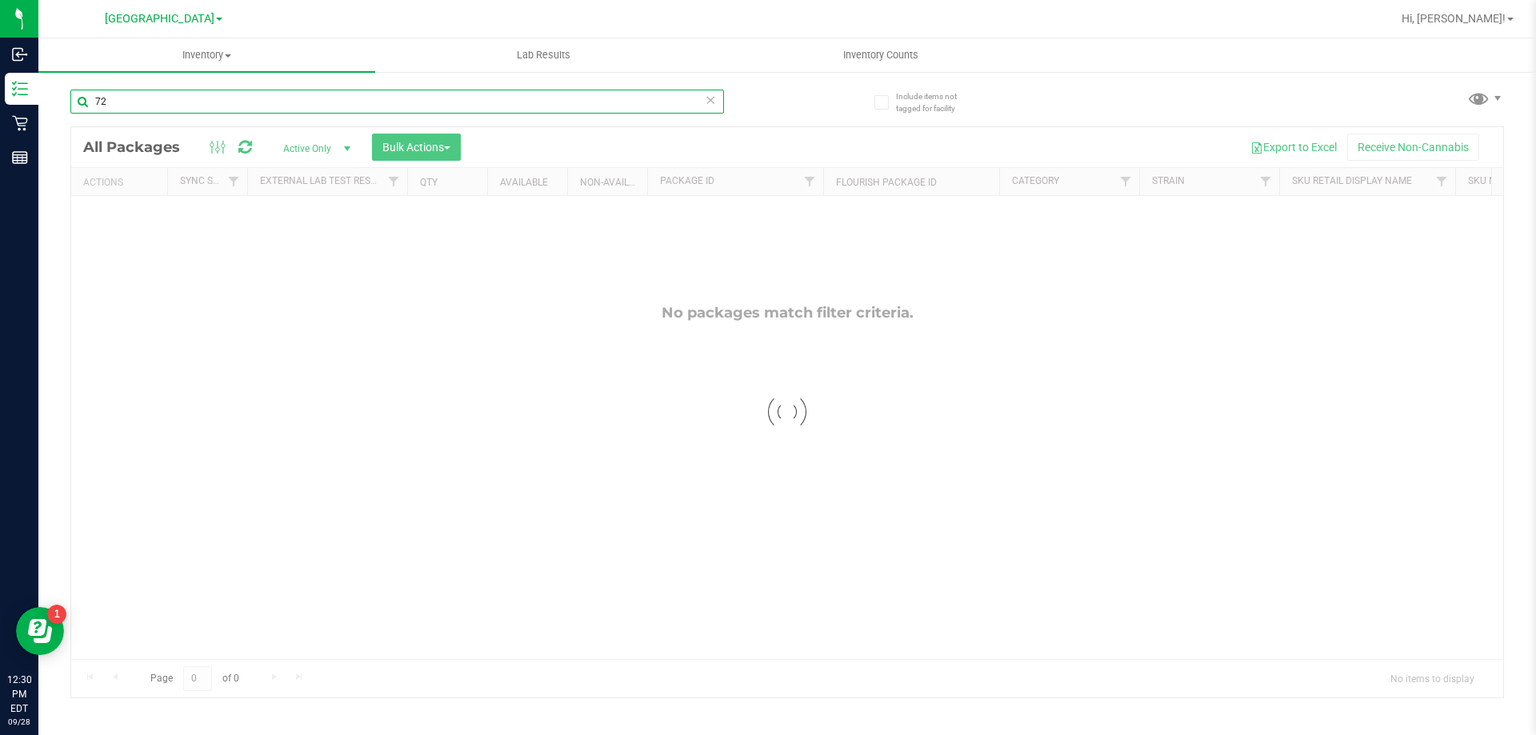
type input "7"
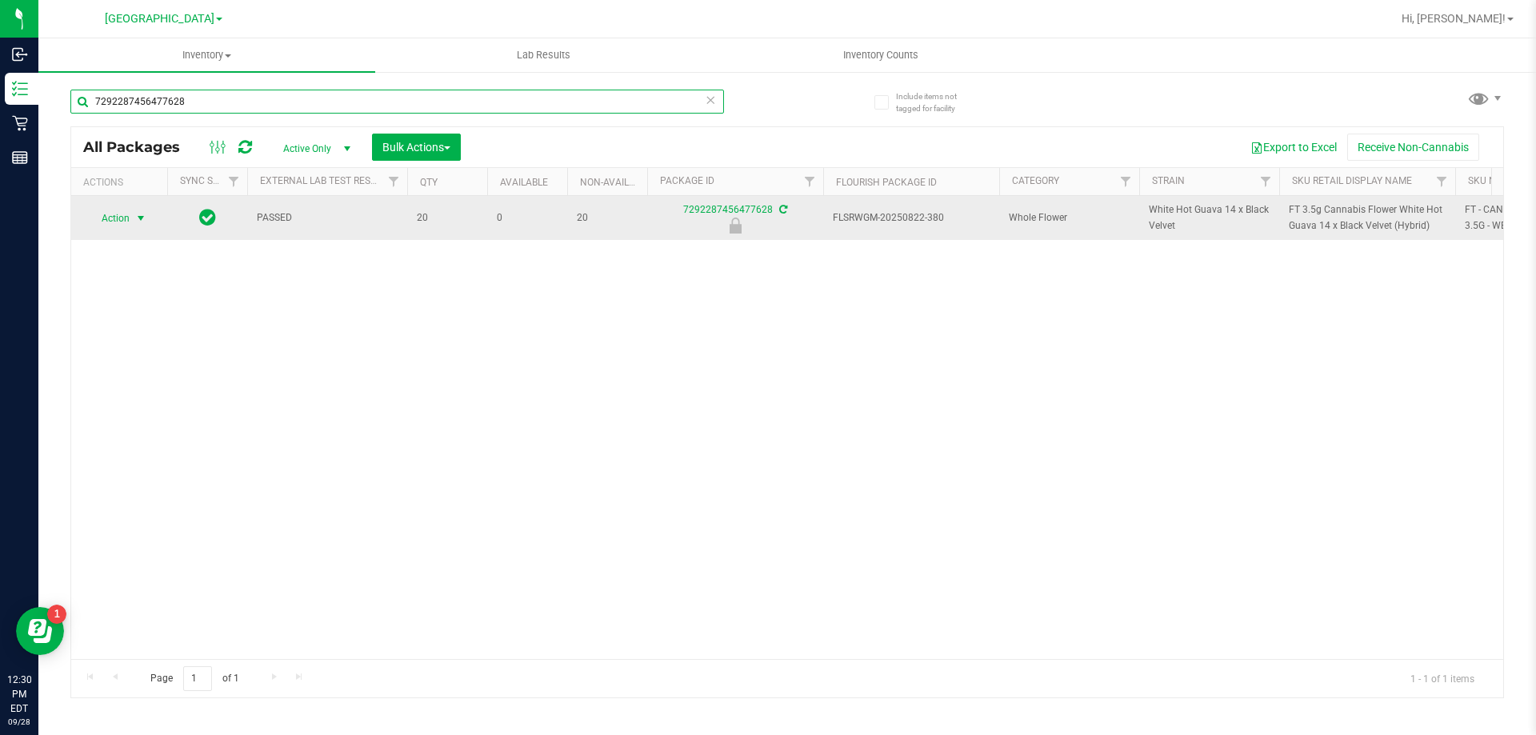
type input "7292287456477628"
click at [150, 218] on span "select" at bounding box center [141, 218] width 20 height 22
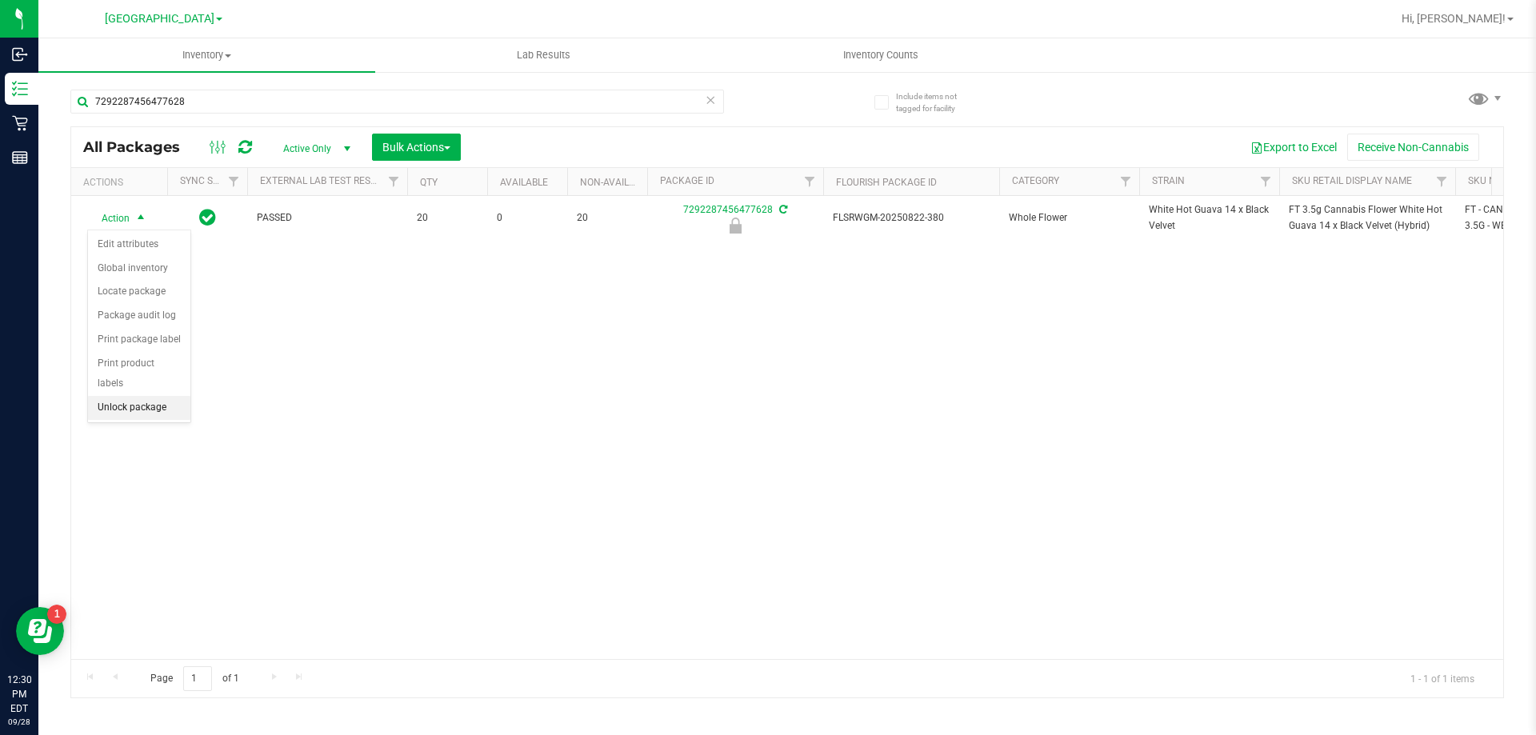
click at [129, 396] on li "Unlock package" at bounding box center [139, 408] width 102 height 24
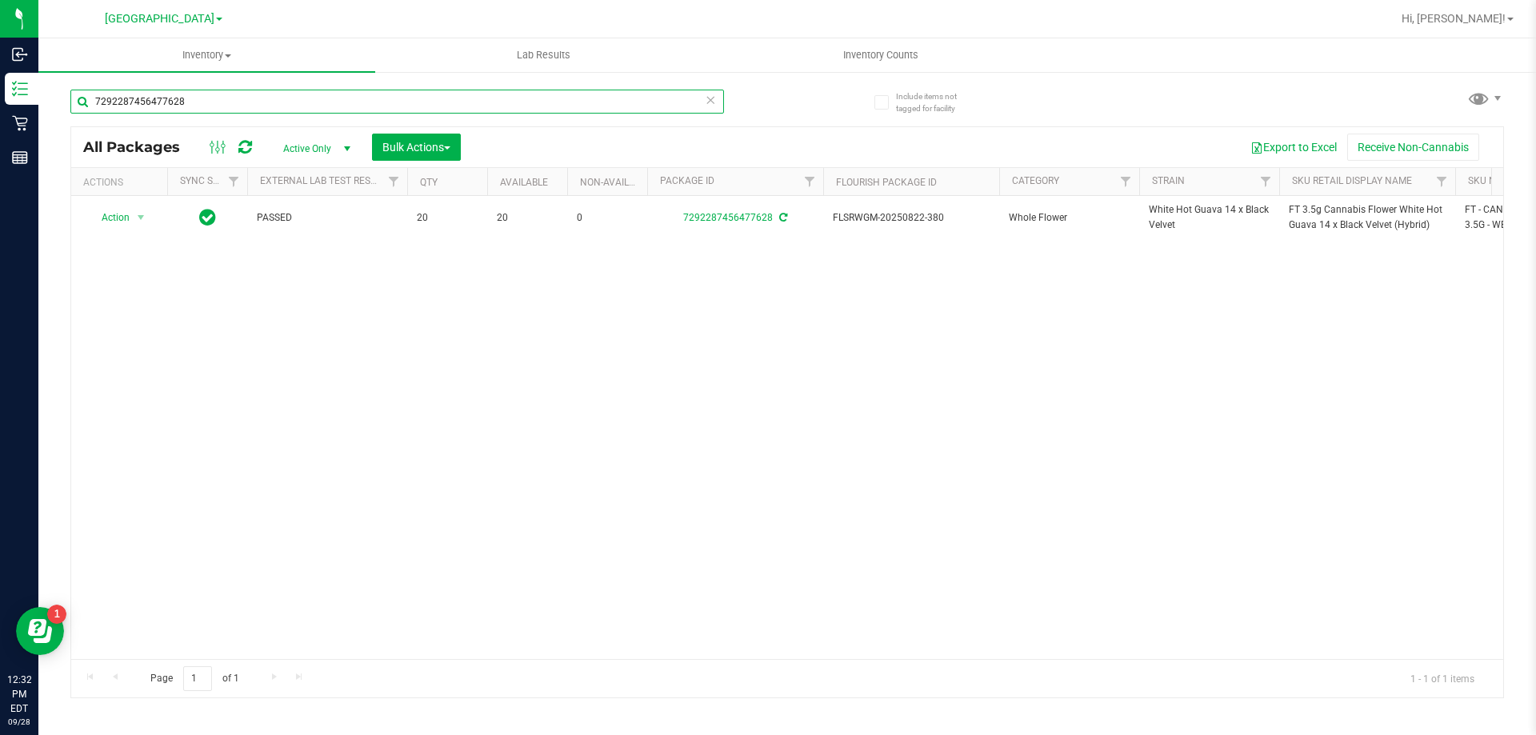
click at [716, 100] on input "7292287456477628" at bounding box center [397, 102] width 654 height 24
click at [711, 99] on icon at bounding box center [710, 99] width 11 height 19
click at [629, 102] on input "text" at bounding box center [397, 102] width 654 height 24
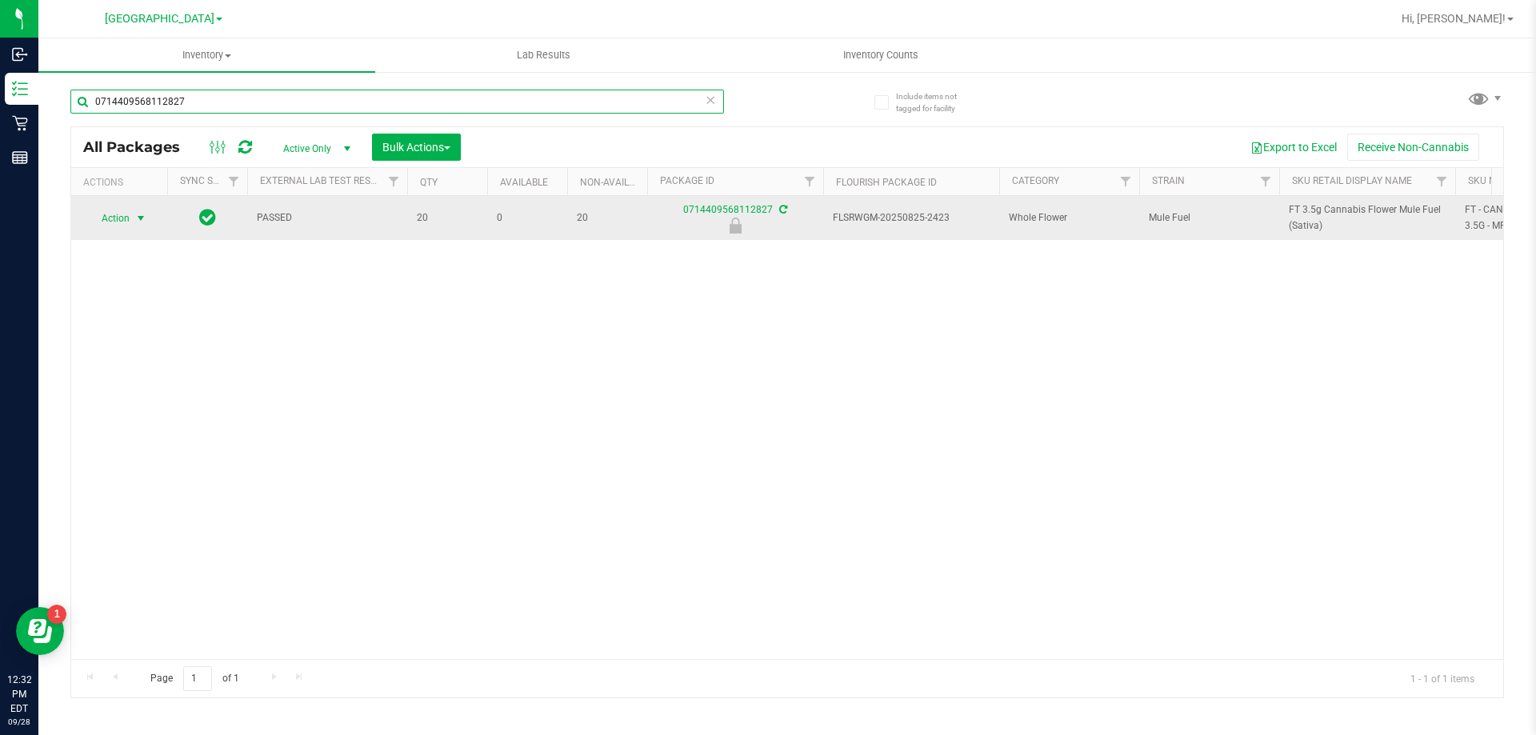
type input "0714409568112827"
click at [142, 220] on span "select" at bounding box center [140, 218] width 13 height 13
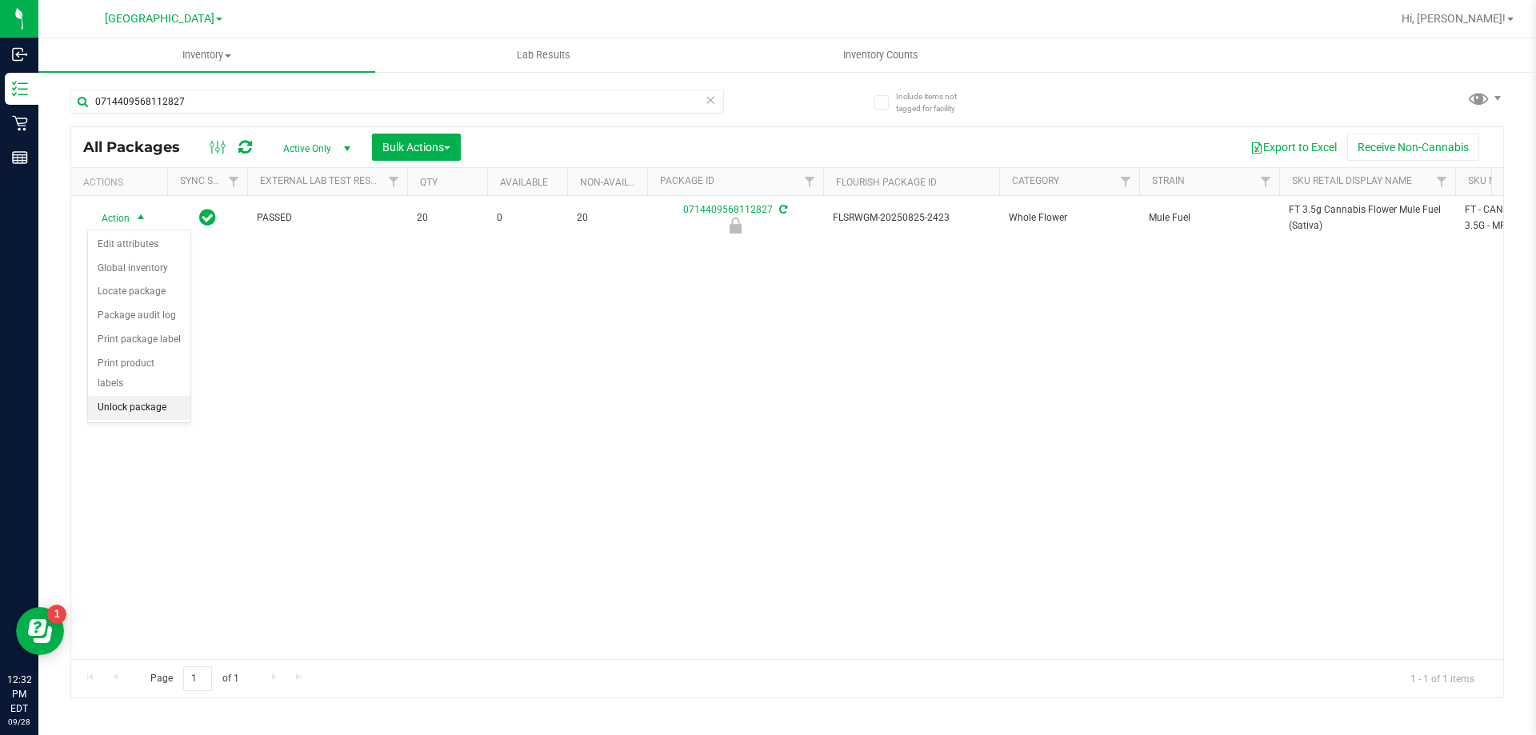
click at [130, 396] on li "Unlock package" at bounding box center [139, 408] width 102 height 24
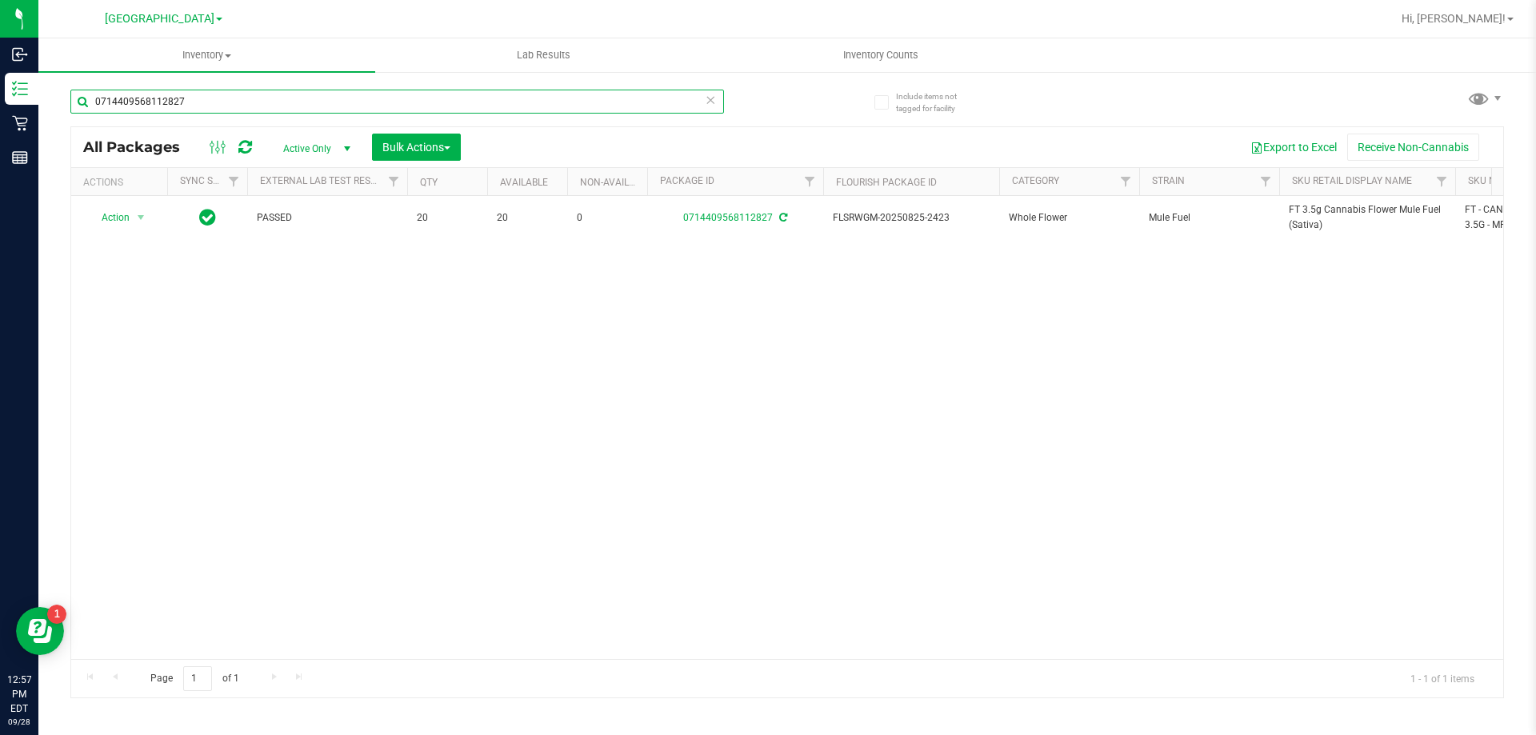
click at [238, 112] on input "0714409568112827" at bounding box center [397, 102] width 654 height 24
click at [235, 106] on input "0714409568112827" at bounding box center [397, 102] width 654 height 24
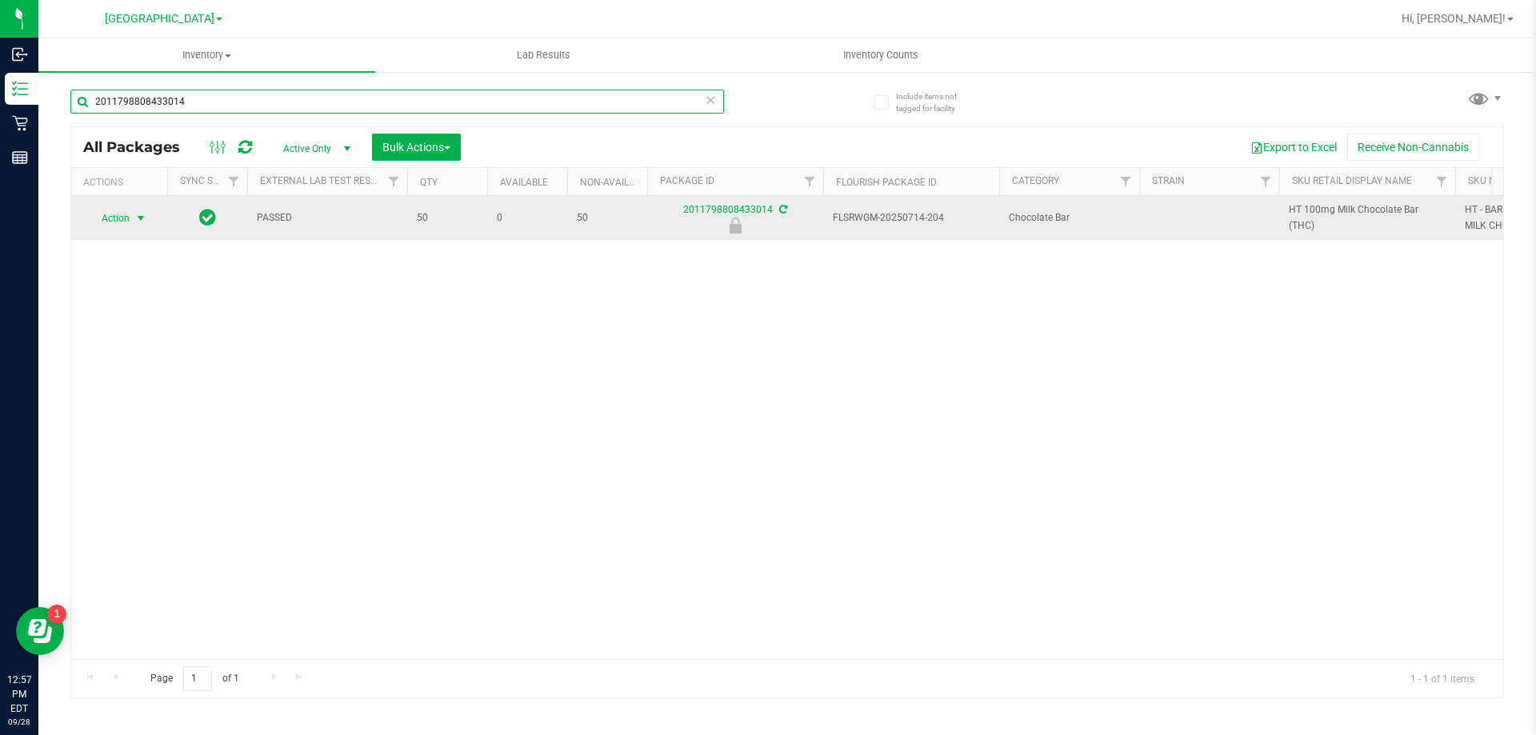
type input "2011798808433014"
click at [144, 220] on span "select" at bounding box center [140, 218] width 13 height 13
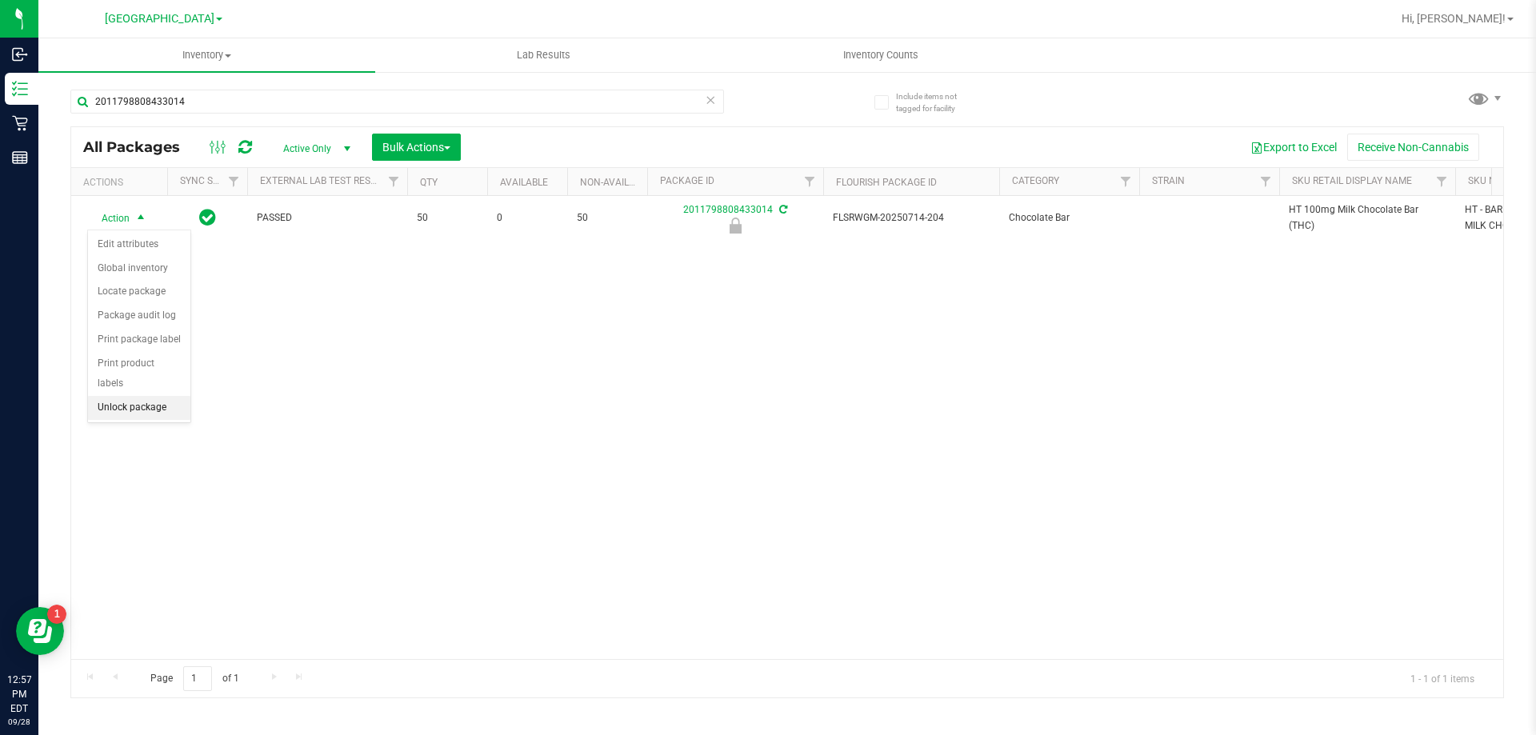
click at [154, 396] on li "Unlock package" at bounding box center [139, 408] width 102 height 24
